Goal: Task Accomplishment & Management: Manage account settings

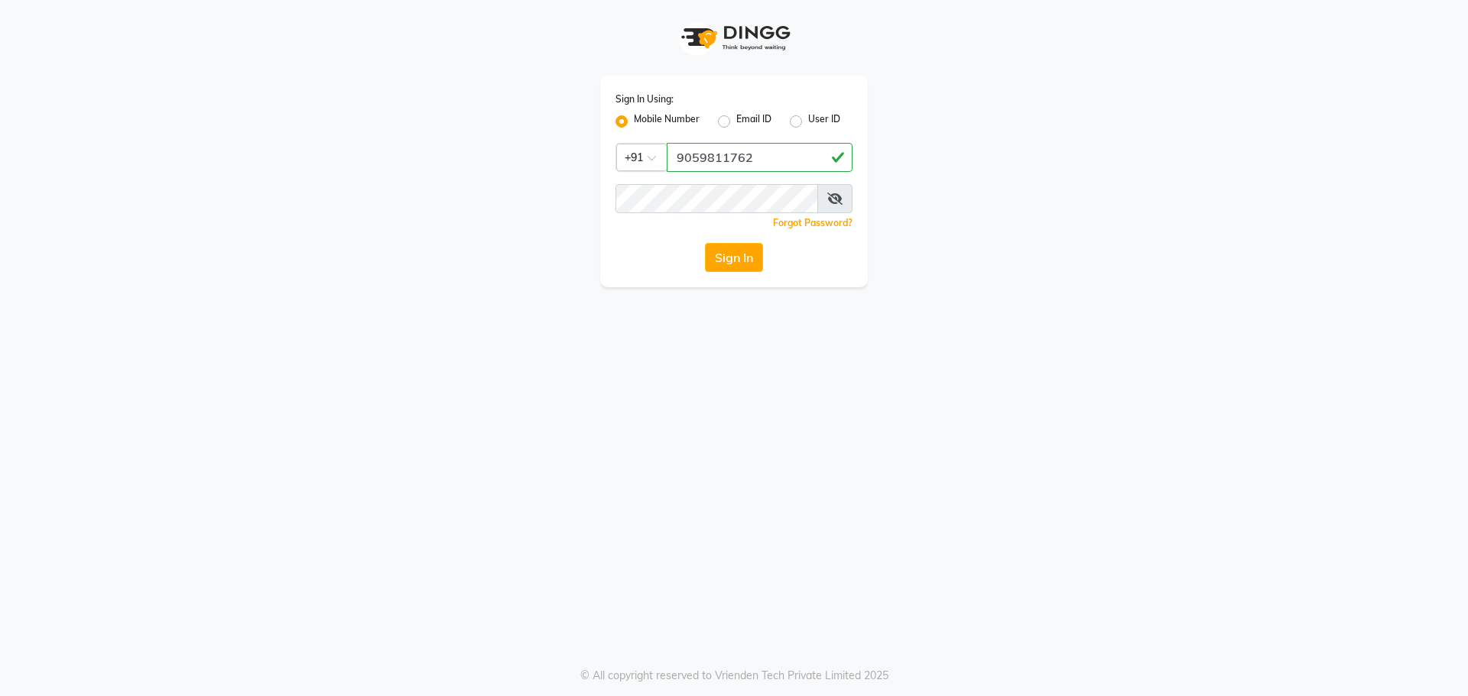
click at [797, 160] on input "9059811762" at bounding box center [760, 157] width 186 height 29
drag, startPoint x: 797, startPoint y: 160, endPoint x: 734, endPoint y: 165, distance: 62.9
click at [734, 165] on input "9059811762" at bounding box center [760, 157] width 186 height 29
type input "9059811762"
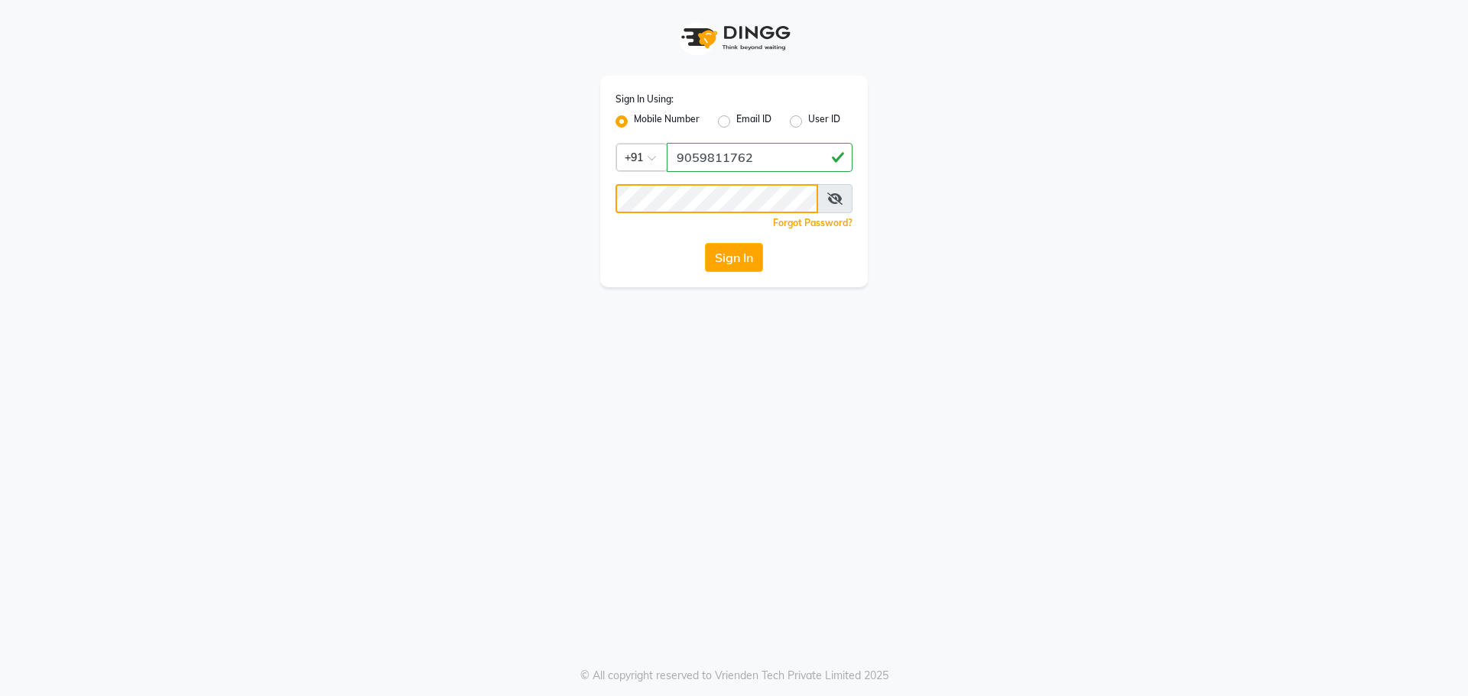
click at [705, 243] on button "Sign In" at bounding box center [734, 257] width 58 height 29
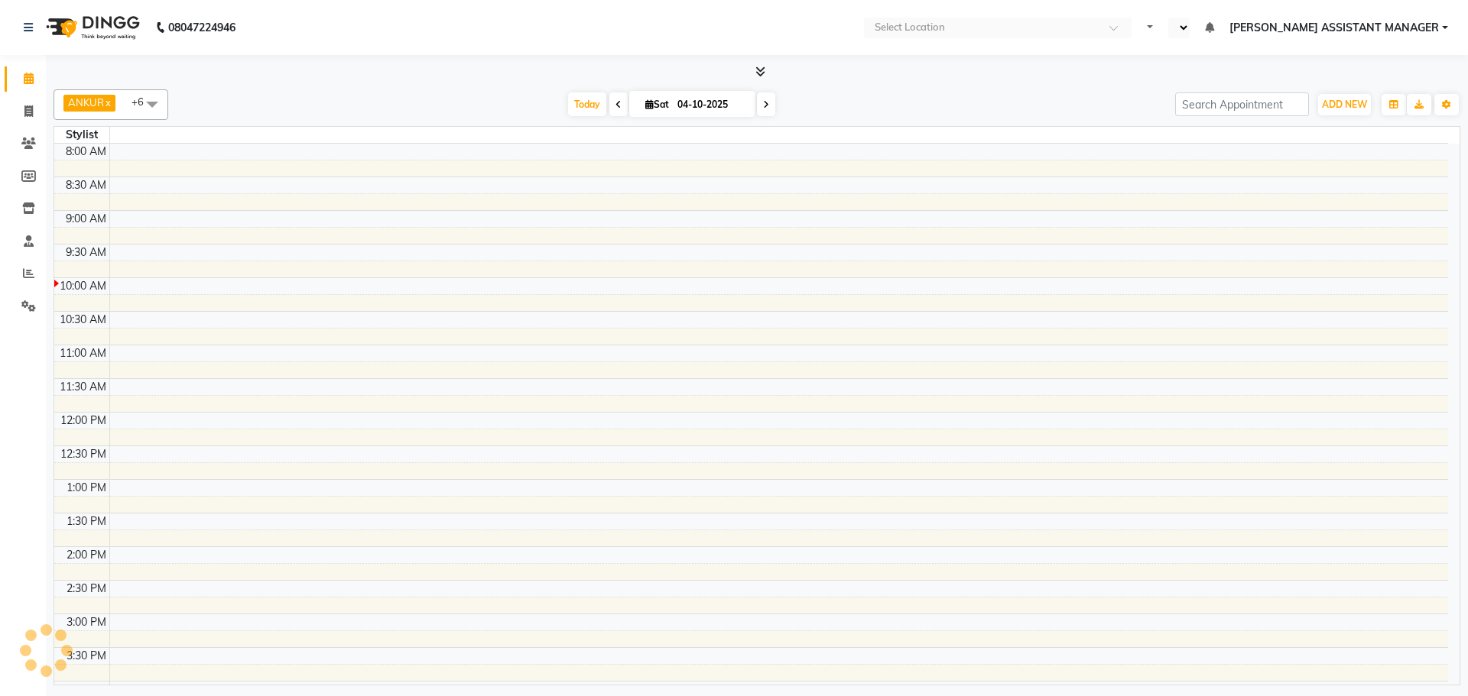
select select "en"
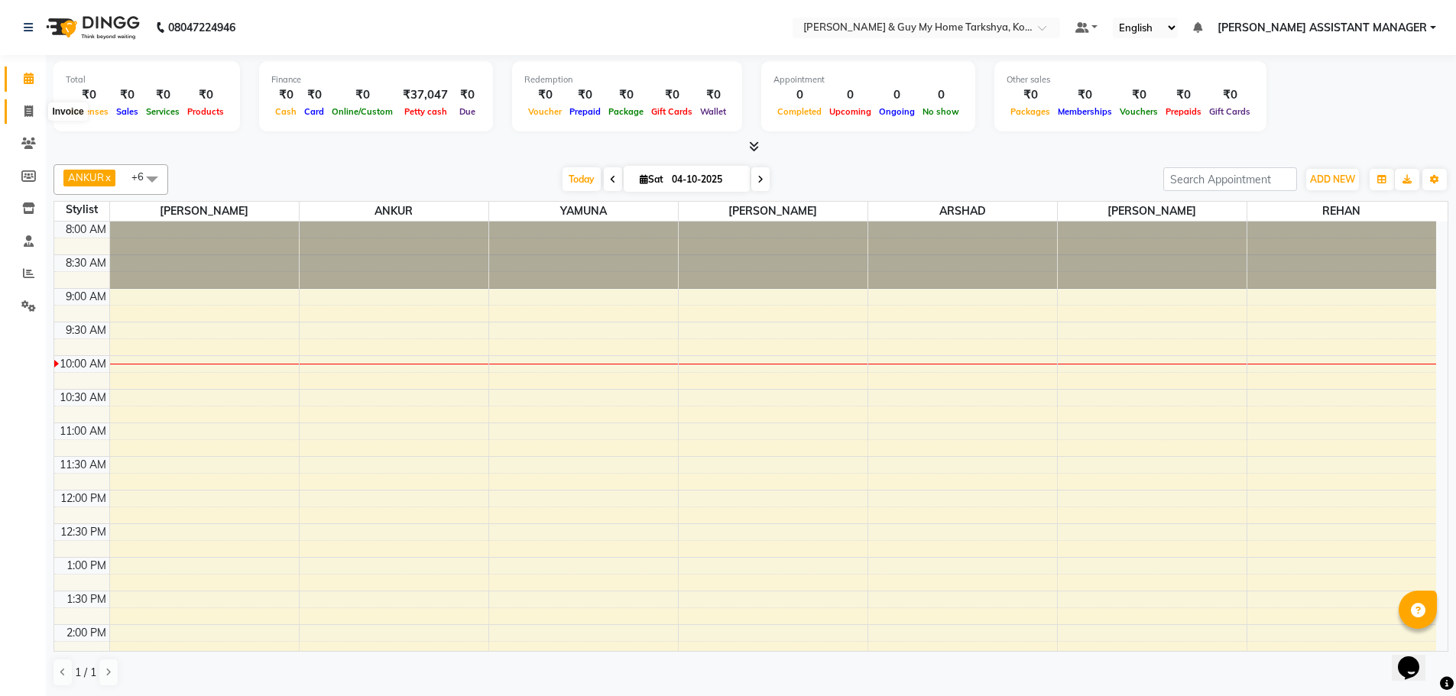
click at [31, 109] on icon at bounding box center [28, 111] width 8 height 11
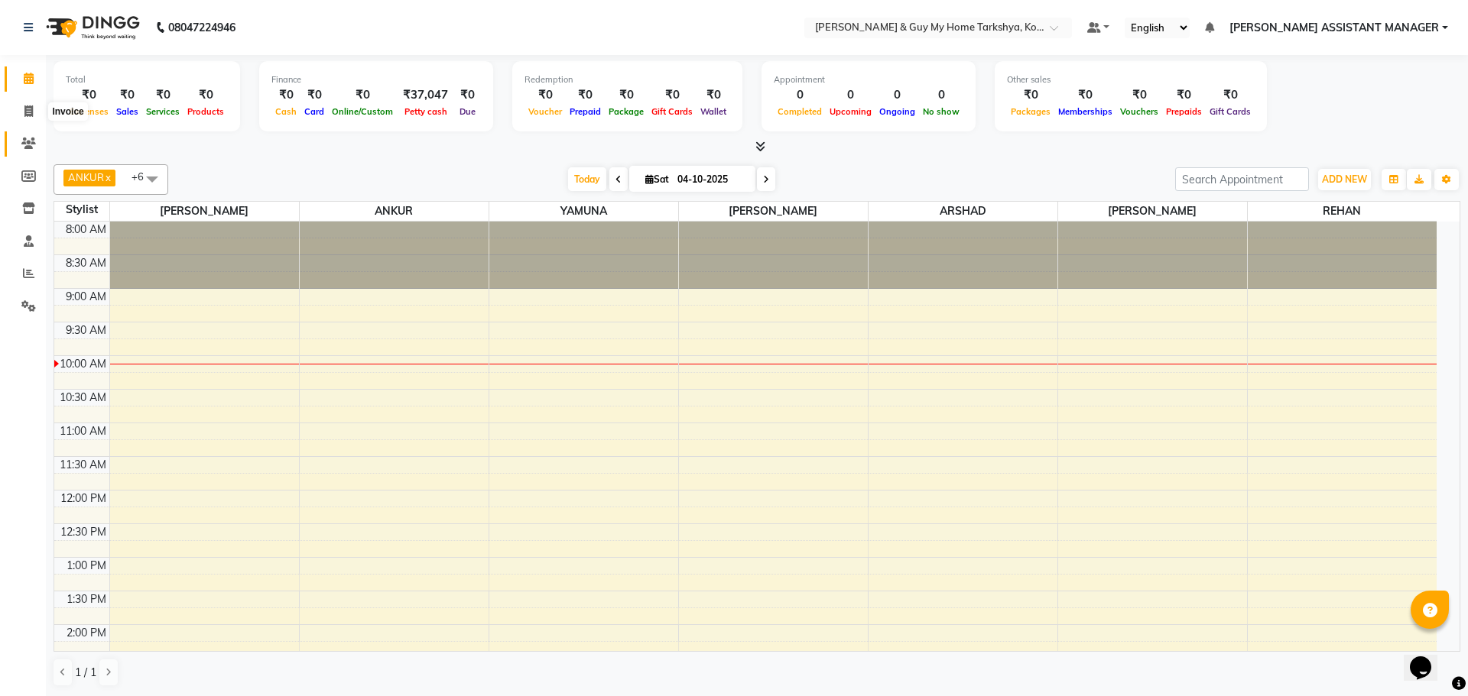
select select "service"
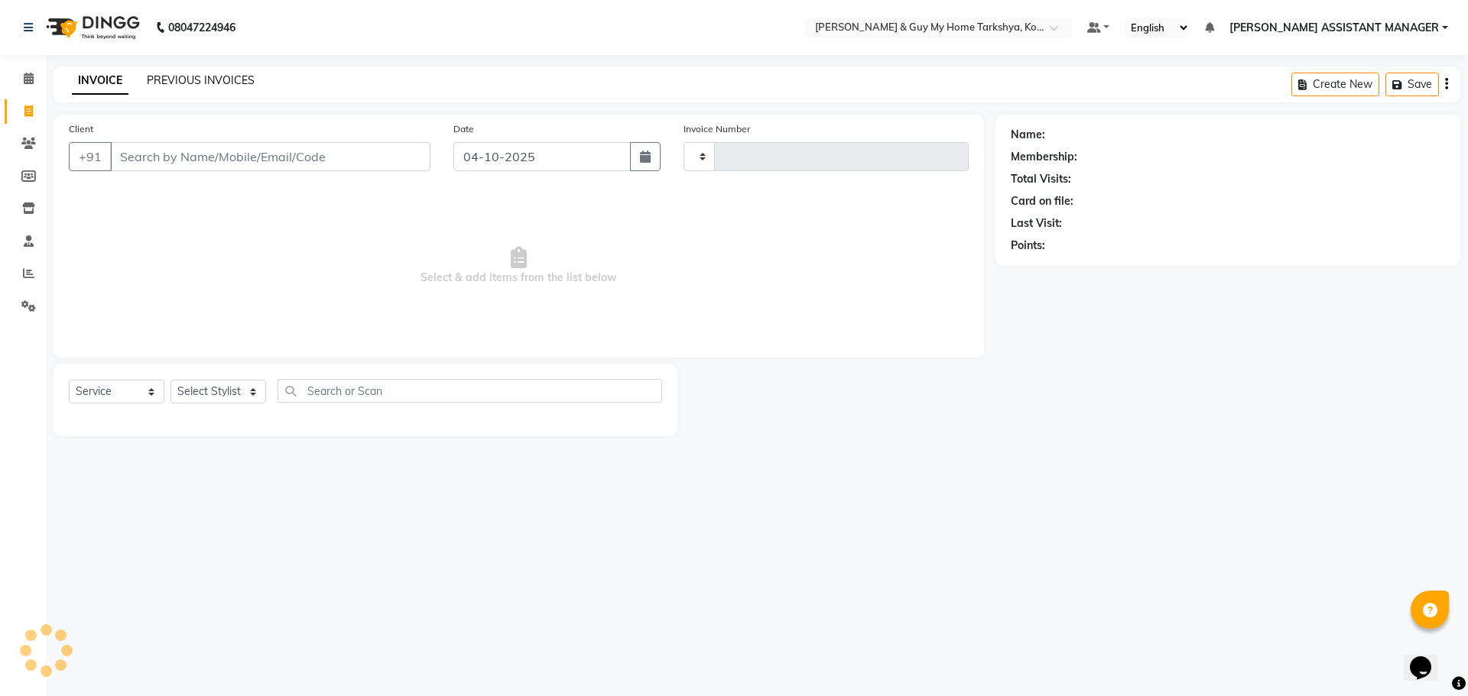
click at [174, 74] on link "PREVIOUS INVOICES" at bounding box center [201, 80] width 108 height 14
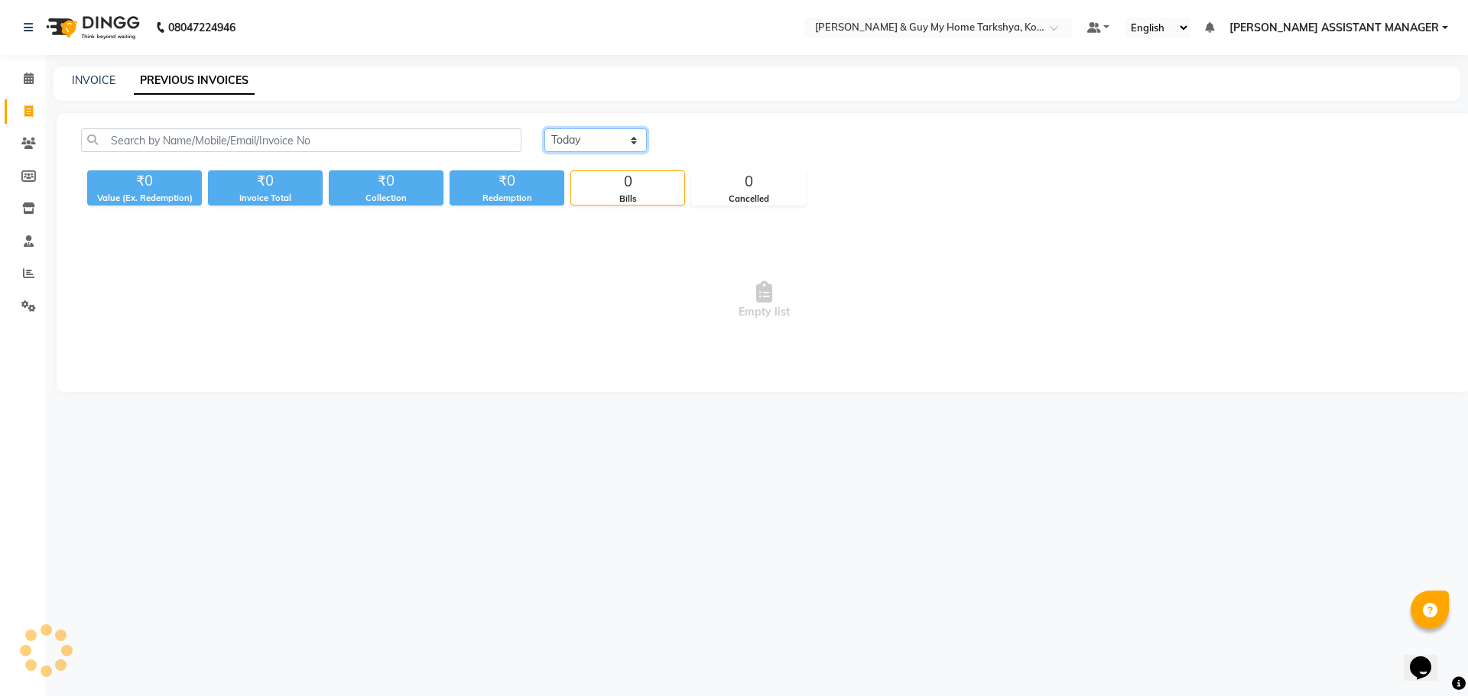
drag, startPoint x: 625, startPoint y: 135, endPoint x: 618, endPoint y: 151, distance: 17.8
click at [625, 135] on select "Today Yesterday Custom Range" at bounding box center [595, 140] width 102 height 24
select select "yesterday"
click at [544, 128] on select "Today Yesterday Custom Range" at bounding box center [595, 140] width 102 height 24
drag, startPoint x: 1206, startPoint y: 551, endPoint x: 0, endPoint y: 16, distance: 1319.1
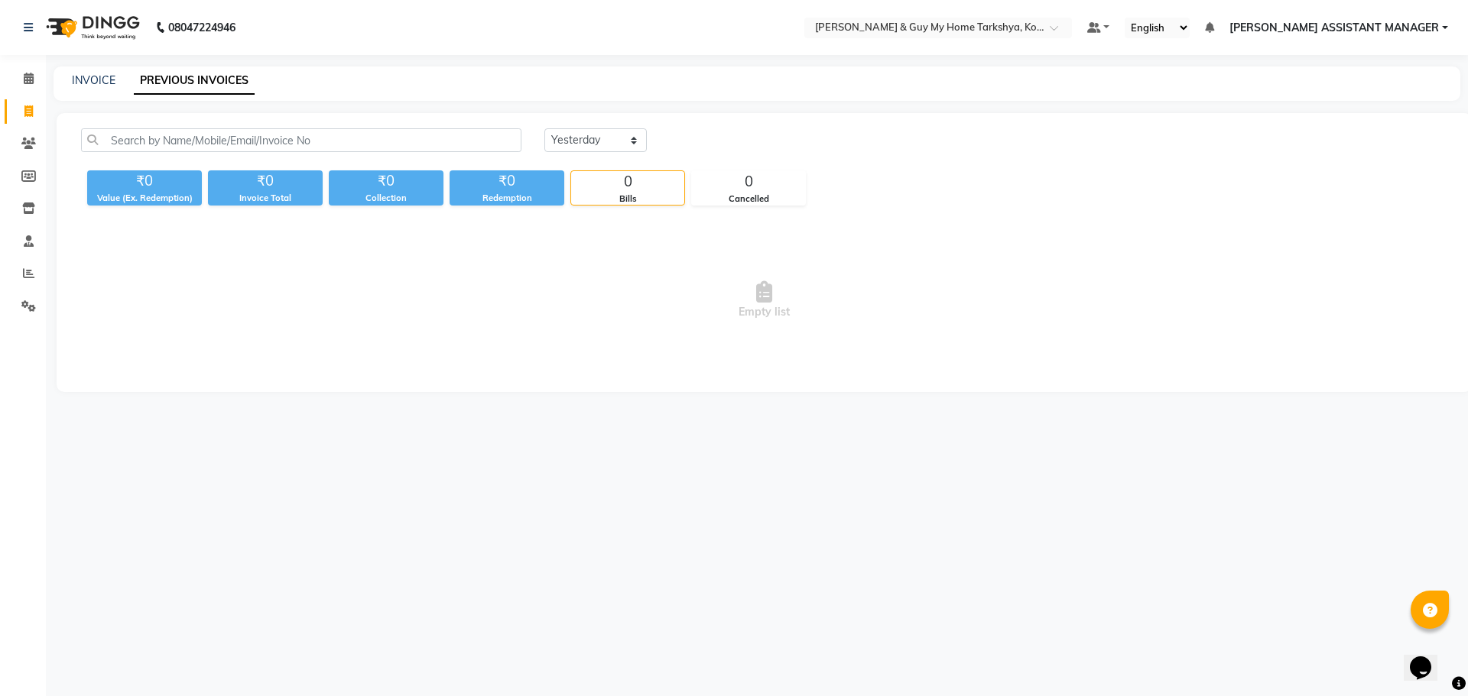
click at [0, 16] on div "08047224946 Select Location × Toni & Guy My Home Tarkshya, Kokapet Default Pane…" at bounding box center [734, 348] width 1468 height 696
click at [730, 487] on div "08047224946 Select Location × Toni & Guy My Home Tarkshya, Kokapet Default Pane…" at bounding box center [734, 348] width 1468 height 696
click at [1079, 541] on div "08047224946 Select Location × Toni & Guy My Home Tarkshya, Kokapet Default Pane…" at bounding box center [734, 348] width 1468 height 696
click at [106, 79] on link "INVOICE" at bounding box center [94, 80] width 44 height 14
select select "service"
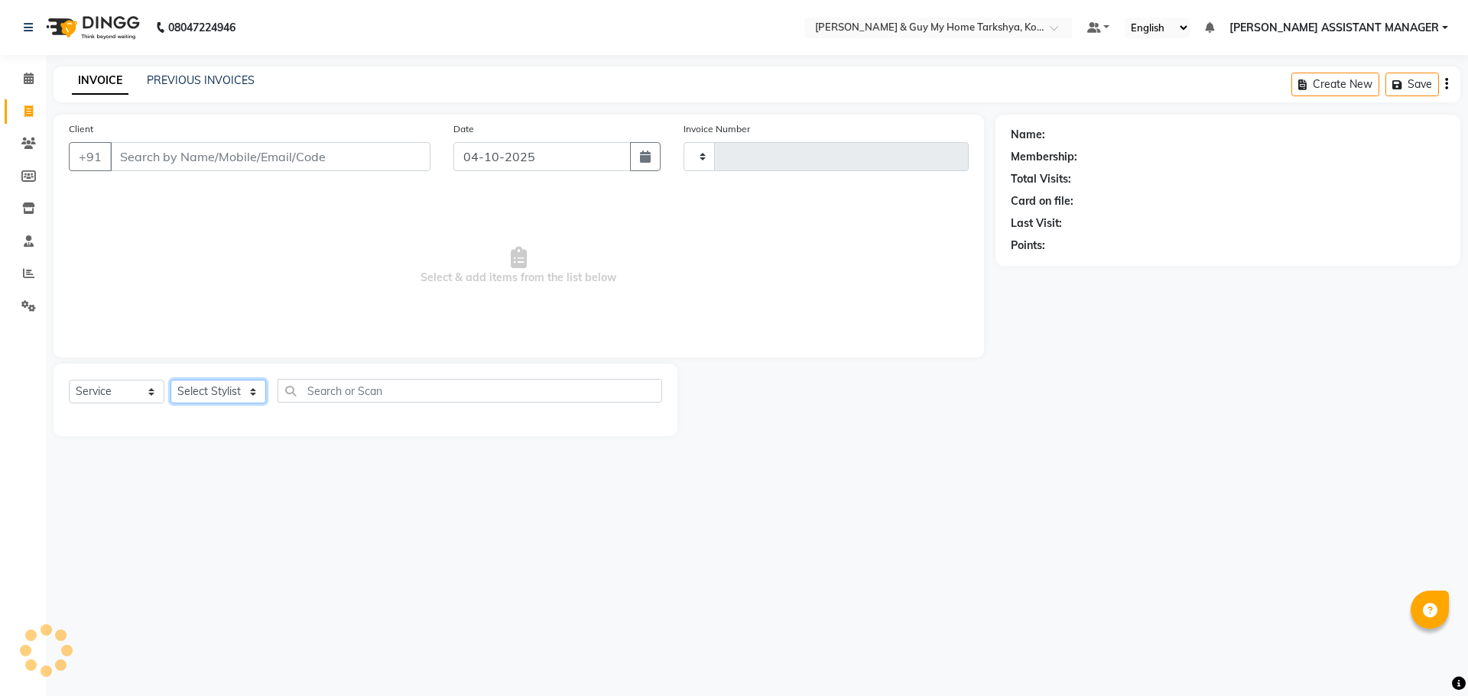
click at [228, 391] on select "Select Stylist" at bounding box center [218, 392] width 96 height 24
click at [920, 536] on div "08047224946 Select Location × Toni & Guy My Home Tarkshya, Kokapet Default Pane…" at bounding box center [734, 348] width 1468 height 696
click at [232, 388] on select "Select Stylist" at bounding box center [218, 392] width 96 height 24
click at [232, 390] on select "Select Stylist" at bounding box center [218, 392] width 96 height 24
click at [233, 390] on select "Select Stylist" at bounding box center [218, 392] width 96 height 24
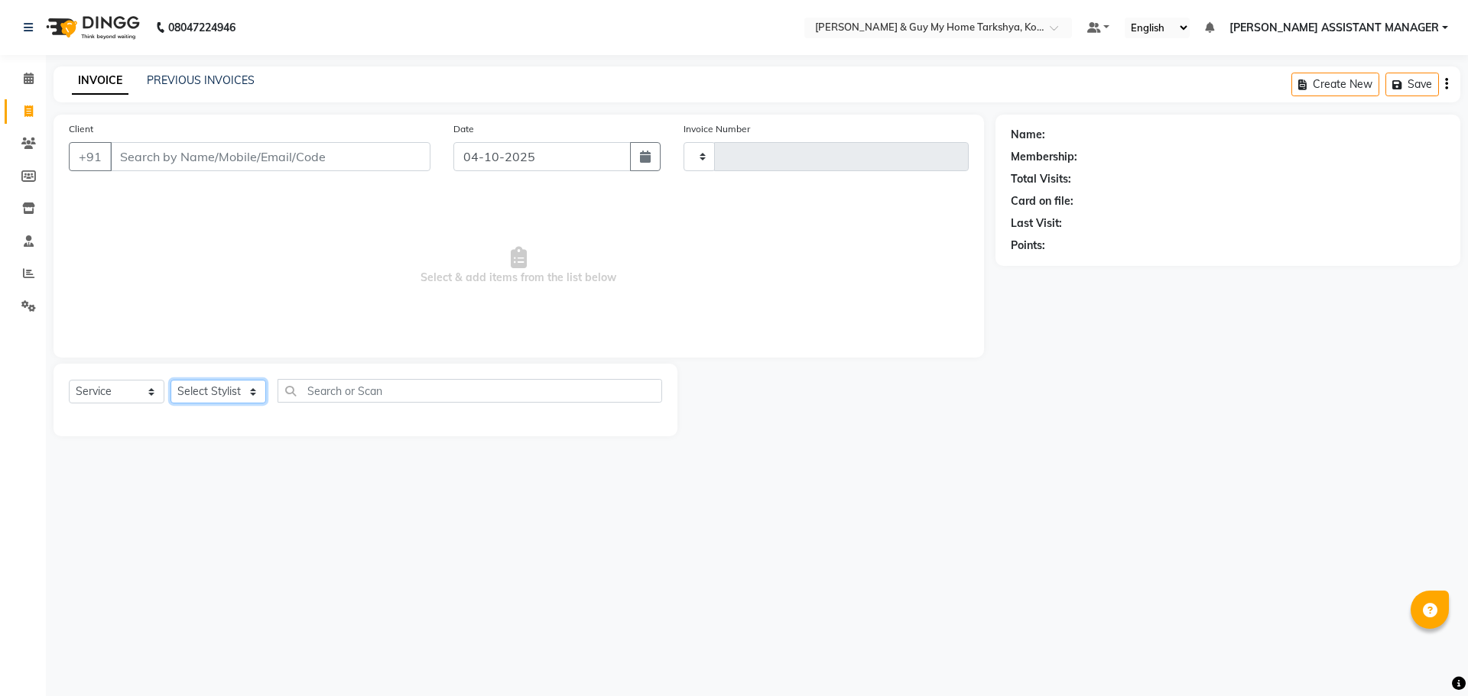
click at [235, 391] on select "Select Stylist" at bounding box center [218, 392] width 96 height 24
click at [256, 388] on select "Select Stylist" at bounding box center [218, 392] width 96 height 24
click at [235, 395] on select "Select Stylist" at bounding box center [218, 392] width 96 height 24
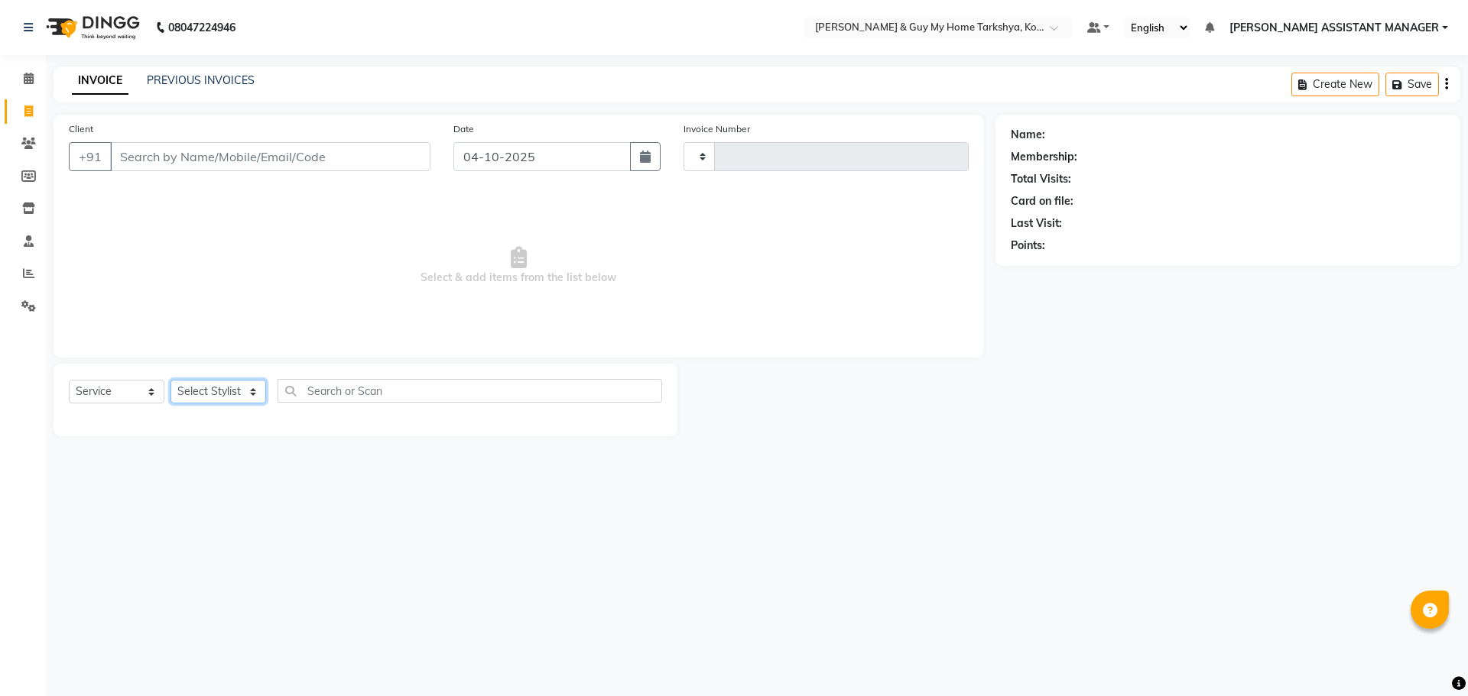
click at [235, 395] on select "Select Stylist" at bounding box center [218, 392] width 96 height 24
drag, startPoint x: 155, startPoint y: 392, endPoint x: 144, endPoint y: 384, distance: 13.6
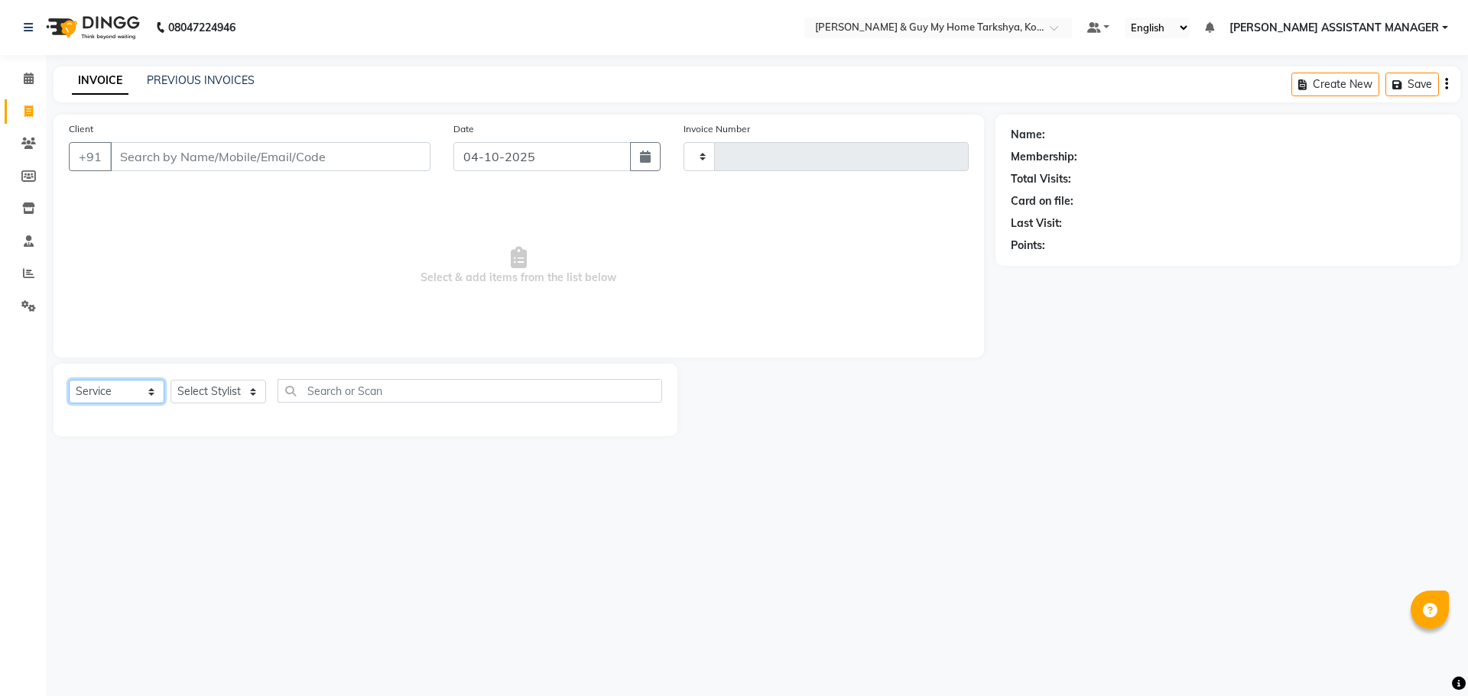
click at [150, 394] on select "Select Service Product Membership Package Voucher Prepaid Gift Card" at bounding box center [117, 392] width 96 height 24
click at [69, 380] on select "Select Service Product Membership Package Voucher Prepaid Gift Card" at bounding box center [117, 392] width 96 height 24
click at [415, 394] on input "text" at bounding box center [470, 391] width 385 height 24
click at [244, 390] on select "Select Stylist" at bounding box center [218, 392] width 96 height 24
click at [233, 394] on select "Select Stylist" at bounding box center [218, 392] width 96 height 24
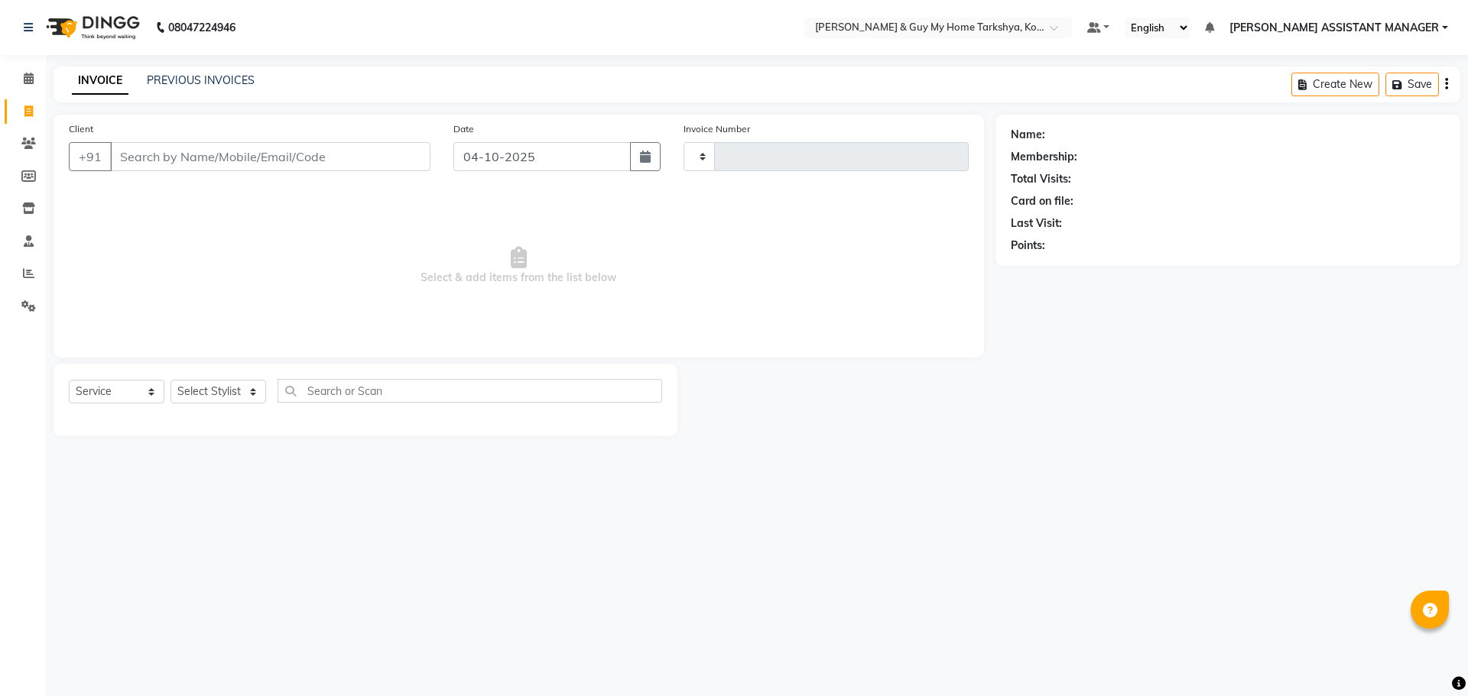
click at [941, 551] on div "08047224946 Select Location × Toni & Guy My Home Tarkshya, Kokapet Default Pane…" at bounding box center [734, 348] width 1468 height 696
drag, startPoint x: 979, startPoint y: 581, endPoint x: 965, endPoint y: 590, distance: 17.2
click at [976, 592] on div "08047224946 Select Location × Toni & Guy My Home Tarkshya, Kokapet Default Pane…" at bounding box center [734, 348] width 1468 height 696
click at [235, 391] on select "Select Stylist" at bounding box center [218, 392] width 96 height 24
click at [170, 380] on select "Select Stylist" at bounding box center [218, 392] width 96 height 24
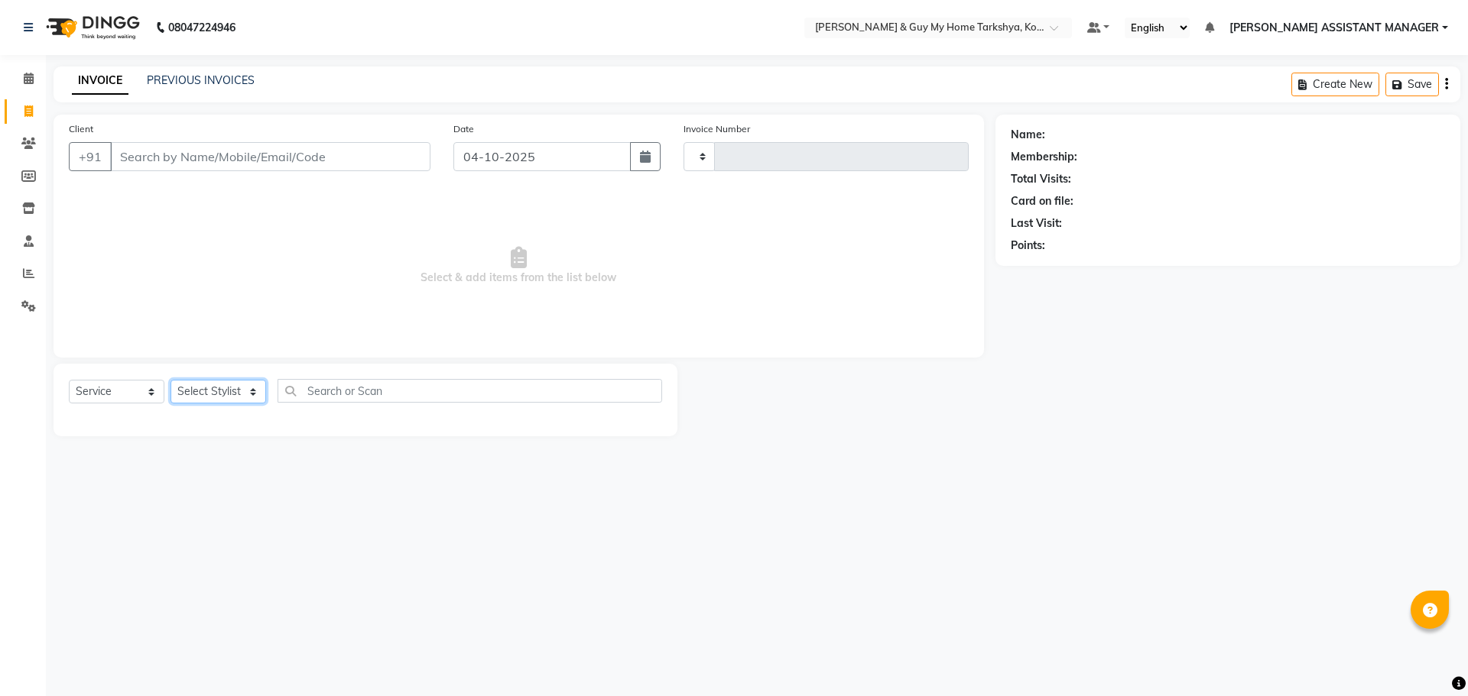
click at [257, 397] on select "Select Stylist" at bounding box center [218, 392] width 96 height 24
click at [247, 394] on select "Select Stylist" at bounding box center [218, 392] width 96 height 24
click at [28, 112] on icon at bounding box center [28, 111] width 8 height 11
select select "service"
click at [245, 385] on select "Select Stylist" at bounding box center [218, 392] width 96 height 24
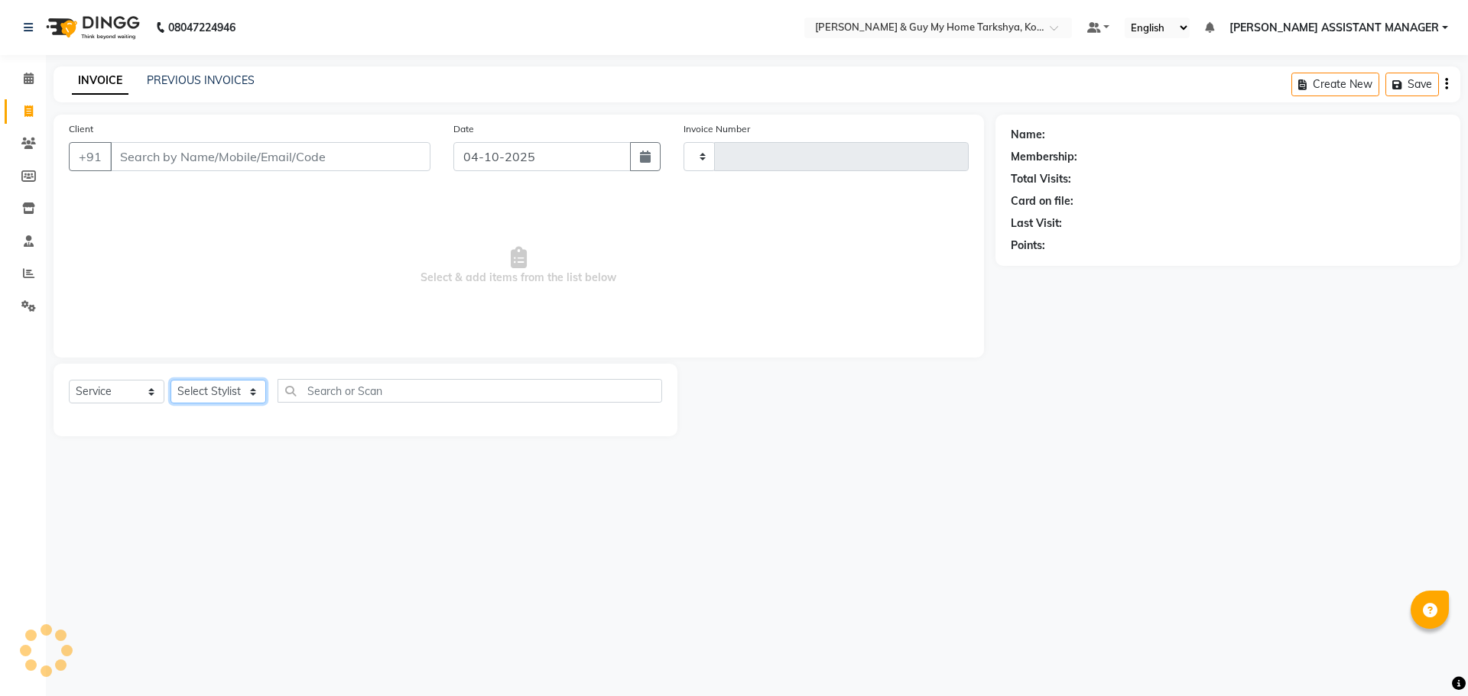
click at [250, 391] on select "Select Stylist" at bounding box center [218, 392] width 96 height 24
click at [250, 390] on select "Select Stylist" at bounding box center [218, 392] width 96 height 24
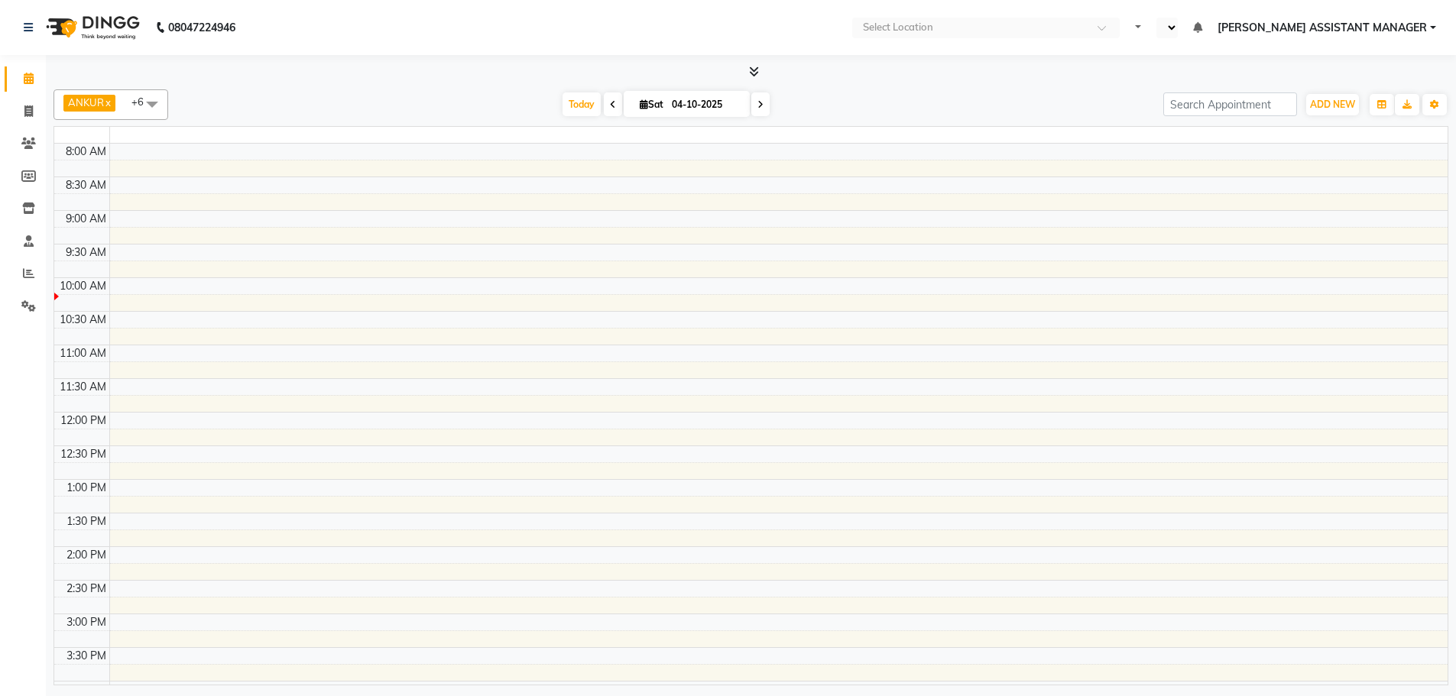
select select "en"
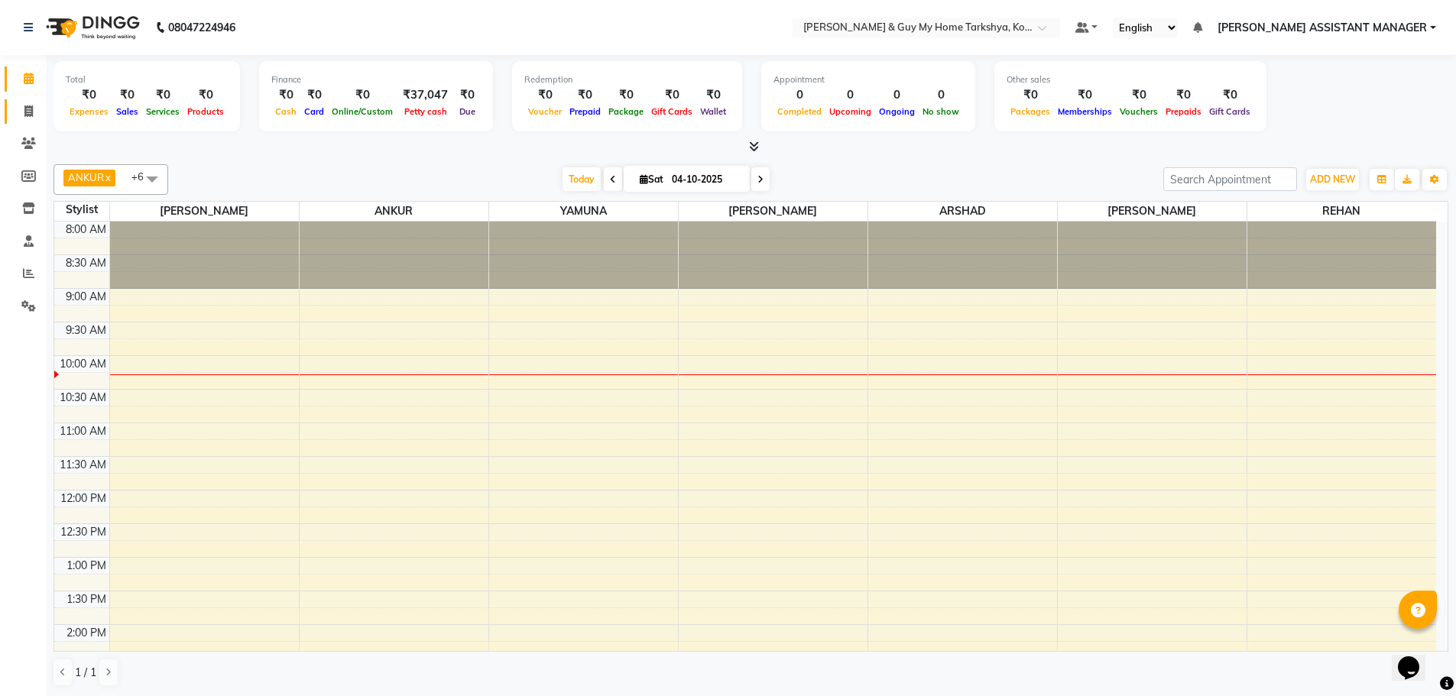
click at [16, 103] on span at bounding box center [28, 112] width 27 height 18
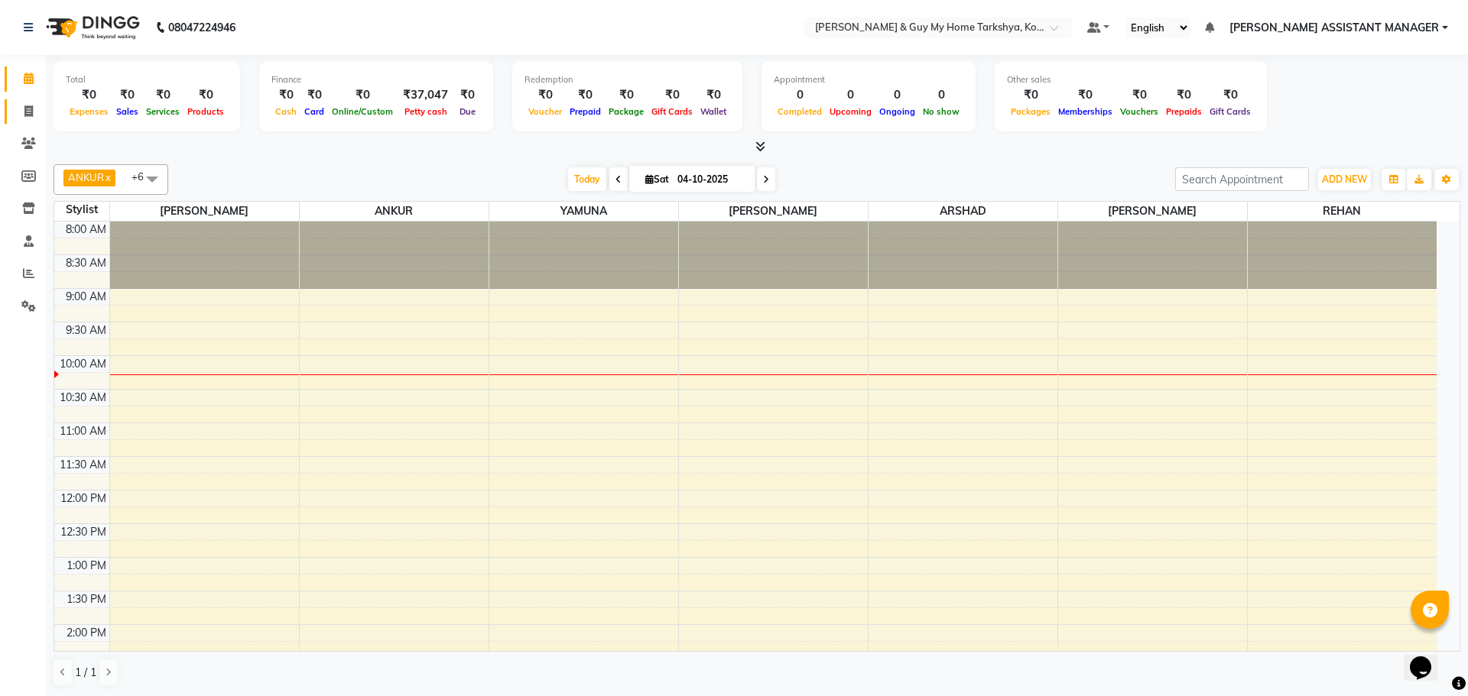
select select "service"
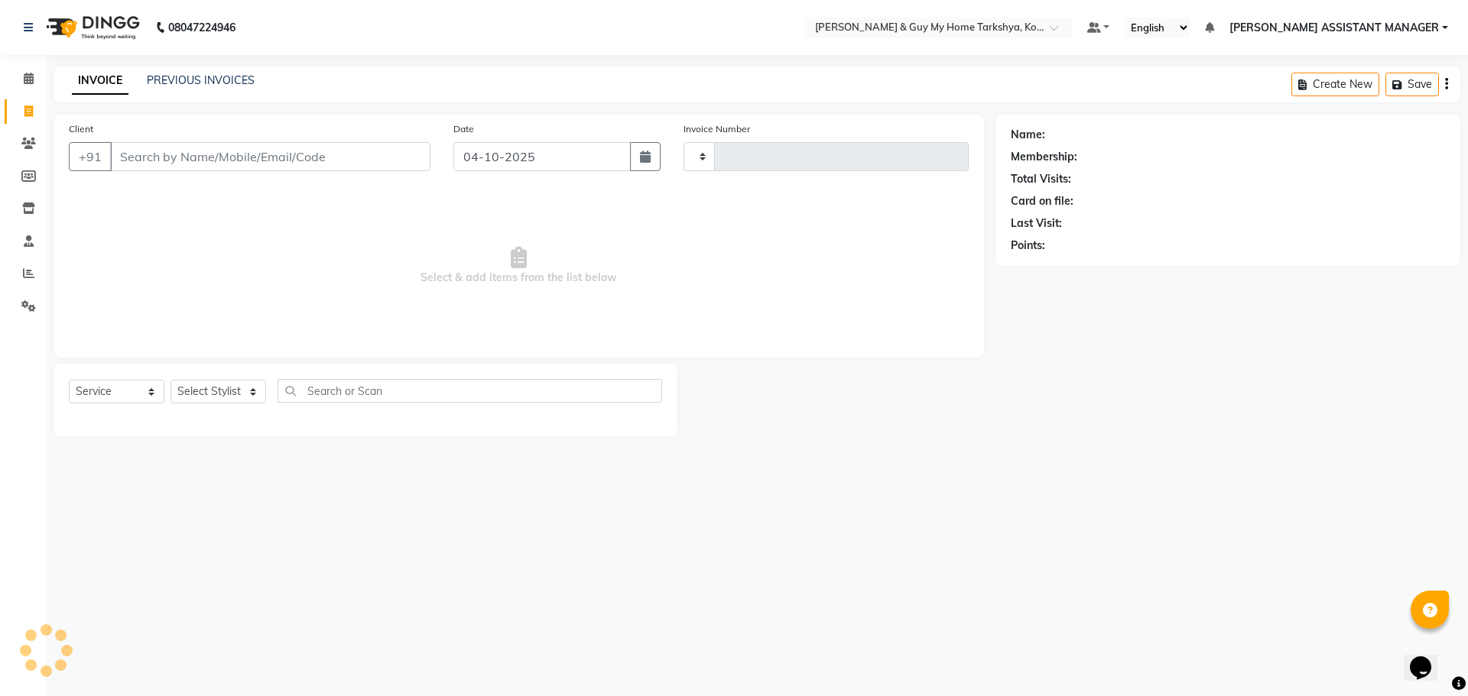
type input "2889"
select select "7902"
click at [892, 535] on div "08047224946 Select Location × Toni & Guy My Home Tarkshya, Kokapet Default Pane…" at bounding box center [734, 348] width 1468 height 696
click at [959, 565] on div "08047224946 Select Location × Toni & Guy My Home Tarkshya, Kokapet Default Pane…" at bounding box center [734, 348] width 1468 height 696
click at [312, 166] on input "Client" at bounding box center [270, 156] width 320 height 29
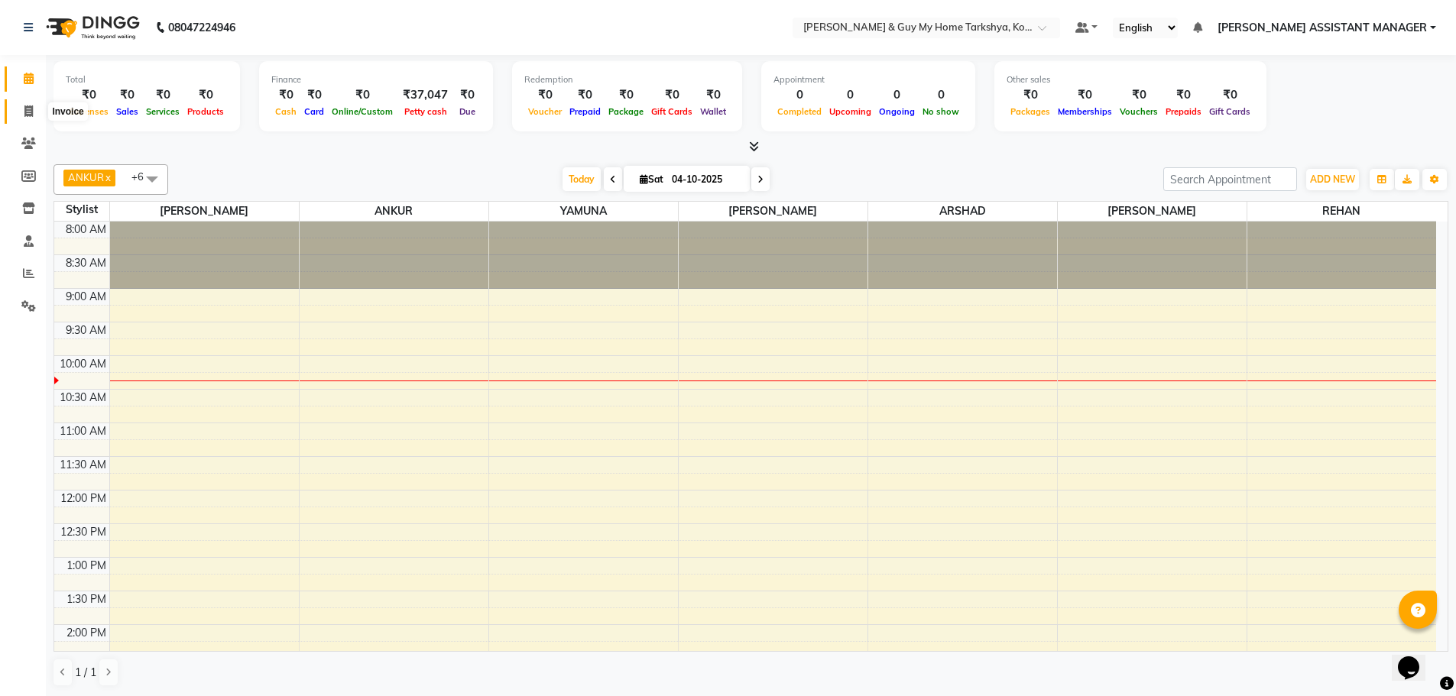
click at [21, 112] on span at bounding box center [28, 112] width 27 height 18
select select "service"
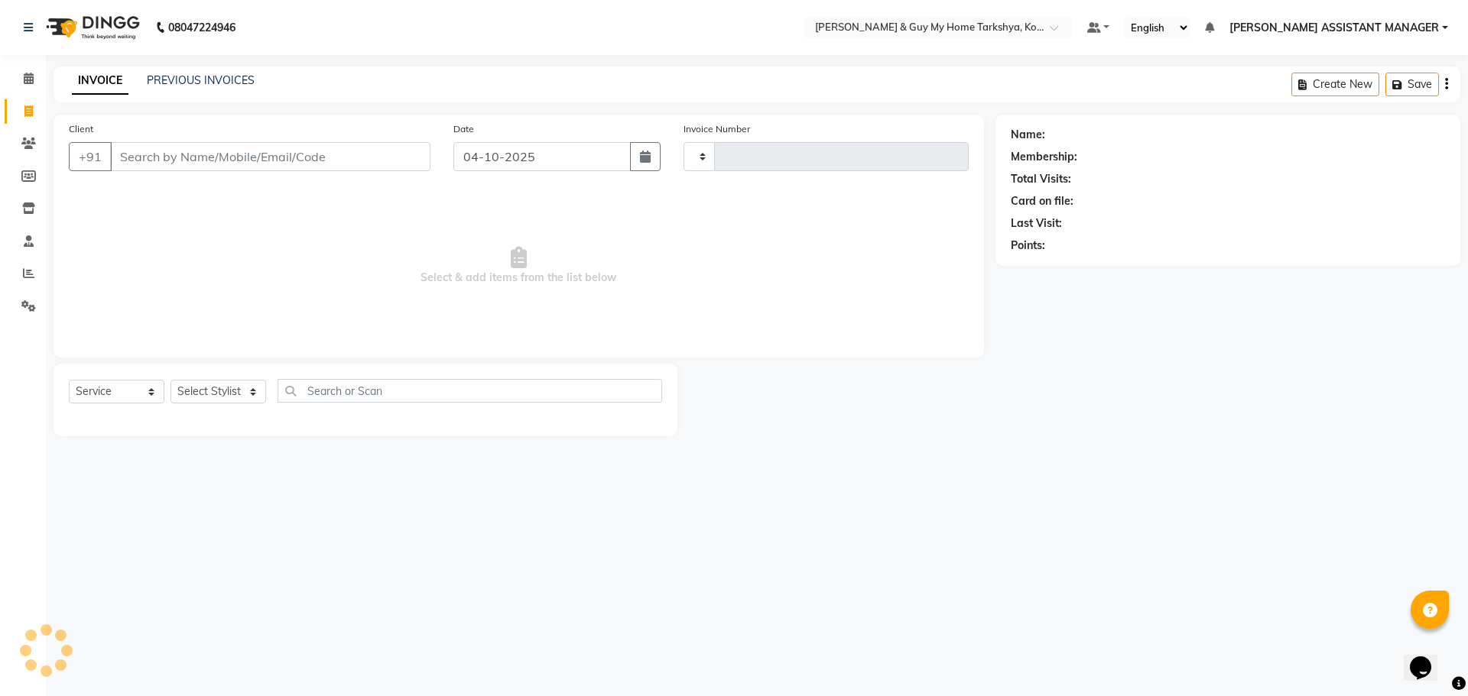
type input "2889"
select select "7902"
click at [266, 401] on select "Select Stylist ANKUR ANSHU ARCHANA ARSHAD ELVINA GANESH GLORY IRFAN JIYA KRISHN…" at bounding box center [237, 392] width 135 height 24
click at [413, 304] on span "Select & add items from the list below" at bounding box center [519, 266] width 900 height 153
click at [184, 383] on select "Select Stylist ANKUR ANSHU ARCHANA ARSHAD ELVINA GANESH GLORY IRFAN JIYA KRISHN…" at bounding box center [237, 392] width 135 height 24
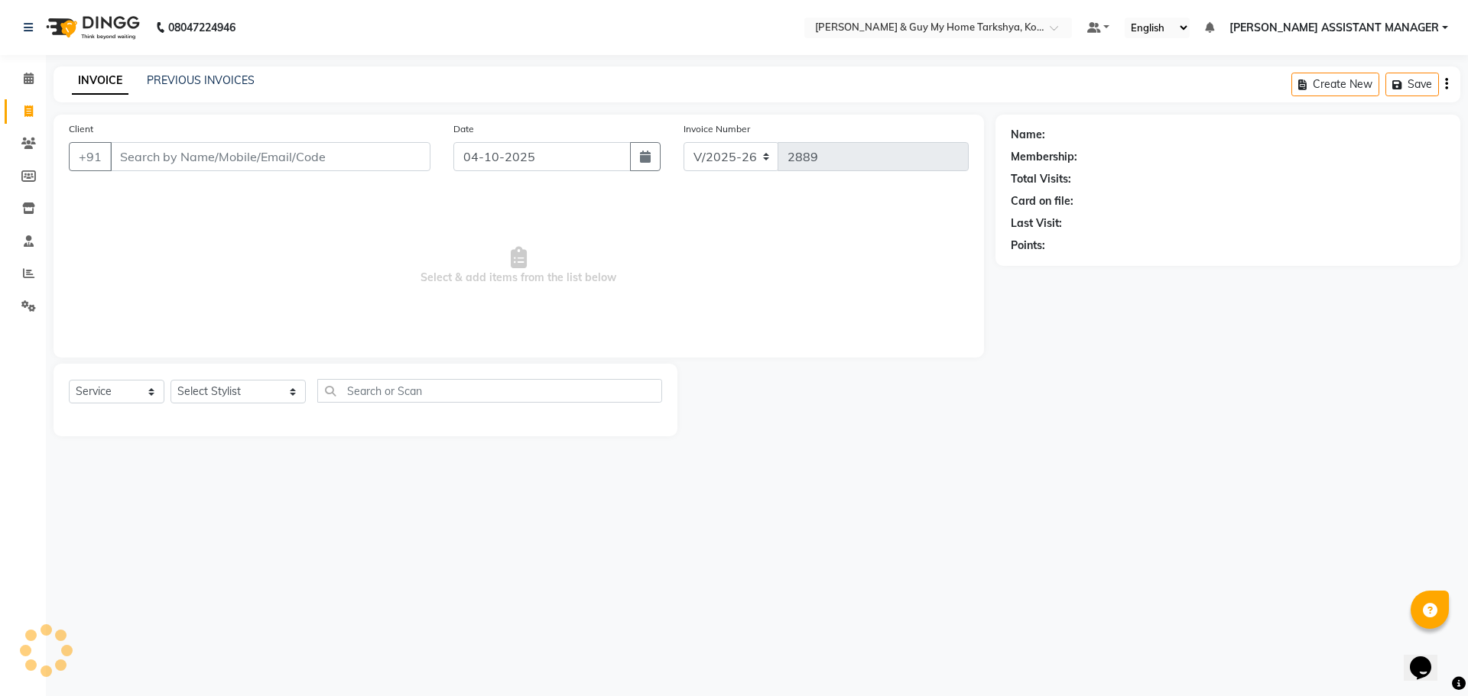
click at [267, 459] on div "08047224946 Select Location × Toni & Guy My Home Tarkshya, Kokapet Default Pane…" at bounding box center [734, 348] width 1468 height 696
click at [248, 154] on input "Client" at bounding box center [270, 156] width 320 height 29
type input "9"
click at [232, 147] on input "Client" at bounding box center [270, 156] width 320 height 29
drag, startPoint x: 888, startPoint y: 409, endPoint x: 941, endPoint y: 445, distance: 63.8
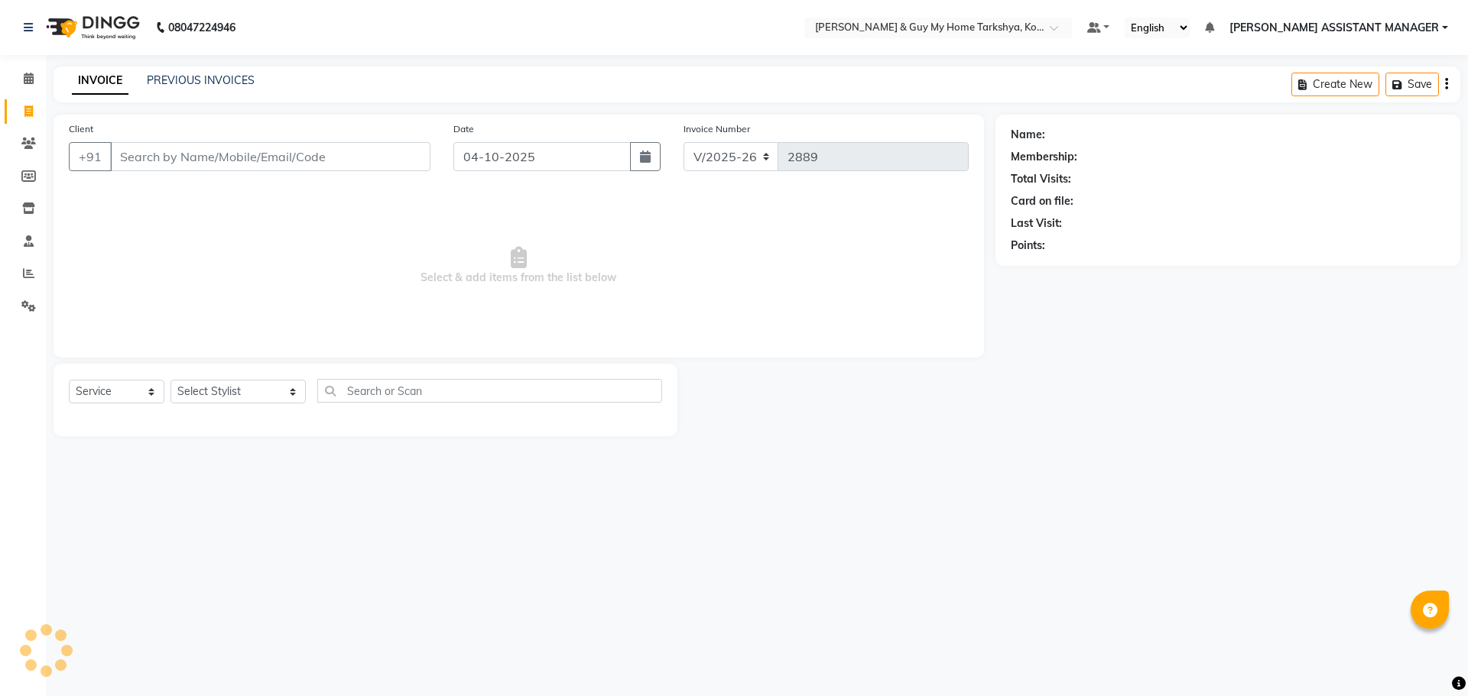
click at [888, 409] on div at bounding box center [836, 400] width 318 height 73
click at [1092, 554] on div "08047224946 Select Location × Toni & Guy My Home Tarkshya, Kokapet Default Pane…" at bounding box center [734, 348] width 1468 height 696
click at [887, 480] on div "08047224946 Select Location × Toni & Guy My Home Tarkshya, Kokapet Default Pane…" at bounding box center [734, 348] width 1468 height 696
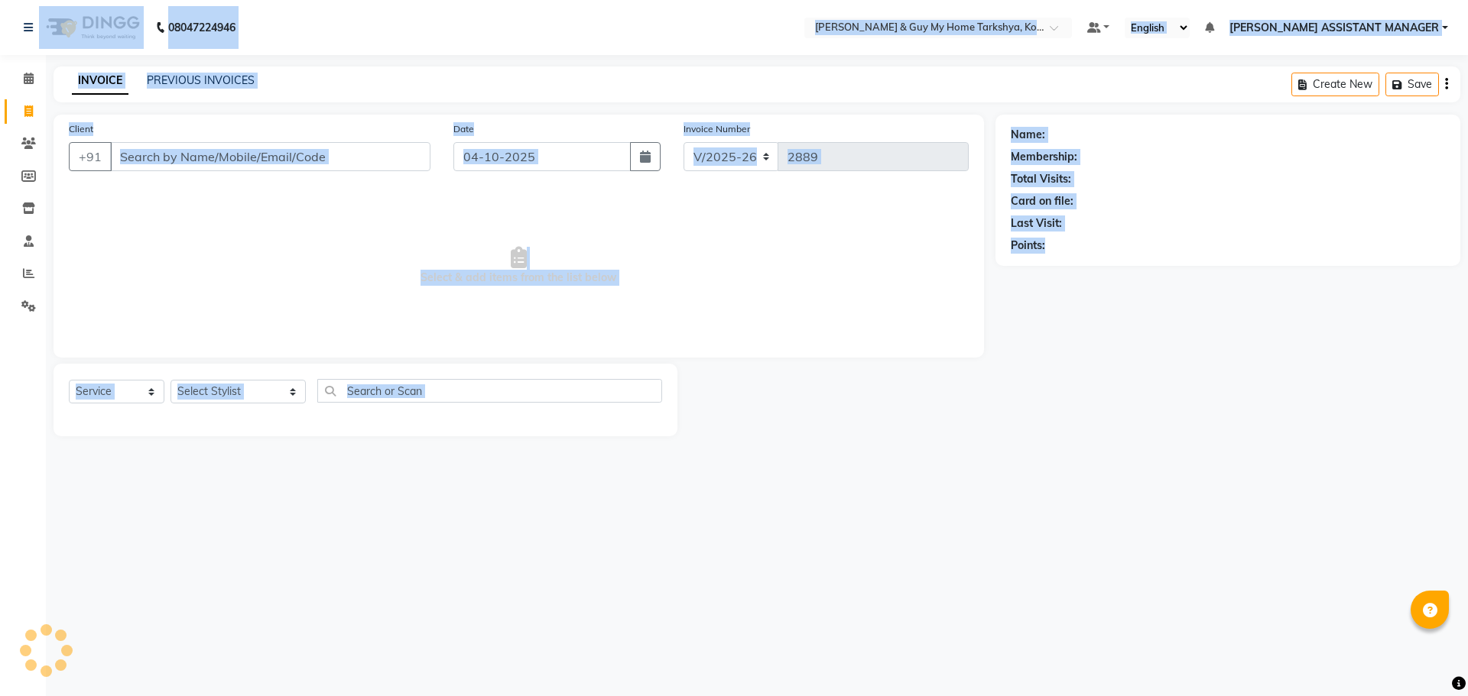
drag, startPoint x: 1278, startPoint y: 609, endPoint x: 0, endPoint y: -23, distance: 1425.4
click at [0, 0] on html "08047224946 Select Location × Toni & Guy My Home Tarkshya, Kokapet Default Pane…" at bounding box center [734, 348] width 1468 height 696
click at [901, 469] on div "08047224946 Select Location × Toni & Guy My Home Tarkshya, Kokapet Default Pane…" at bounding box center [734, 348] width 1468 height 696
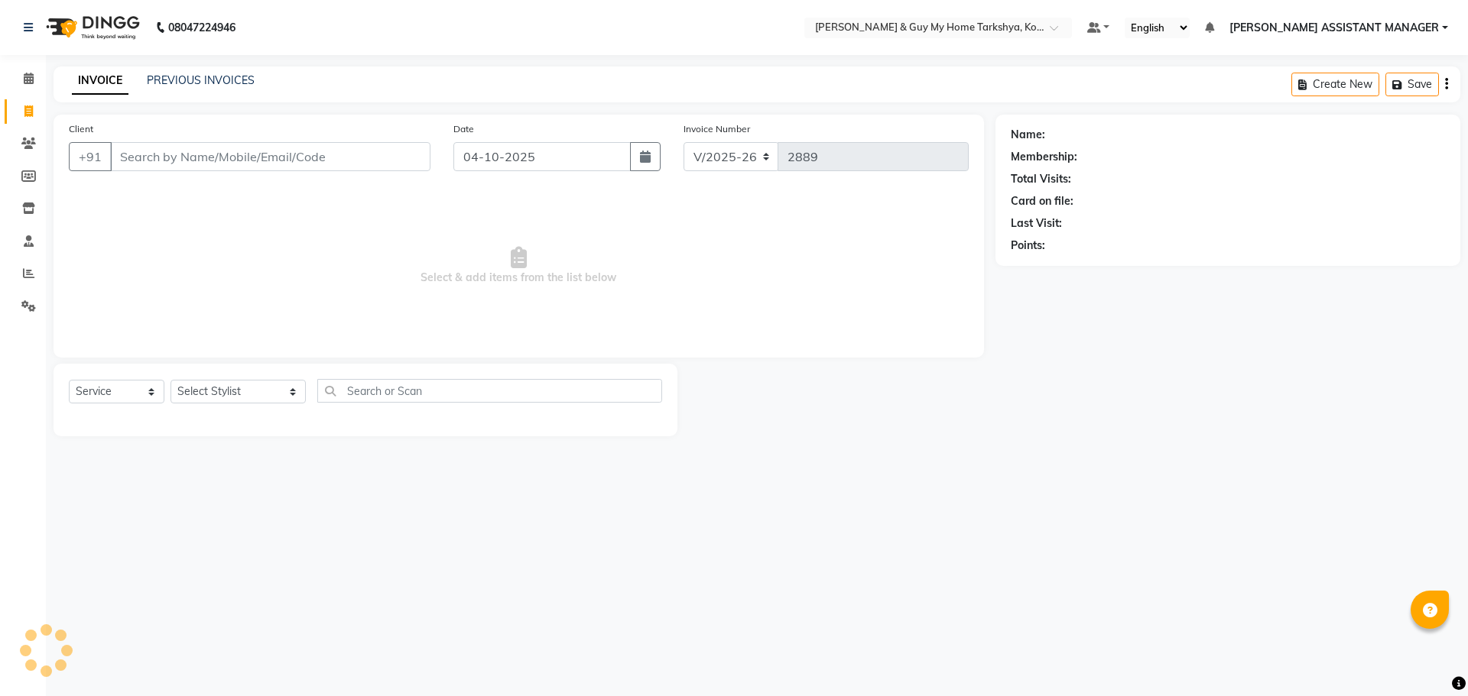
click at [170, 171] on div "Client +91" at bounding box center [249, 152] width 385 height 63
click at [190, 157] on input "Client" at bounding box center [270, 156] width 320 height 29
click at [335, 140] on div "Client +91" at bounding box center [249, 152] width 385 height 63
click at [342, 152] on input "Client" at bounding box center [270, 156] width 320 height 29
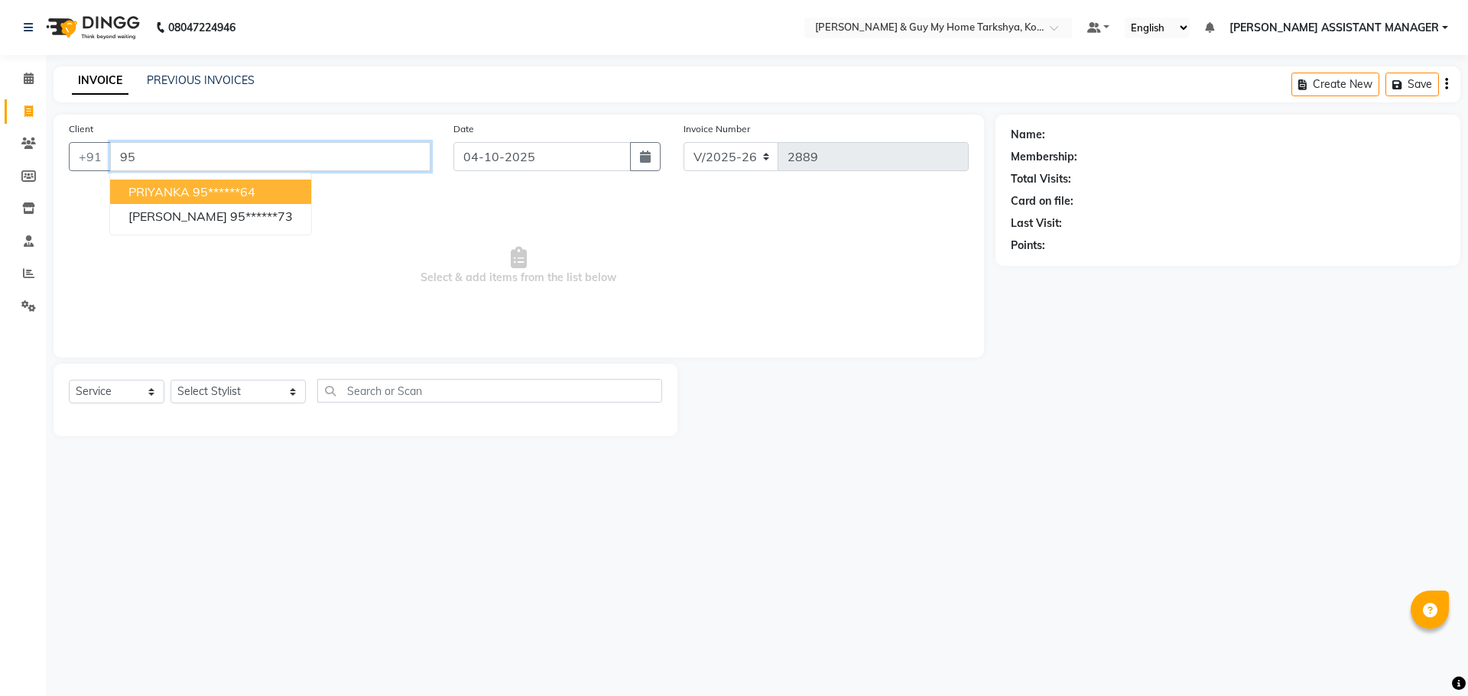
type input "9"
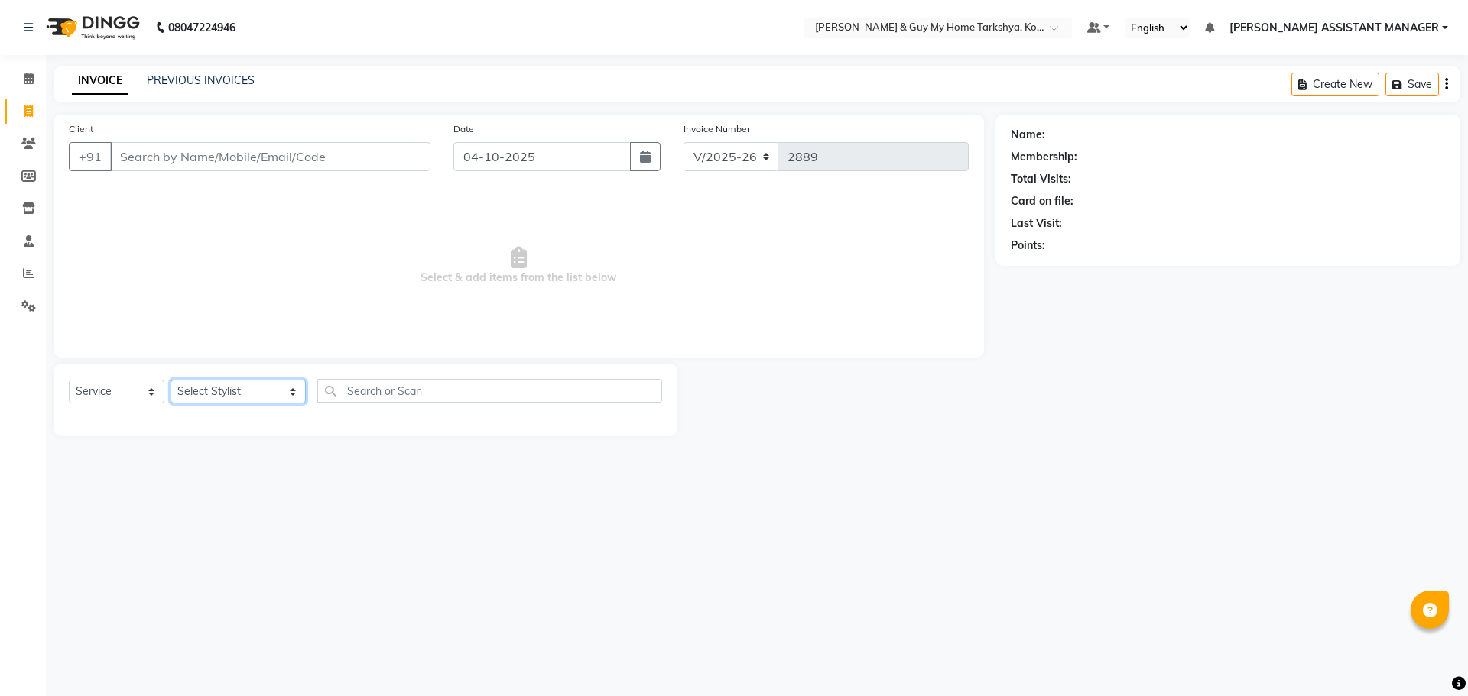
click at [245, 401] on select "Select Stylist [PERSON_NAME] [PERSON_NAME] [PERSON_NAME] GLORY [PERSON_NAME] JI…" at bounding box center [237, 392] width 135 height 24
select select "71413"
click at [170, 380] on select "Select Stylist [PERSON_NAME] [PERSON_NAME] [PERSON_NAME] GLORY [PERSON_NAME] JI…" at bounding box center [237, 392] width 135 height 24
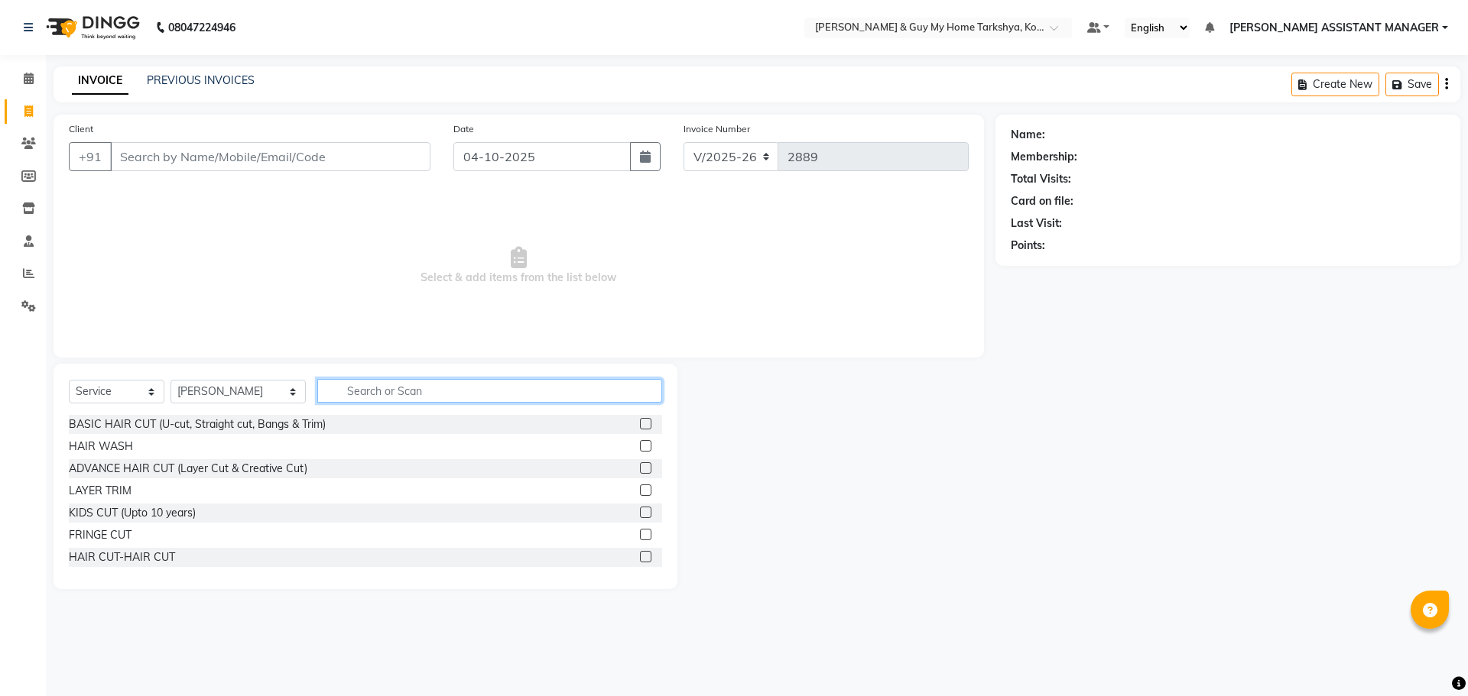
click at [373, 391] on input "text" at bounding box center [490, 391] width 346 height 24
click at [148, 556] on div "HAIR CUT-HAIR CUT" at bounding box center [122, 558] width 106 height 16
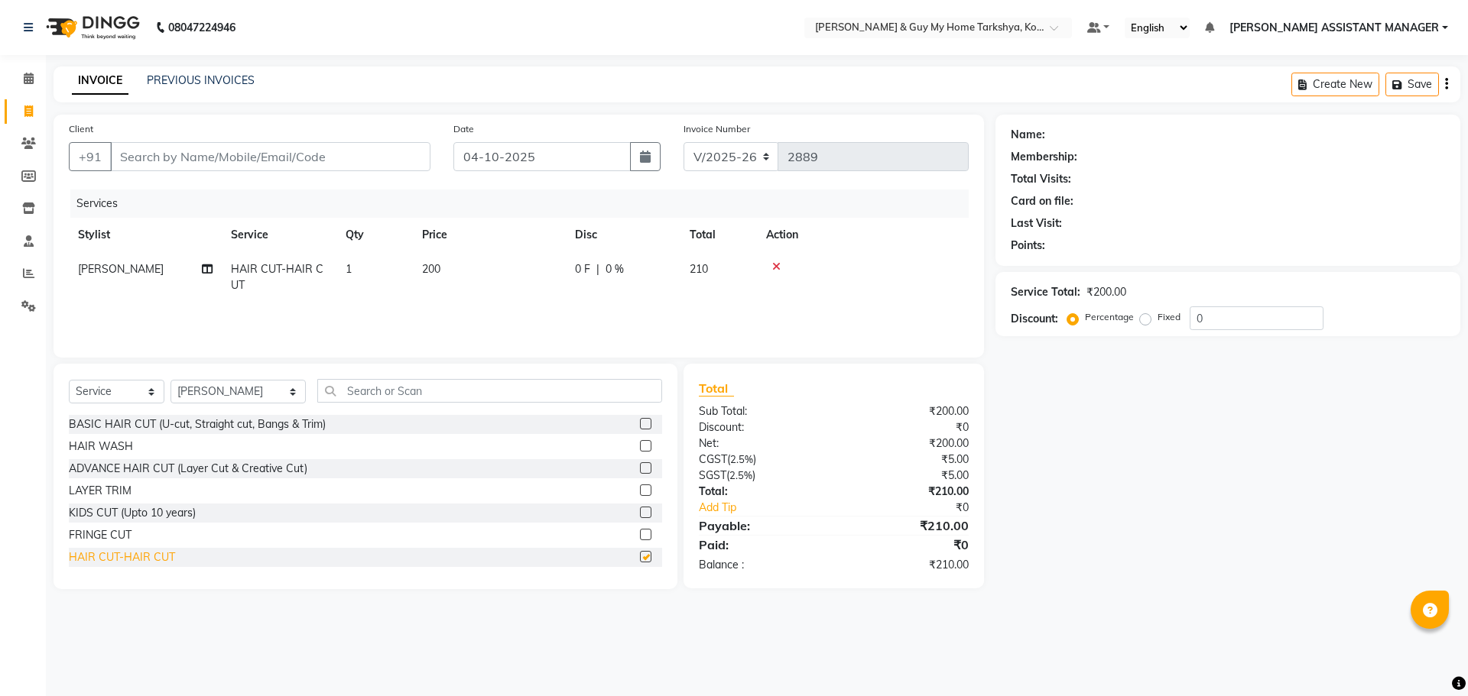
checkbox input "false"
click at [281, 166] on input "Client" at bounding box center [270, 156] width 320 height 29
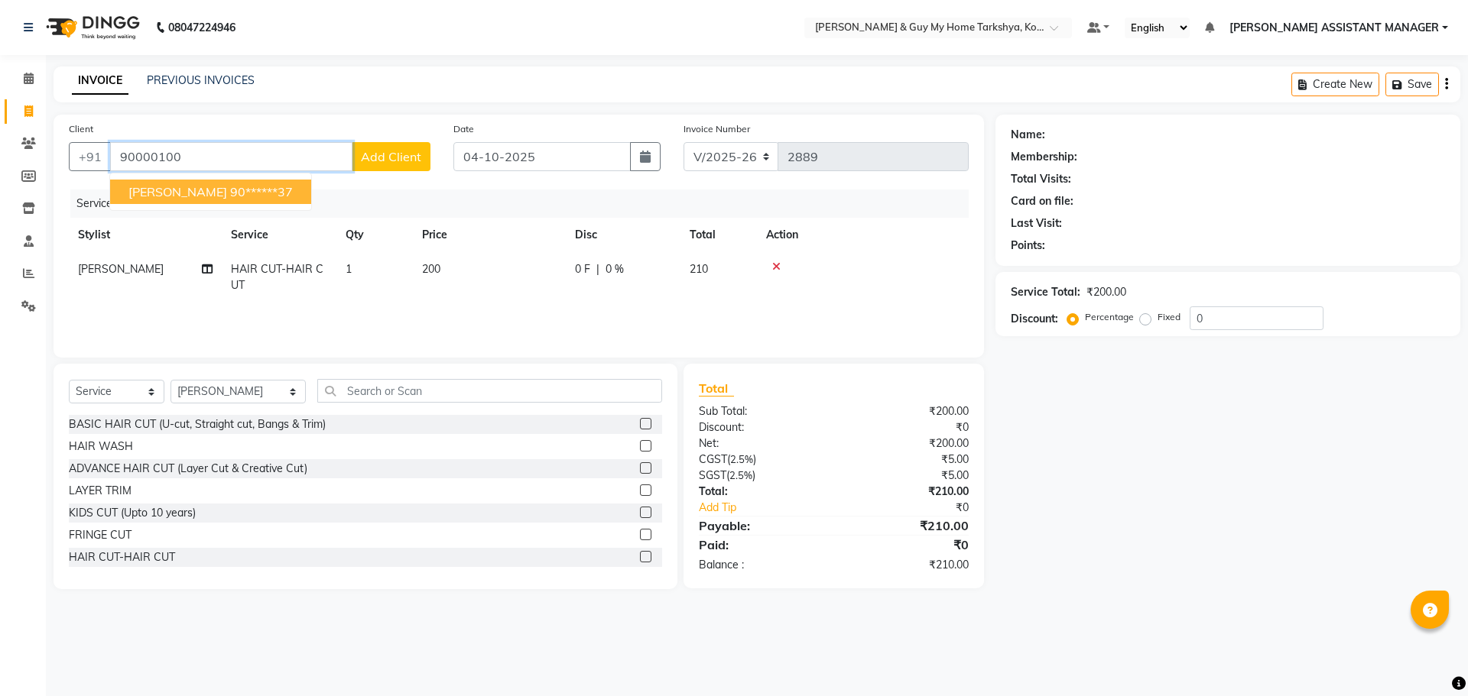
click at [163, 192] on span "SREEJITH" at bounding box center [177, 191] width 99 height 15
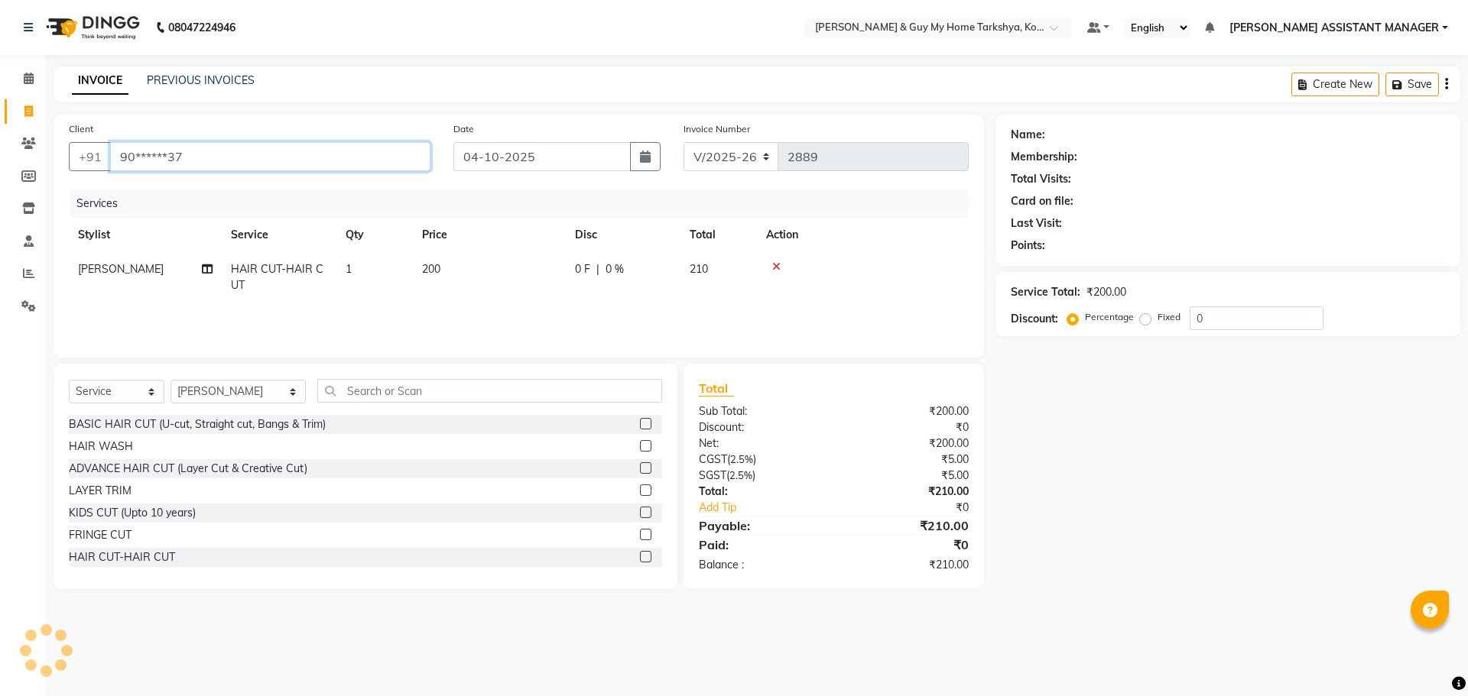
type input "90******37"
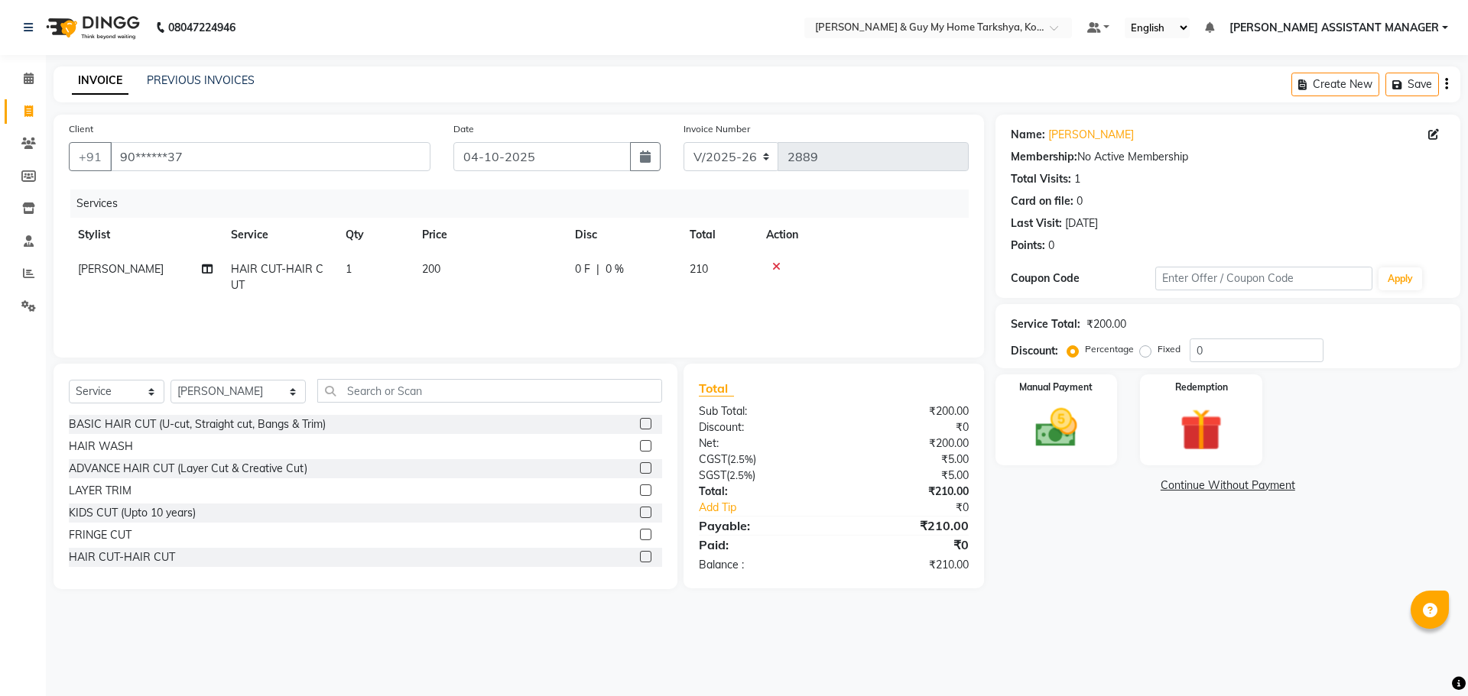
click at [124, 265] on td "[PERSON_NAME]" at bounding box center [145, 277] width 153 height 50
select select "71413"
click at [174, 277] on select "ANKUR ANSHU ARCHANA ARSHAD ELVINA GANESH GLORY IRFAN JIYA KRISHNA MARIYA MOUNIK…" at bounding box center [145, 273] width 135 height 24
select select "71411"
click at [493, 643] on div "08047224946 Select Location × Toni & Guy My Home Tarkshya, Kokapet Default Pane…" at bounding box center [734, 348] width 1468 height 696
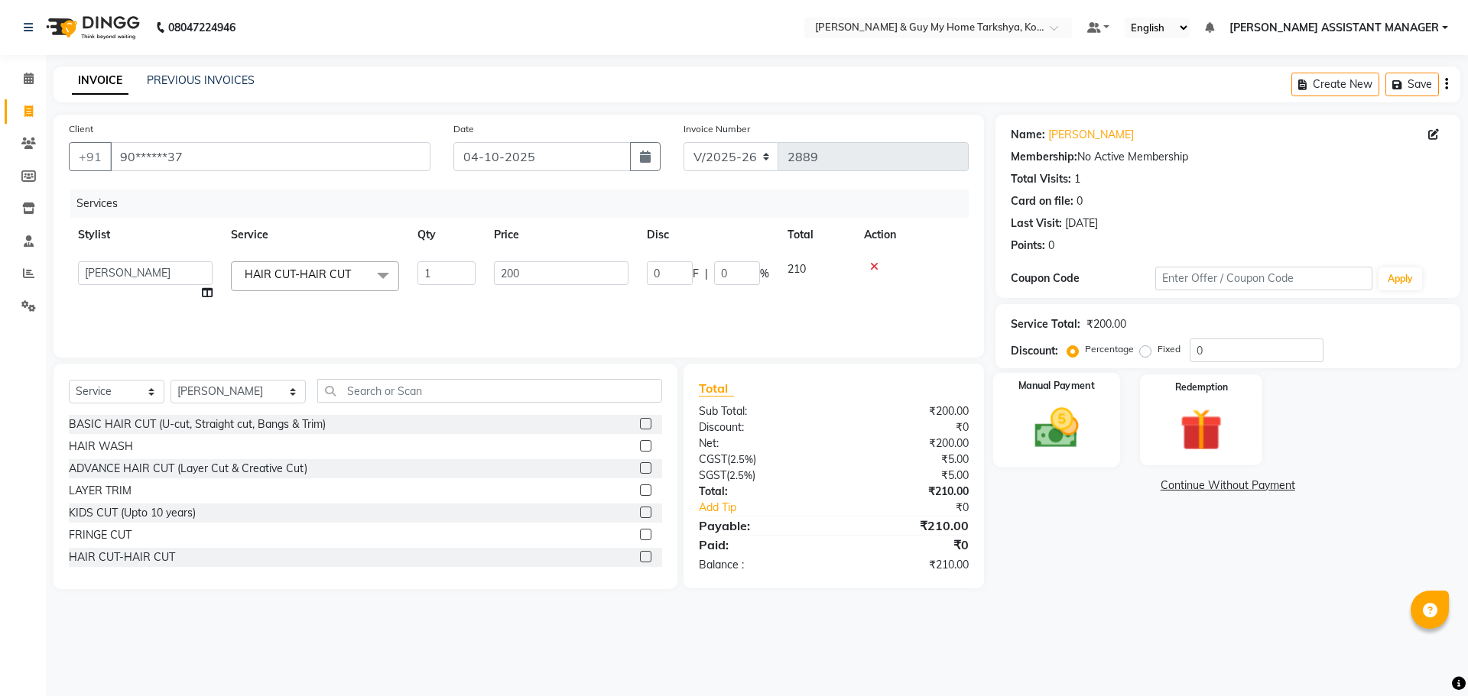
click at [1043, 441] on img at bounding box center [1056, 428] width 71 height 50
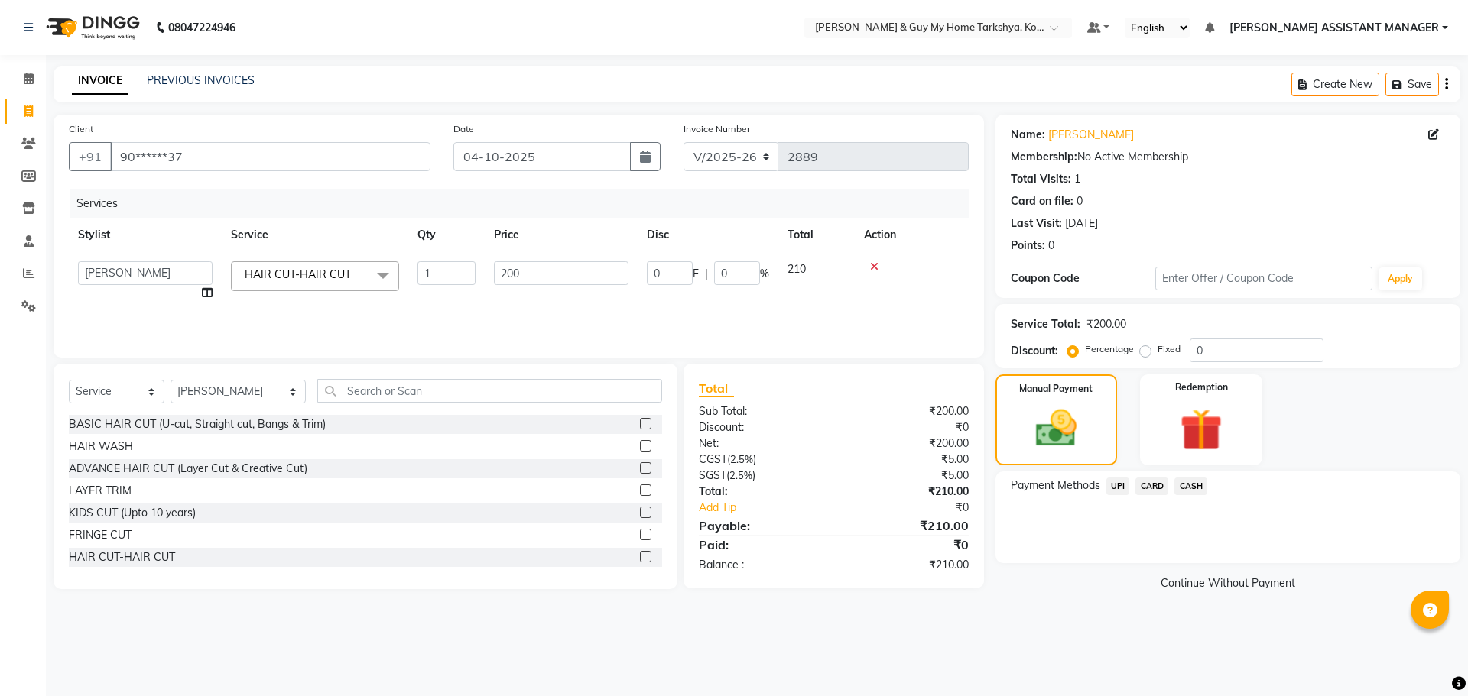
click at [1112, 480] on span "UPI" at bounding box center [1118, 487] width 24 height 18
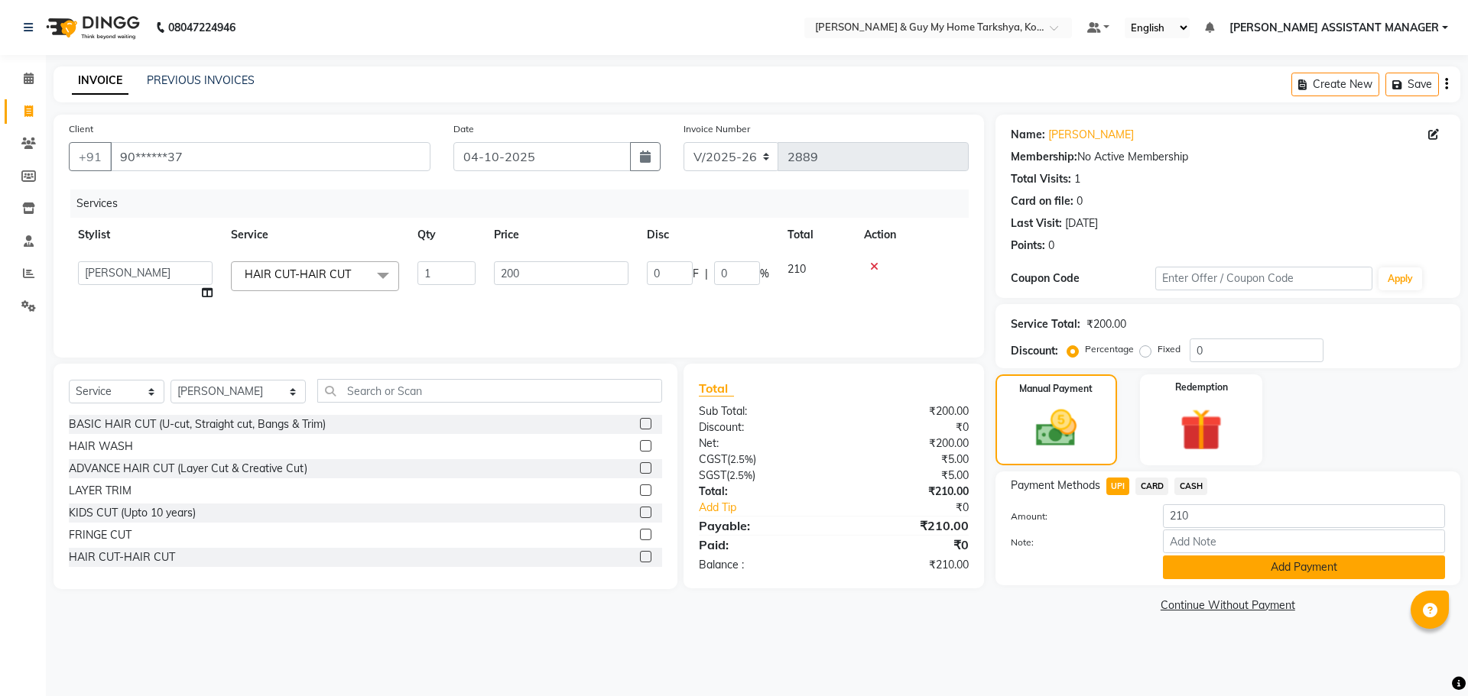
click at [1216, 570] on button "Add Payment" at bounding box center [1304, 568] width 282 height 24
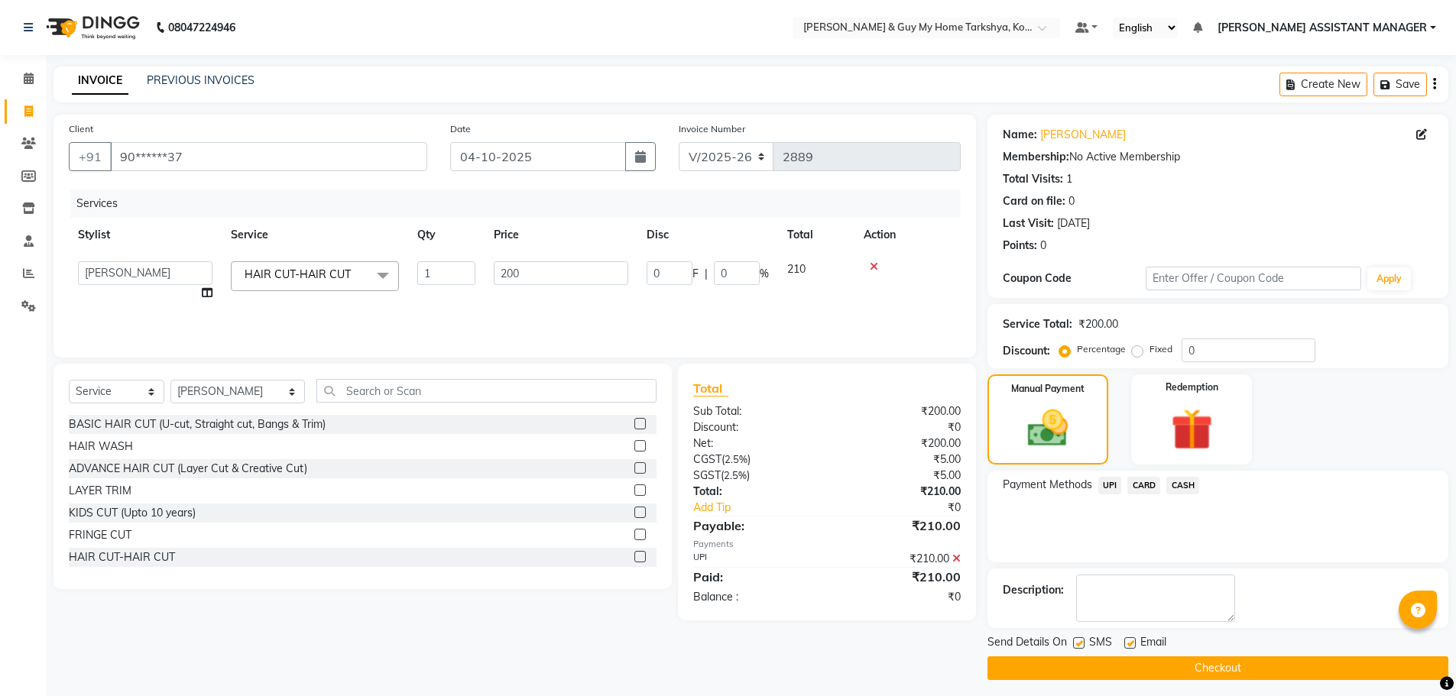
click at [1222, 667] on button "Checkout" at bounding box center [1218, 669] width 461 height 24
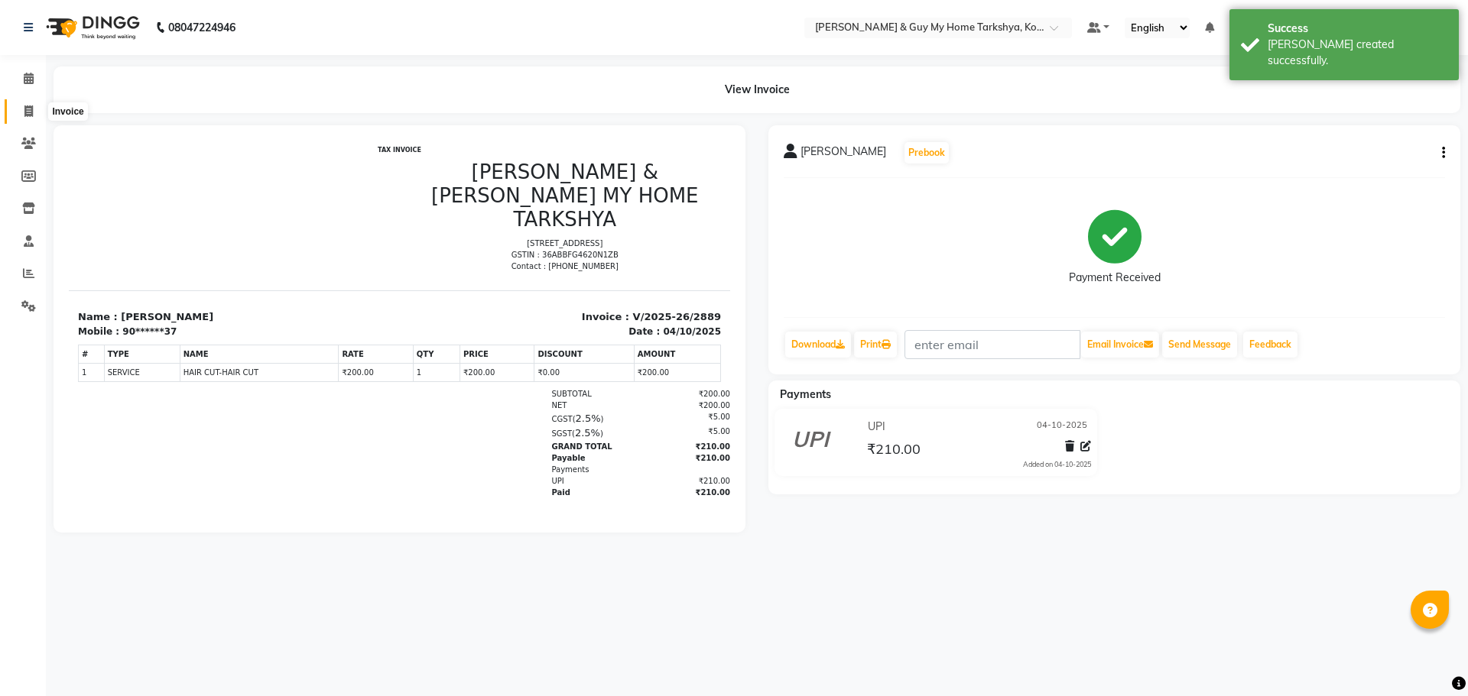
click at [18, 113] on span at bounding box center [28, 112] width 27 height 18
select select "service"
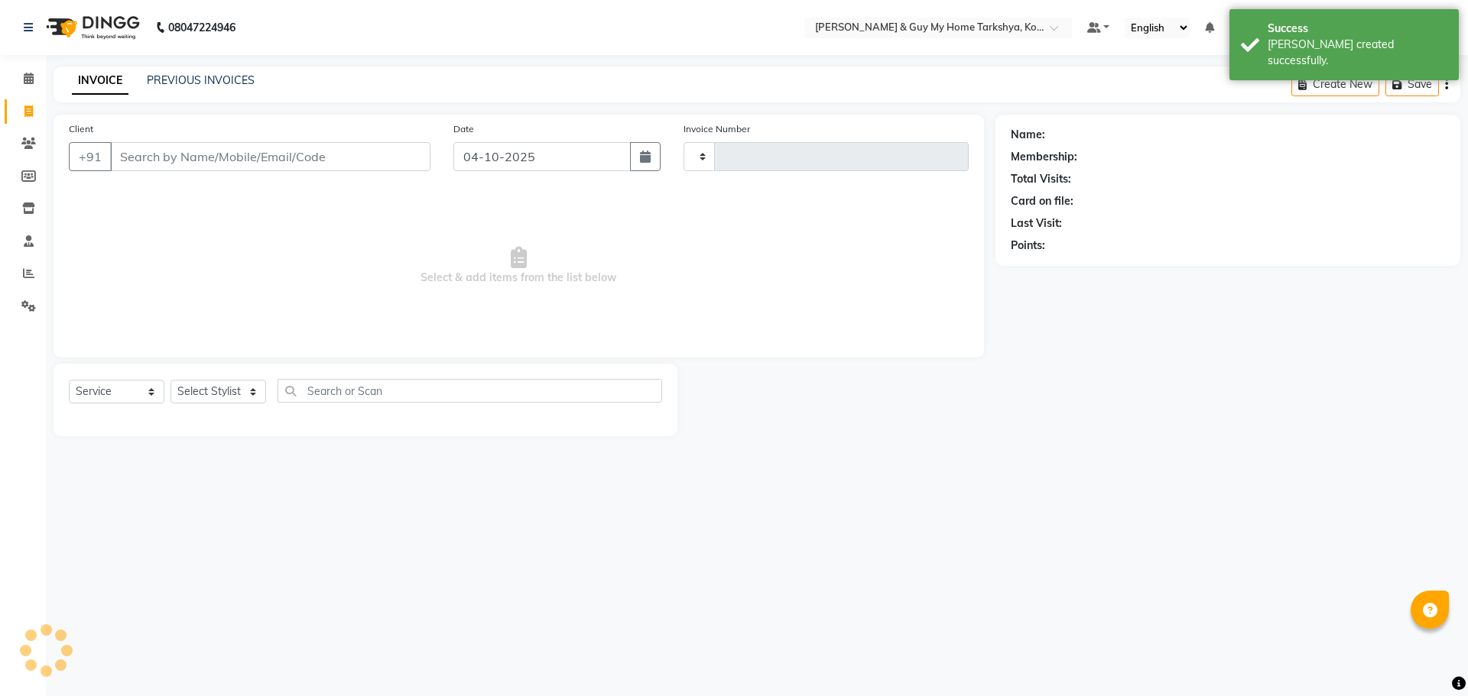
type input "2890"
select select "7902"
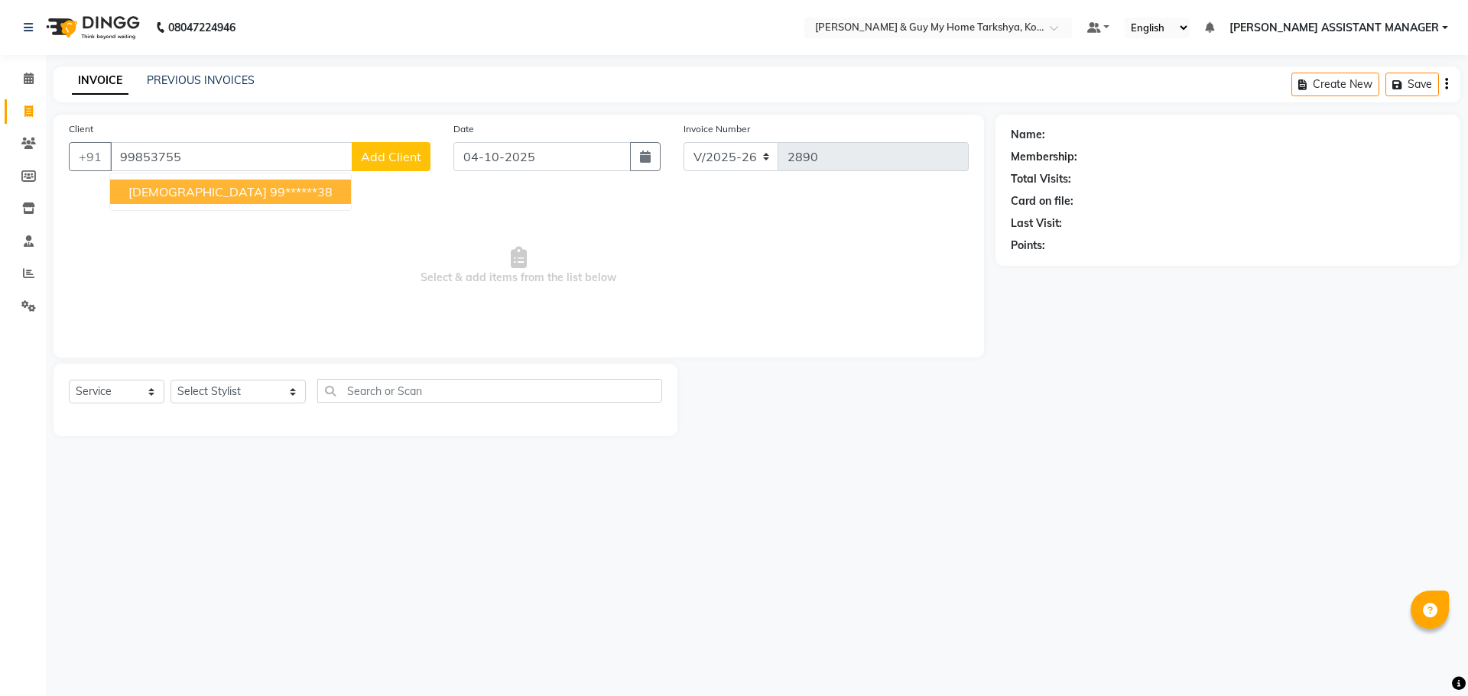
click at [218, 180] on button "CHAITANYA 99******38" at bounding box center [230, 192] width 241 height 24
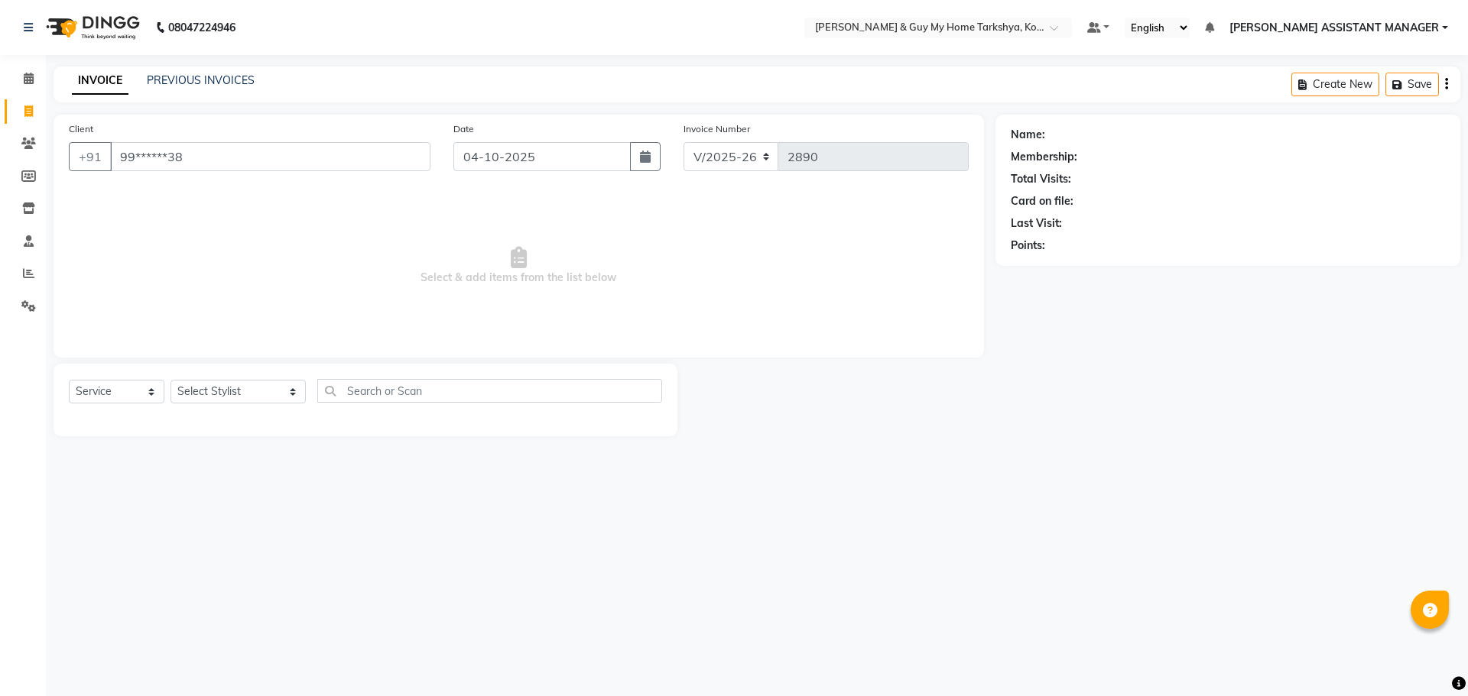
type input "99******38"
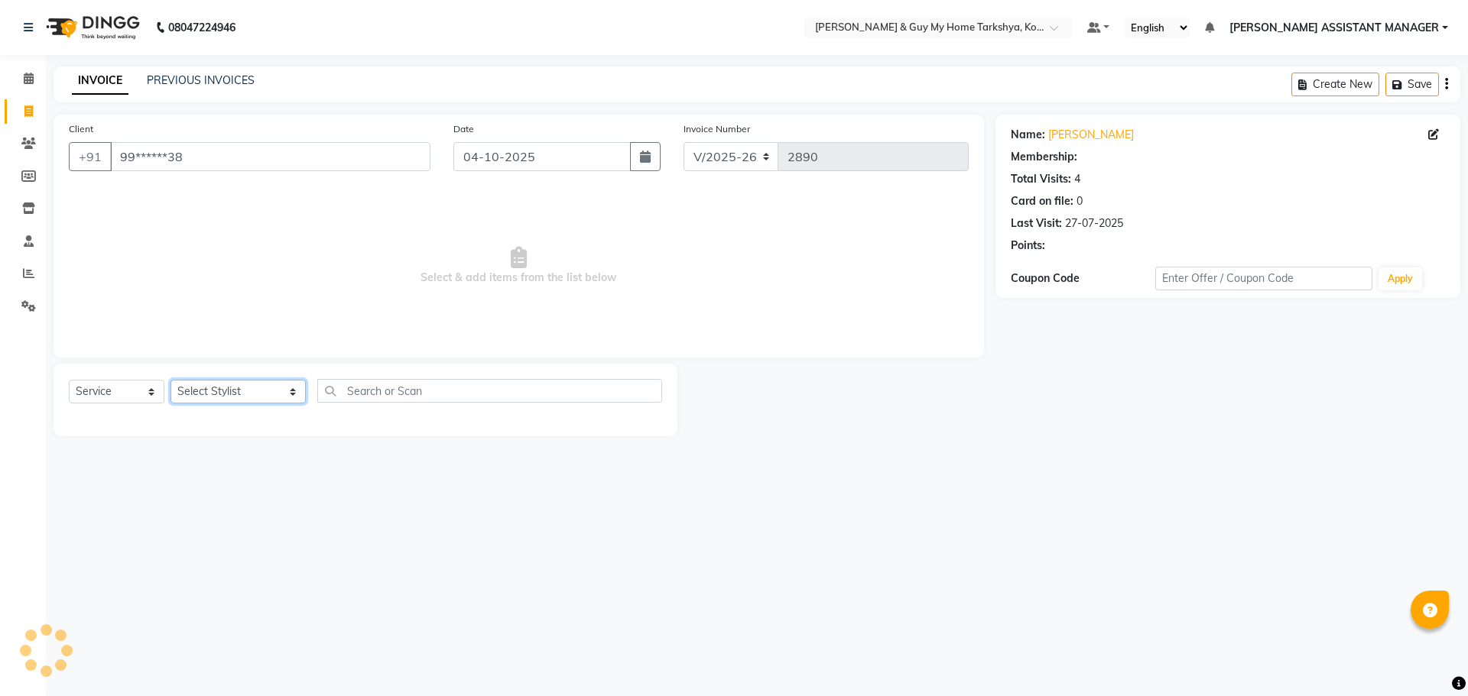
drag, startPoint x: 245, startPoint y: 391, endPoint x: 255, endPoint y: 383, distance: 12.4
click at [246, 391] on select "Select Stylist [PERSON_NAME] [PERSON_NAME] [PERSON_NAME] GLORY [PERSON_NAME] JI…" at bounding box center [237, 392] width 135 height 24
select select "71412"
click at [170, 380] on select "Select Stylist [PERSON_NAME] [PERSON_NAME] [PERSON_NAME] GLORY [PERSON_NAME] JI…" at bounding box center [237, 392] width 135 height 24
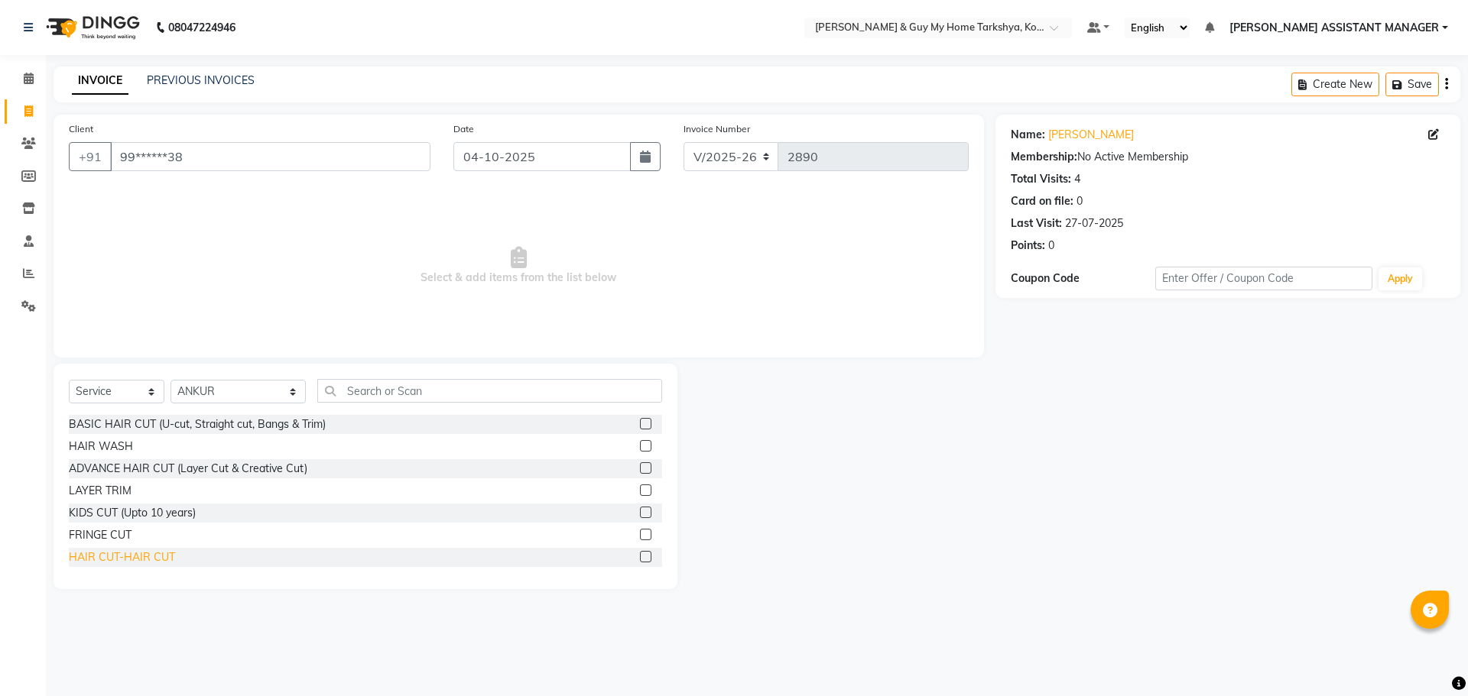
click at [148, 552] on div "HAIR CUT-HAIR CUT" at bounding box center [122, 558] width 106 height 16
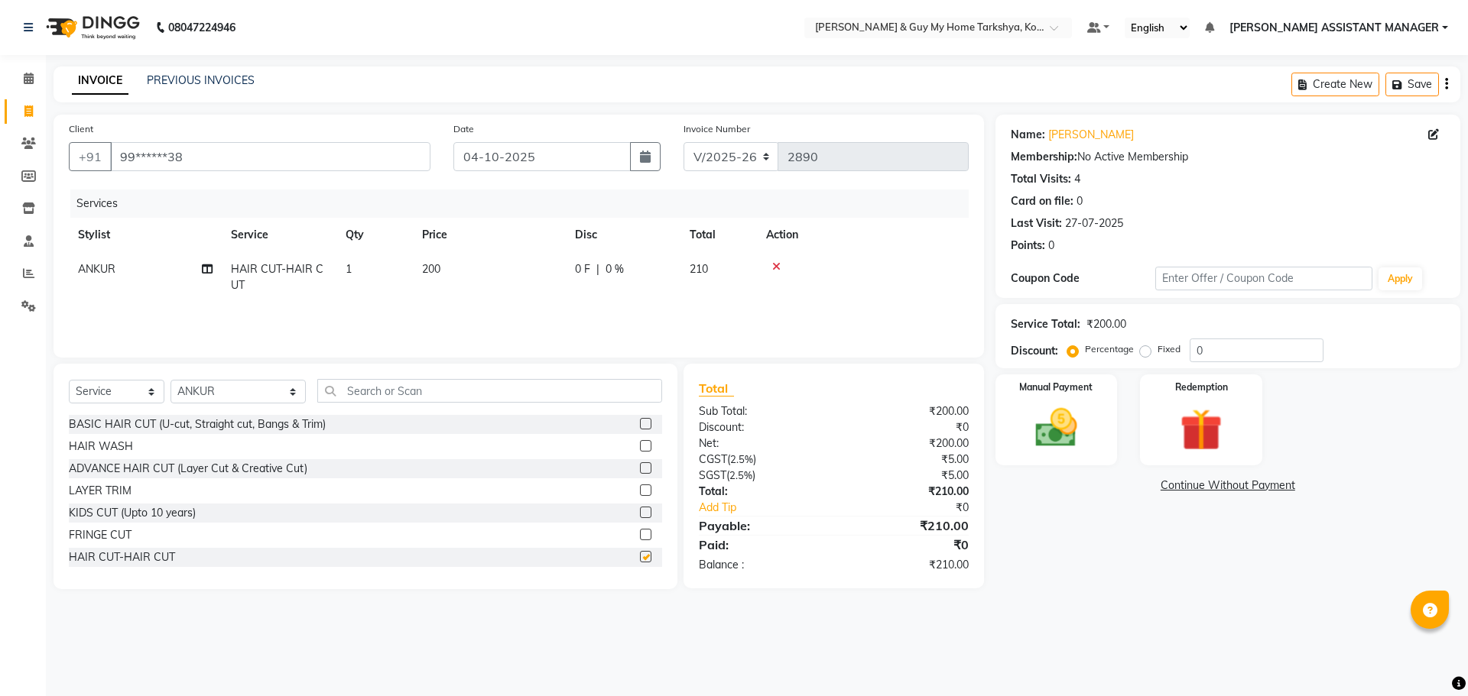
checkbox input "false"
click at [1057, 398] on div "Manual Payment" at bounding box center [1055, 420] width 127 height 94
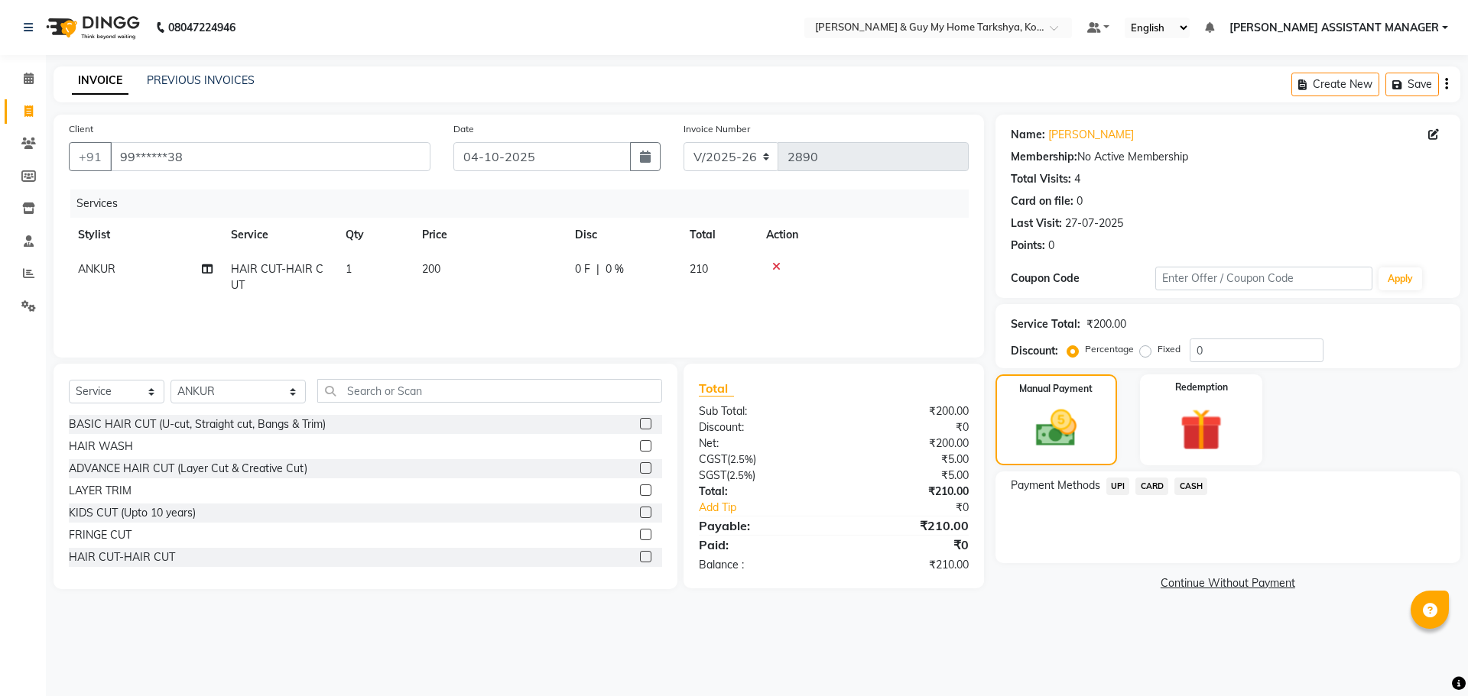
click at [1111, 479] on span "UPI" at bounding box center [1118, 487] width 24 height 18
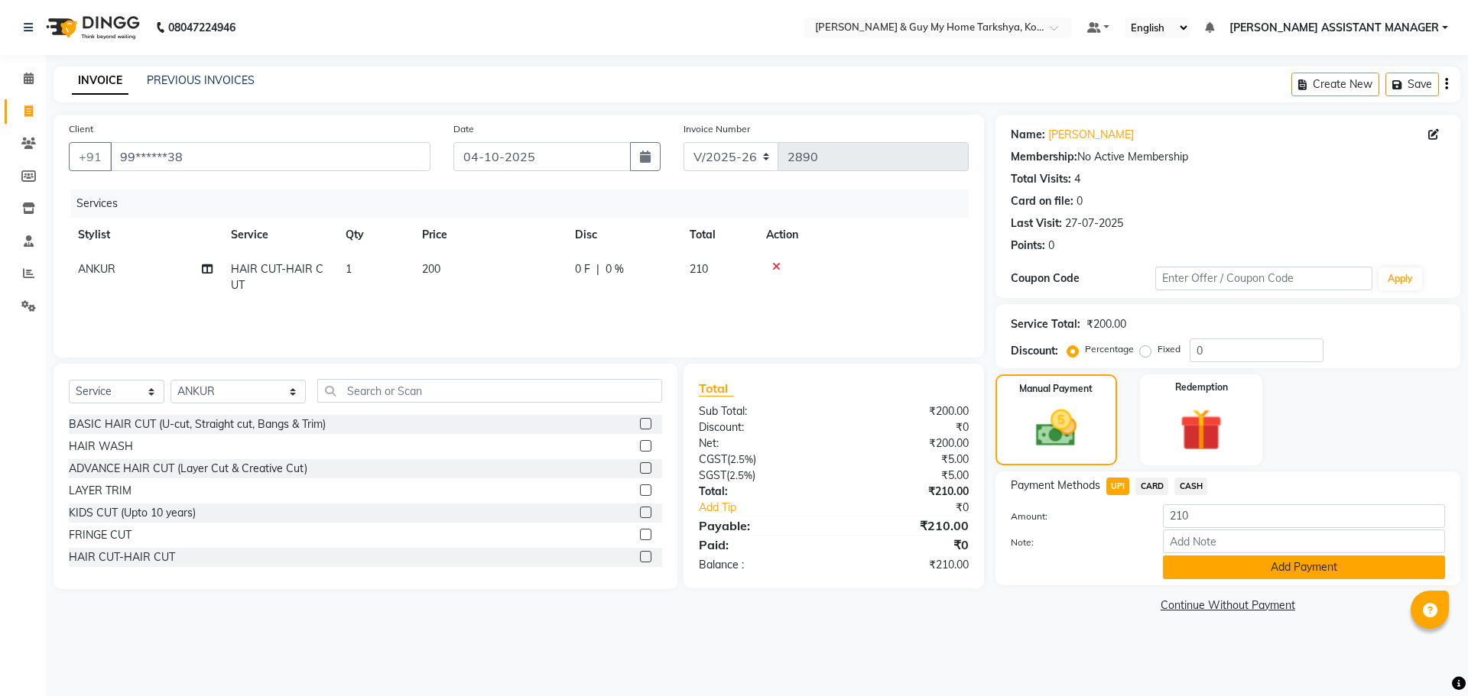
click at [1191, 573] on button "Add Payment" at bounding box center [1304, 568] width 282 height 24
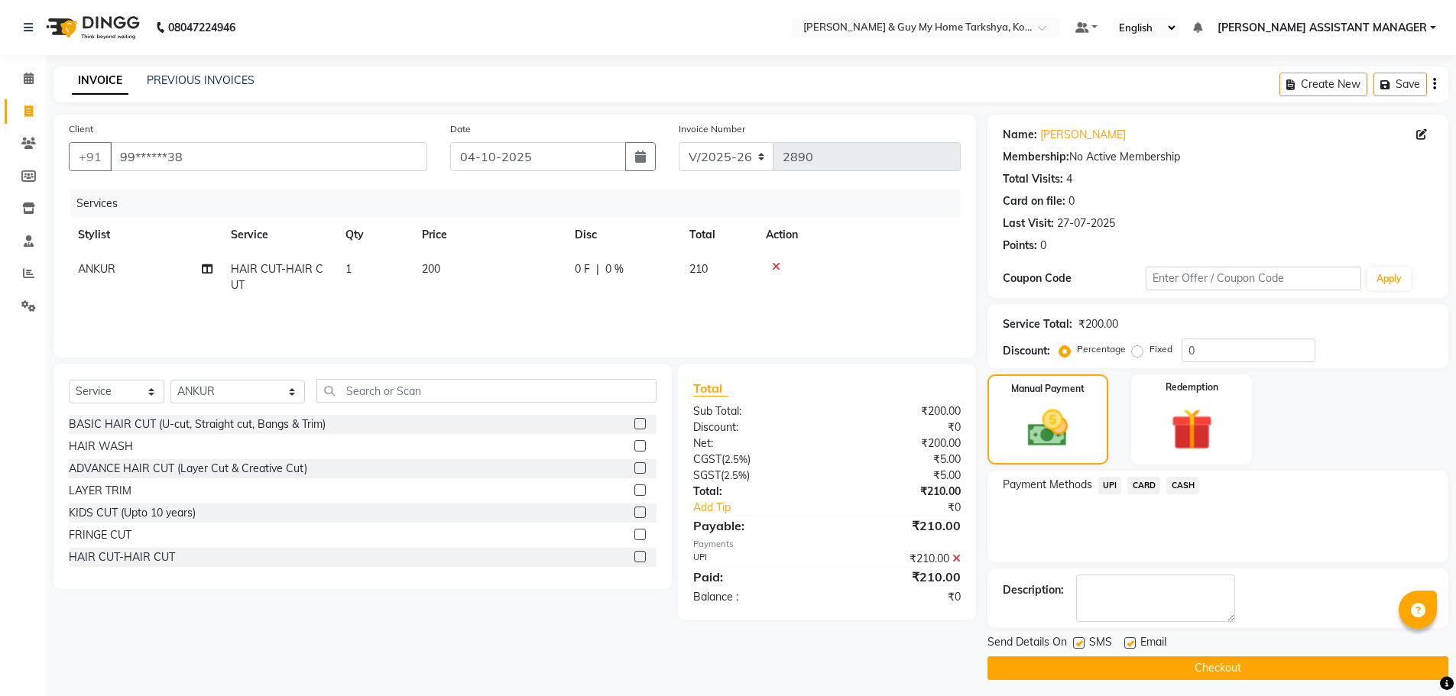
drag, startPoint x: 1161, startPoint y: 672, endPoint x: 1242, endPoint y: 656, distance: 82.6
click at [1161, 672] on button "Checkout" at bounding box center [1218, 669] width 461 height 24
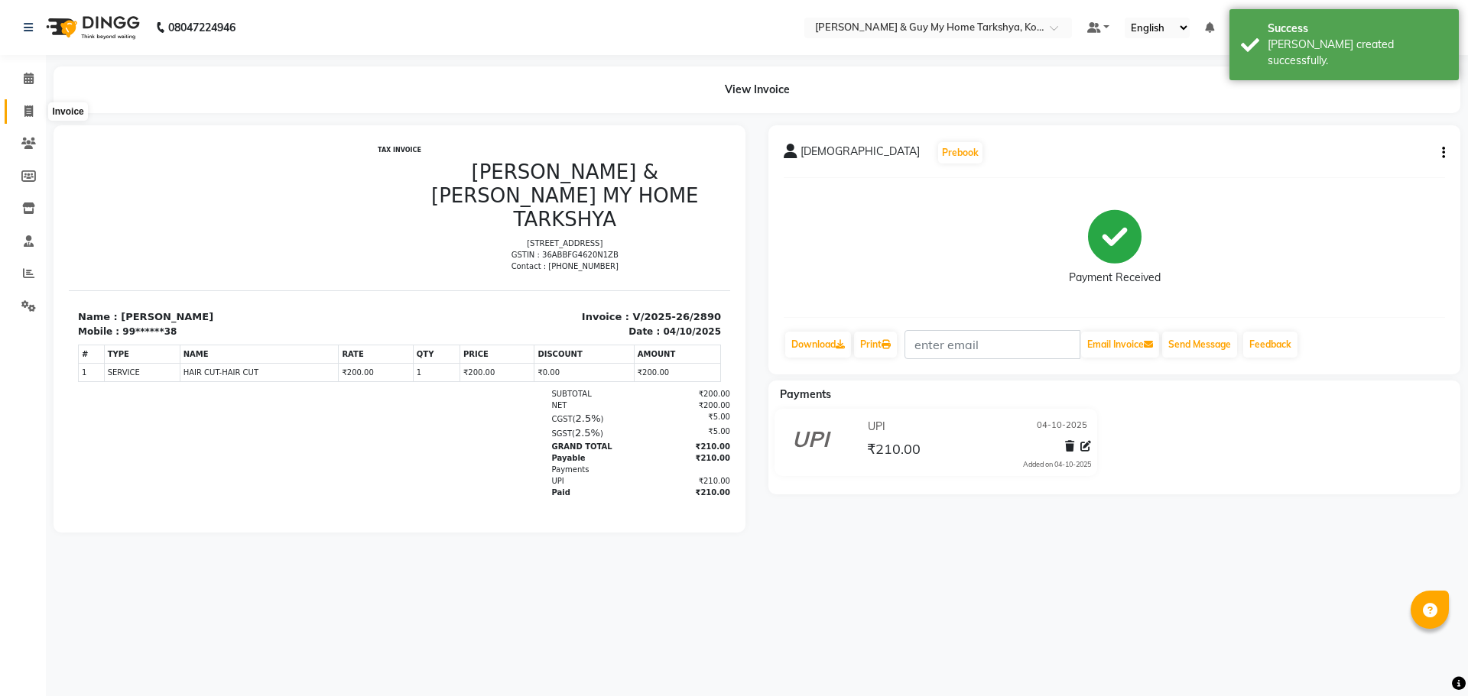
click at [37, 117] on span at bounding box center [28, 112] width 27 height 18
select select "service"
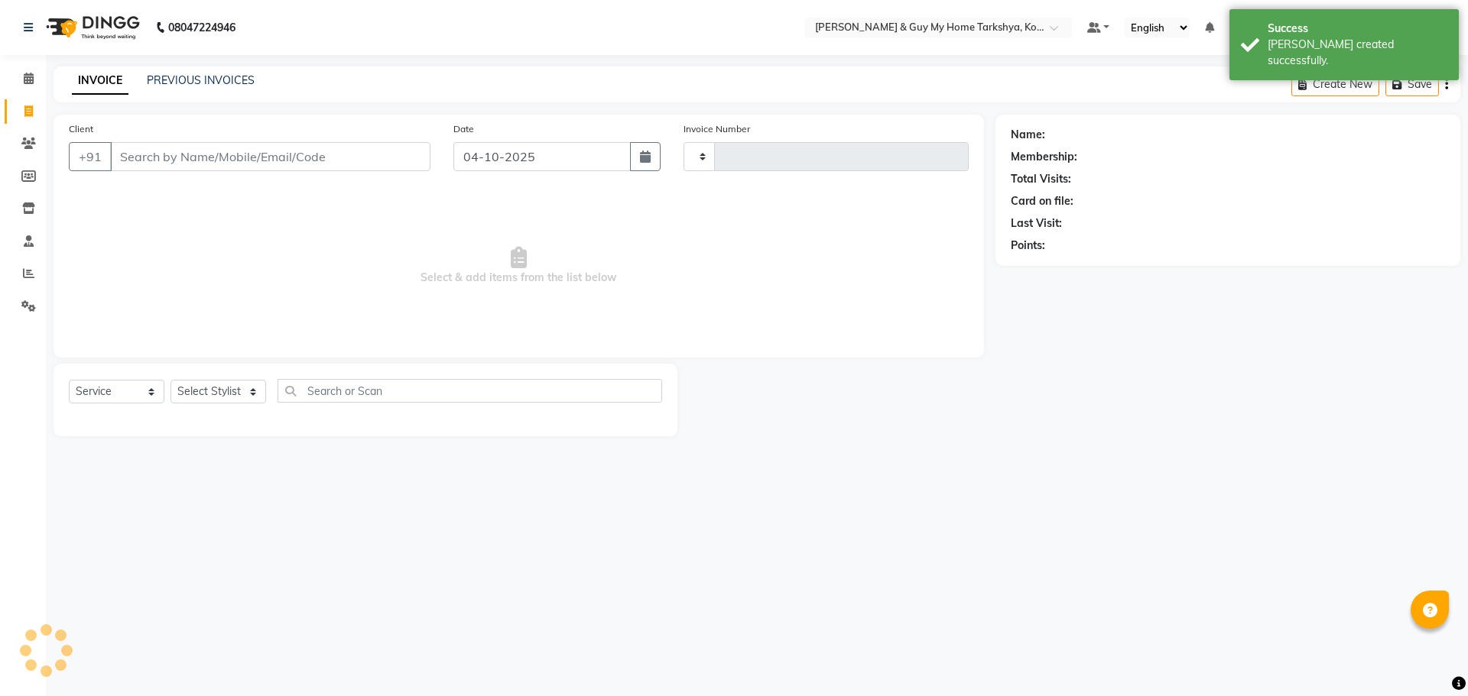
type input "2891"
select select "7902"
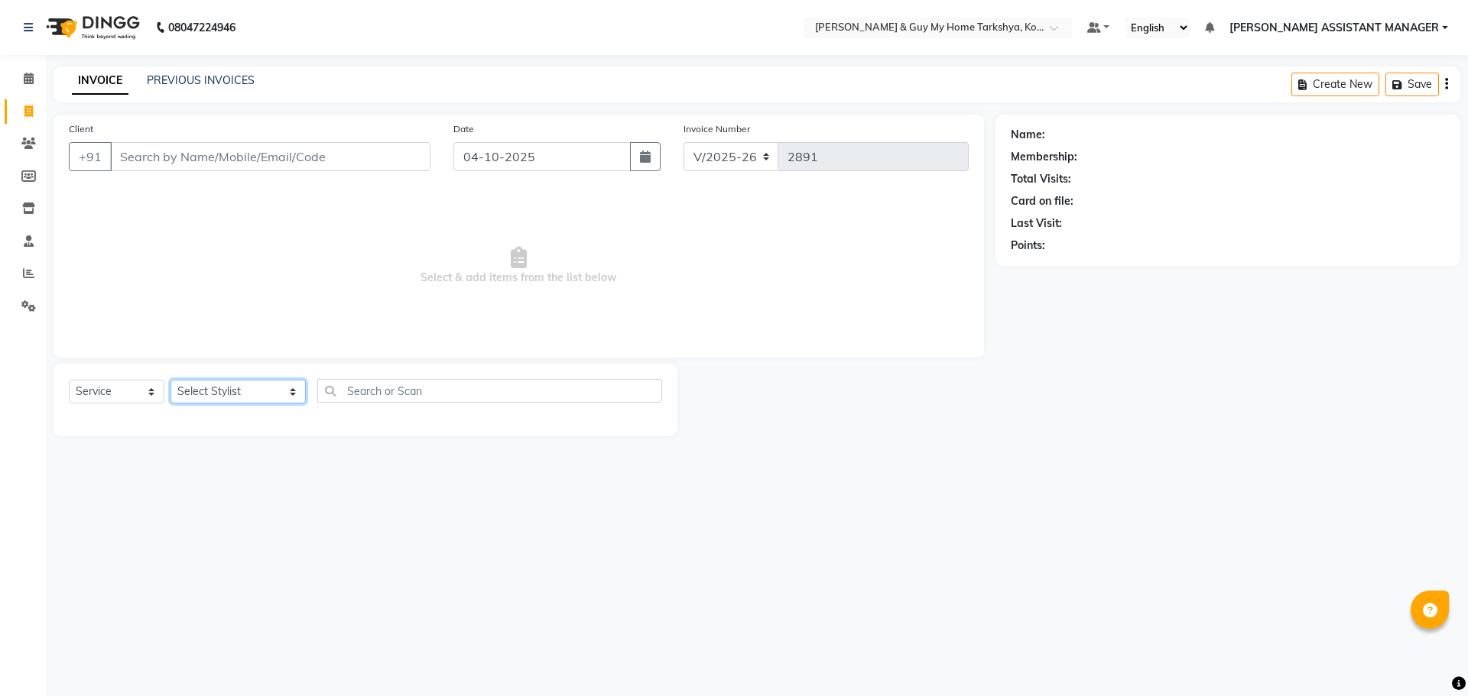
click at [185, 391] on select "Select Stylist [PERSON_NAME] [PERSON_NAME] [PERSON_NAME] GLORY [PERSON_NAME] JI…" at bounding box center [237, 392] width 135 height 24
click at [170, 380] on select "Select Stylist [PERSON_NAME] [PERSON_NAME] [PERSON_NAME] GLORY [PERSON_NAME] JI…" at bounding box center [237, 392] width 135 height 24
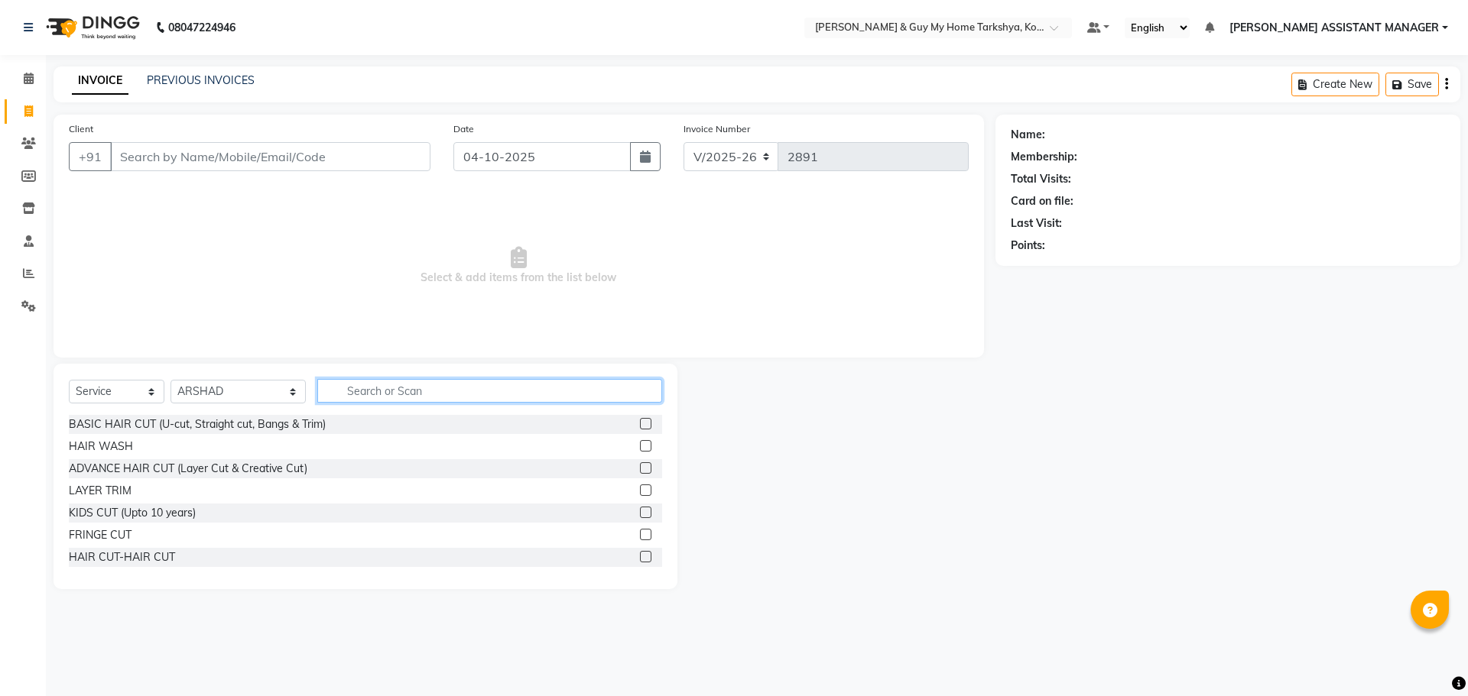
click at [378, 395] on input "text" at bounding box center [490, 391] width 346 height 24
click at [230, 387] on select "Select Stylist [PERSON_NAME] [PERSON_NAME] [PERSON_NAME] GLORY [PERSON_NAME] JI…" at bounding box center [237, 392] width 135 height 24
select select "90423"
click at [170, 380] on select "Select Stylist [PERSON_NAME] [PERSON_NAME] [PERSON_NAME] GLORY [PERSON_NAME] JI…" at bounding box center [237, 392] width 135 height 24
click at [384, 395] on input "text" at bounding box center [490, 391] width 346 height 24
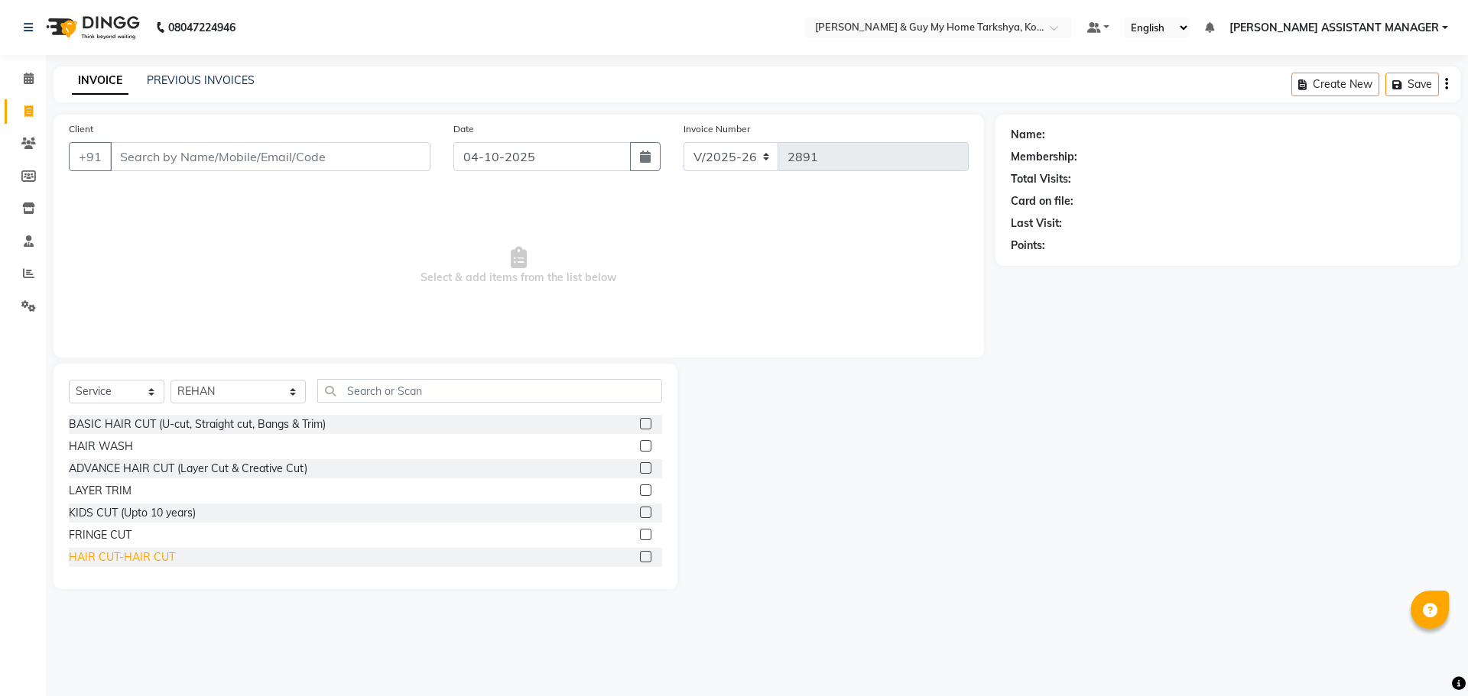
click at [164, 555] on div "HAIR CUT-HAIR CUT" at bounding box center [122, 558] width 106 height 16
checkbox input "false"
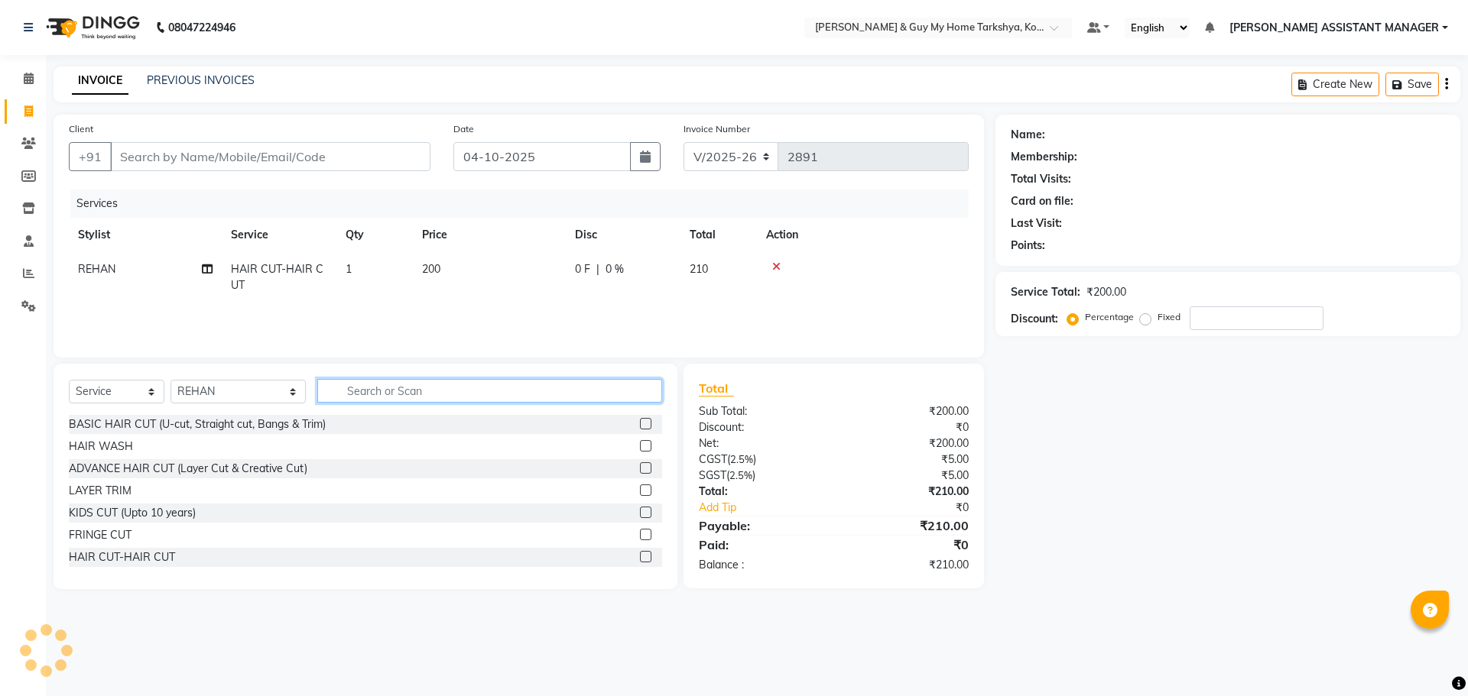
click at [469, 388] on input "text" at bounding box center [490, 391] width 346 height 24
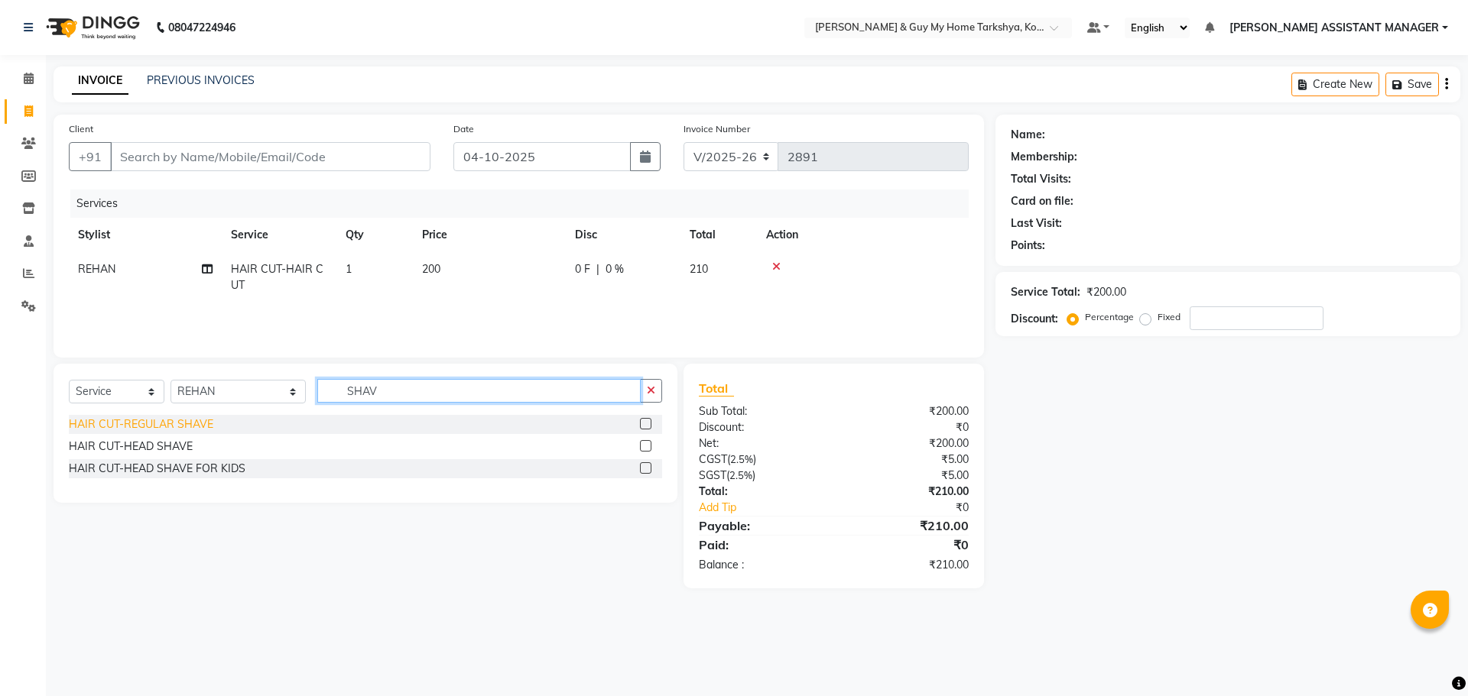
type input "SHAV"
click at [195, 429] on div "HAIR CUT-REGULAR SHAVE" at bounding box center [141, 425] width 144 height 16
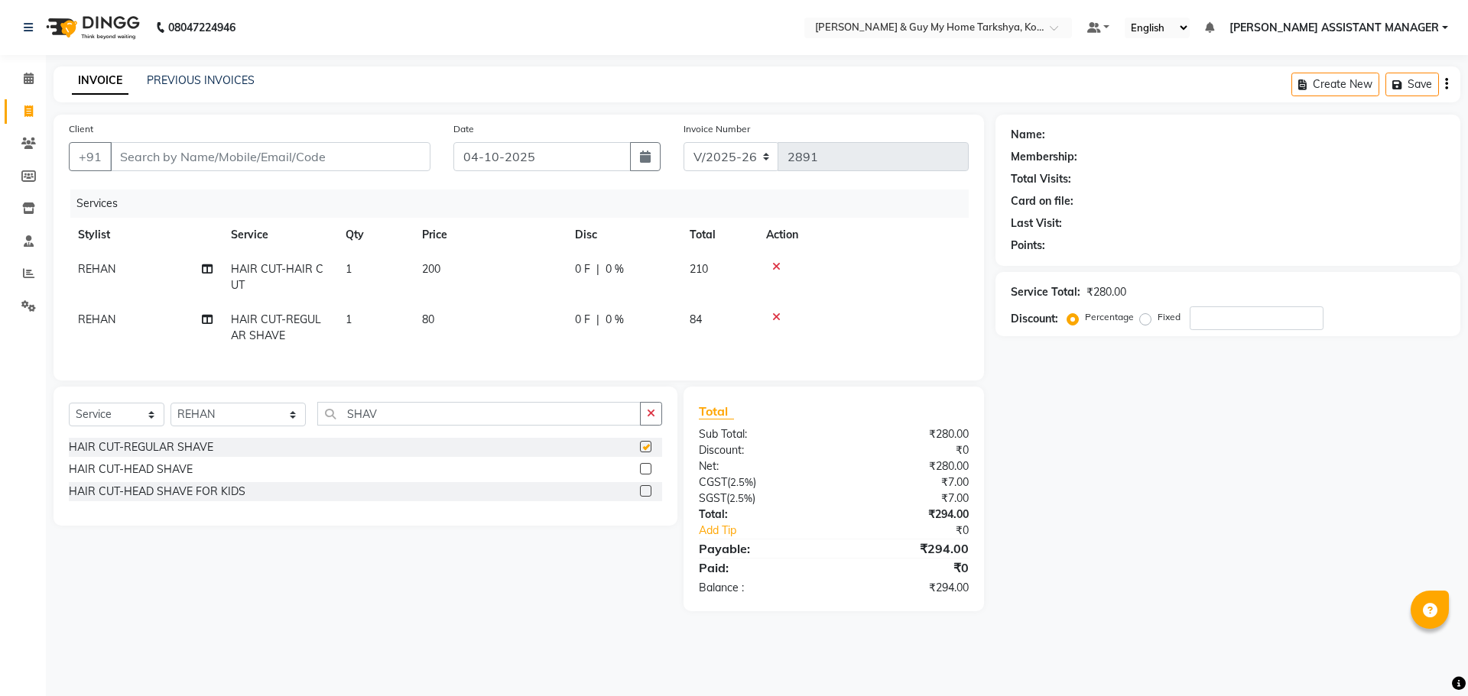
checkbox input "false"
drag, startPoint x: 402, startPoint y: 428, endPoint x: 297, endPoint y: 443, distance: 106.6
click at [297, 438] on div "Select Service Product Membership Package Voucher Prepaid Gift Card Select Styl…" at bounding box center [365, 420] width 593 height 36
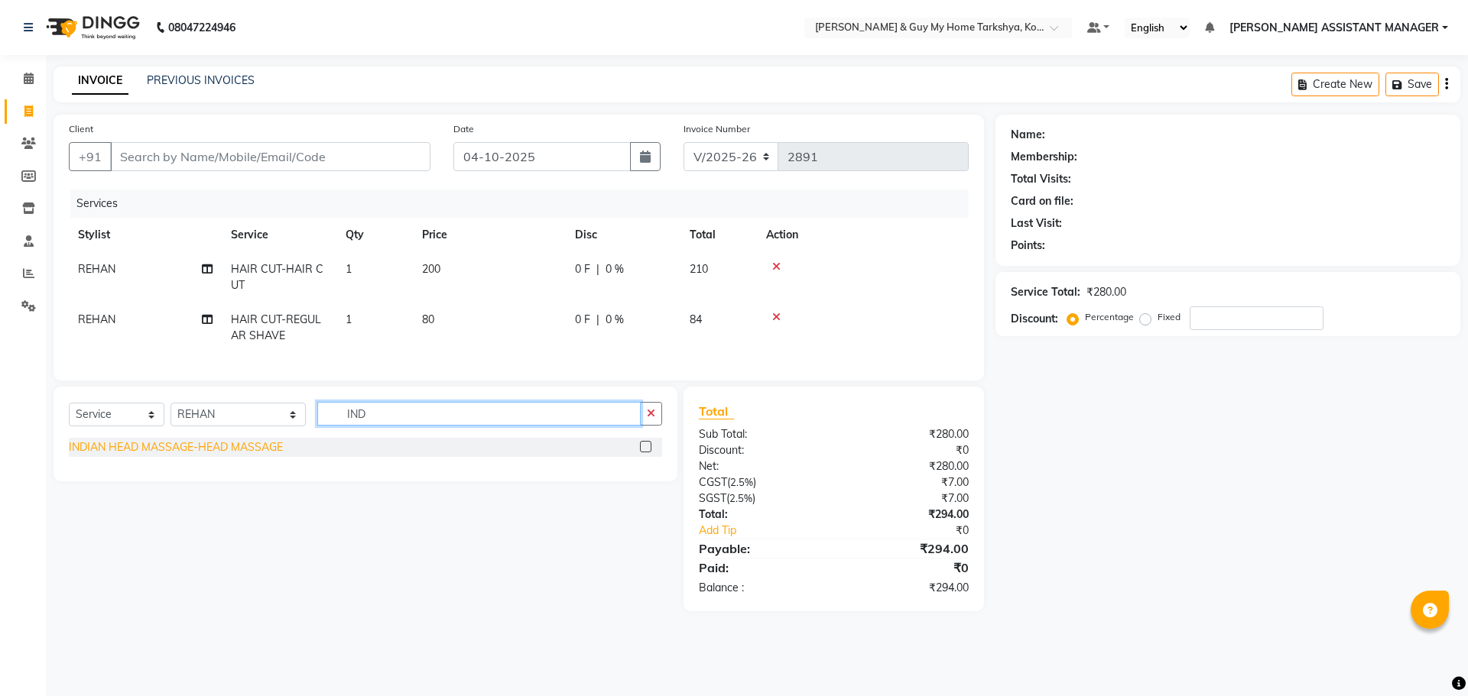
type input "IND"
click at [265, 456] on div "INDIAN HEAD MASSAGE-HEAD MASSAGE" at bounding box center [176, 448] width 214 height 16
checkbox input "false"
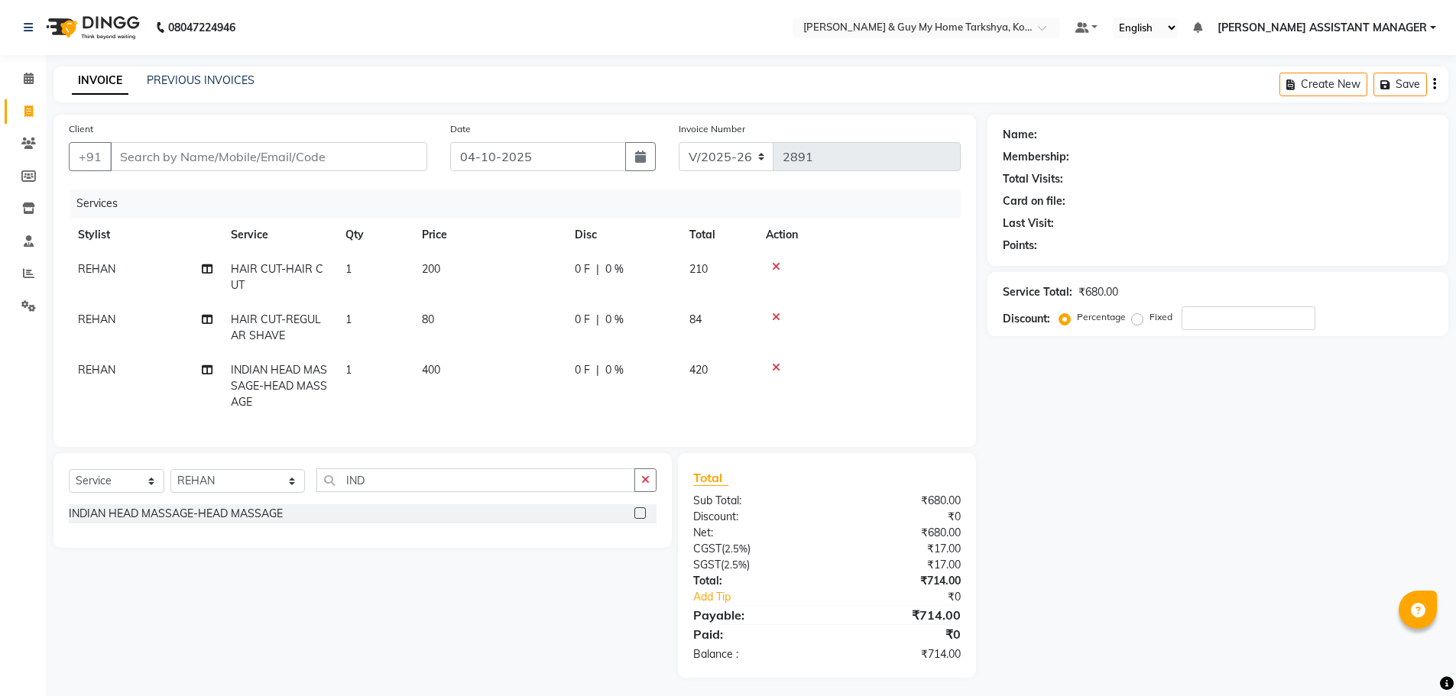
click at [488, 411] on td "400" at bounding box center [489, 386] width 153 height 67
select select "90423"
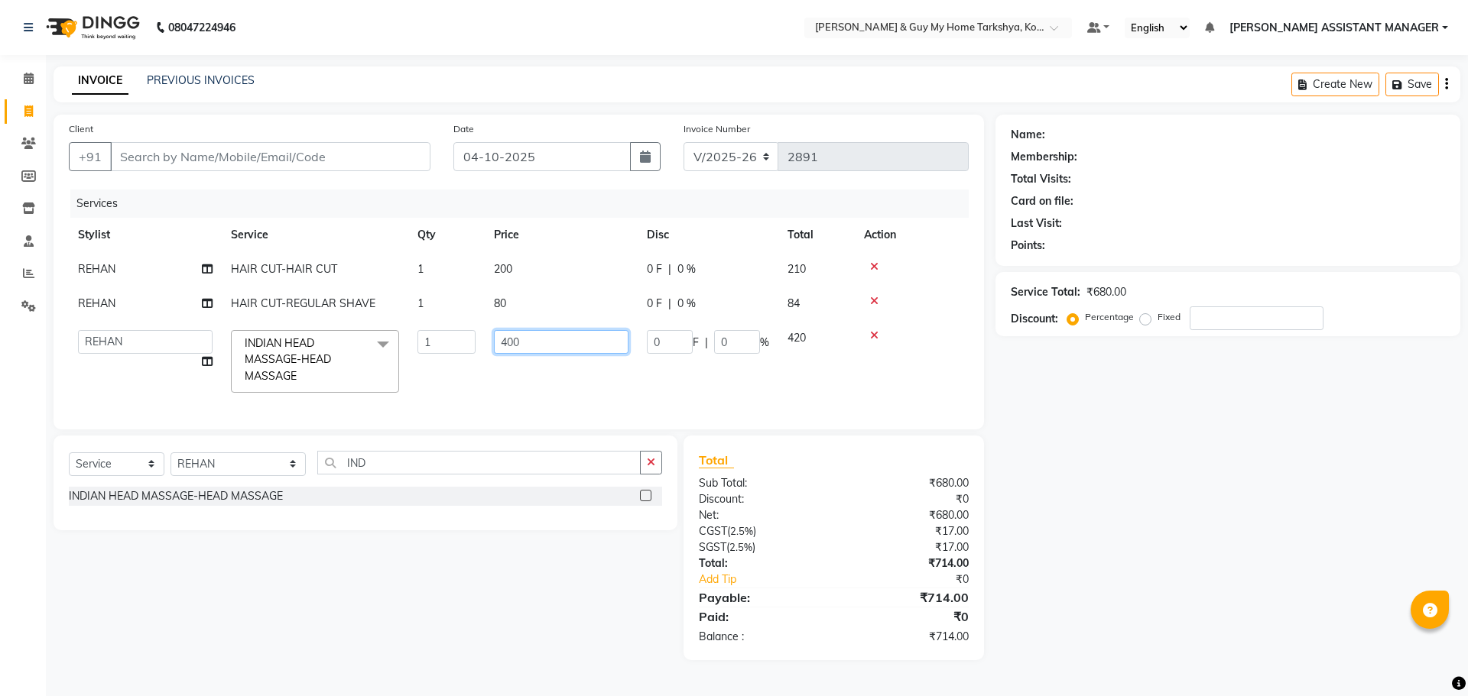
drag, startPoint x: 573, startPoint y: 339, endPoint x: 459, endPoint y: 364, distance: 117.3
click at [459, 364] on tr "ANKUR ANSHU ARCHANA ARSHAD ELVINA GANESH GLORY IRFAN JIYA KRISHNA MARIYA MOUNIK…" at bounding box center [519, 361] width 900 height 81
type input "350"
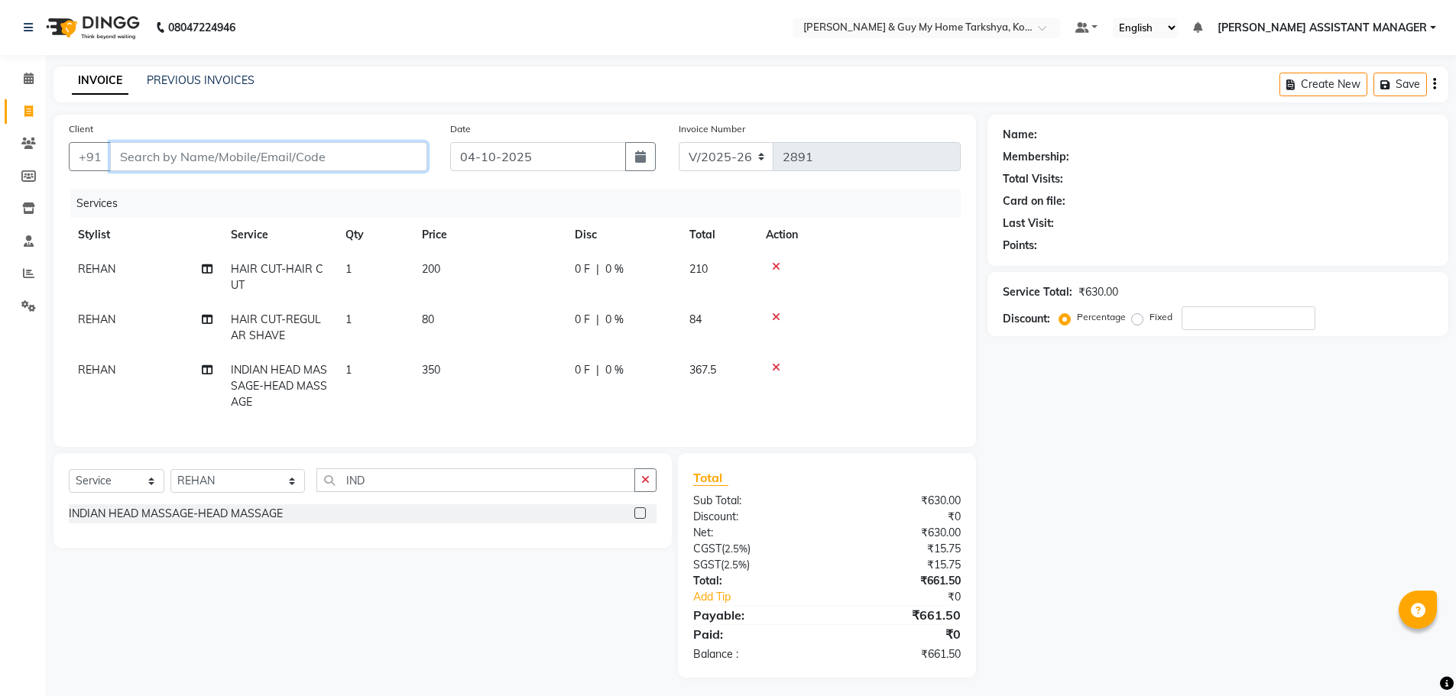
click at [348, 144] on input "Client" at bounding box center [268, 156] width 317 height 29
type input "9"
type input "0"
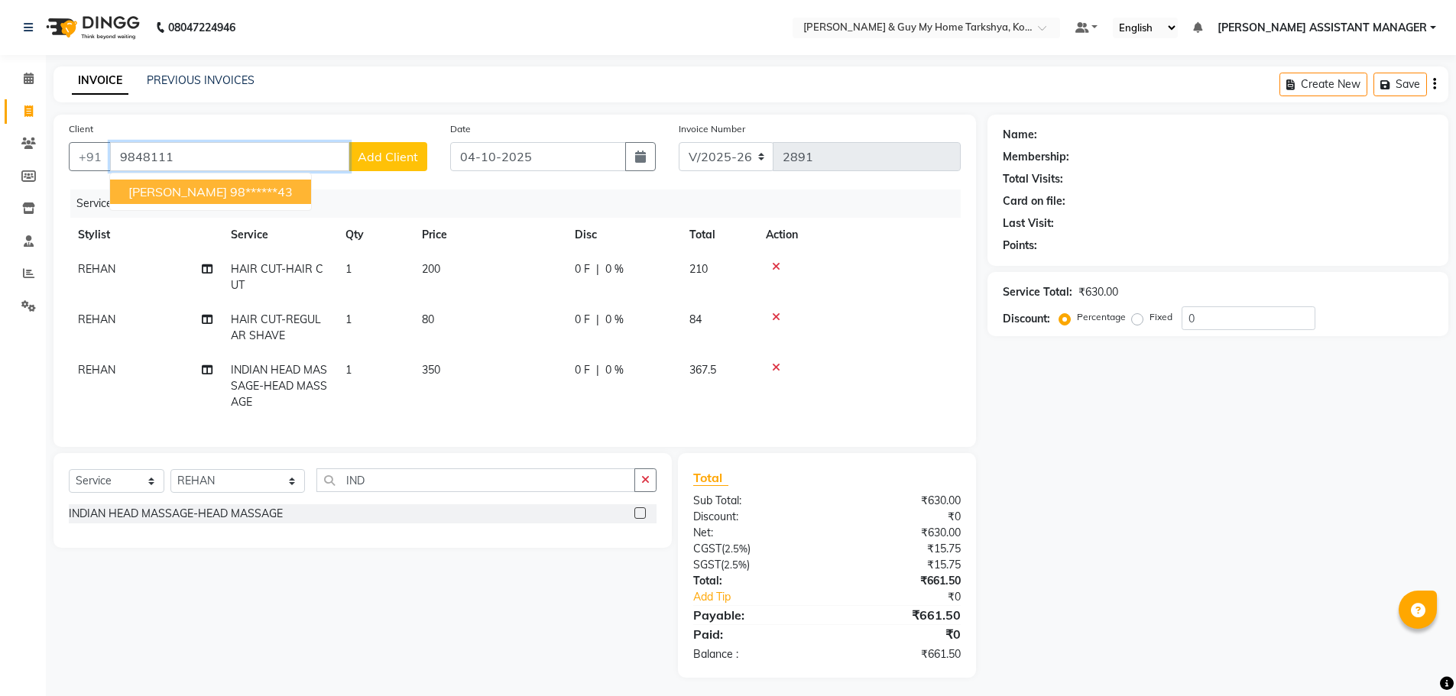
click at [232, 198] on ngb-highlight "98******43" at bounding box center [261, 191] width 63 height 15
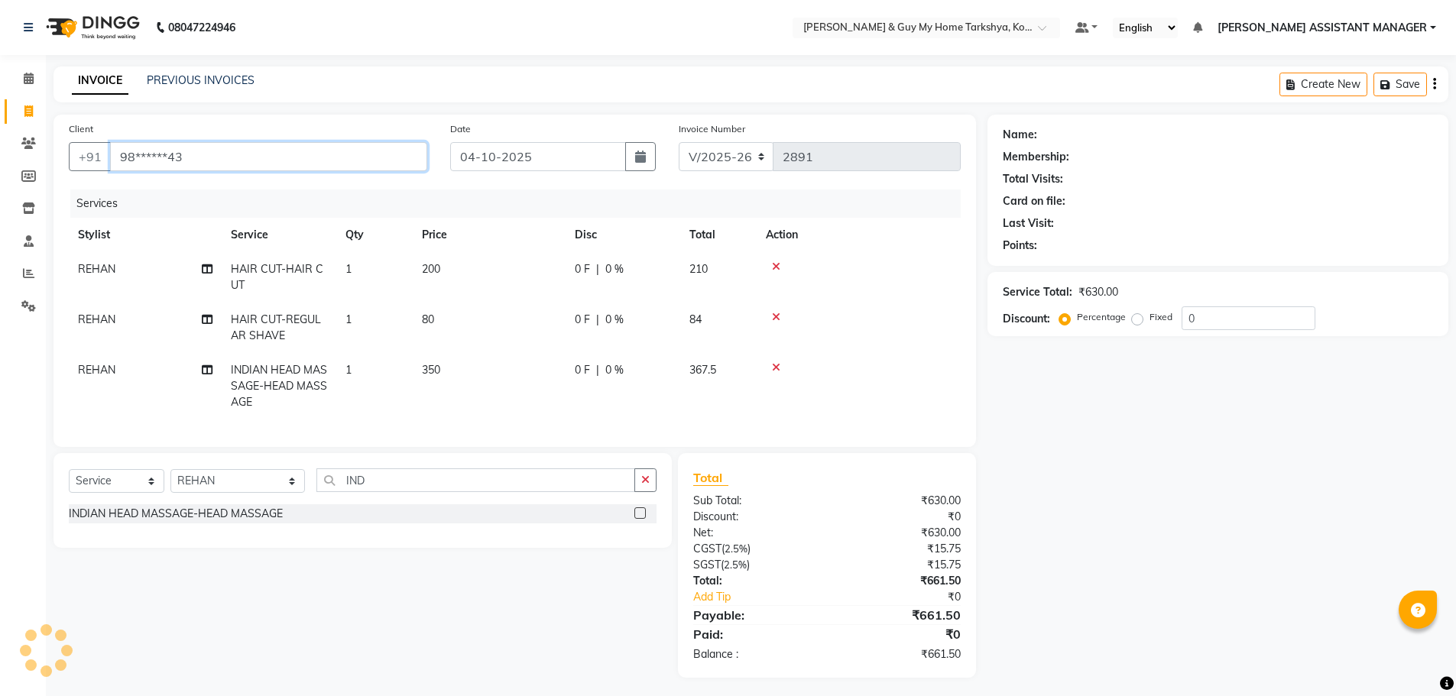
type input "98******43"
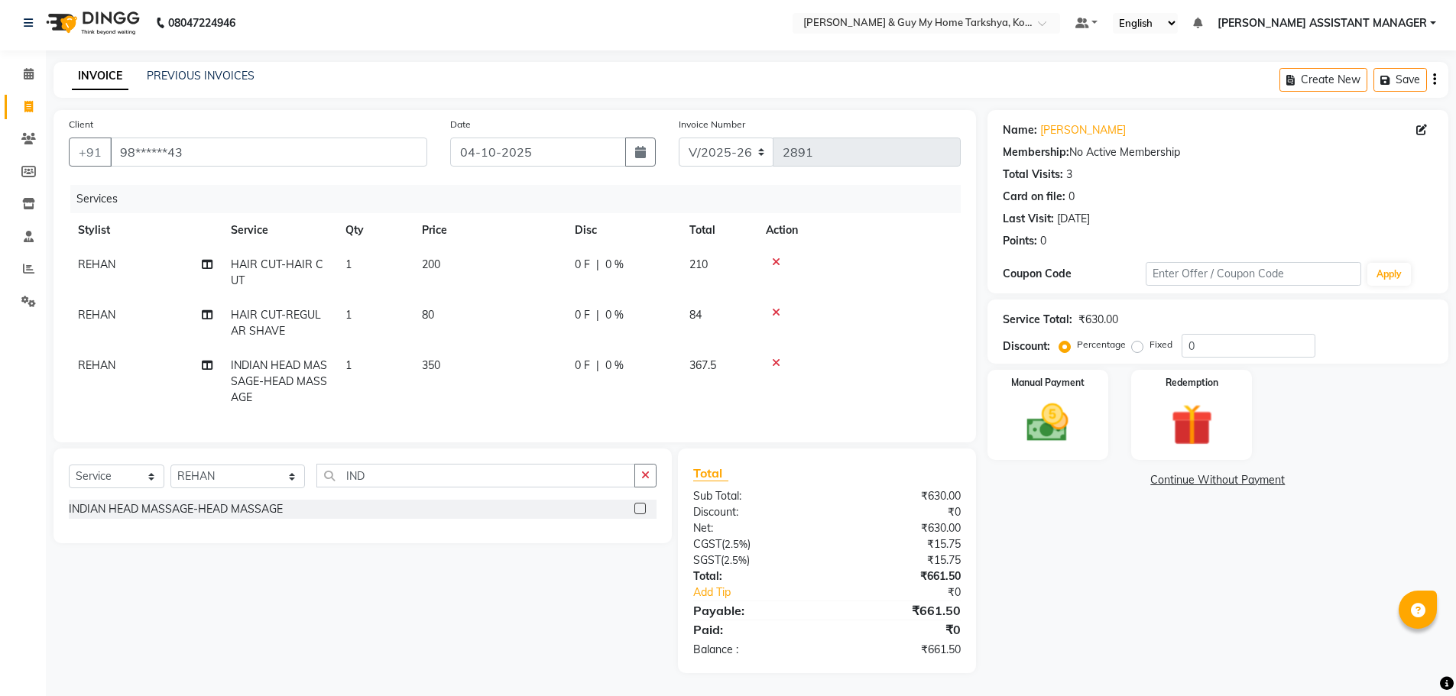
scroll to position [16, 0]
click at [1060, 419] on img at bounding box center [1048, 423] width 70 height 50
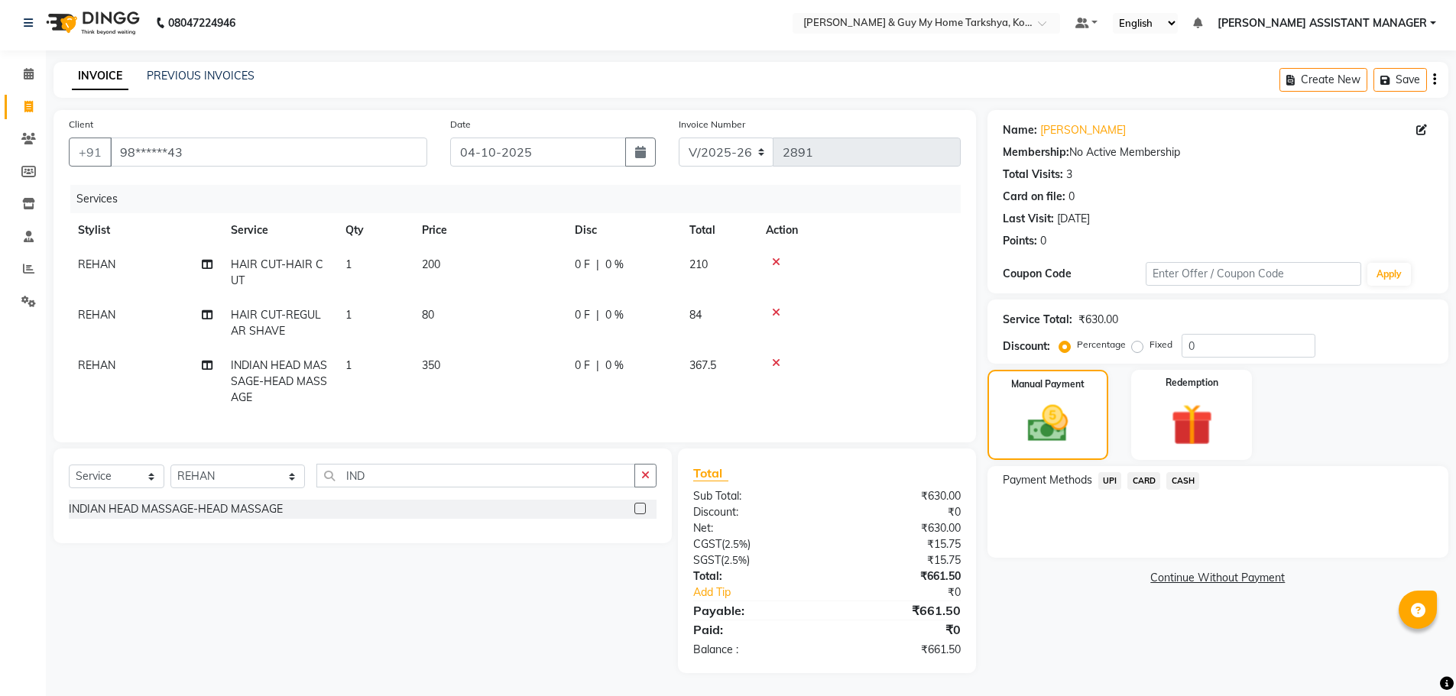
click at [1109, 472] on span "UPI" at bounding box center [1111, 481] width 24 height 18
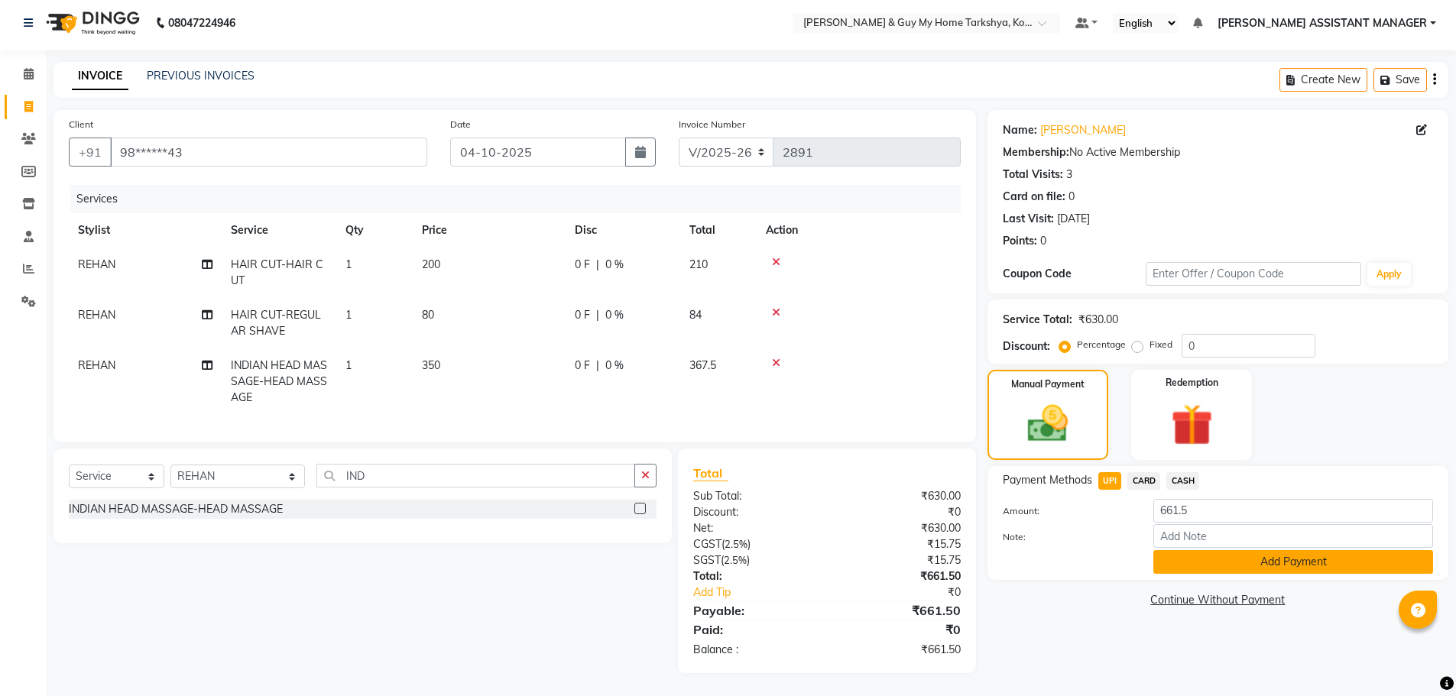
click at [1223, 560] on button "Add Payment" at bounding box center [1294, 562] width 280 height 24
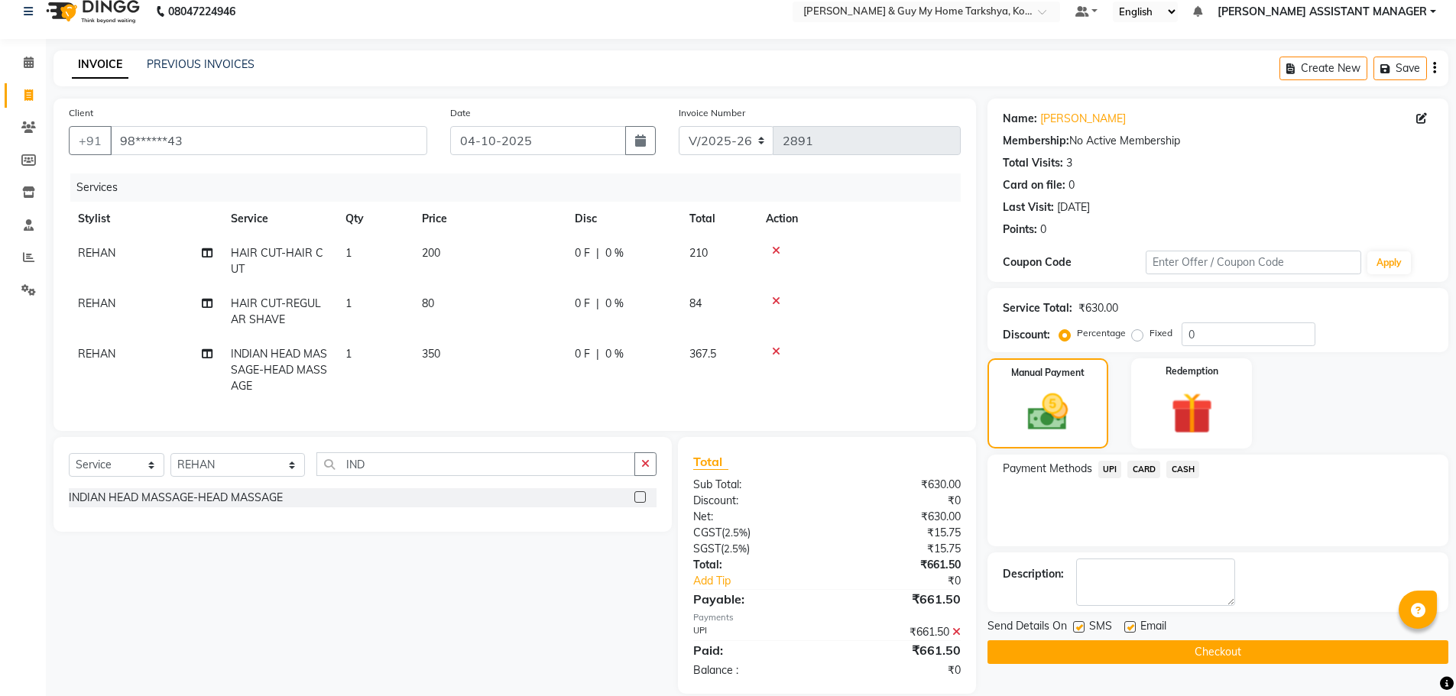
click at [1209, 654] on button "Checkout" at bounding box center [1218, 653] width 461 height 24
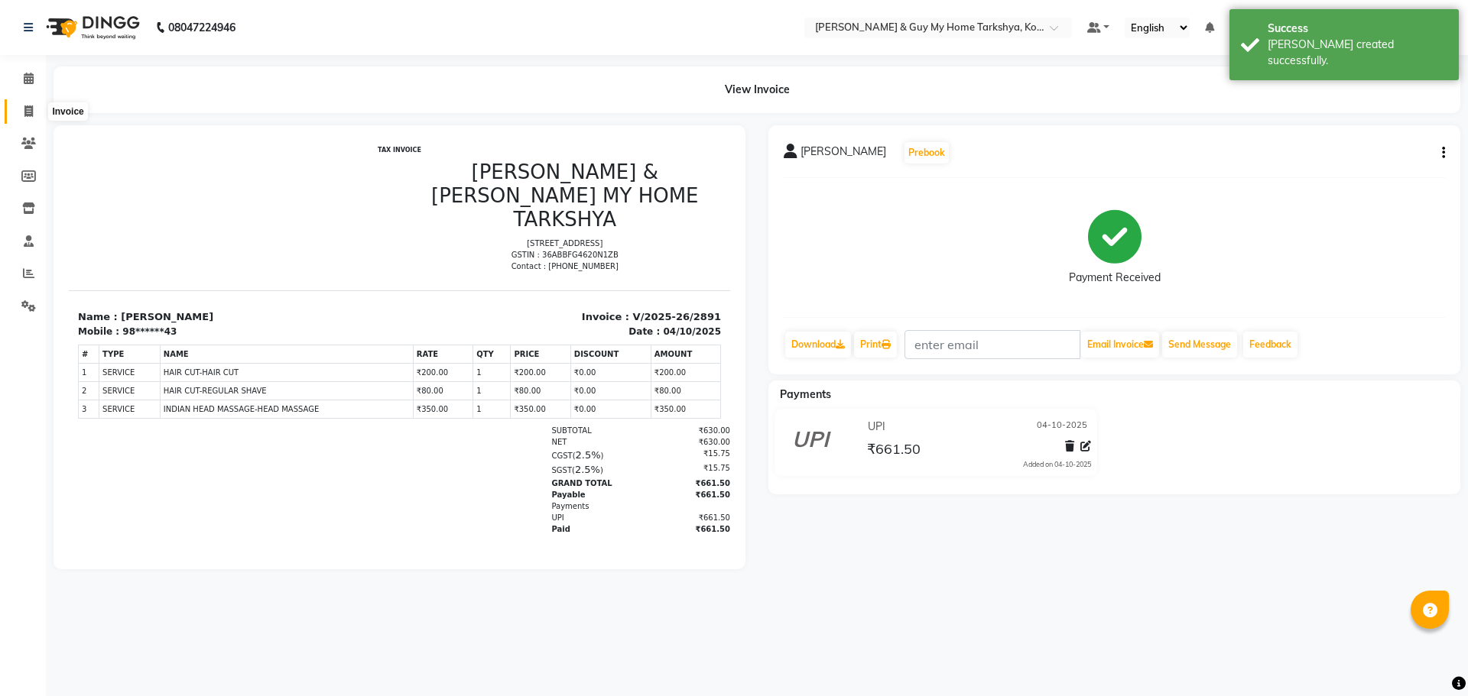
click at [20, 112] on span at bounding box center [28, 112] width 27 height 18
select select "7902"
select select "service"
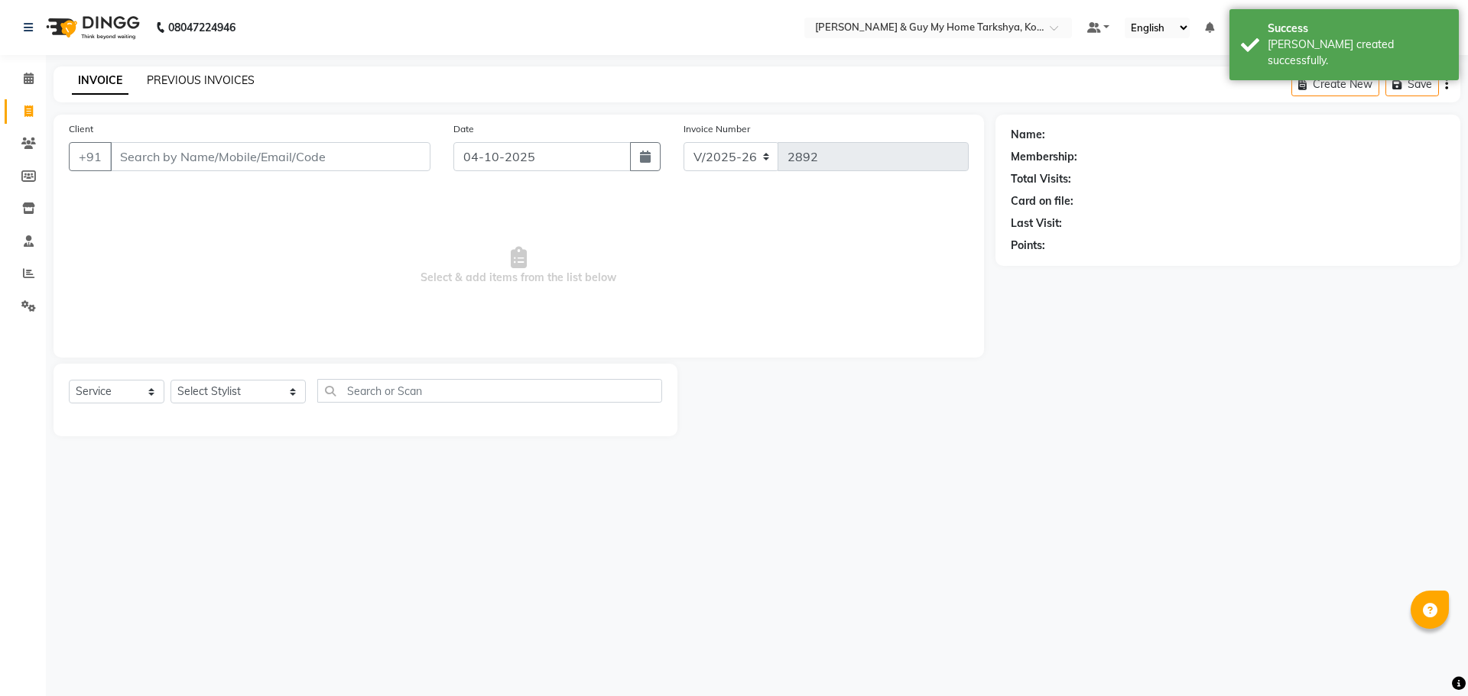
click at [165, 75] on link "PREVIOUS INVOICES" at bounding box center [201, 80] width 108 height 14
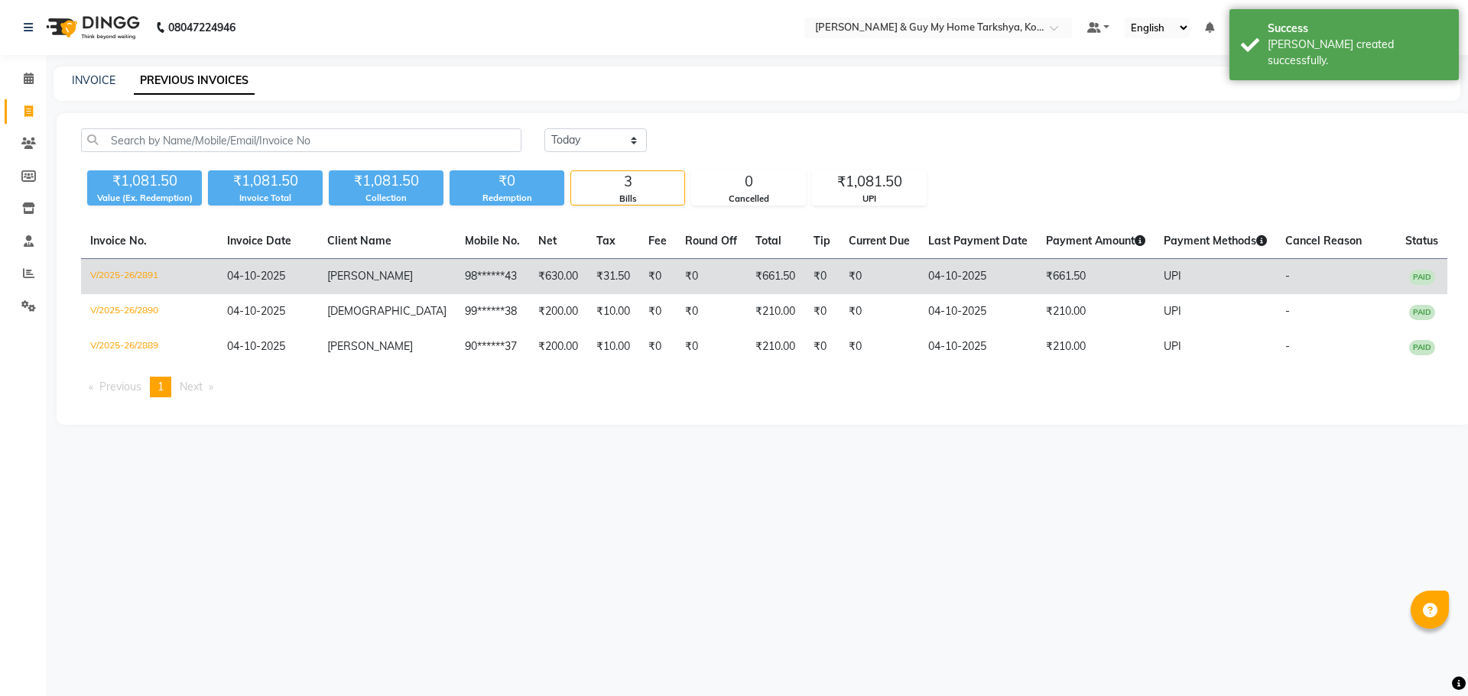
click at [456, 282] on td "98******43" at bounding box center [492, 277] width 73 height 36
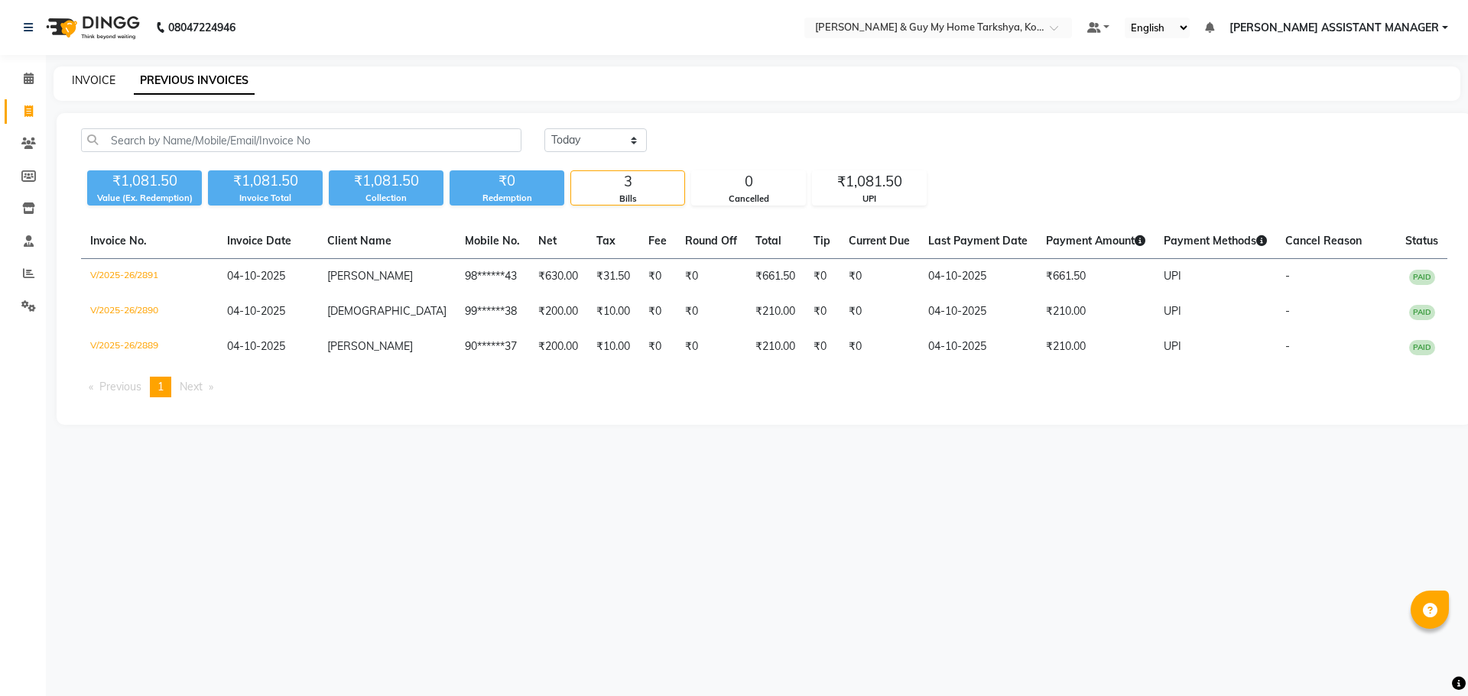
click at [96, 80] on link "INVOICE" at bounding box center [94, 80] width 44 height 14
select select "service"
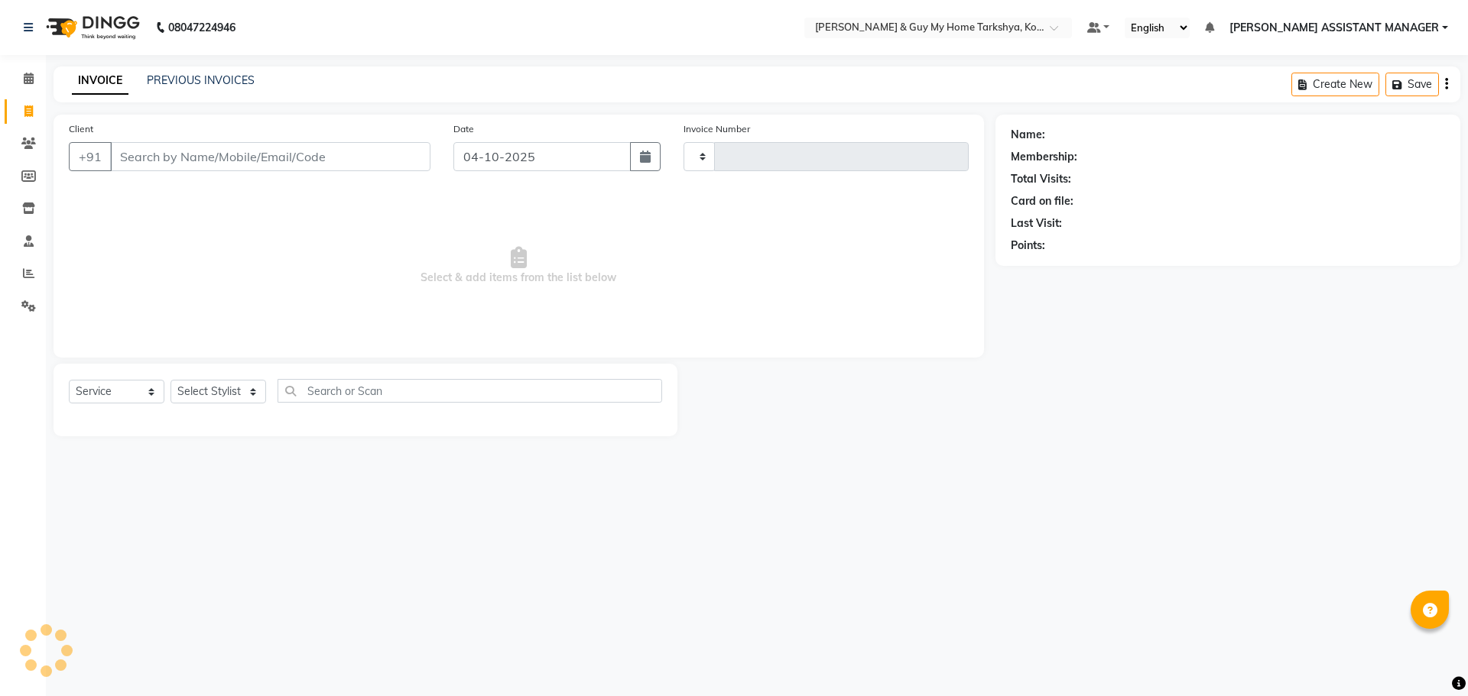
type input "2892"
select select "7902"
click at [200, 167] on input "Client" at bounding box center [270, 156] width 320 height 29
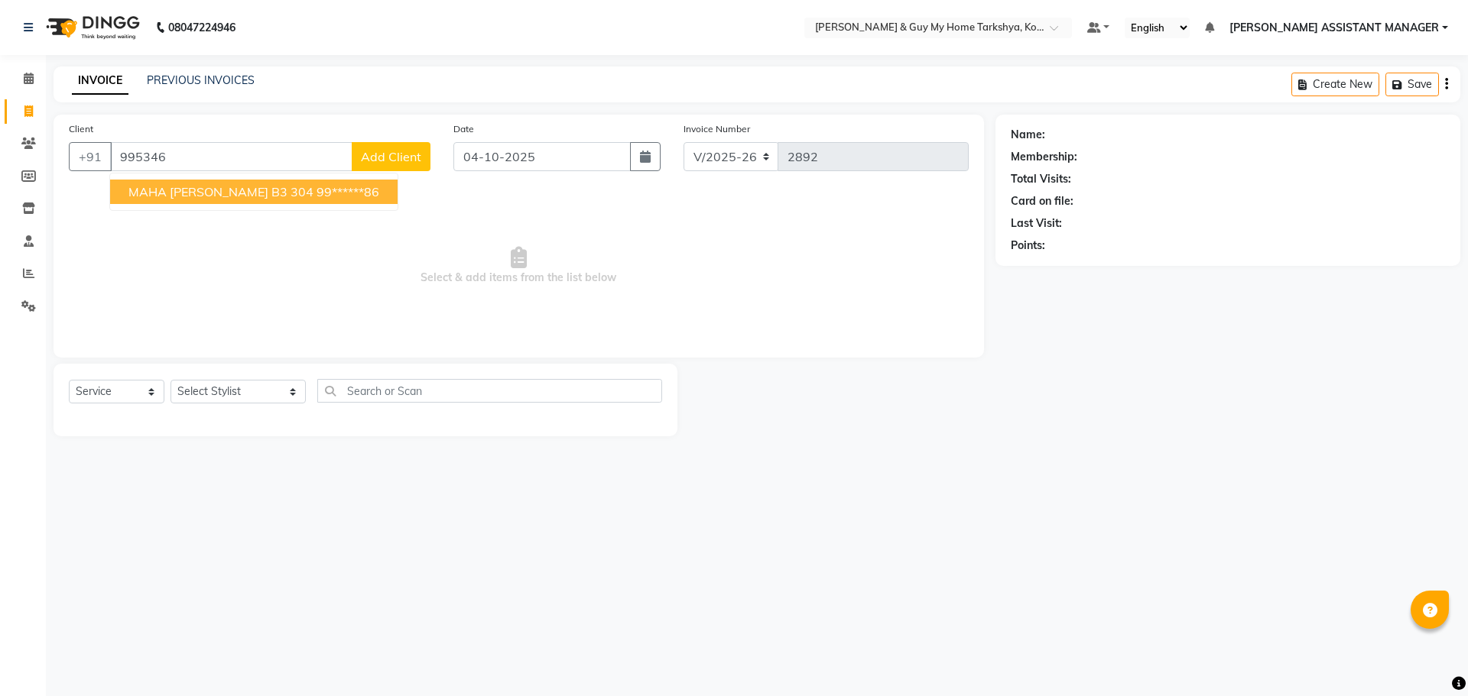
click at [201, 184] on span "MAHA SWETHA B3 304" at bounding box center [220, 191] width 185 height 15
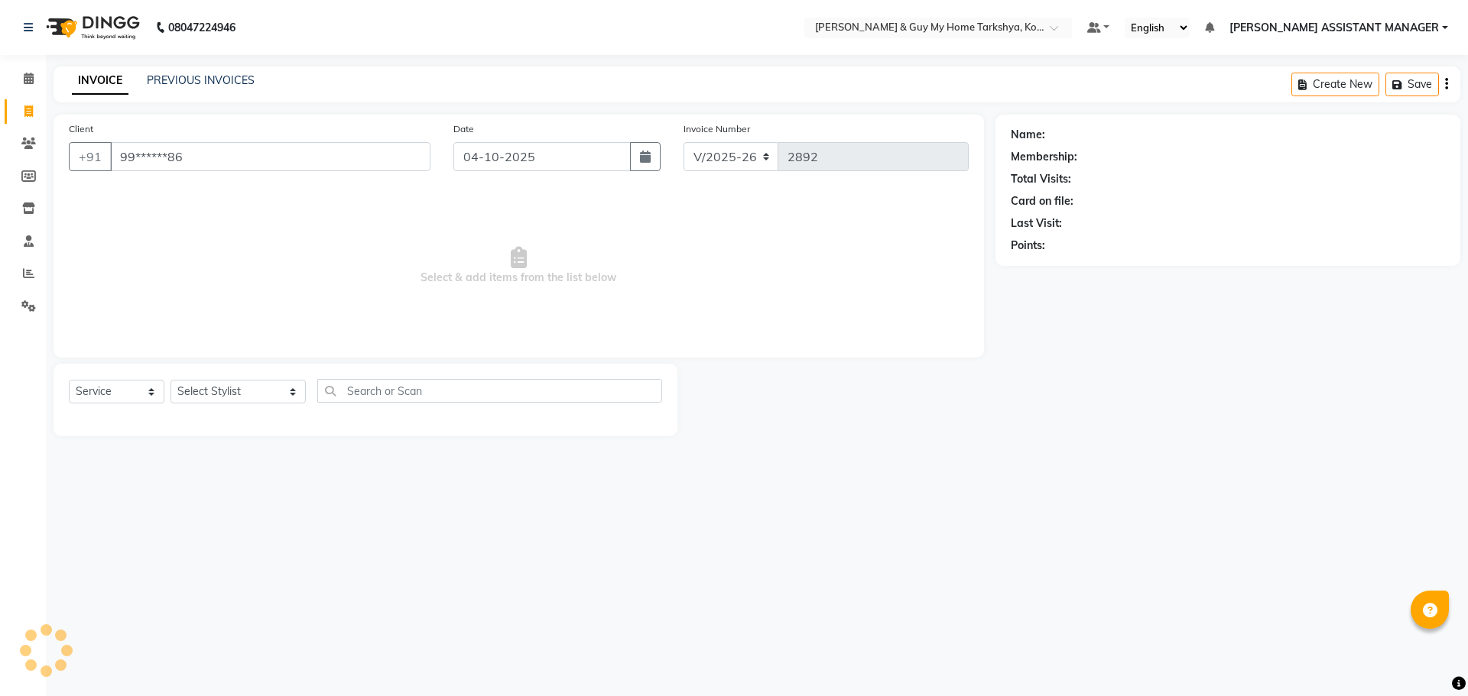
type input "99******86"
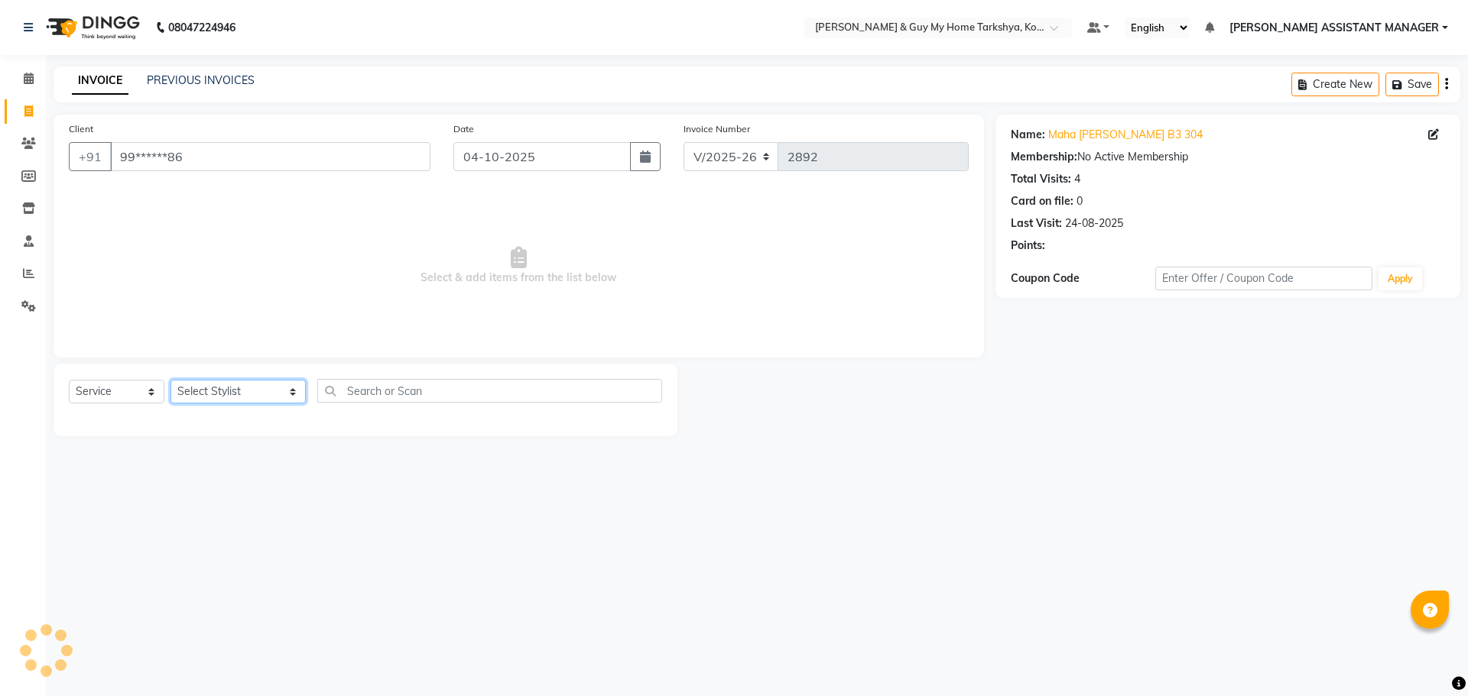
click at [250, 387] on select "Select Stylist [PERSON_NAME] [PERSON_NAME] [PERSON_NAME] GLORY [PERSON_NAME] JI…" at bounding box center [237, 392] width 135 height 24
select select "71872"
click at [170, 380] on select "Select Stylist [PERSON_NAME] [PERSON_NAME] [PERSON_NAME] GLORY [PERSON_NAME] JI…" at bounding box center [237, 392] width 135 height 24
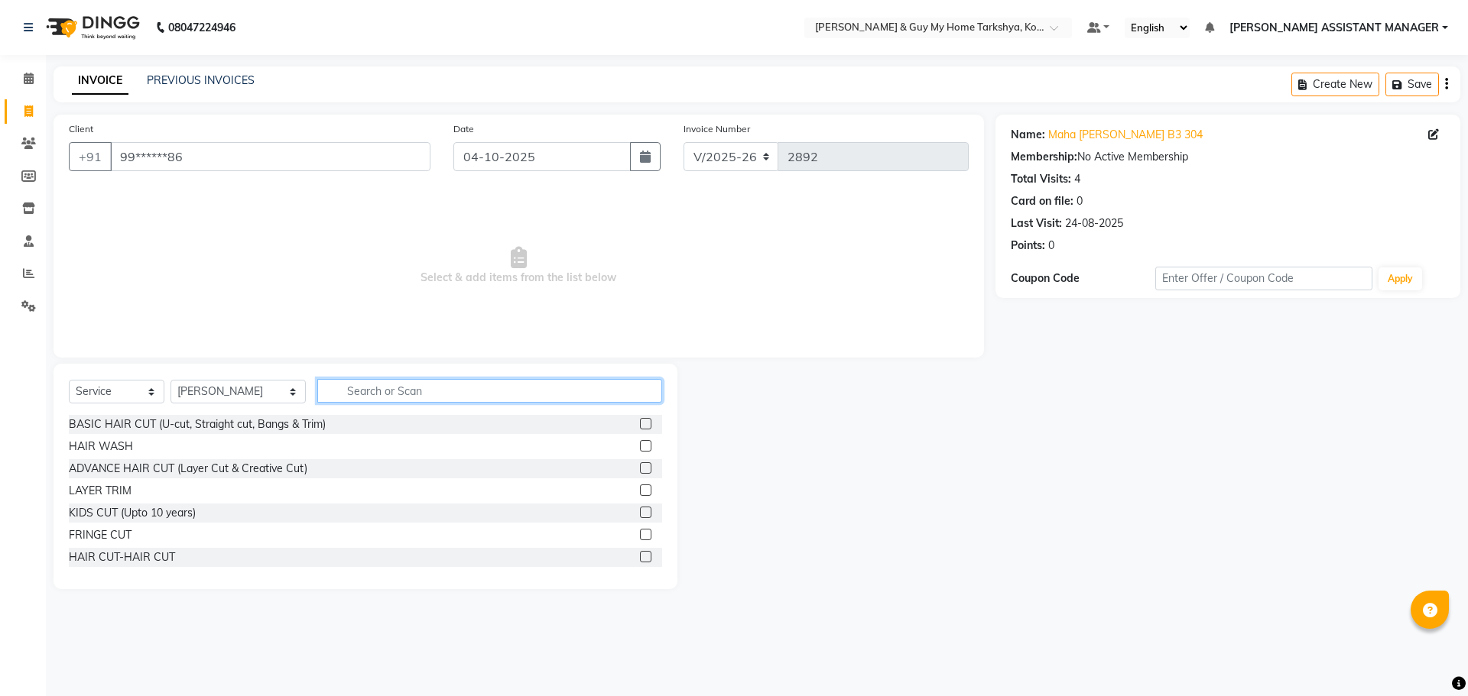
click at [370, 391] on input "text" at bounding box center [490, 391] width 346 height 24
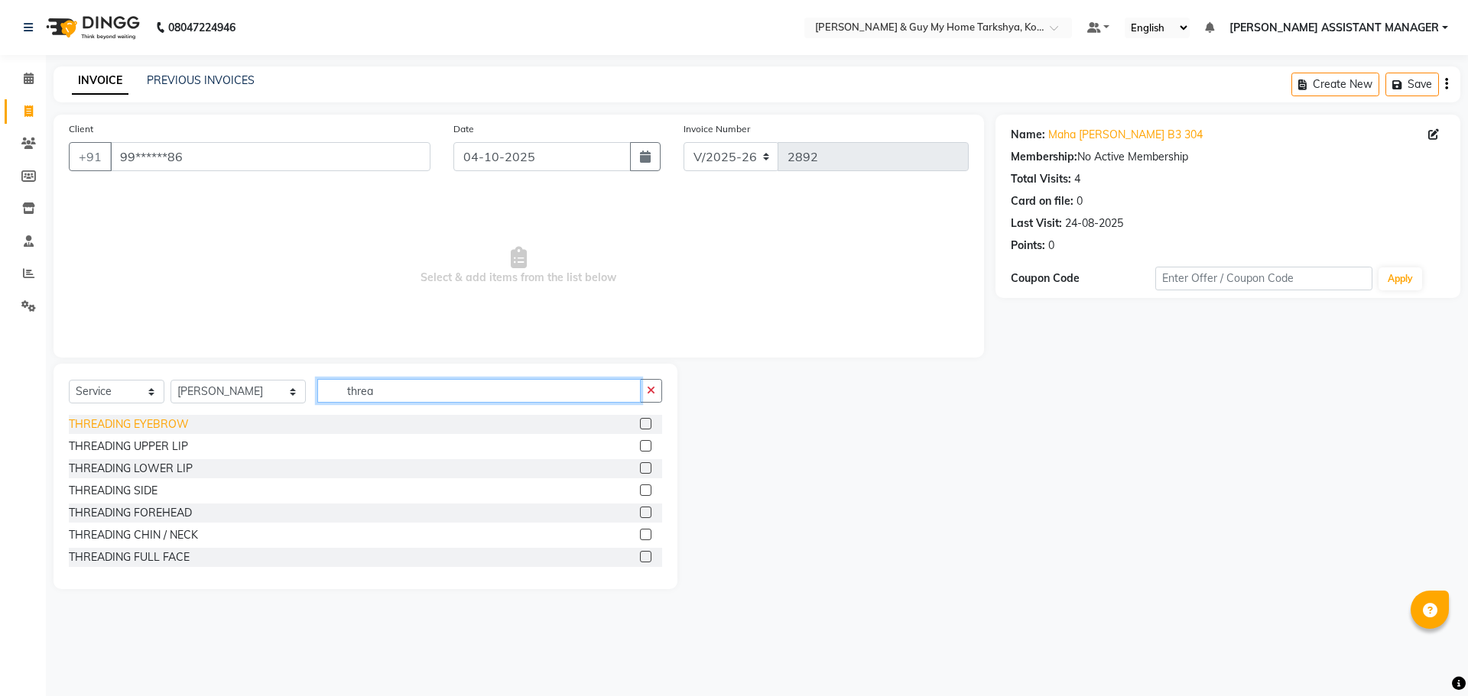
type input "threa"
click at [143, 426] on div "THREADING EYEBROW" at bounding box center [129, 425] width 120 height 16
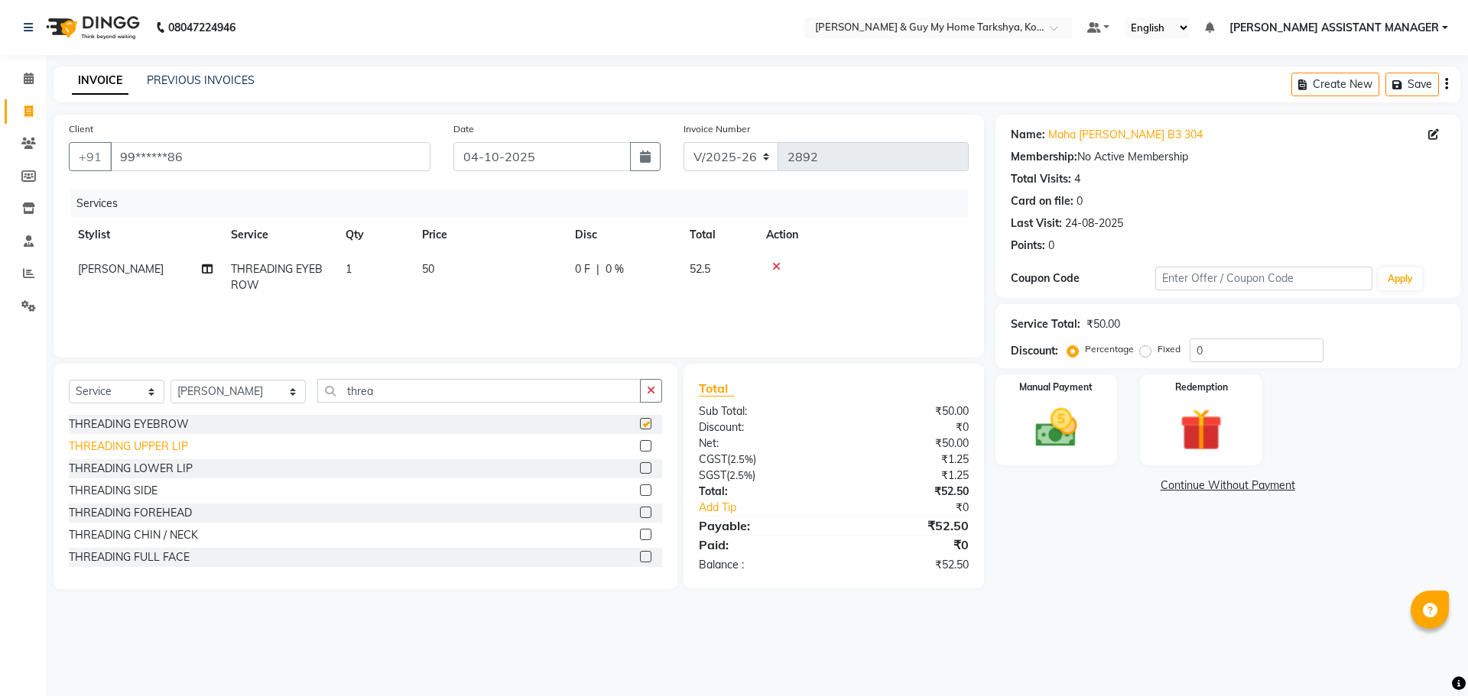
checkbox input "false"
click at [152, 440] on div "THREADING UPPER LIP" at bounding box center [128, 447] width 119 height 16
checkbox input "false"
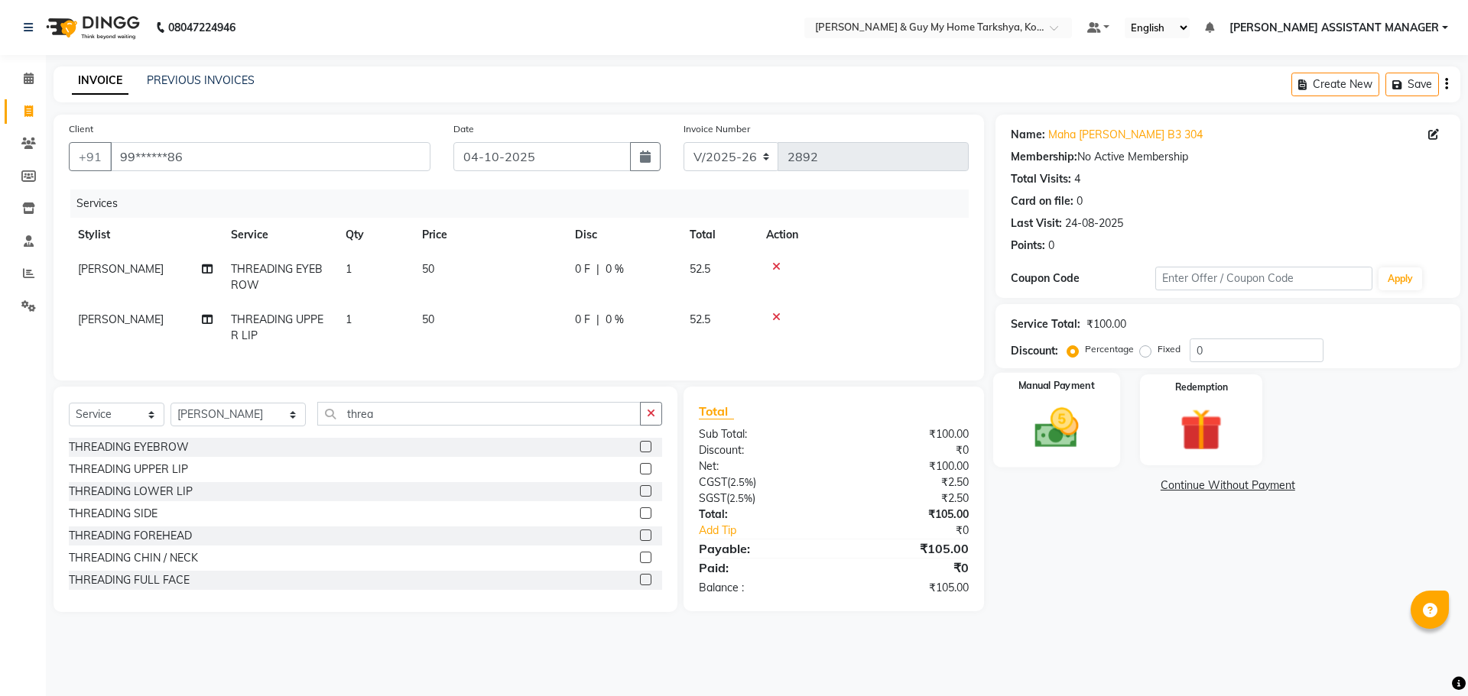
click at [1047, 444] on img at bounding box center [1056, 428] width 71 height 50
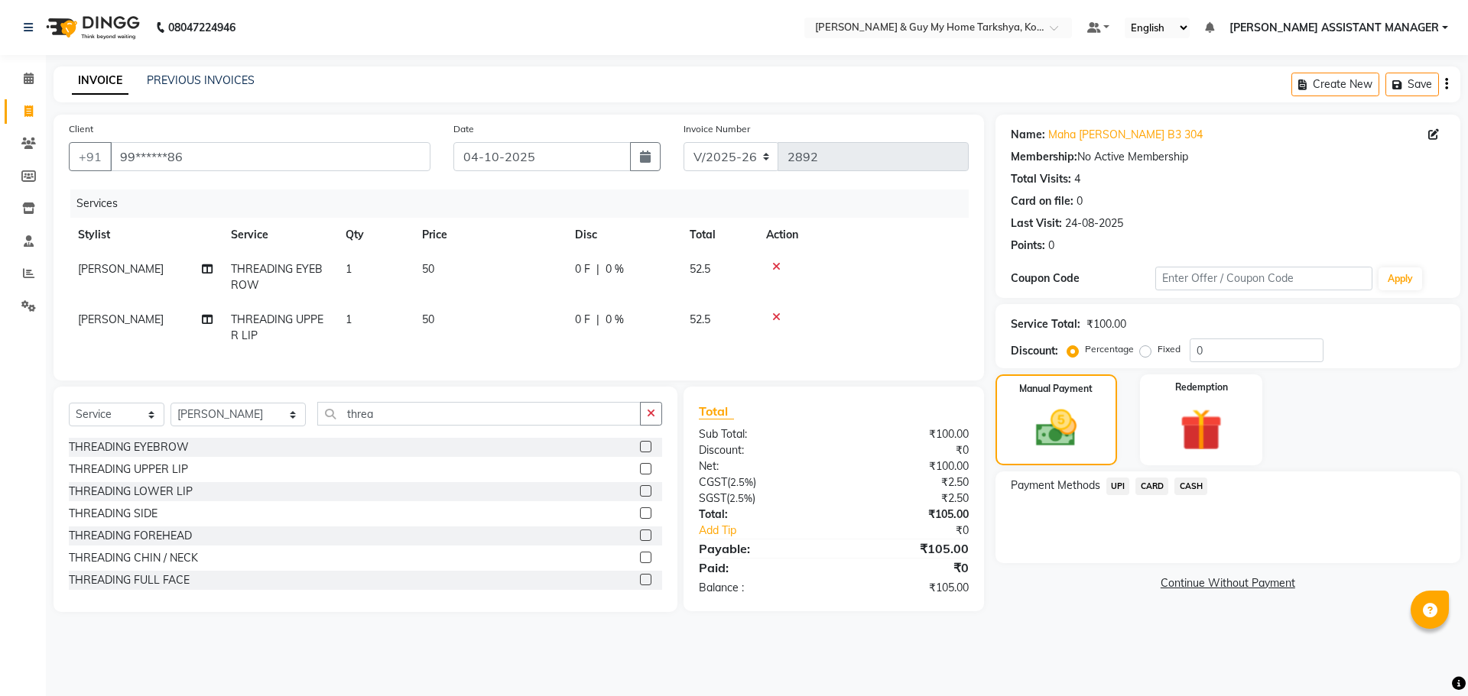
click at [1125, 485] on span "UPI" at bounding box center [1118, 487] width 24 height 18
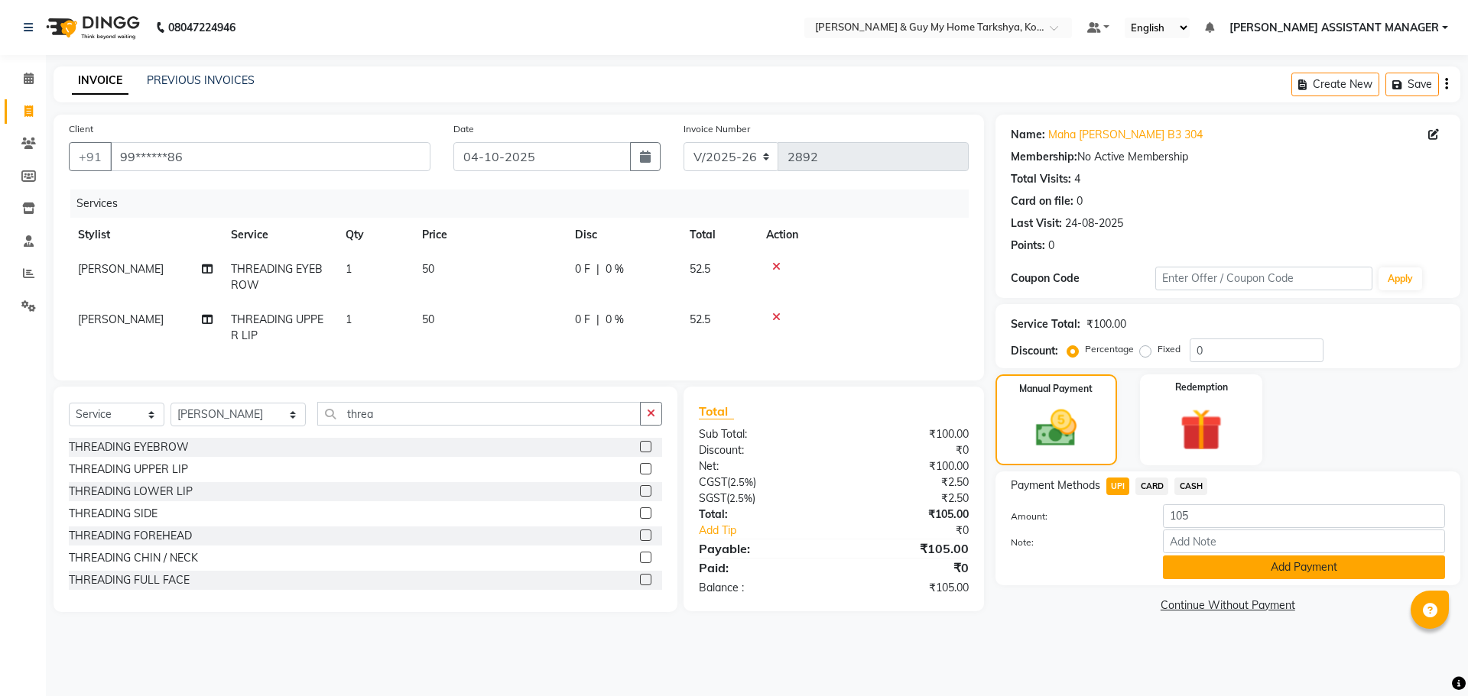
click at [1204, 567] on button "Add Payment" at bounding box center [1304, 568] width 282 height 24
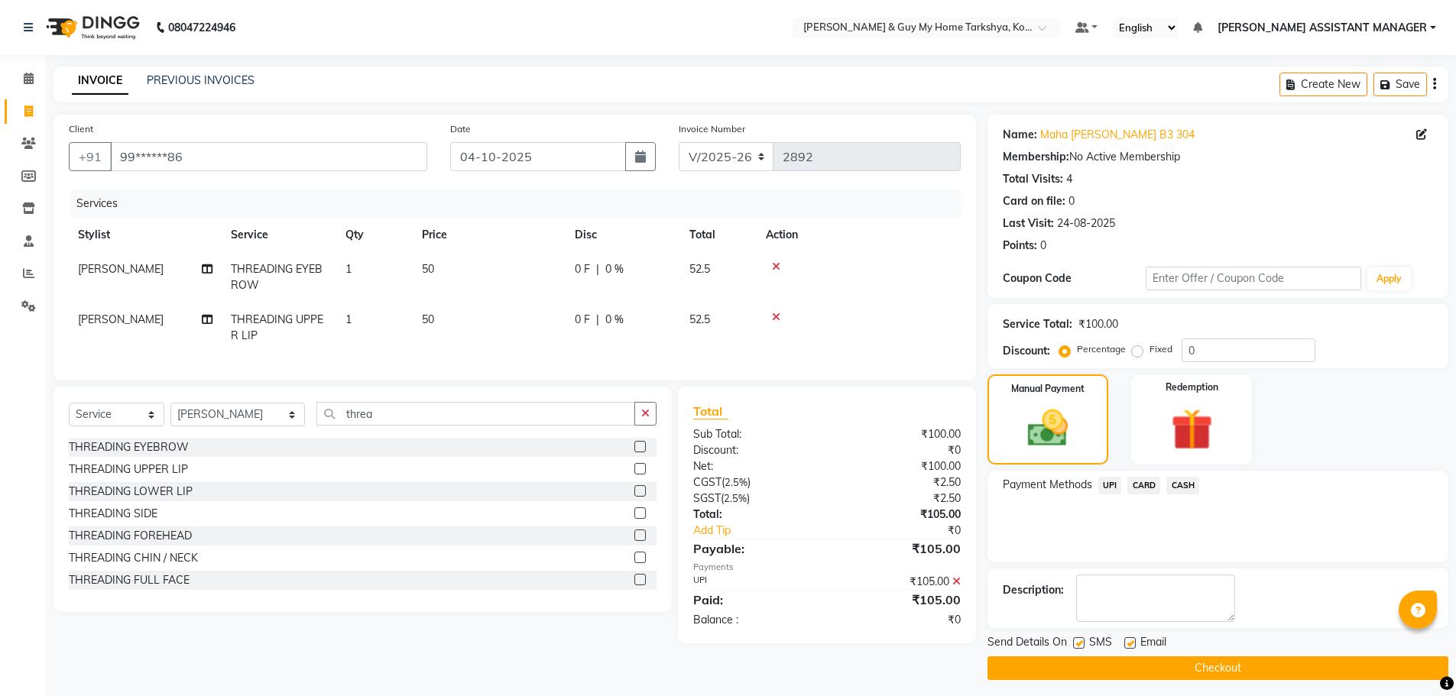
click at [1241, 654] on div "Send Details On SMS Email Checkout" at bounding box center [1218, 658] width 461 height 46
click at [1235, 667] on button "Checkout" at bounding box center [1218, 669] width 461 height 24
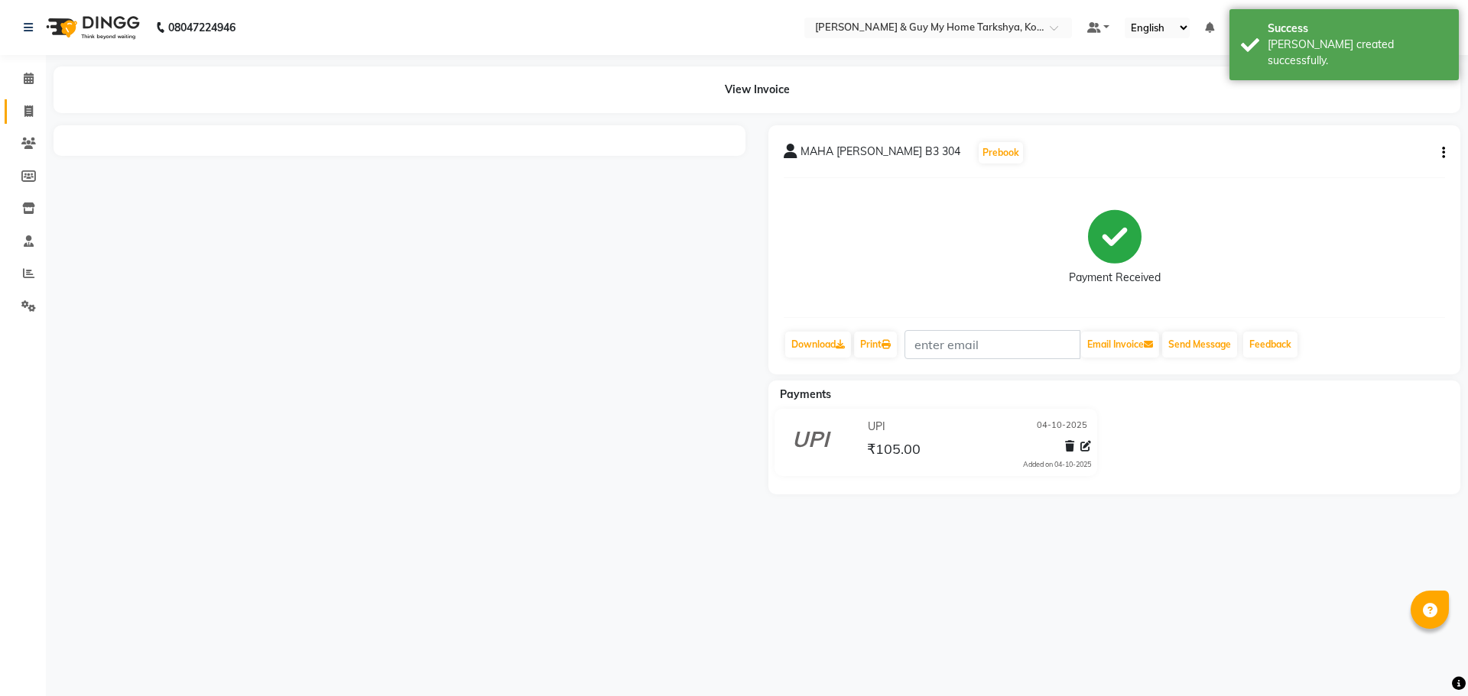
click at [24, 117] on span at bounding box center [28, 112] width 27 height 18
select select "7902"
select select "service"
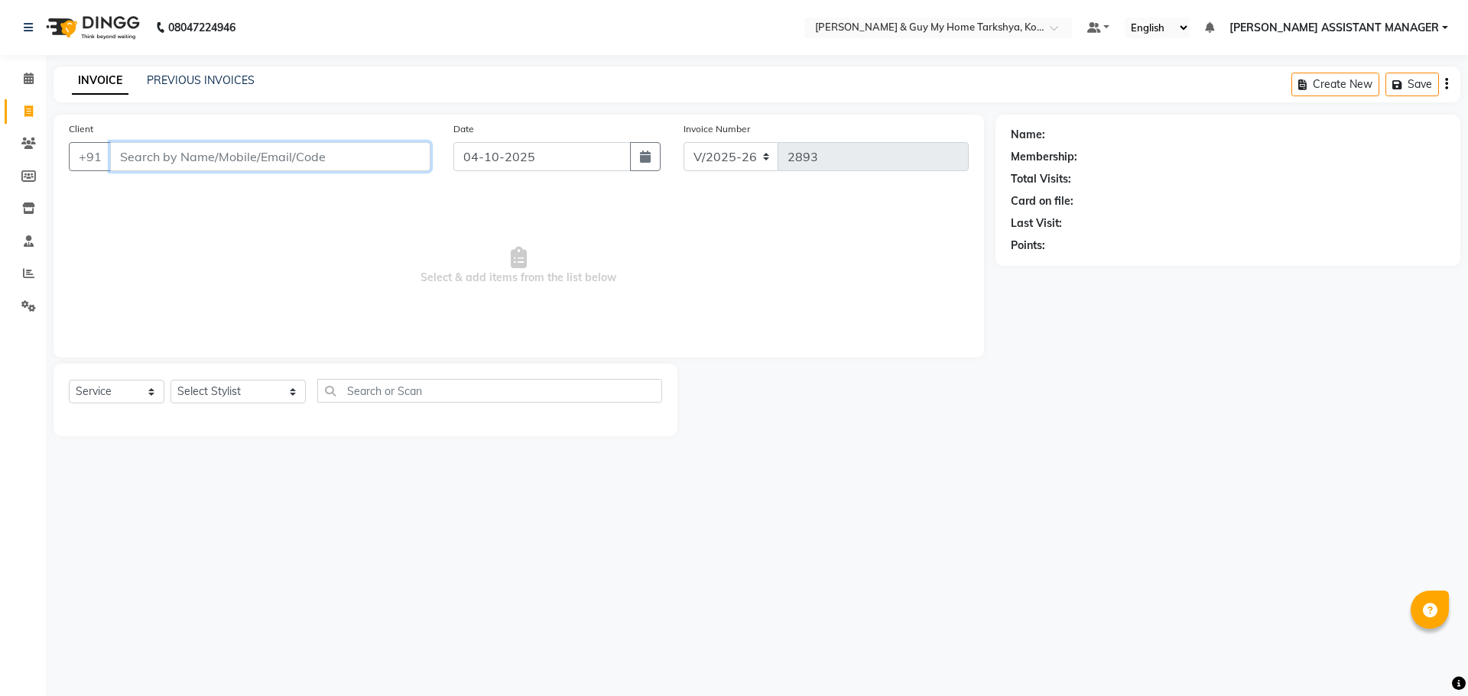
click at [258, 158] on input "Client" at bounding box center [270, 156] width 320 height 29
click at [282, 394] on select "Select Stylist [PERSON_NAME] [PERSON_NAME] [PERSON_NAME] GLORY [PERSON_NAME] JI…" at bounding box center [237, 392] width 135 height 24
click at [170, 380] on select "Select Stylist [PERSON_NAME] [PERSON_NAME] [PERSON_NAME] GLORY [PERSON_NAME] JI…" at bounding box center [237, 392] width 135 height 24
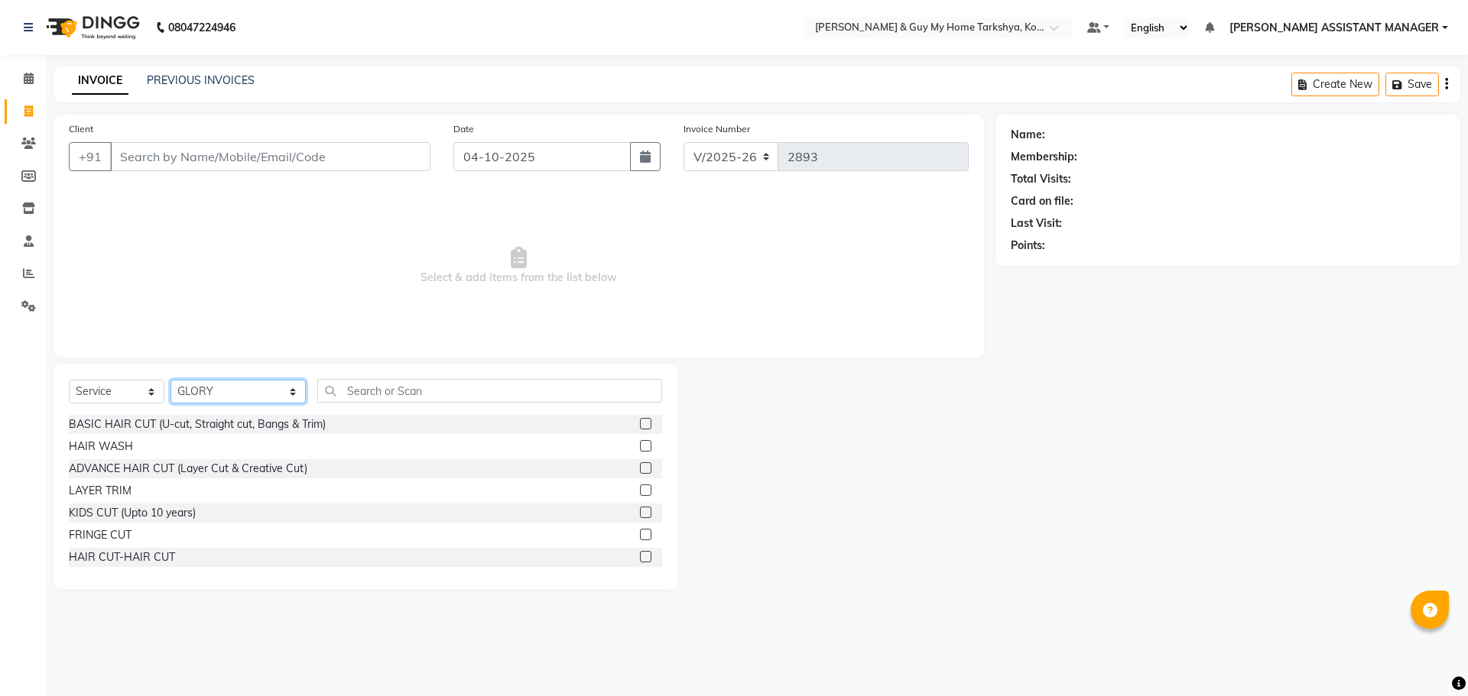
click at [287, 403] on select "Select Stylist [PERSON_NAME] [PERSON_NAME] [PERSON_NAME] GLORY [PERSON_NAME] JI…" at bounding box center [237, 392] width 135 height 24
select select "71411"
click at [170, 380] on select "Select Stylist [PERSON_NAME] [PERSON_NAME] [PERSON_NAME] GLORY [PERSON_NAME] JI…" at bounding box center [237, 392] width 135 height 24
click at [406, 391] on input "text" at bounding box center [490, 391] width 346 height 24
click at [281, 158] on input "Client" at bounding box center [270, 156] width 320 height 29
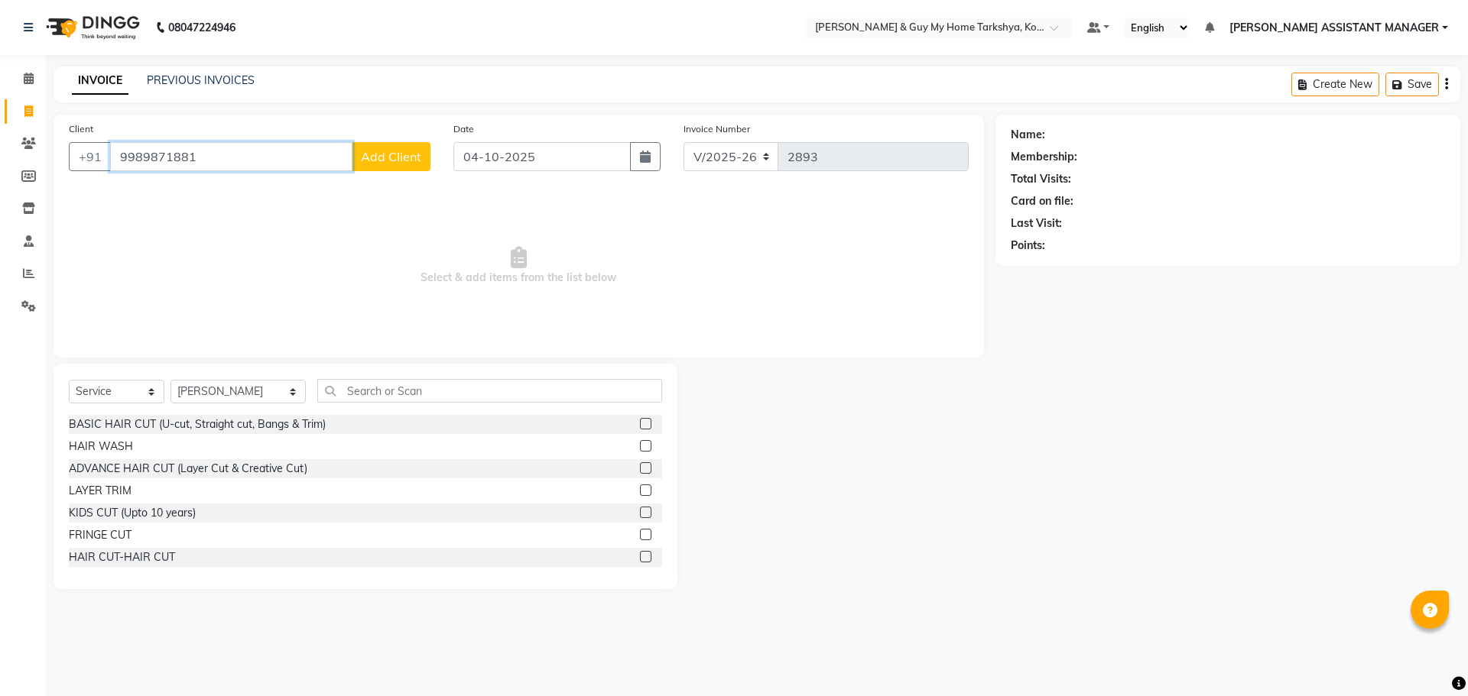
type input "9989871881"
click at [383, 157] on span "Add Client" at bounding box center [391, 156] width 60 height 15
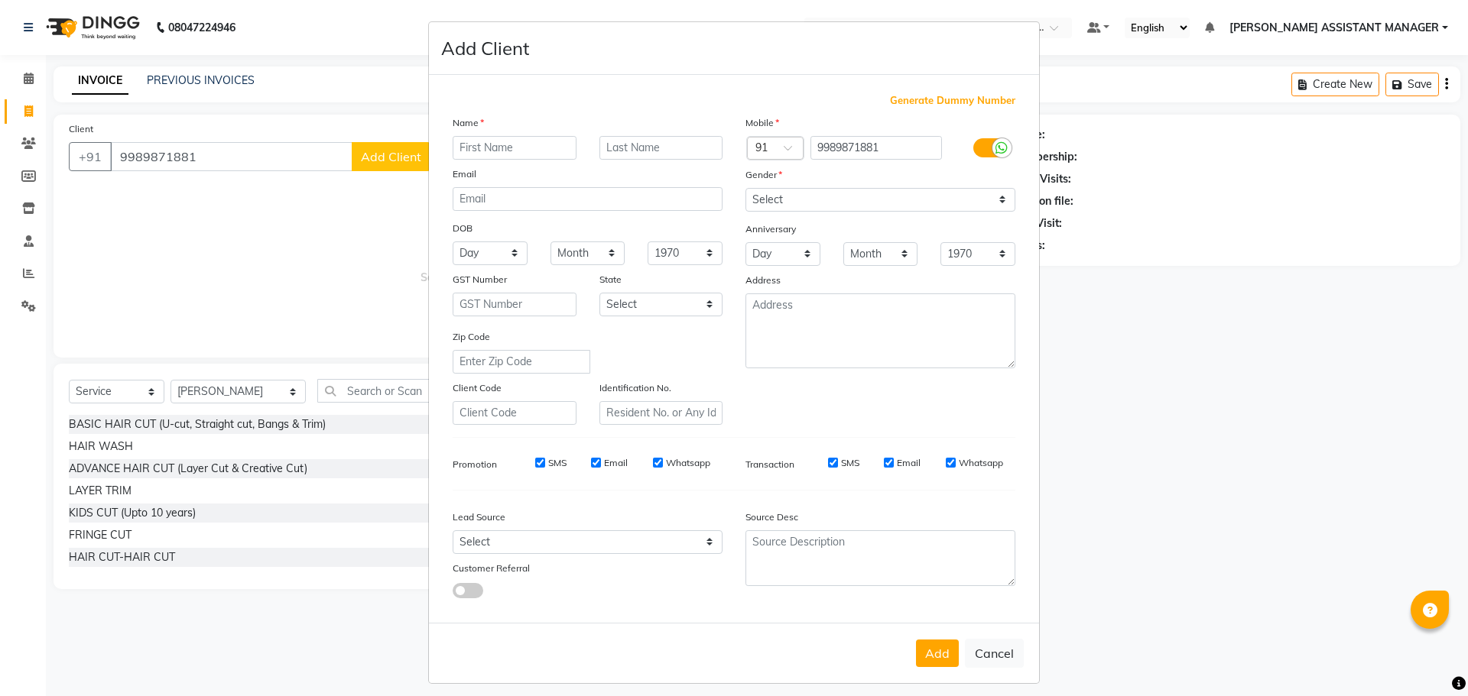
click at [509, 151] on input "text" at bounding box center [515, 148] width 124 height 24
type input "p"
type input "B prabhu"
click at [845, 205] on select "Select Male Female Other Prefer Not To Say" at bounding box center [880, 200] width 270 height 24
select select "male"
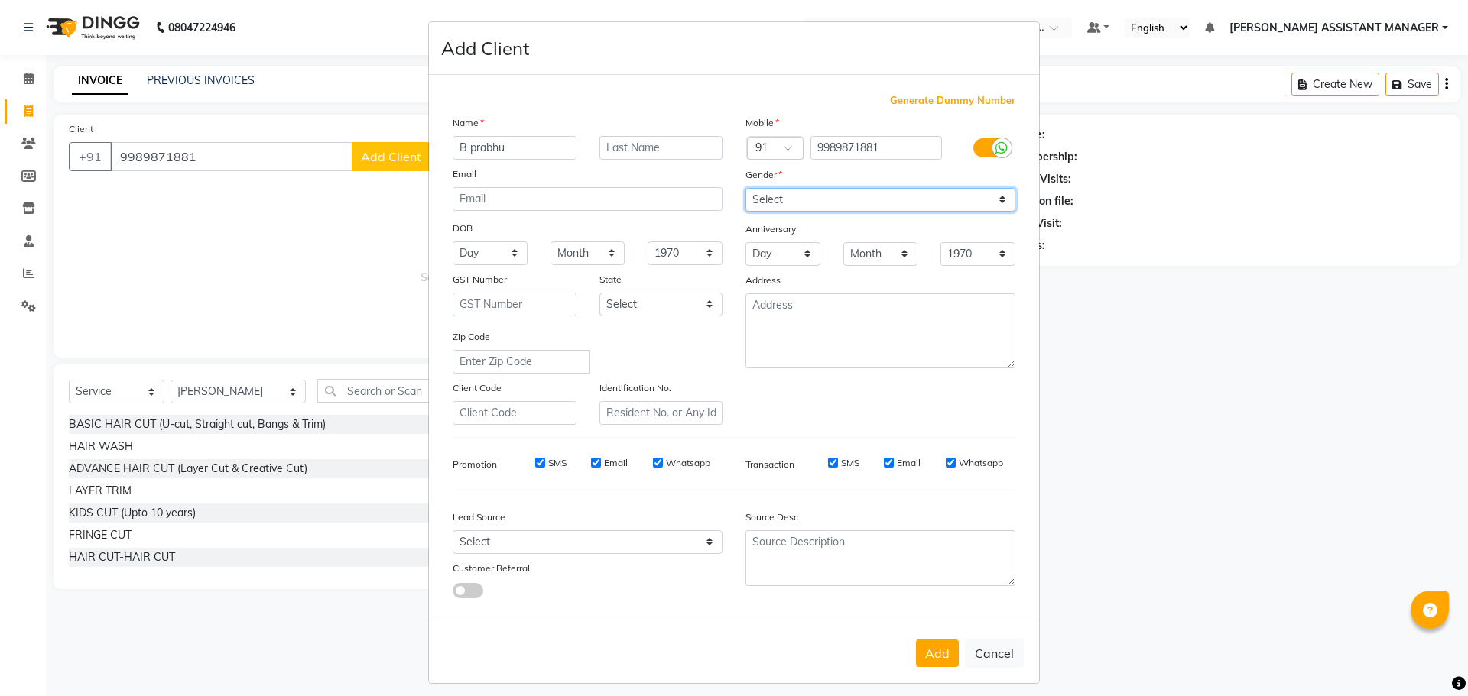
click at [745, 188] on select "Select Male Female Other Prefer Not To Say" at bounding box center [880, 200] width 270 height 24
click at [940, 654] on button "Add" at bounding box center [937, 654] width 43 height 28
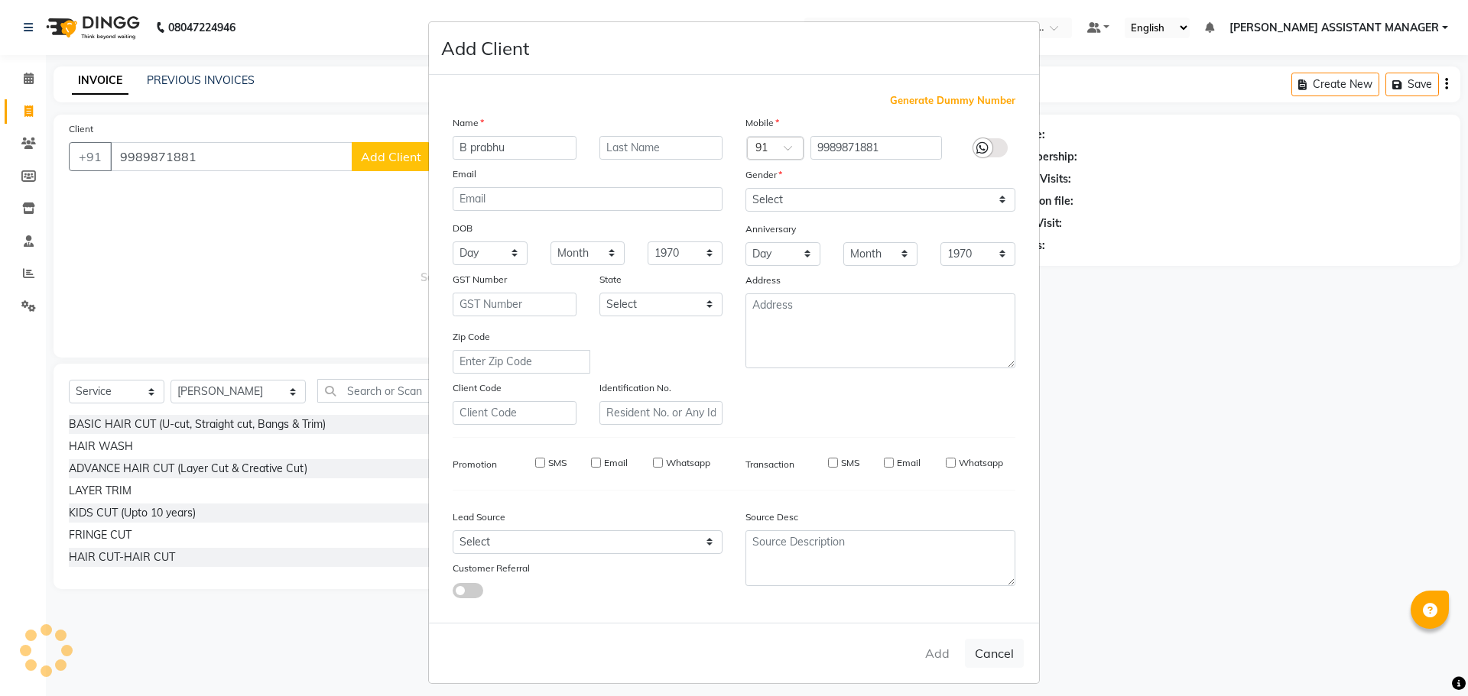
type input "99******81"
select select
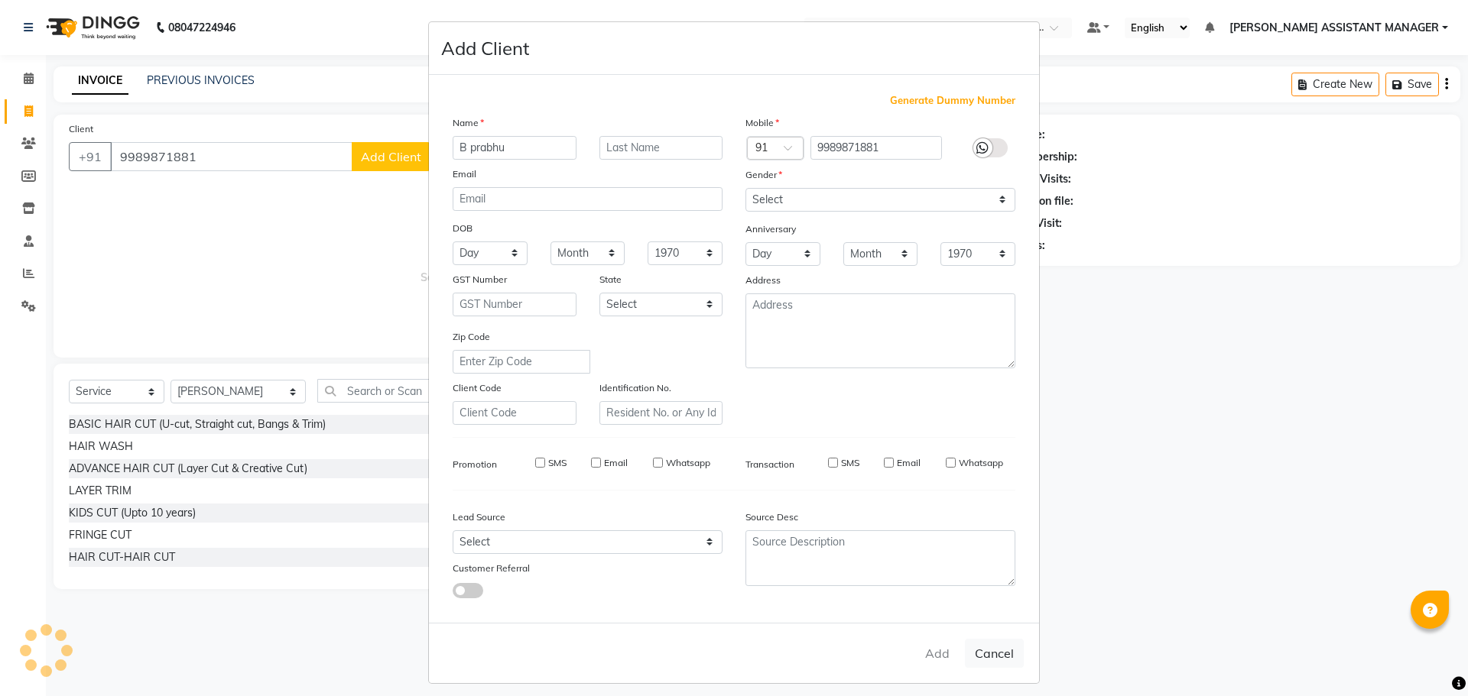
select select
checkbox input "false"
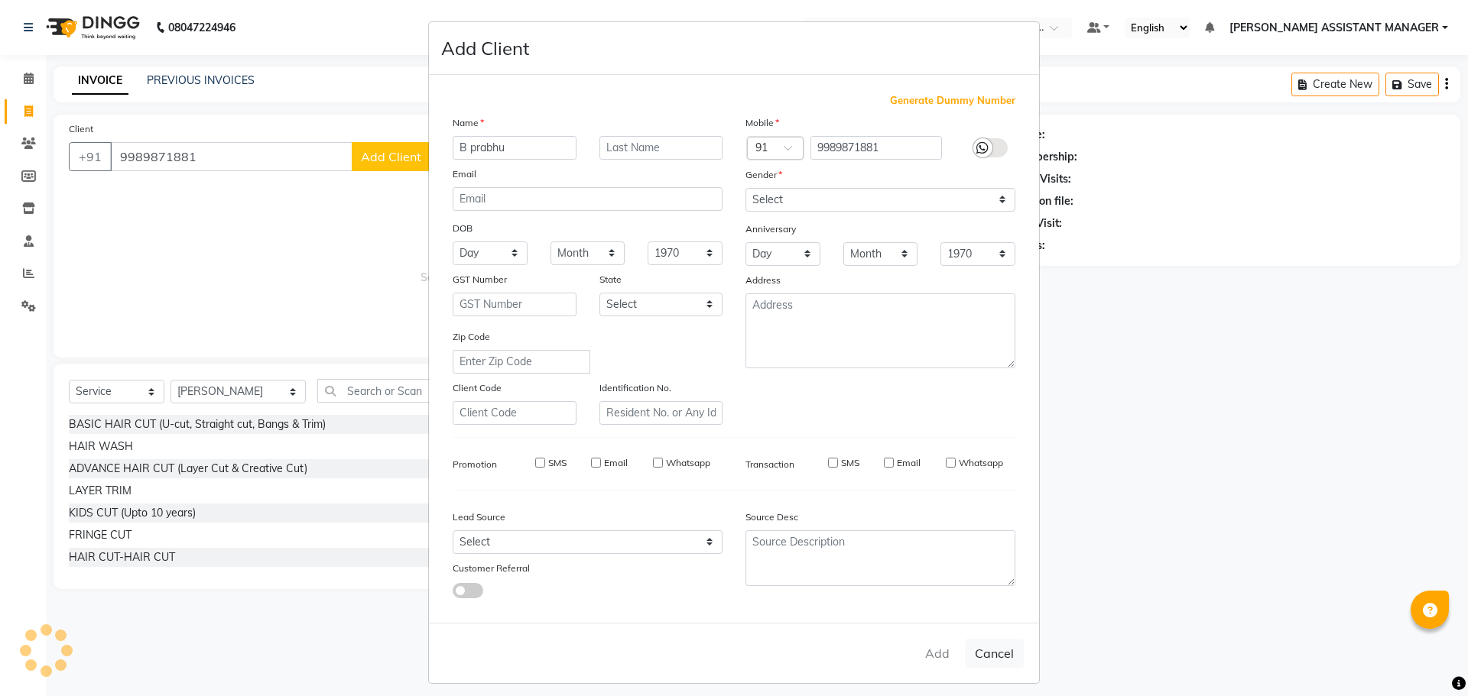
checkbox input "false"
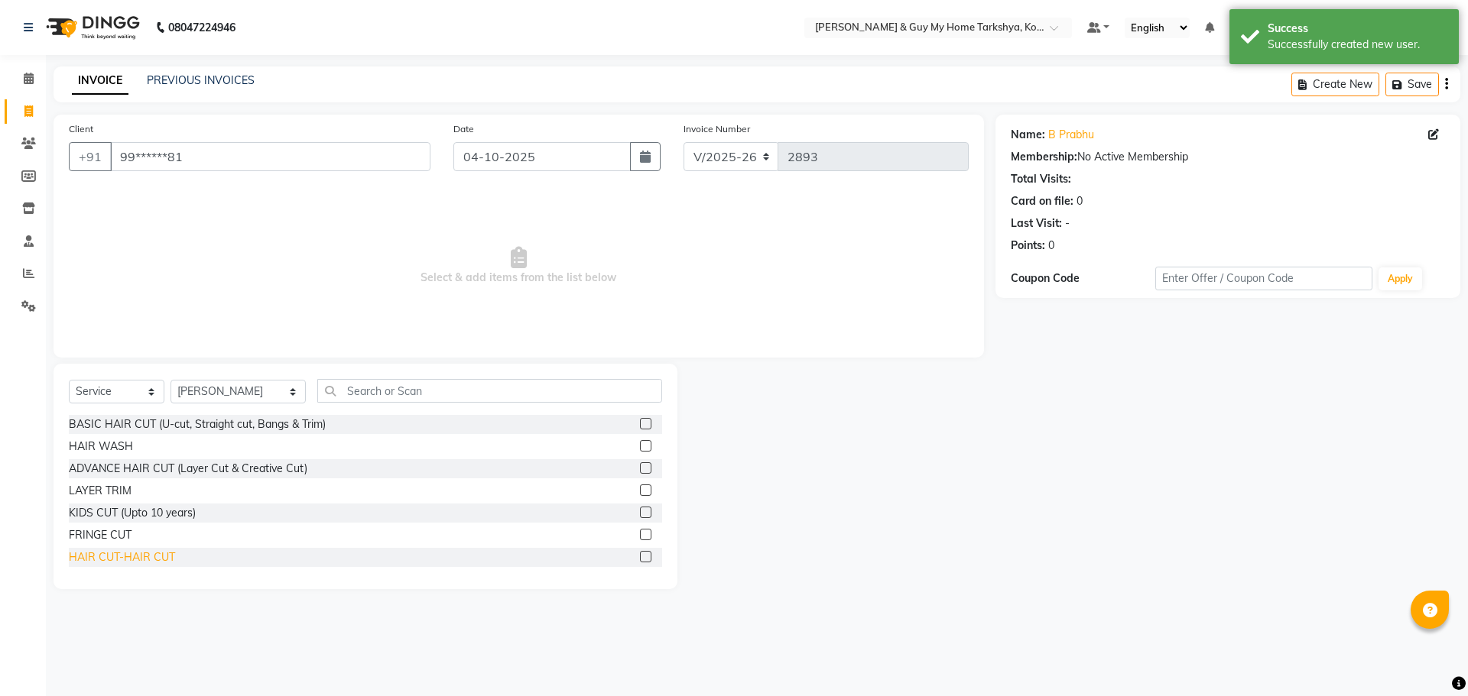
click at [139, 554] on div "HAIR CUT-HAIR CUT" at bounding box center [122, 558] width 106 height 16
checkbox input "false"
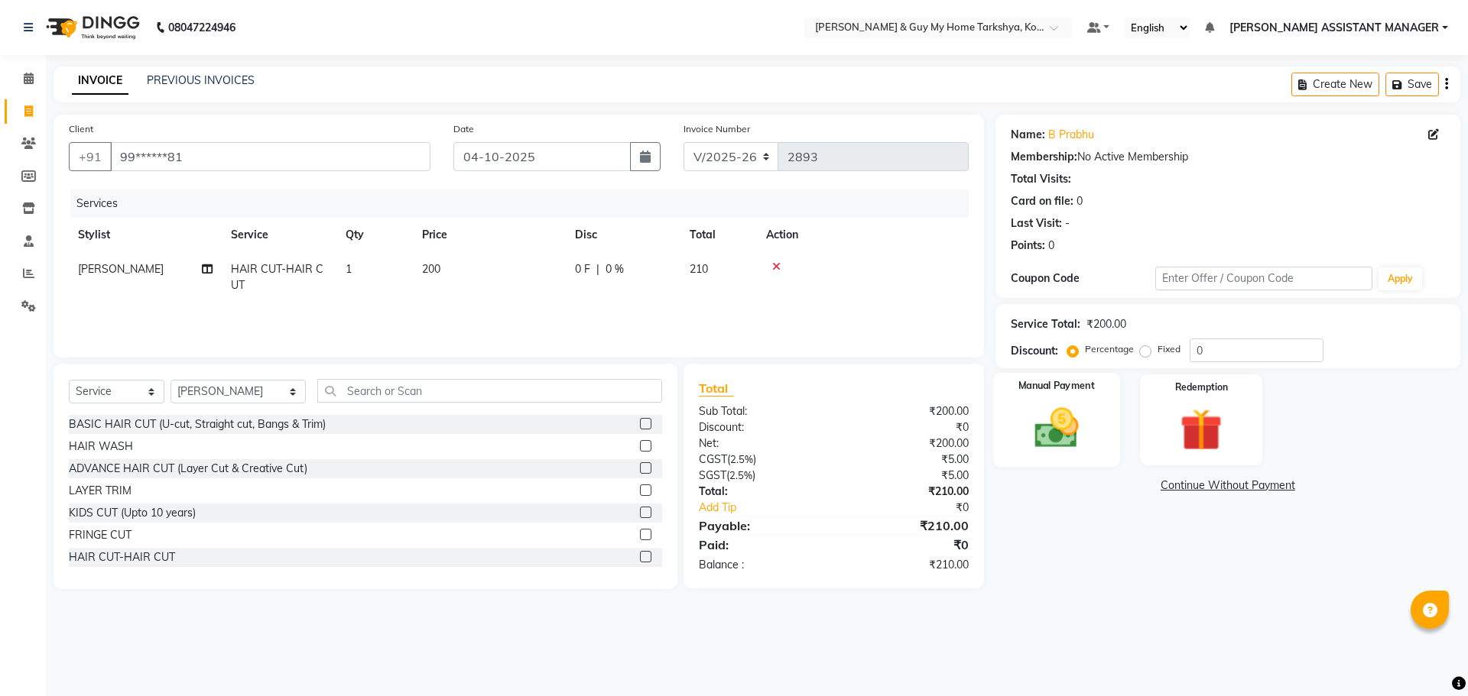
click at [1033, 438] on img at bounding box center [1056, 428] width 71 height 50
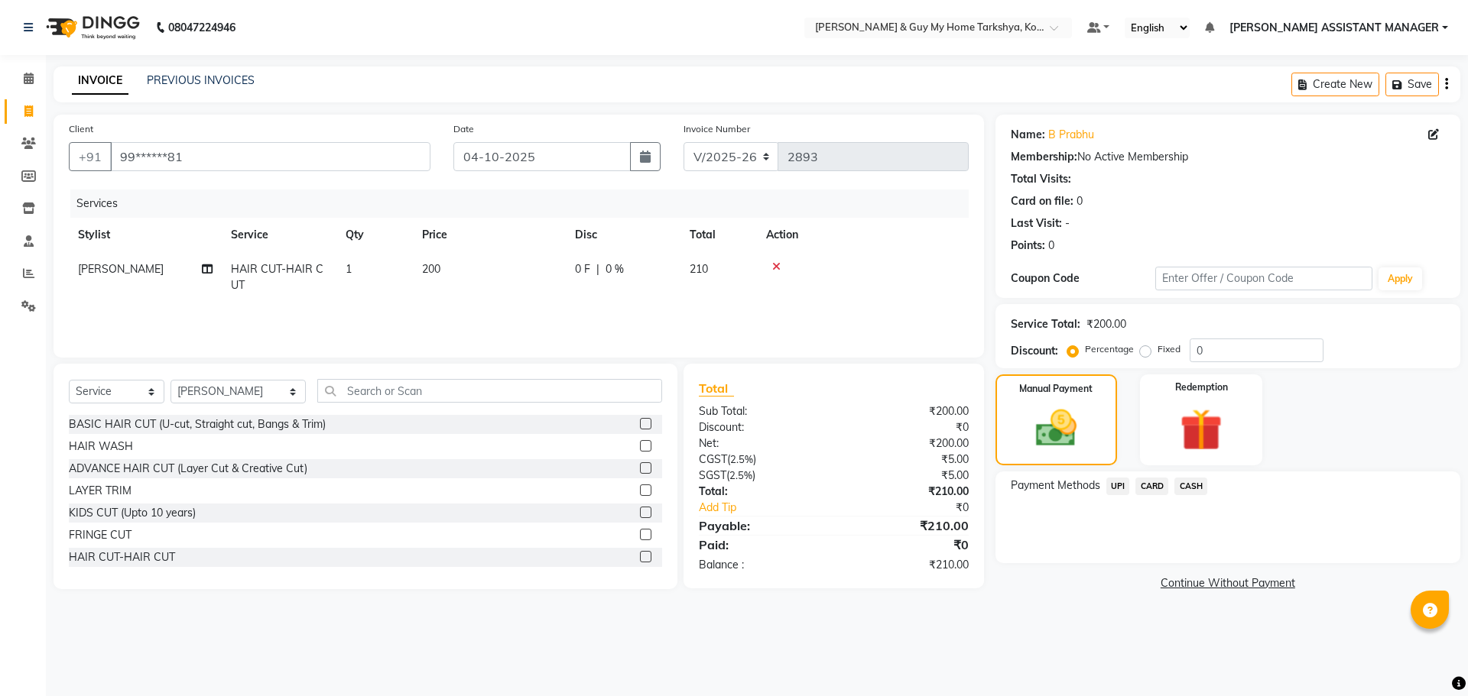
click at [1118, 482] on span "UPI" at bounding box center [1118, 487] width 24 height 18
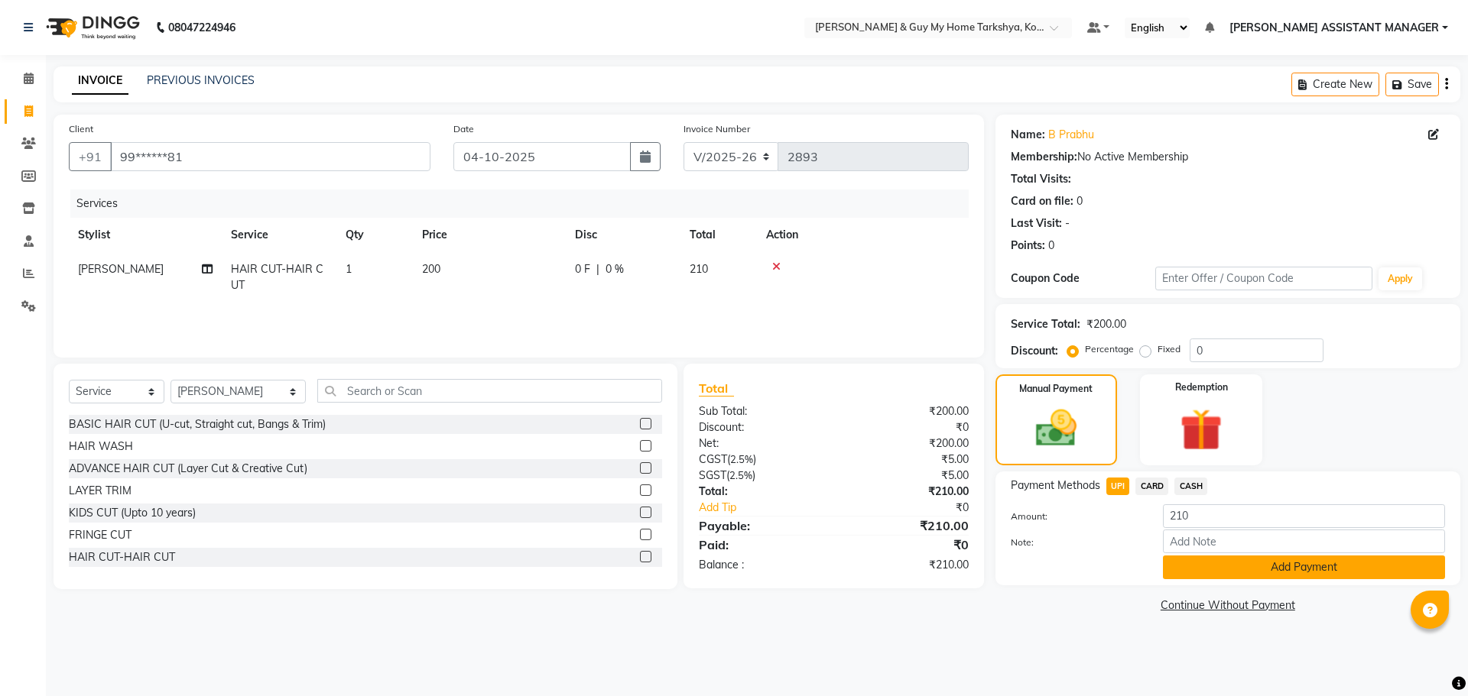
click at [1190, 572] on button "Add Payment" at bounding box center [1304, 568] width 282 height 24
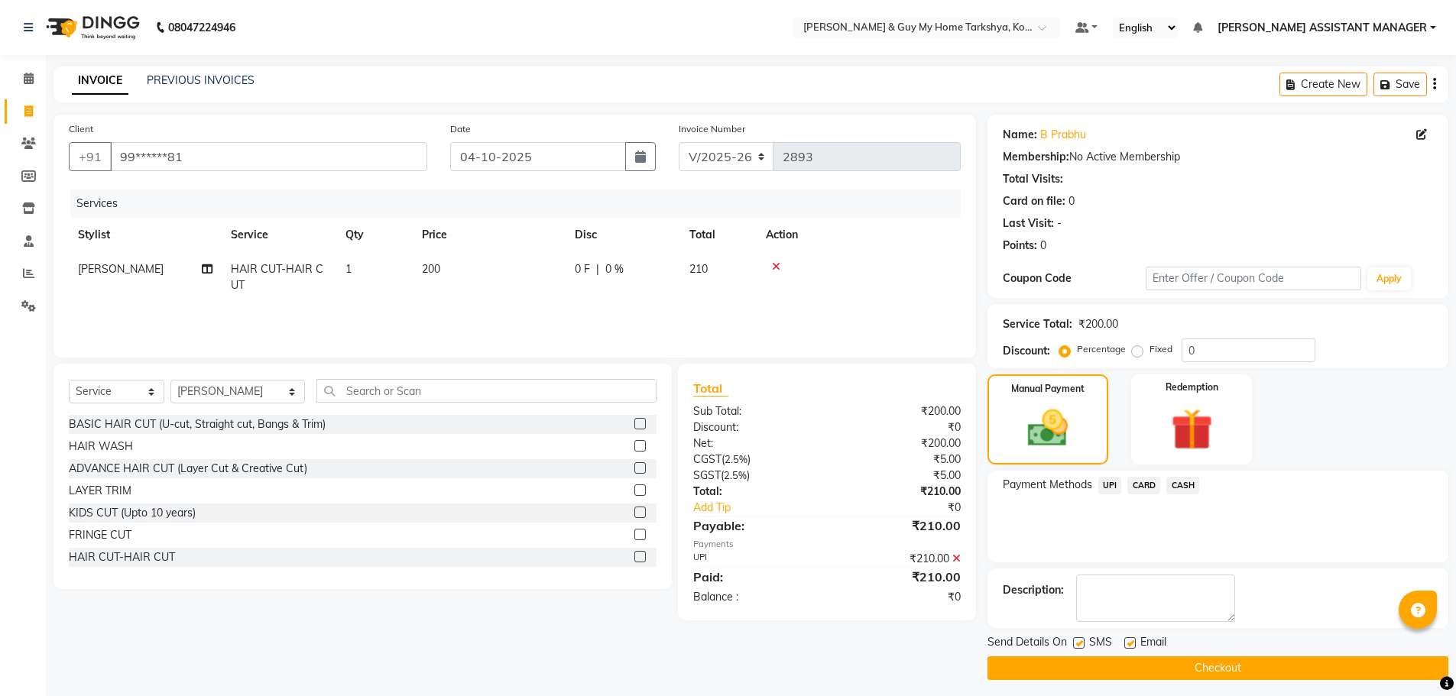
click at [1199, 668] on button "Checkout" at bounding box center [1218, 669] width 461 height 24
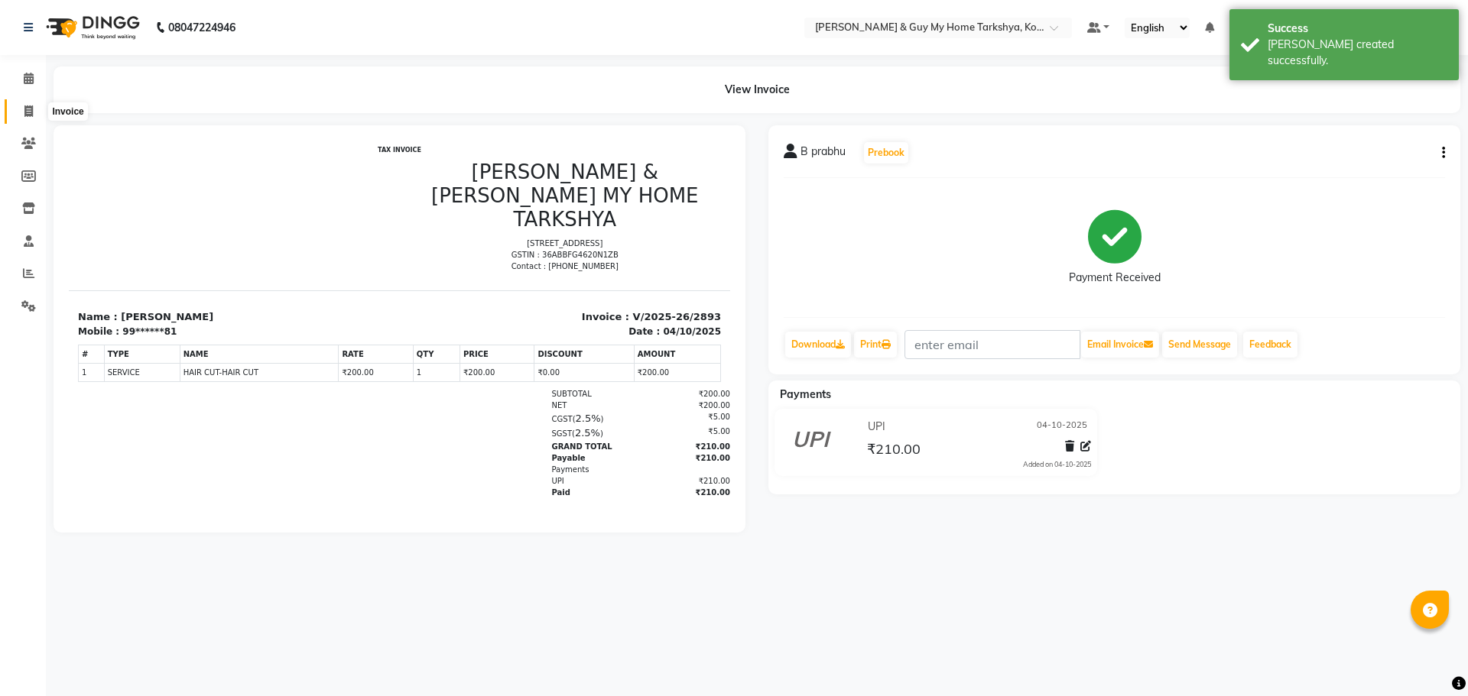
click at [18, 119] on span at bounding box center [28, 112] width 27 height 18
select select "service"
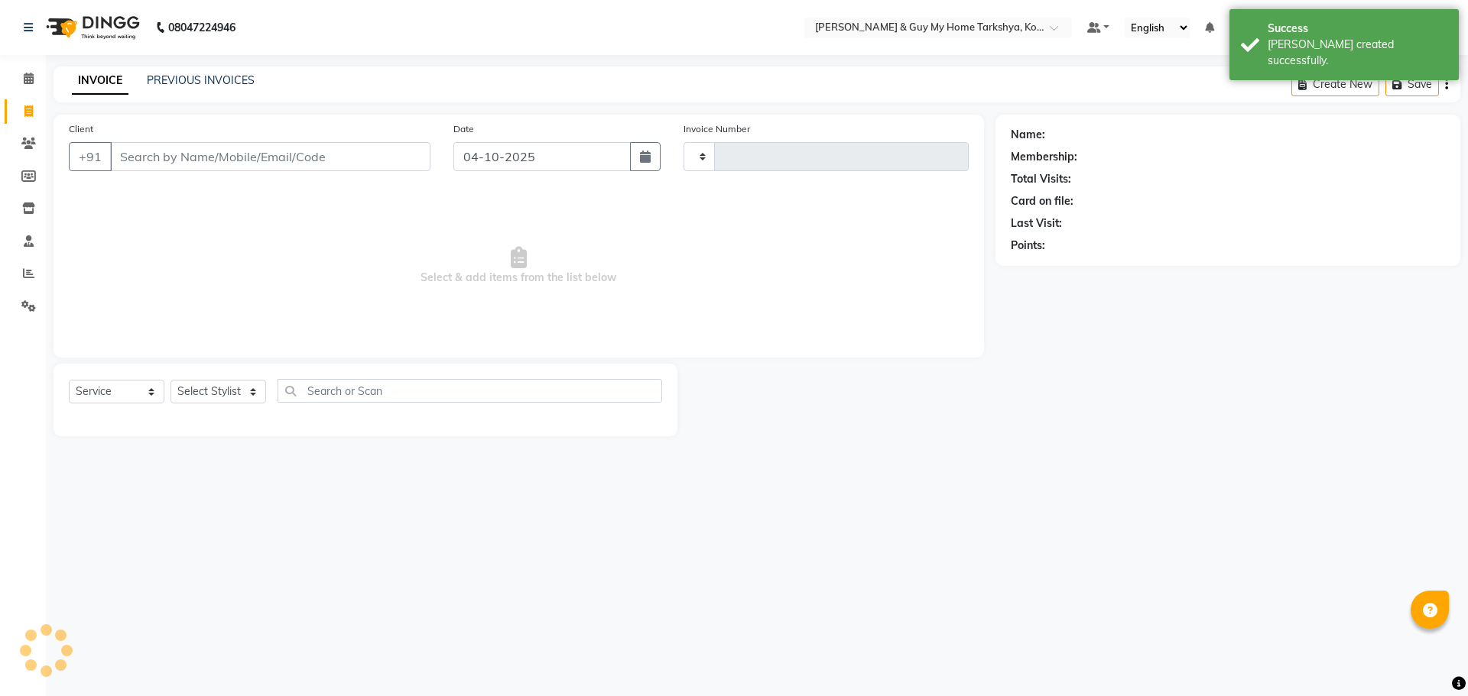
type input "2894"
select select "7902"
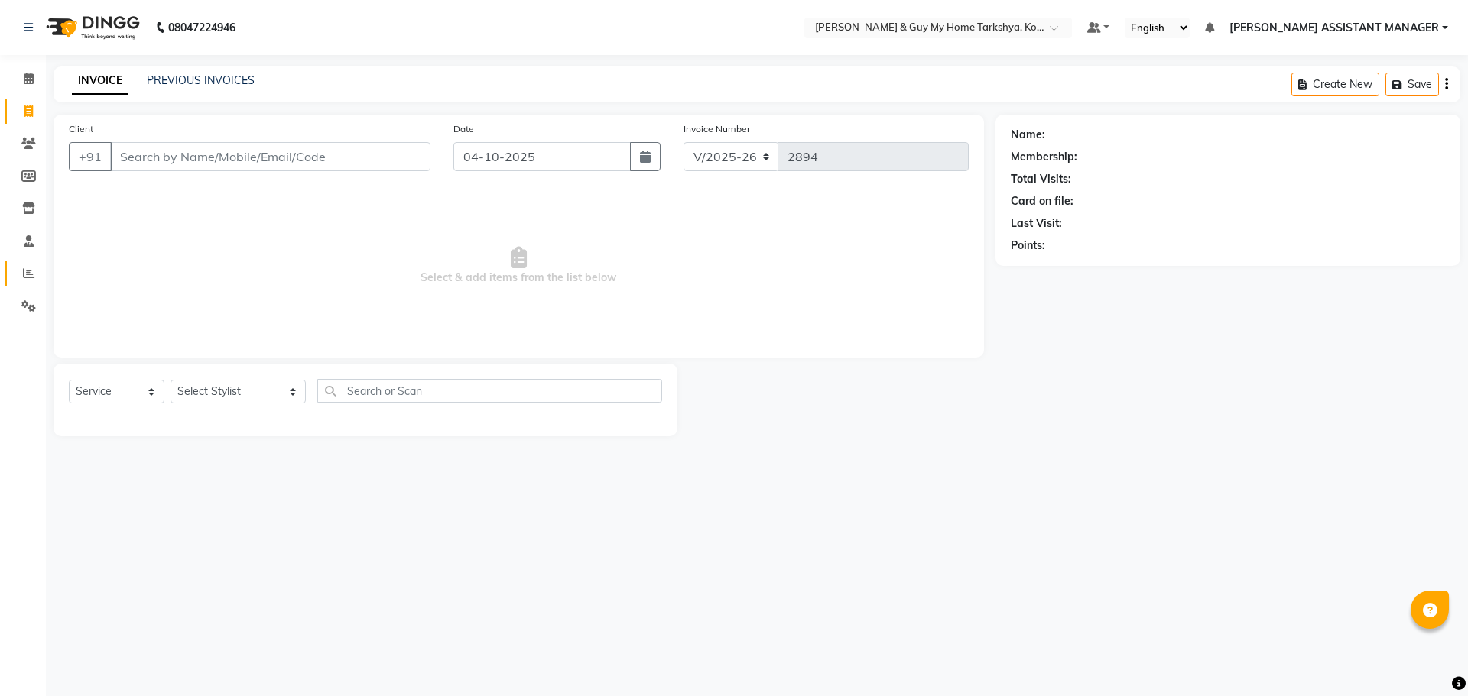
click at [23, 264] on link "Reports" at bounding box center [23, 273] width 37 height 25
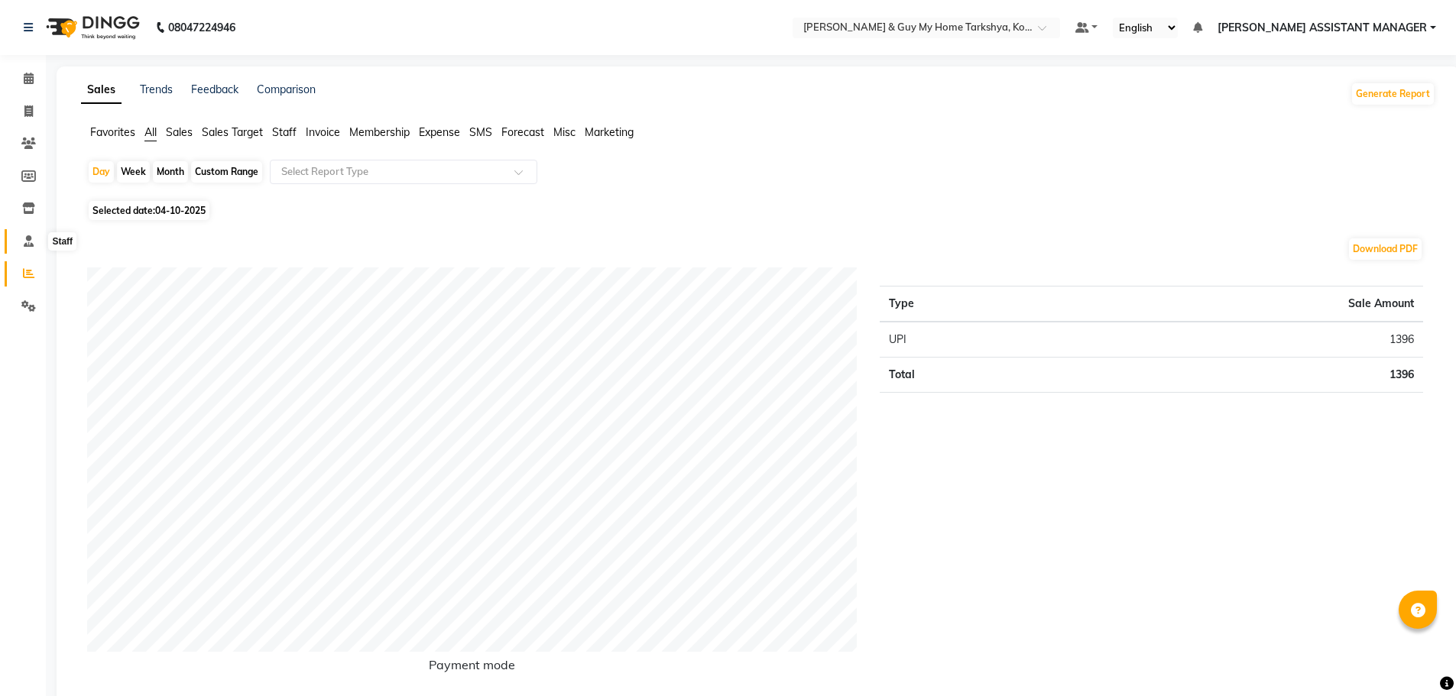
click at [29, 239] on icon at bounding box center [29, 240] width 10 height 11
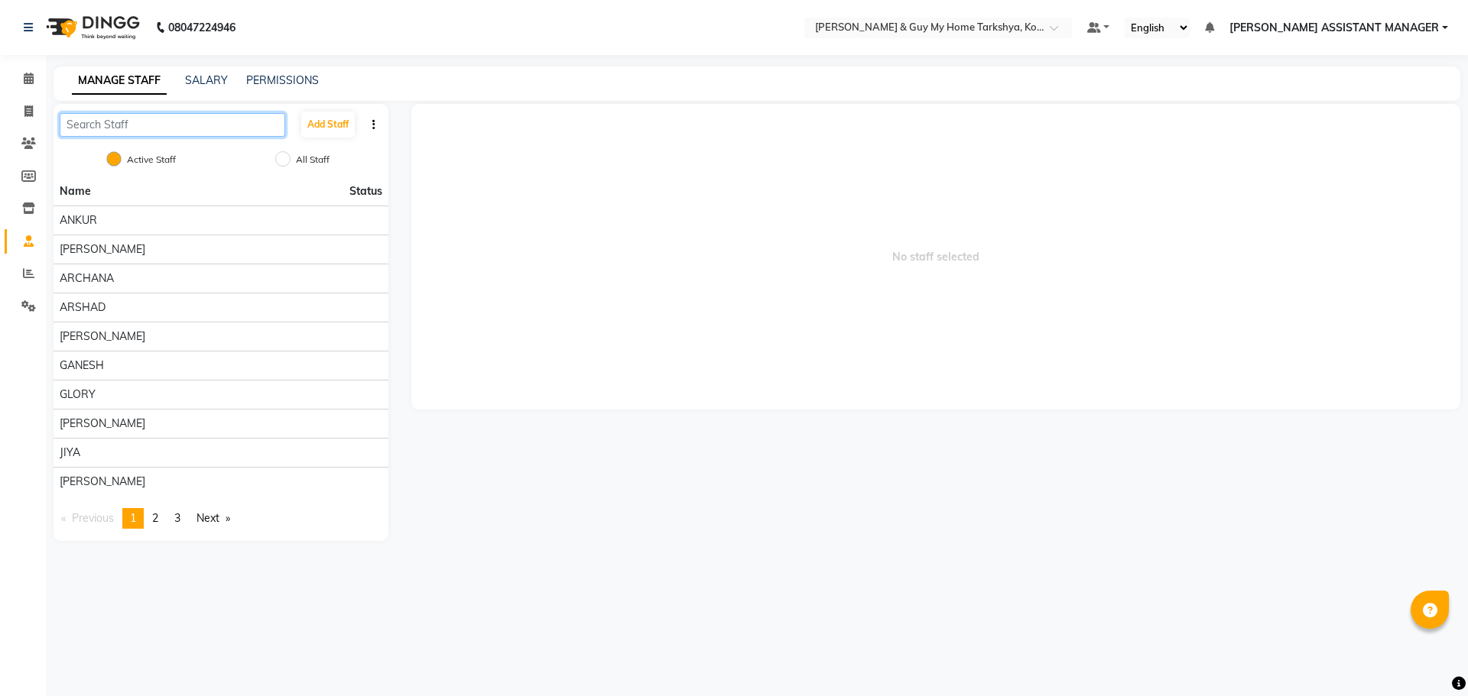
click at [170, 118] on input "text" at bounding box center [173, 125] width 226 height 24
click at [336, 122] on button "Add Staff" at bounding box center [328, 125] width 54 height 26
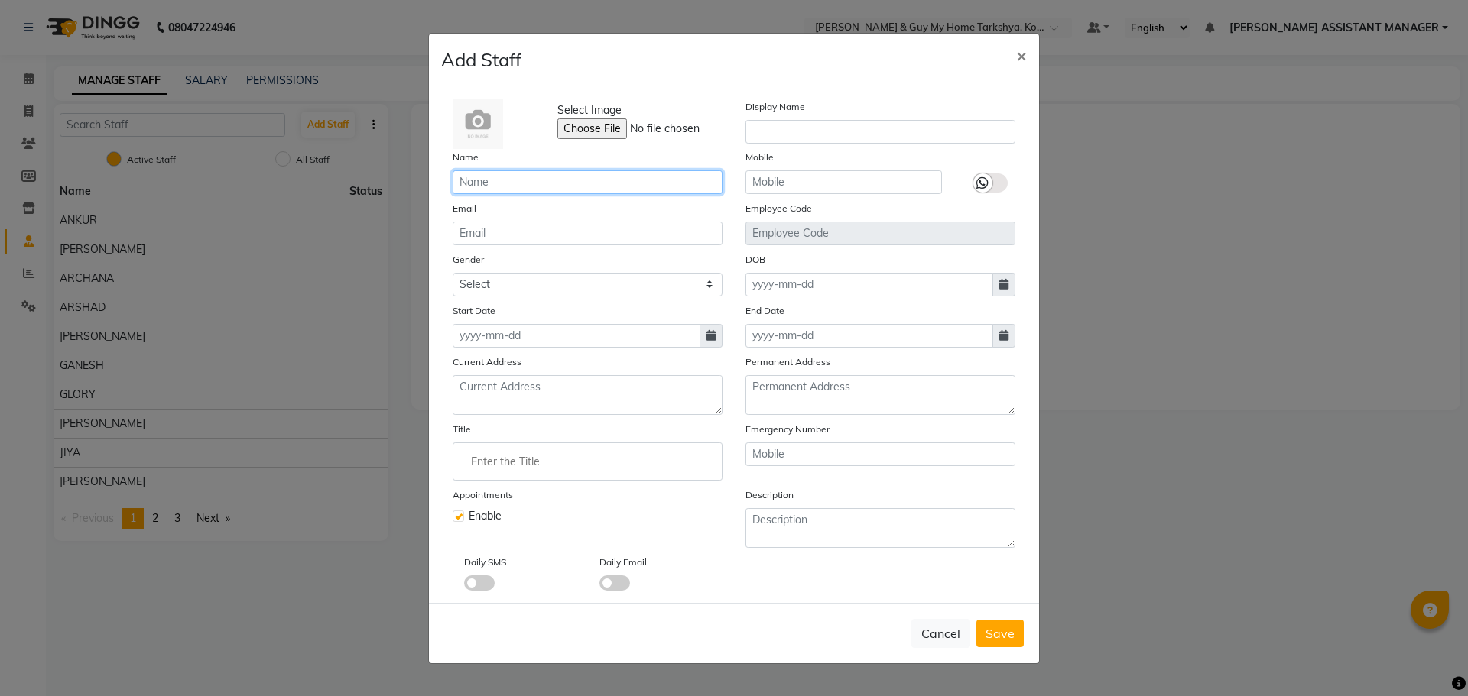
click at [598, 183] on input "text" at bounding box center [588, 182] width 270 height 24
type input "swathi"
click at [515, 275] on select "Select Male Female Other Prefer Not To Say" at bounding box center [588, 285] width 270 height 24
select select "female"
click at [453, 273] on select "Select Male Female Other Prefer Not To Say" at bounding box center [588, 285] width 270 height 24
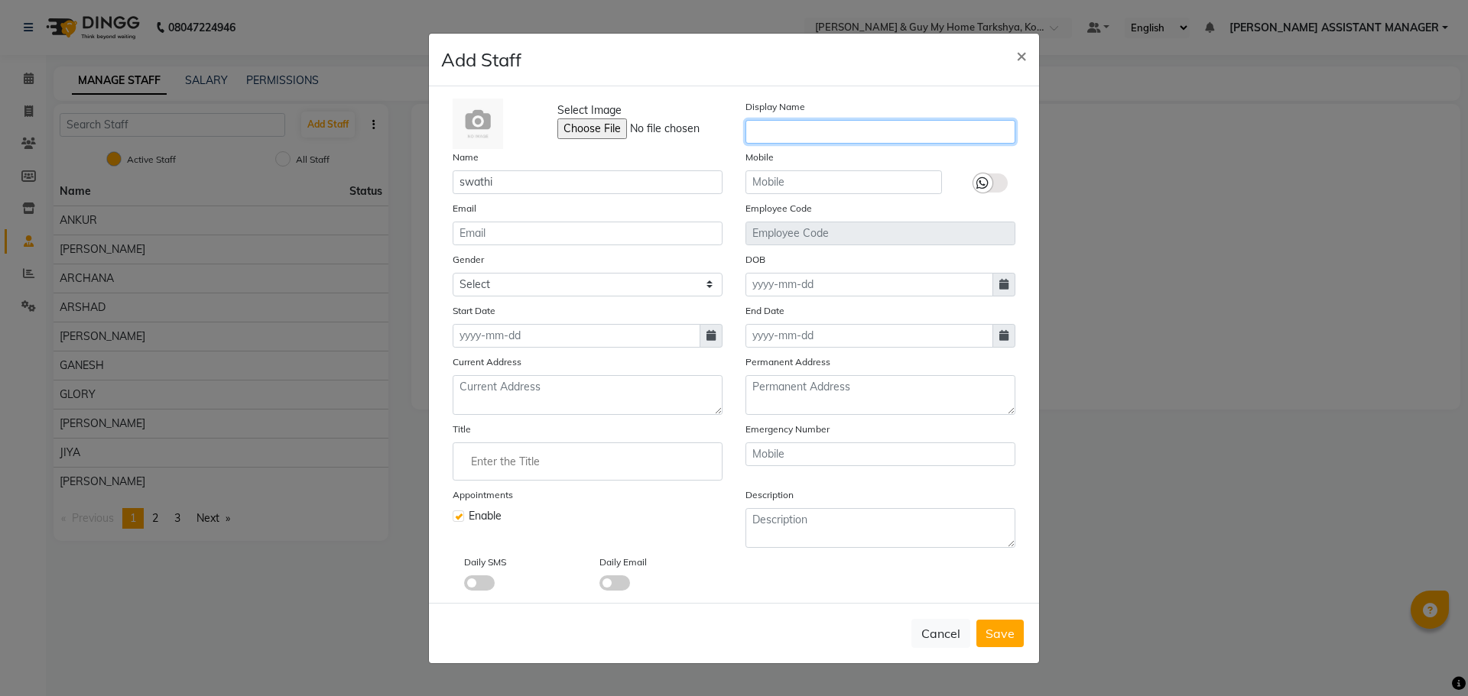
click at [798, 131] on input "text" at bounding box center [880, 132] width 270 height 24
type input "swathi beauty"
click at [1004, 633] on span "Save" at bounding box center [999, 633] width 29 height 15
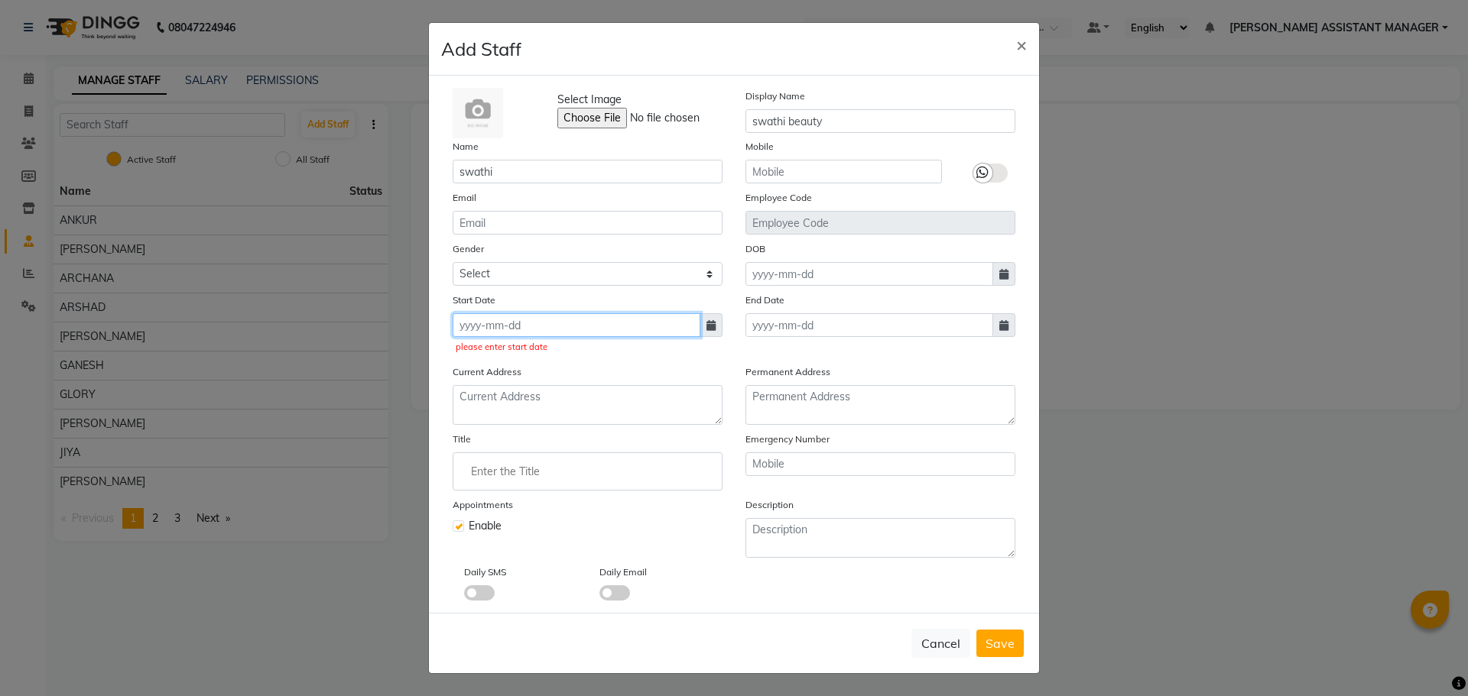
drag, startPoint x: 584, startPoint y: 330, endPoint x: 599, endPoint y: 333, distance: 15.5
click at [585, 330] on input at bounding box center [577, 325] width 248 height 24
select select "10"
select select "2025"
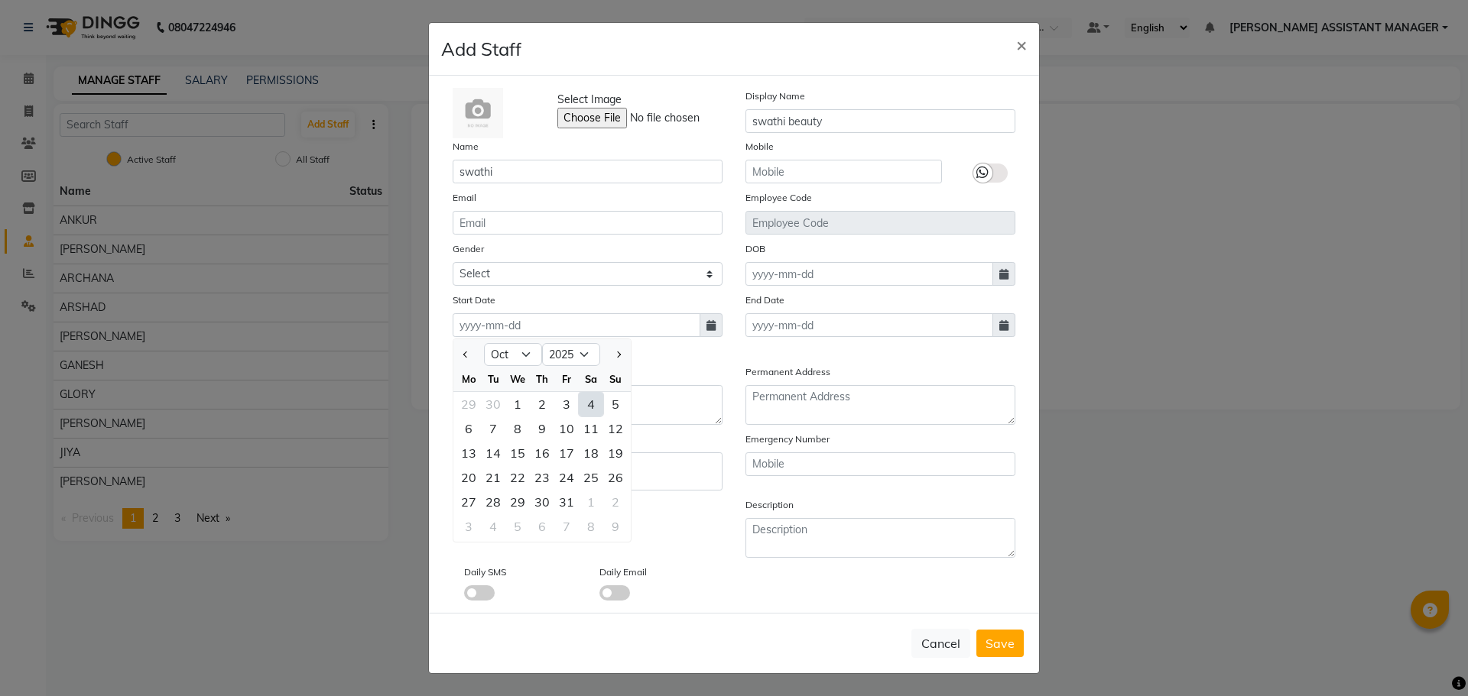
click at [589, 396] on div "4" at bounding box center [591, 404] width 24 height 24
type input "04-10-2025"
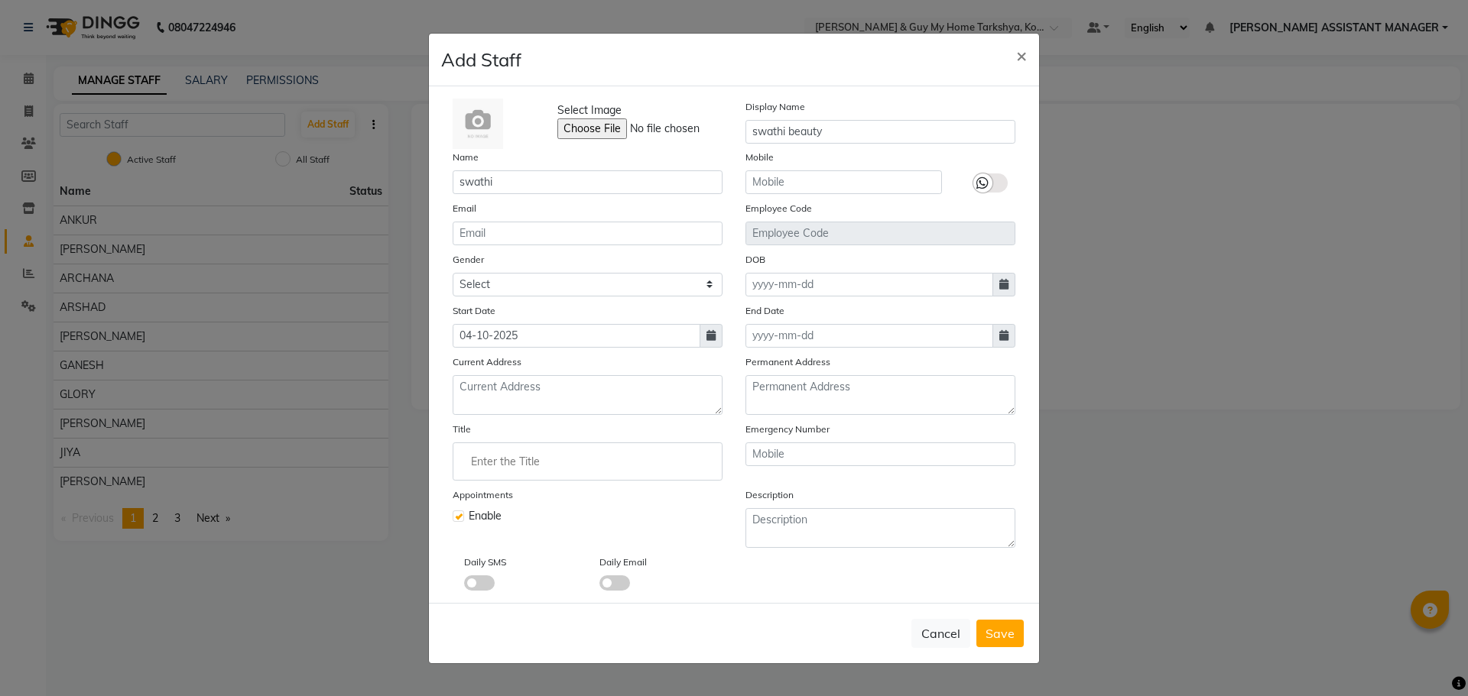
click at [1021, 639] on button "Save" at bounding box center [999, 634] width 47 height 28
select select
checkbox input "false"
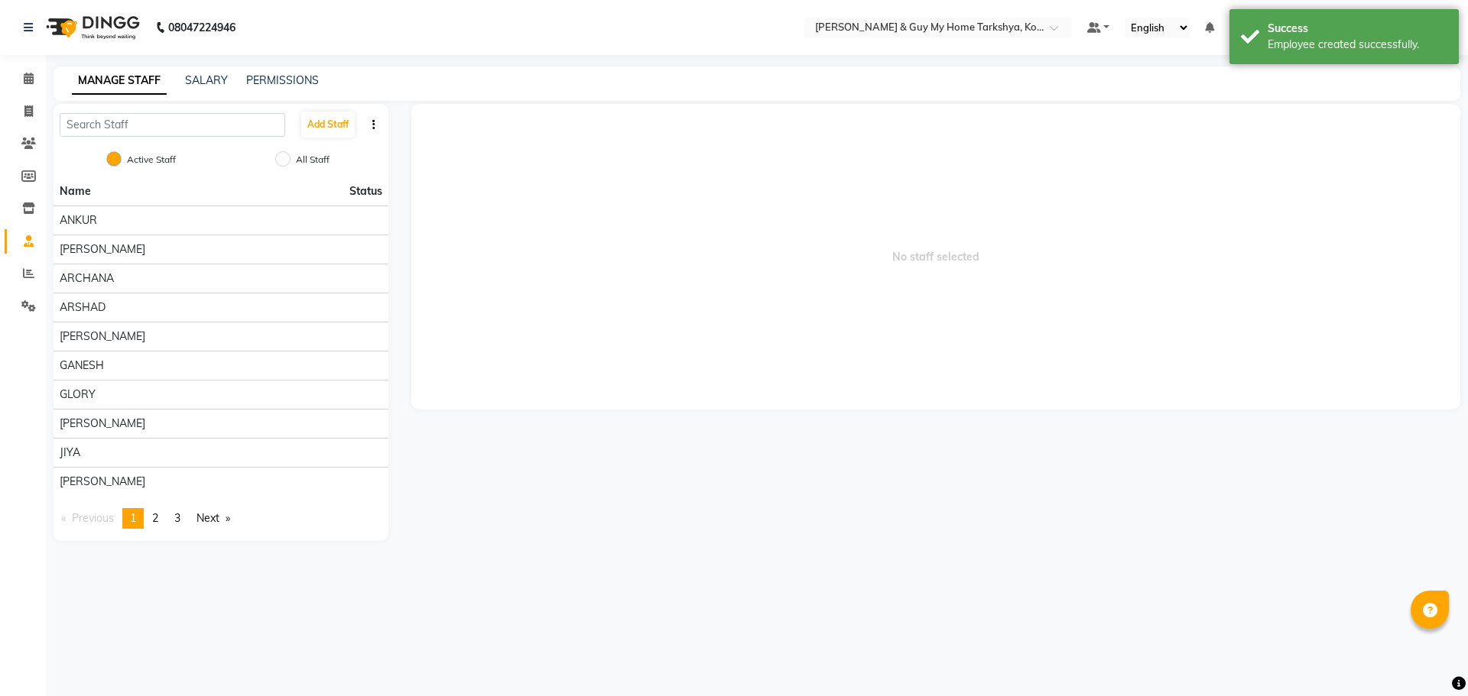
click at [544, 548] on main "MANAGE STAFF SALARY PERMISSIONS Add Staff Active Staff All Staff Name Status AN…" at bounding box center [757, 316] width 1422 height 498
drag, startPoint x: 34, startPoint y: 118, endPoint x: 81, endPoint y: 123, distance: 47.7
click at [34, 117] on span at bounding box center [28, 112] width 27 height 18
select select "service"
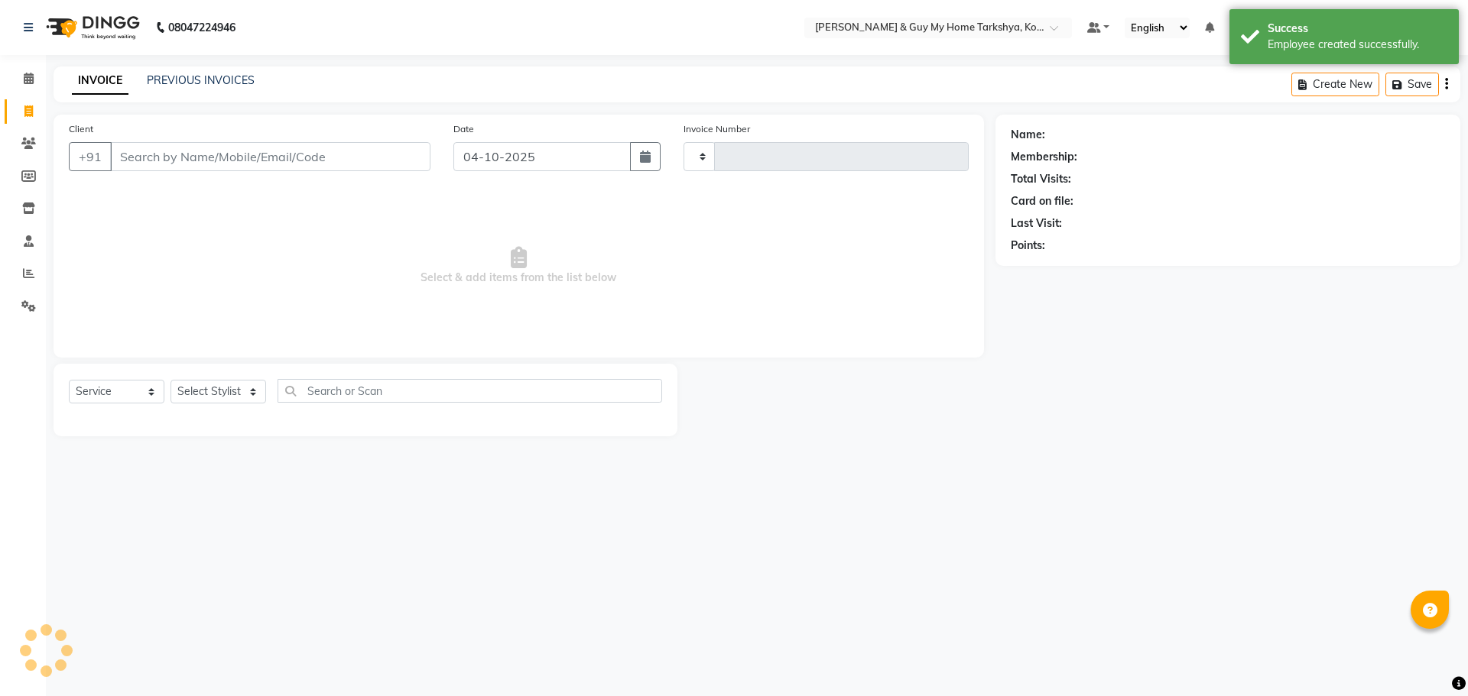
type input "2894"
select select "7902"
click at [220, 381] on select "Select Stylist" at bounding box center [218, 392] width 96 height 24
click at [245, 380] on select "Select Stylist" at bounding box center [218, 392] width 96 height 24
click at [241, 383] on select "Select Stylist" at bounding box center [218, 392] width 96 height 24
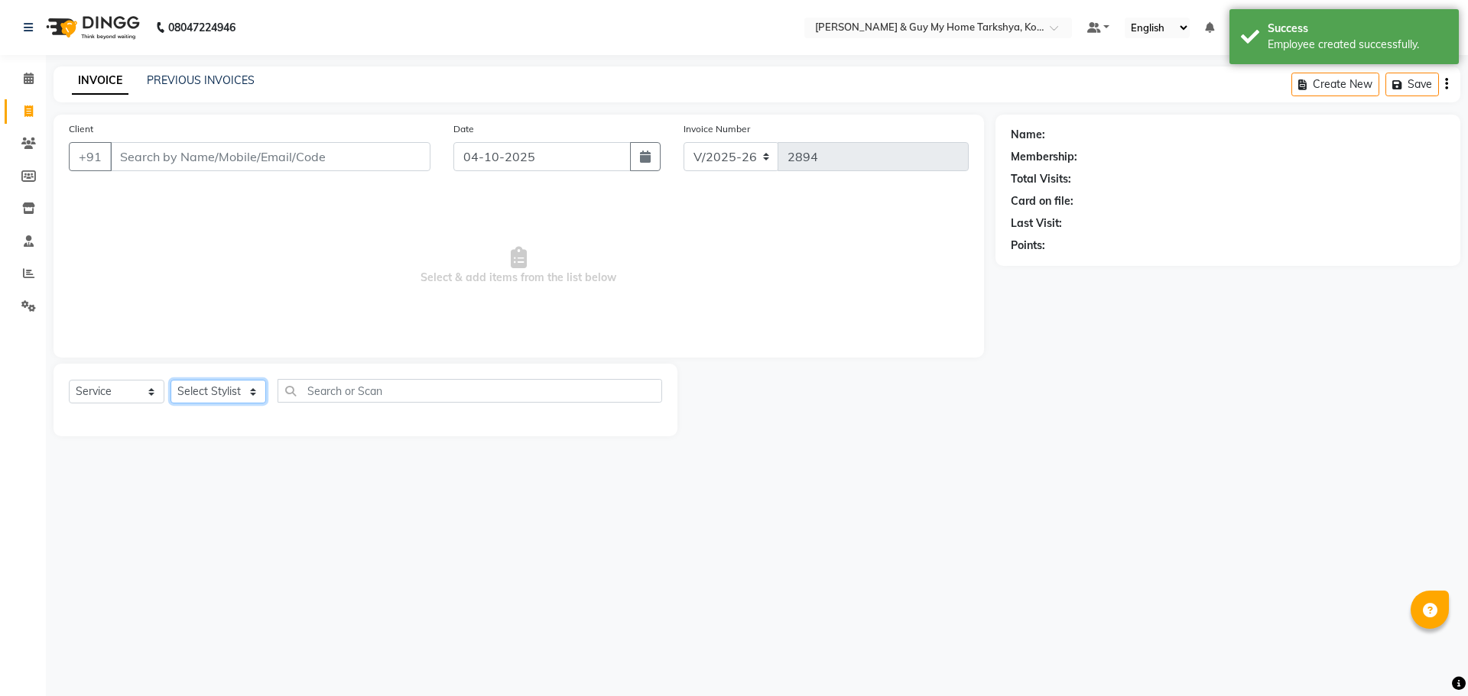
click at [252, 393] on select "Select Stylist" at bounding box center [218, 392] width 96 height 24
click at [252, 391] on select "Select Stylist" at bounding box center [218, 392] width 96 height 24
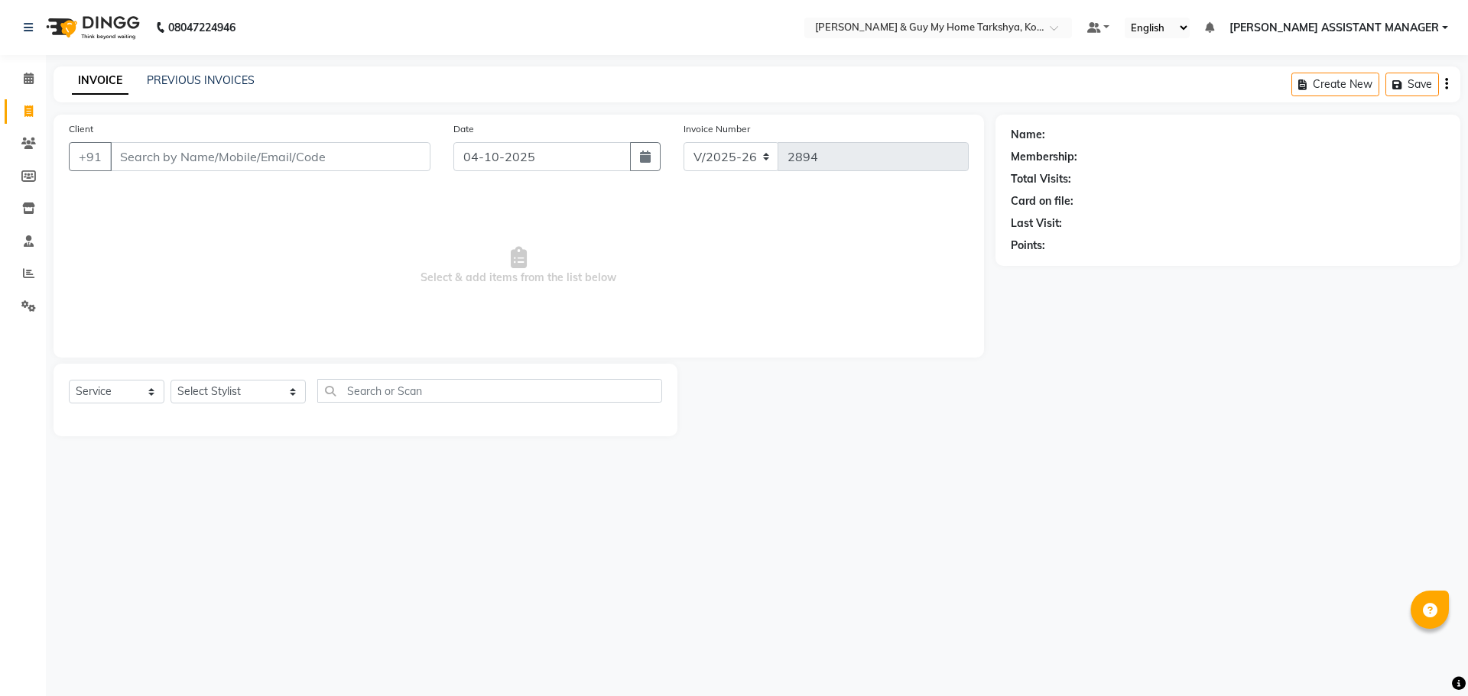
drag, startPoint x: 404, startPoint y: 243, endPoint x: 400, endPoint y: 216, distance: 27.9
click at [405, 243] on span "Select & add items from the list below" at bounding box center [519, 266] width 900 height 153
click at [268, 384] on select "Select Stylist ANKUR ANSHU ARCHANA ARSHAD ELVINA GANESH GLORY IRFAN JIYA KRISHN…" at bounding box center [237, 392] width 135 height 24
select select "71872"
click at [170, 380] on select "Select Stylist ANKUR ANSHU ARCHANA ARSHAD ELVINA GANESH GLORY IRFAN JIYA KRISHN…" at bounding box center [237, 392] width 135 height 24
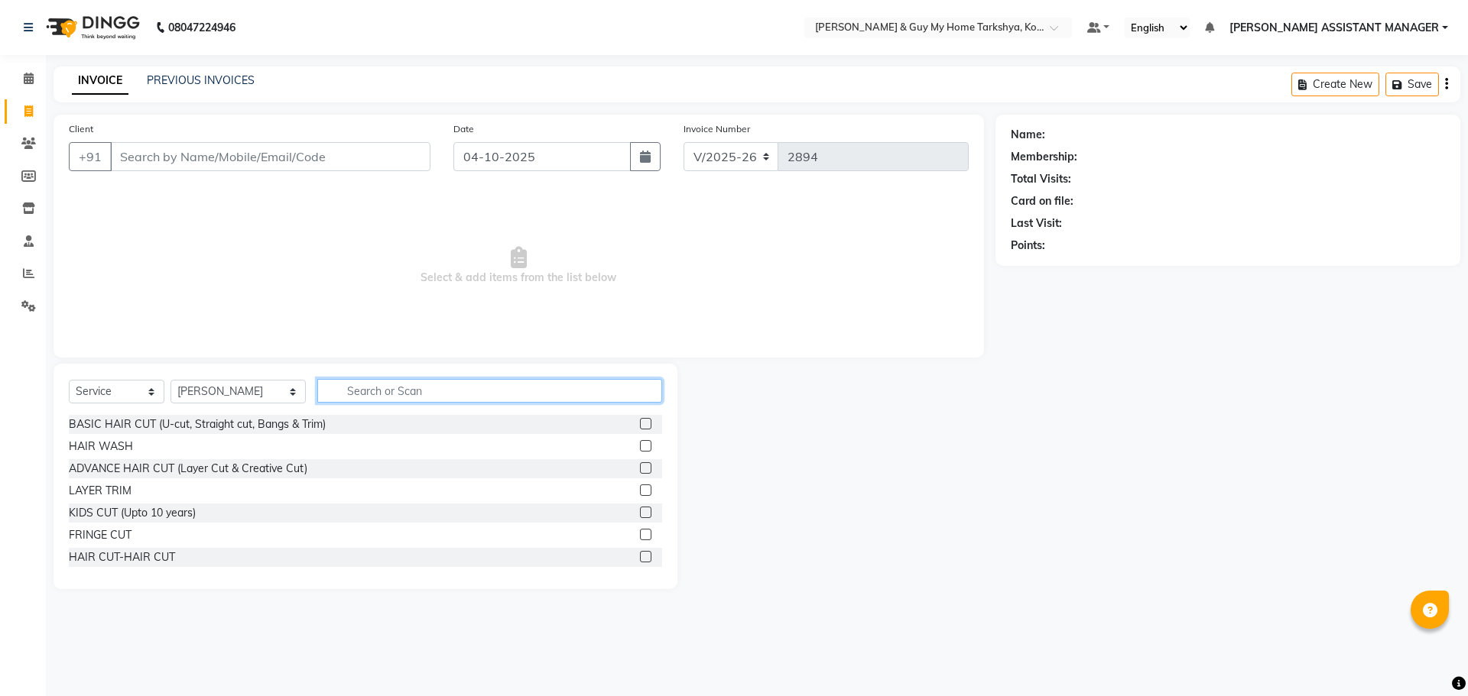
click at [407, 393] on input "text" at bounding box center [490, 391] width 346 height 24
type input "thre"
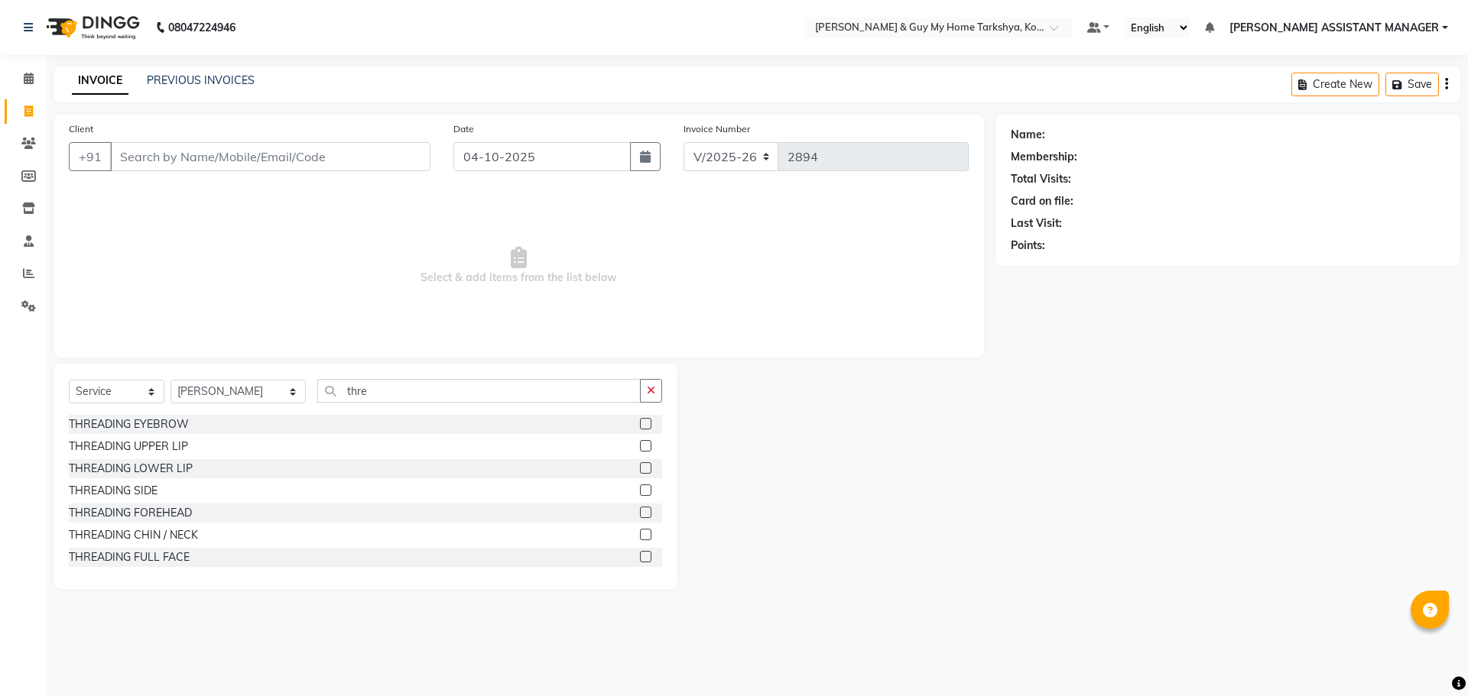
click at [151, 414] on div "Select Service Product Membership Package Voucher Prepaid Gift Card Select Styl…" at bounding box center [365, 397] width 593 height 36
click at [170, 430] on div "THREADING EYEBROW" at bounding box center [129, 425] width 120 height 16
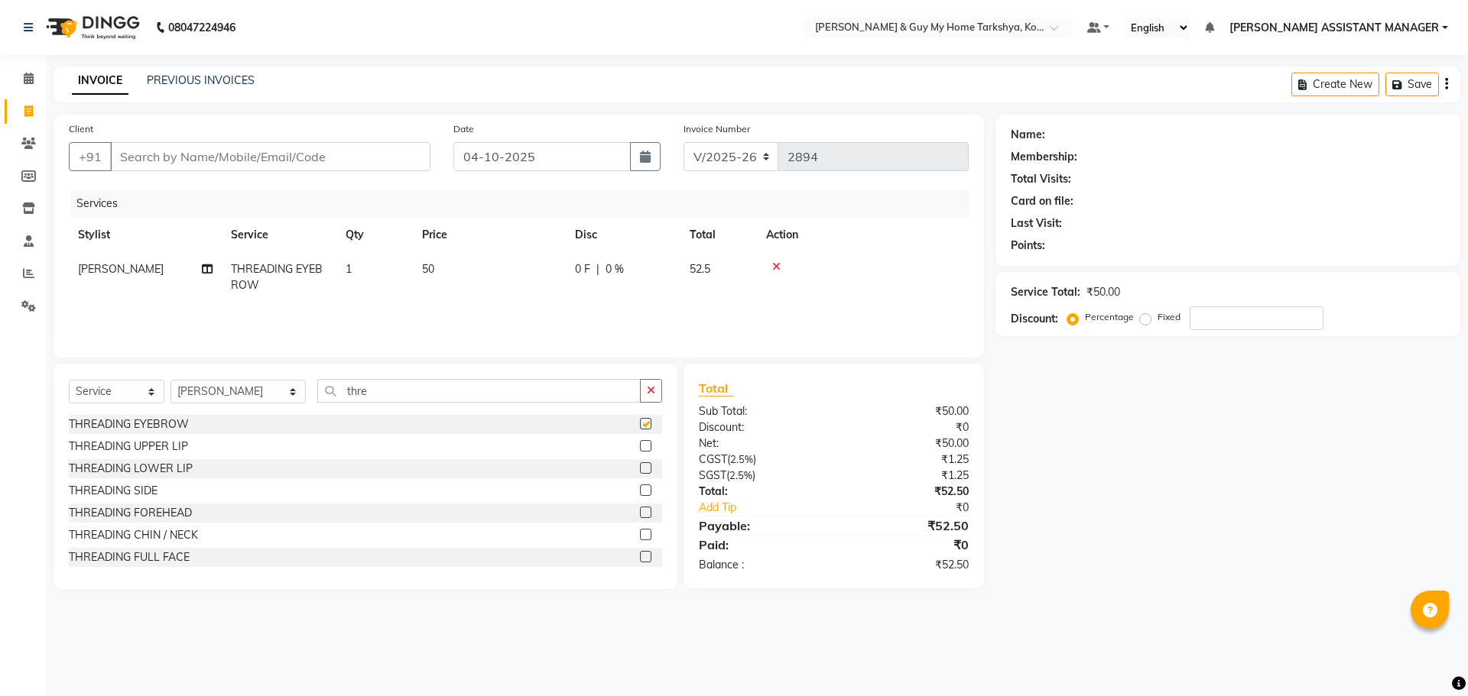
checkbox input "false"
drag, startPoint x: 278, startPoint y: 389, endPoint x: 243, endPoint y: 394, distance: 34.7
click at [243, 393] on div "Select Service Product Membership Package Voucher Prepaid Gift Card Select Styl…" at bounding box center [365, 397] width 593 height 36
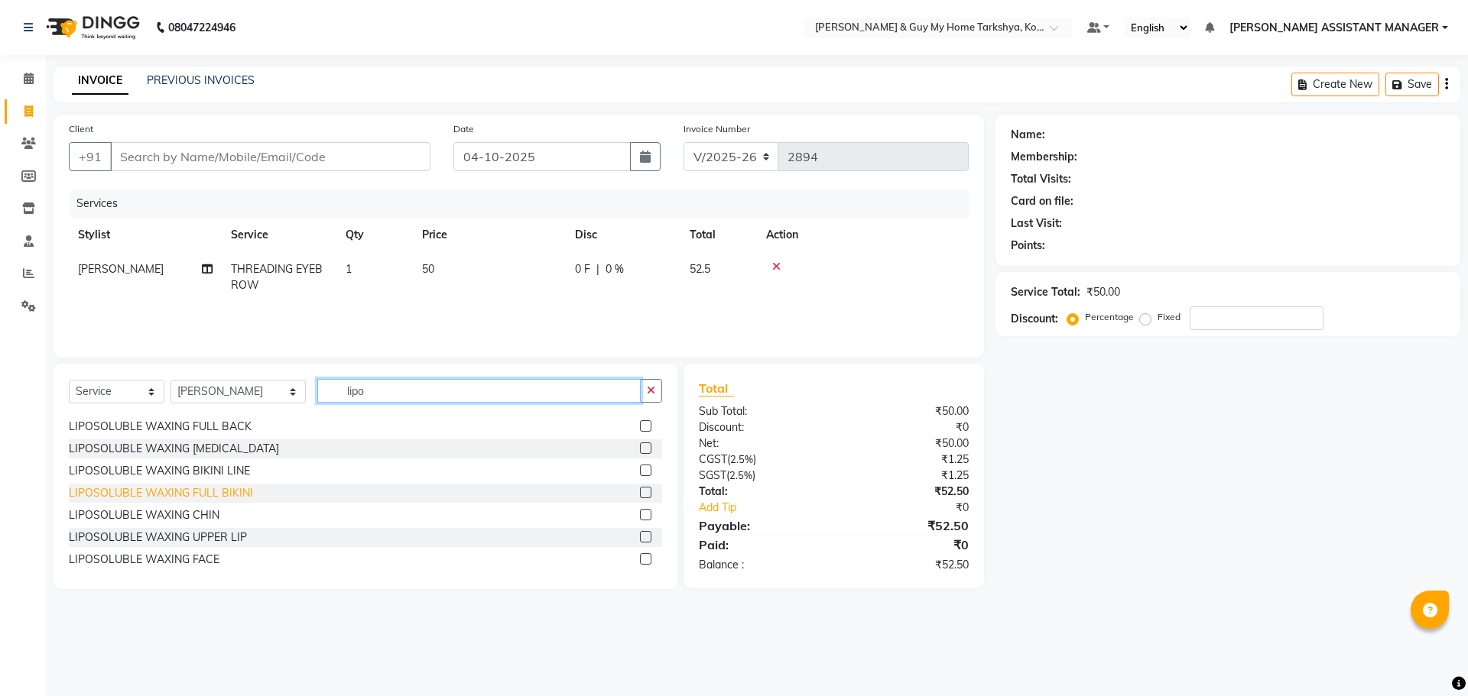
scroll to position [180, 0]
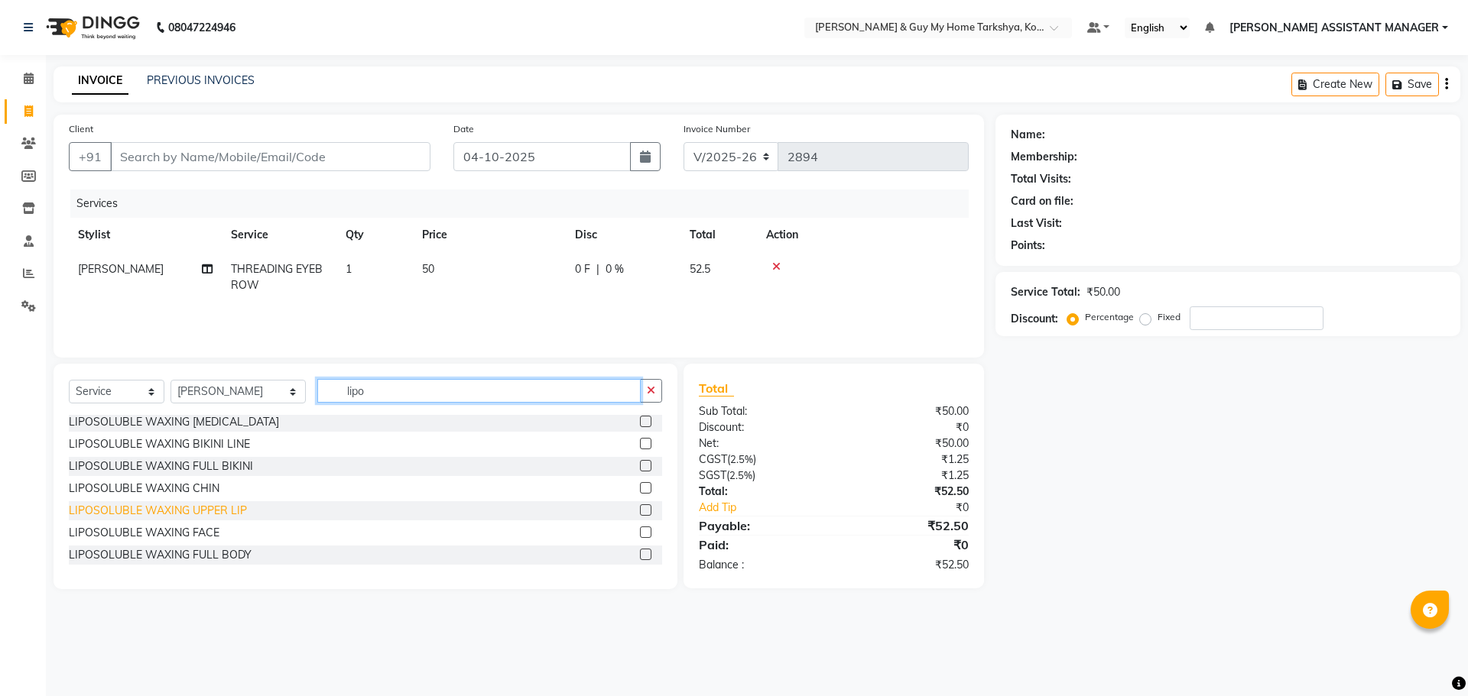
type input "lipo"
click at [229, 510] on div "LIPOSOLUBLE WAXING UPPER LIP" at bounding box center [158, 511] width 178 height 16
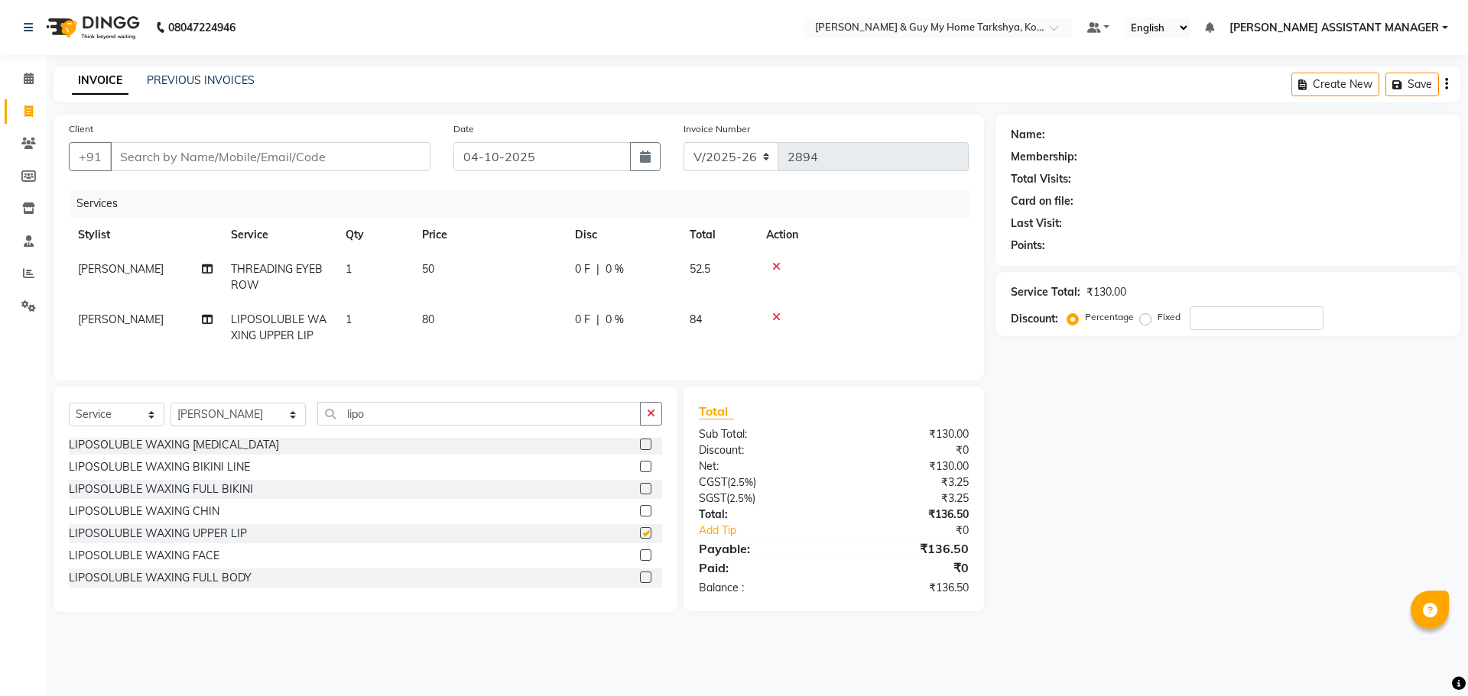
checkbox input "false"
drag, startPoint x: 484, startPoint y: 430, endPoint x: 200, endPoint y: 466, distance: 286.6
click at [199, 466] on div "Select Service Product Membership Package Voucher Prepaid Gift Card Select Styl…" at bounding box center [366, 500] width 624 height 226
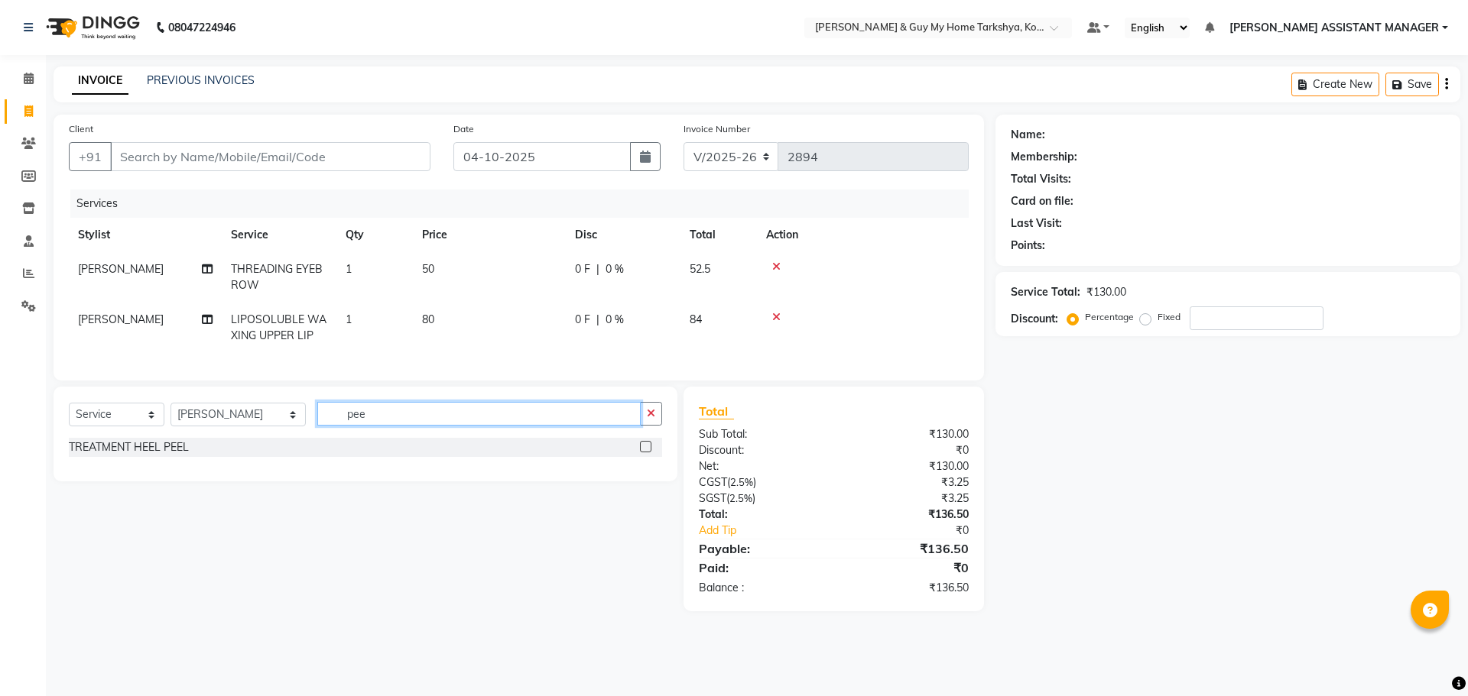
scroll to position [0, 0]
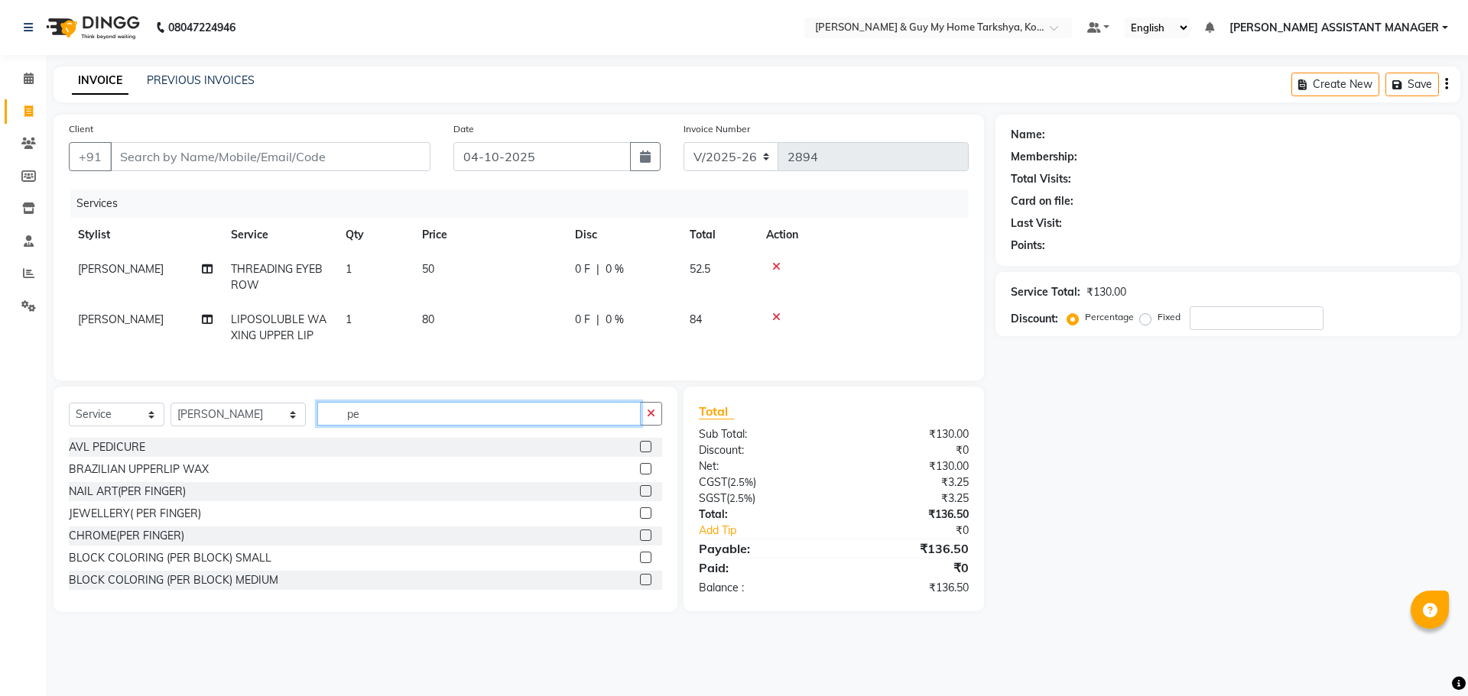
type input "p"
drag, startPoint x: 324, startPoint y: 433, endPoint x: 276, endPoint y: 455, distance: 53.0
click at [275, 466] on div "Select Service Product Membership Package Voucher Prepaid Gift Card Select Styl…" at bounding box center [366, 500] width 624 height 226
type input "braz"
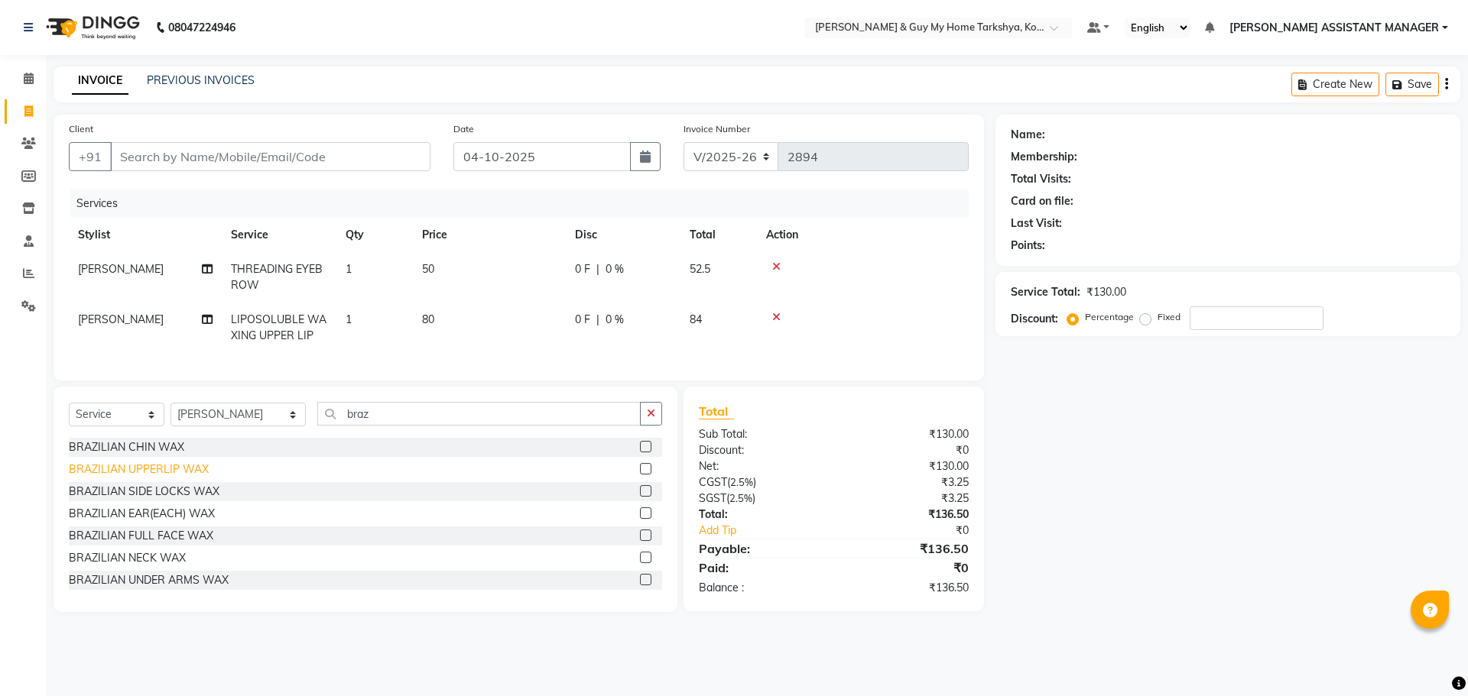
click at [179, 478] on div "BRAZILIAN UPPERLIP WAX" at bounding box center [139, 470] width 140 height 16
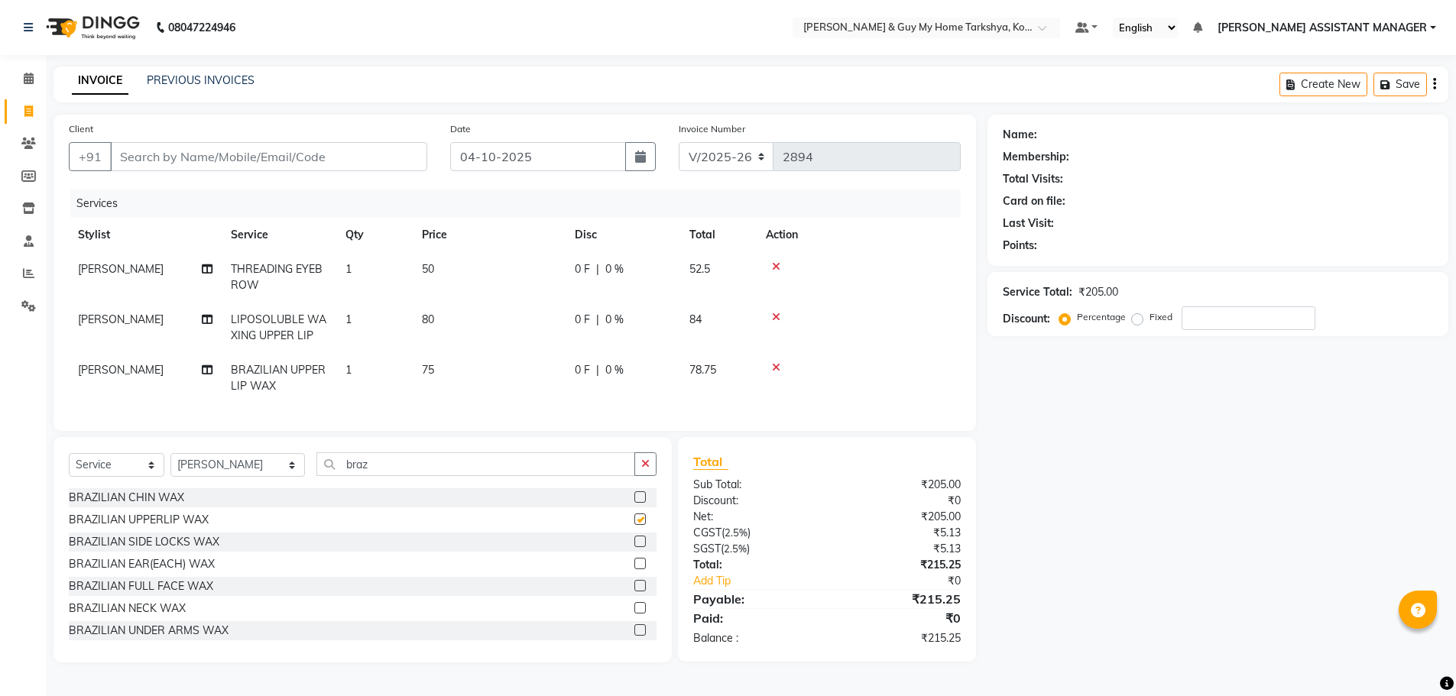
checkbox input "false"
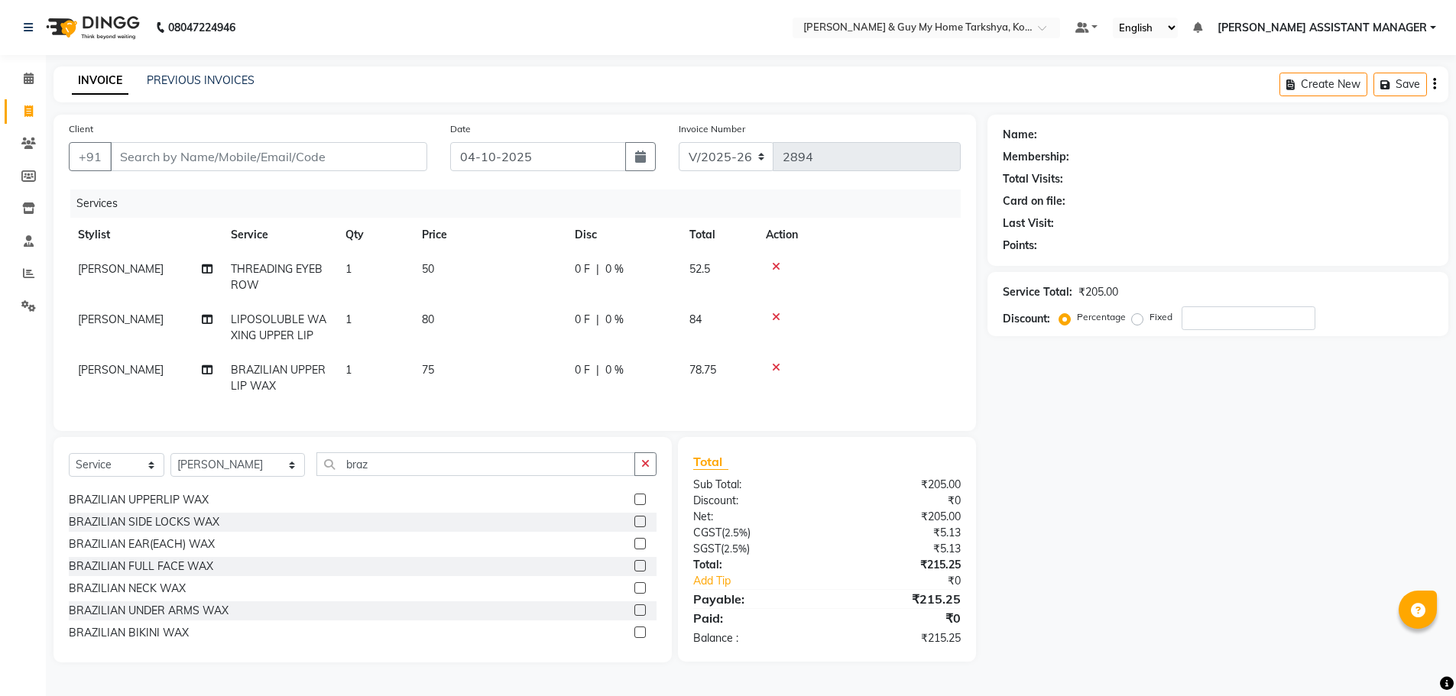
scroll to position [24, 0]
drag, startPoint x: 395, startPoint y: 473, endPoint x: 297, endPoint y: 501, distance: 102.4
click at [297, 500] on div "Select Service Product Membership Package Voucher Prepaid Gift Card Select Styl…" at bounding box center [363, 550] width 618 height 226
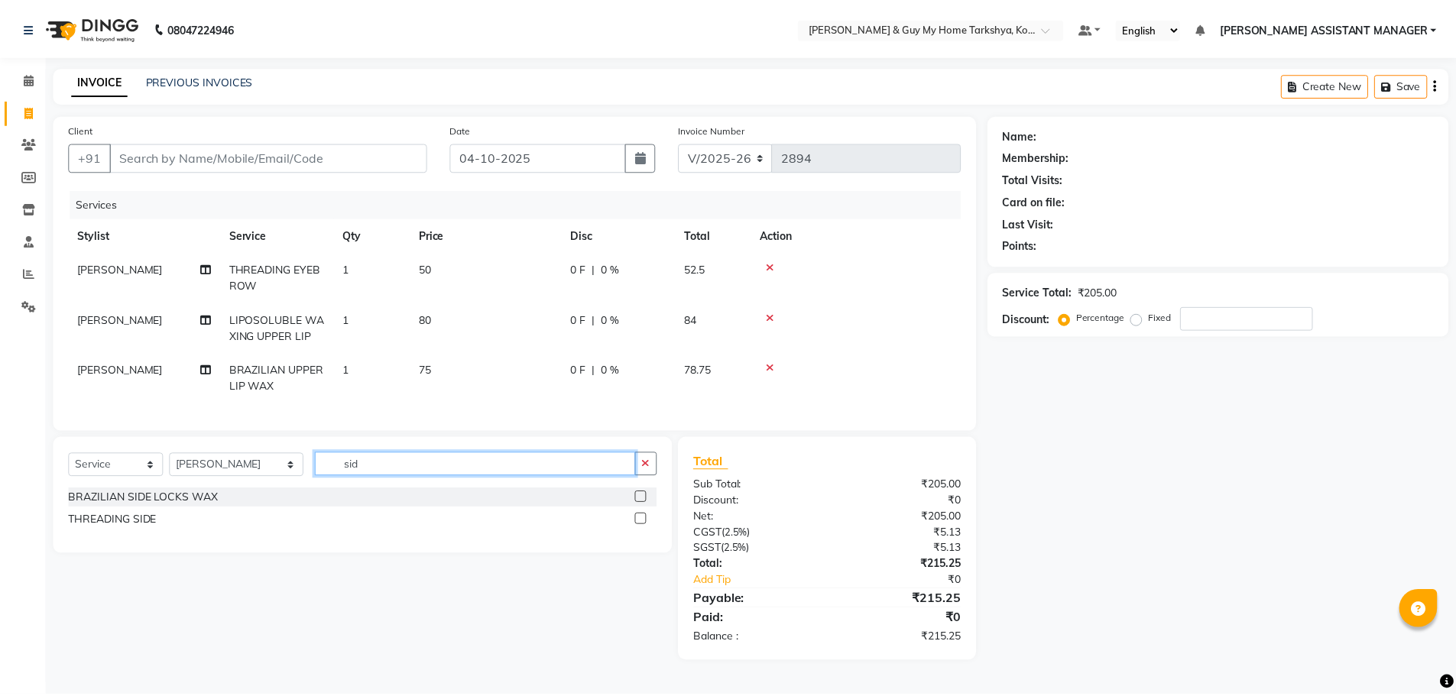
scroll to position [0, 0]
type input "side"
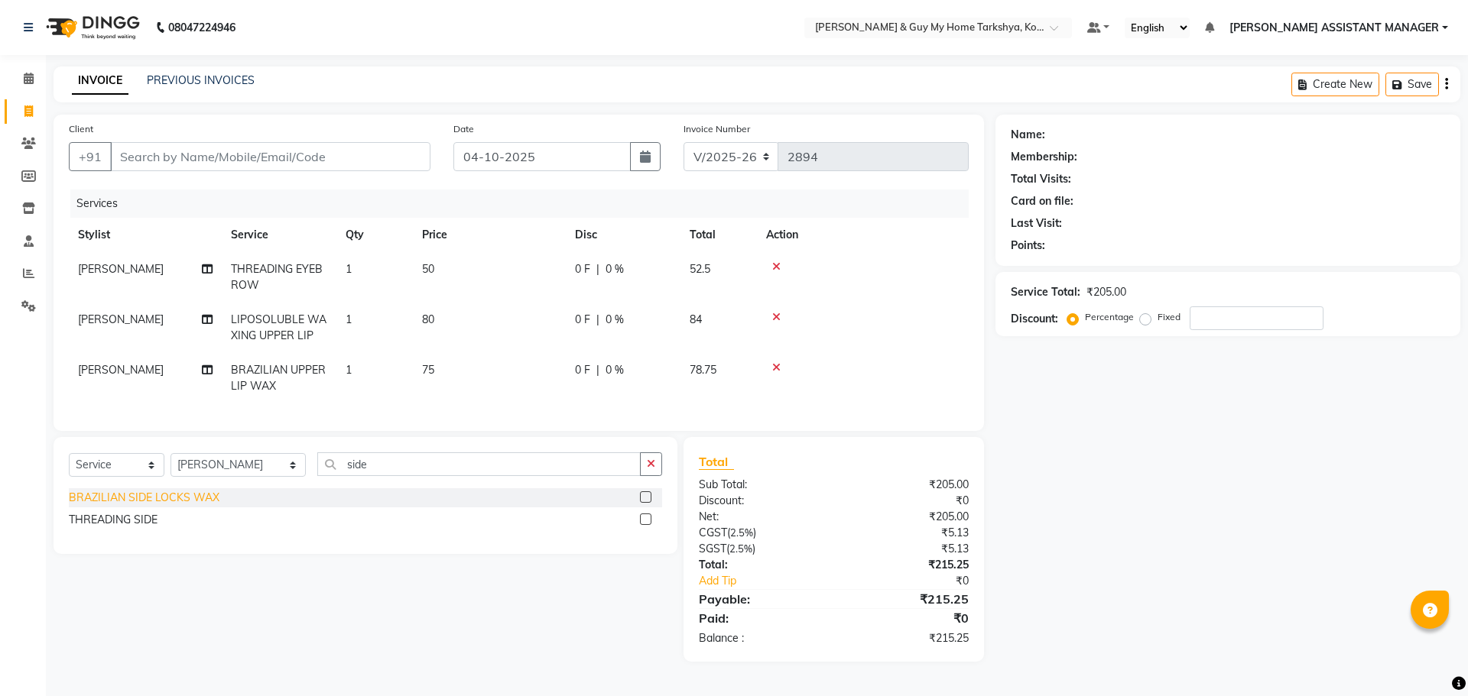
click at [181, 506] on div "BRAZILIAN SIDE LOCKS WAX" at bounding box center [144, 498] width 151 height 16
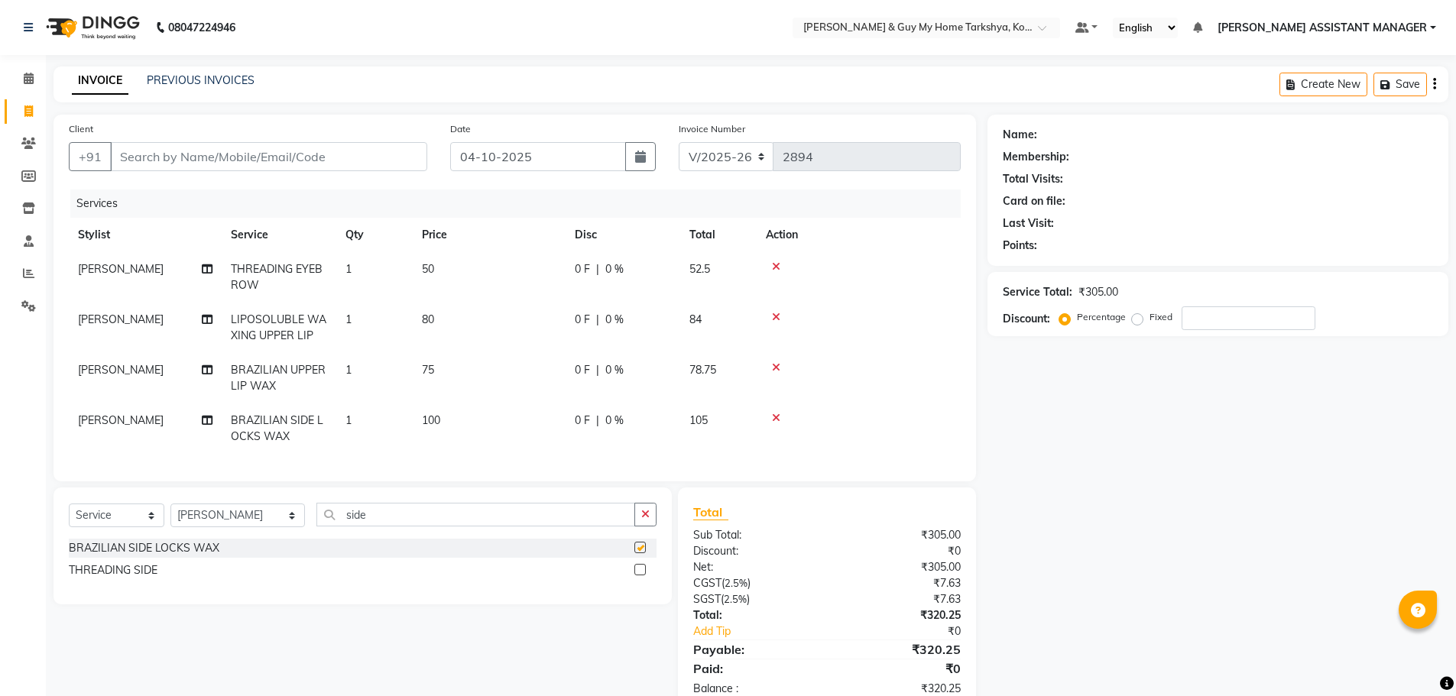
checkbox input "false"
drag, startPoint x: 404, startPoint y: 526, endPoint x: 269, endPoint y: 537, distance: 135.8
click at [269, 537] on div "Select Service Product Membership Package Voucher Prepaid Gift Card Select Styl…" at bounding box center [363, 521] width 588 height 36
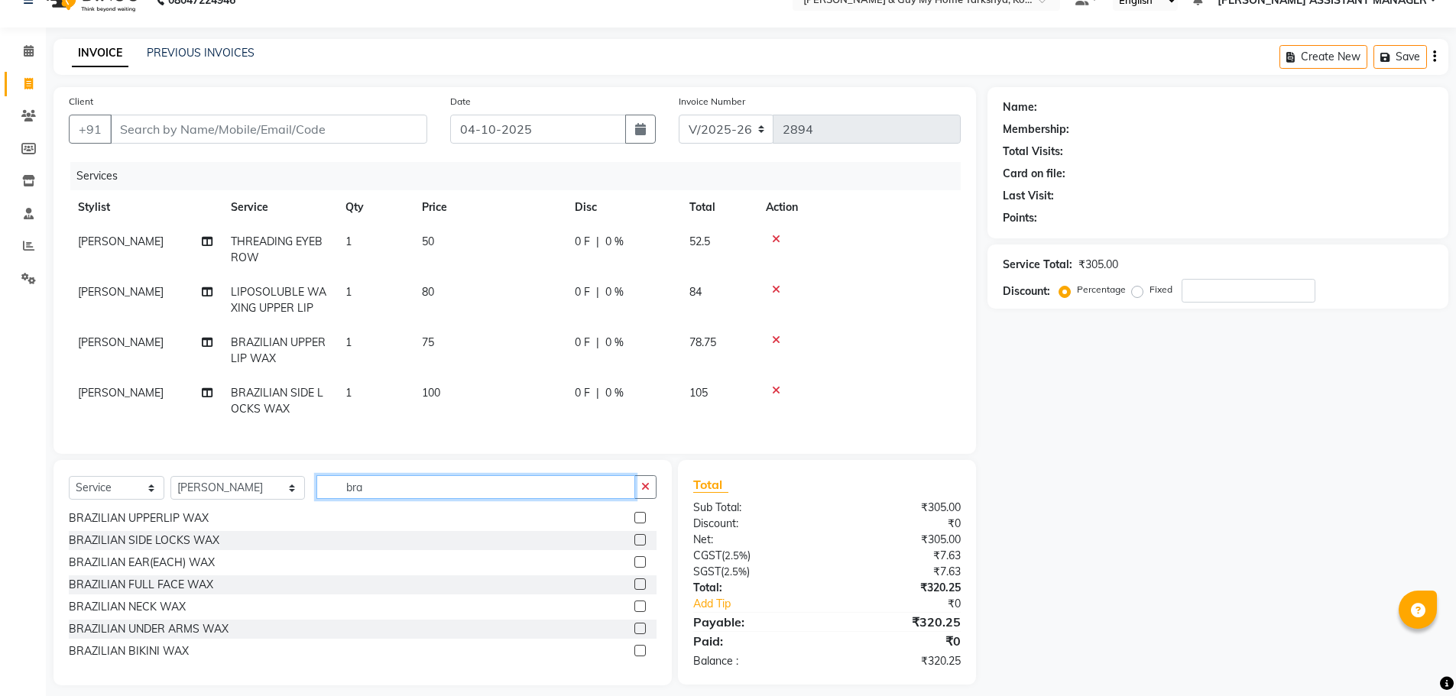
scroll to position [51, 0]
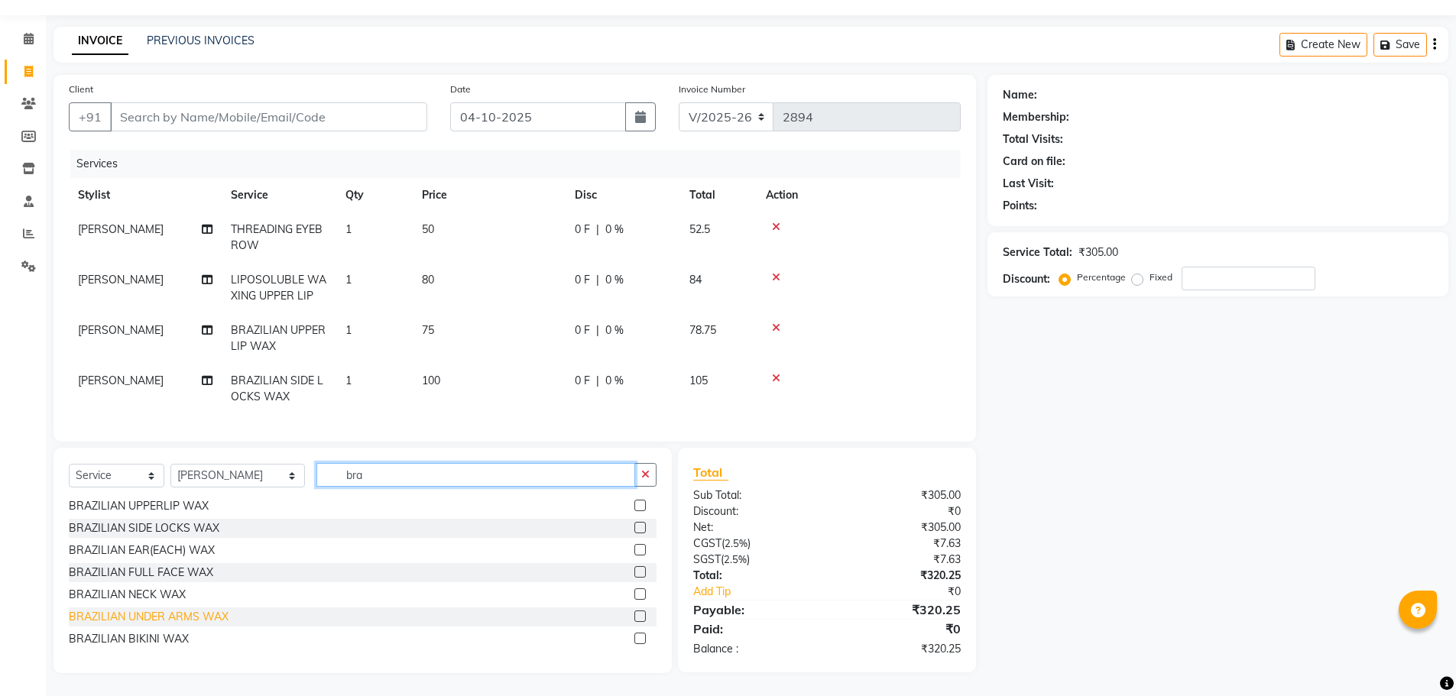
type input "bra"
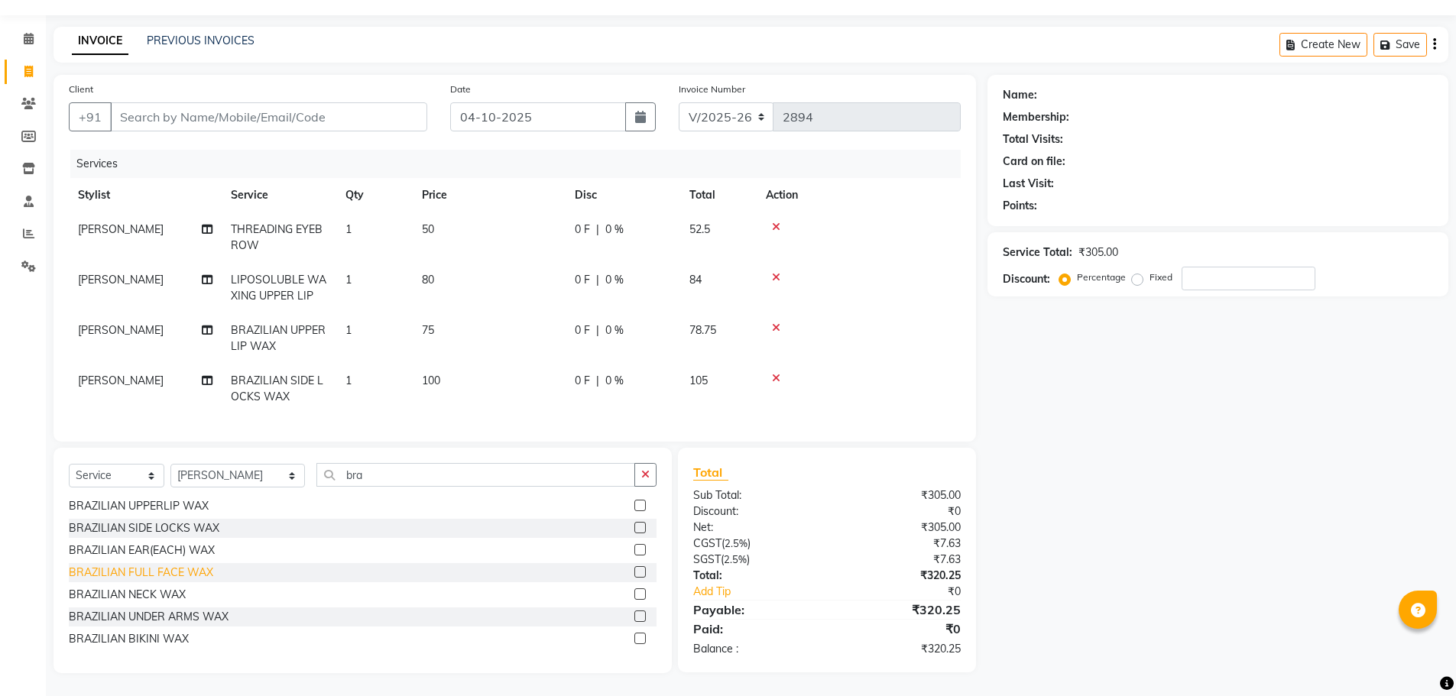
click at [195, 618] on div "BRAZILIAN UNDER ARMS WAX" at bounding box center [149, 617] width 160 height 16
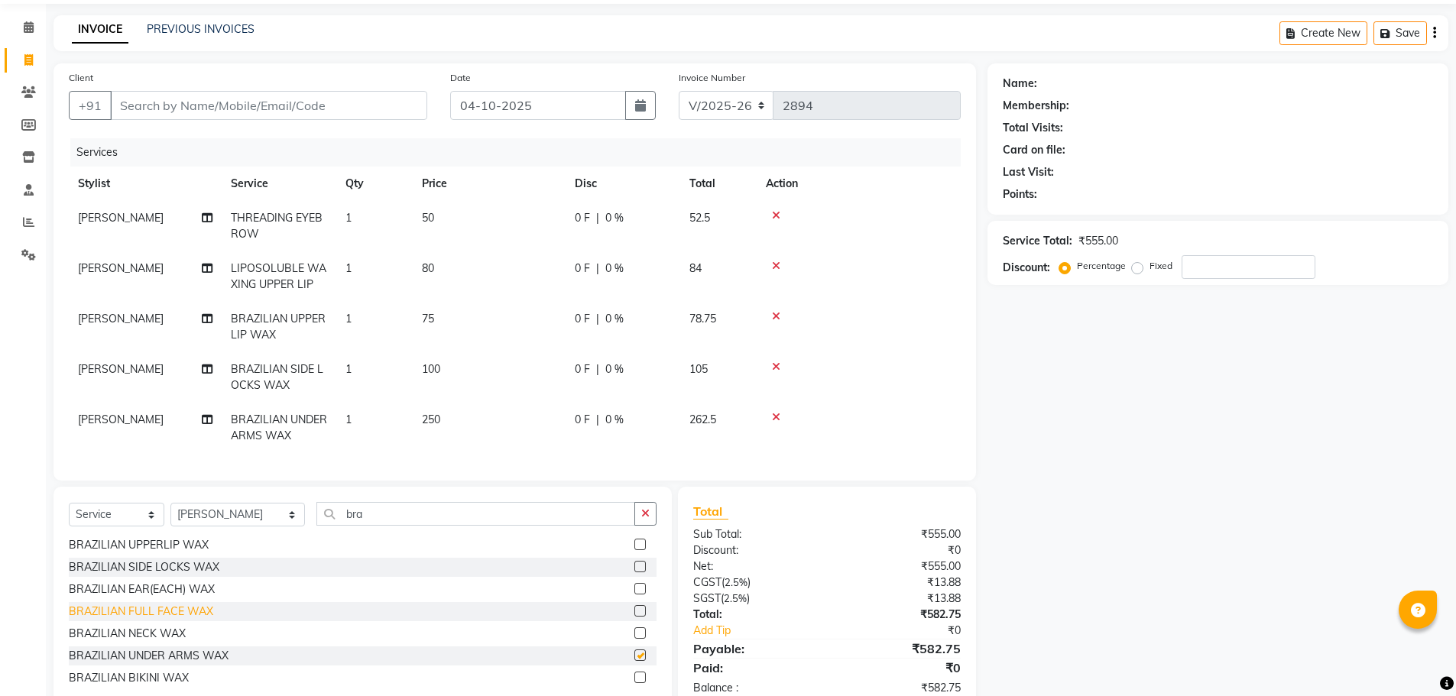
checkbox input "false"
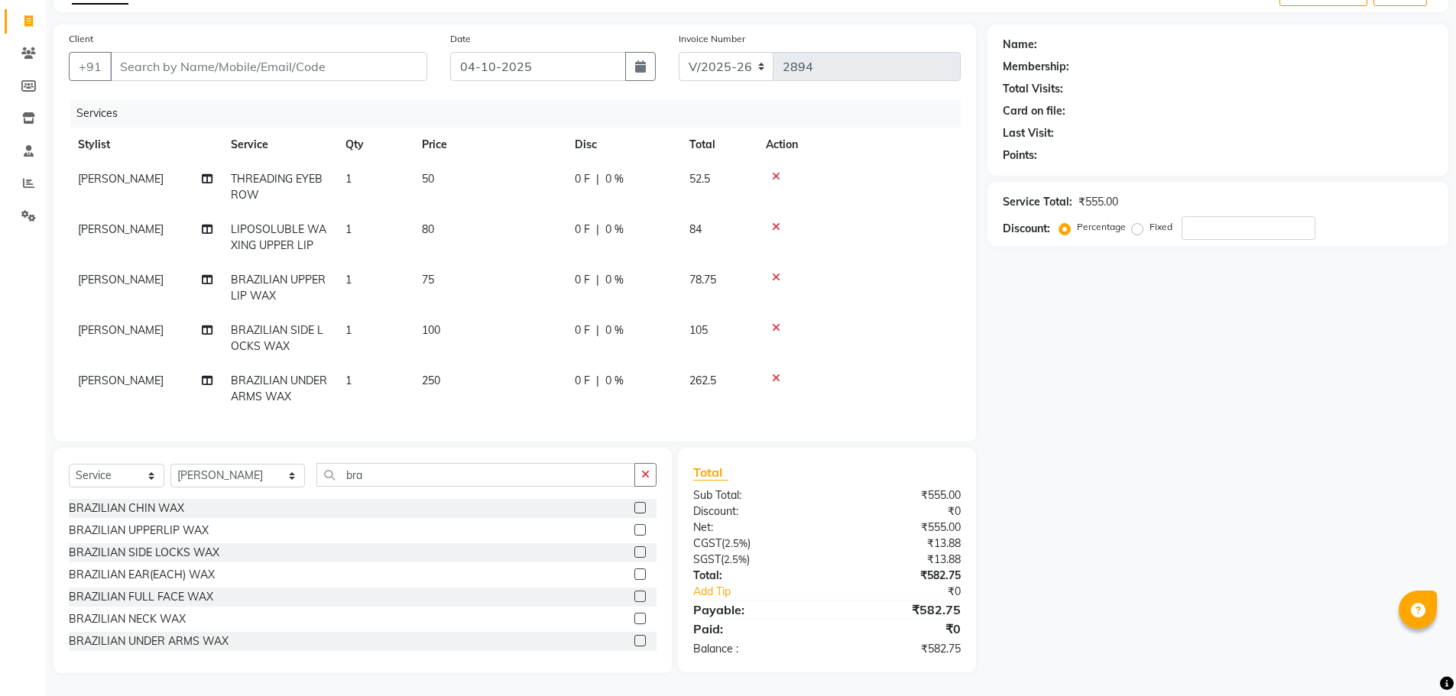
scroll to position [102, 0]
drag, startPoint x: 370, startPoint y: 474, endPoint x: 236, endPoint y: 495, distance: 135.4
click at [236, 495] on div "Select Service Product Membership Package Voucher Prepaid Gift Card Select Styl…" at bounding box center [363, 481] width 588 height 36
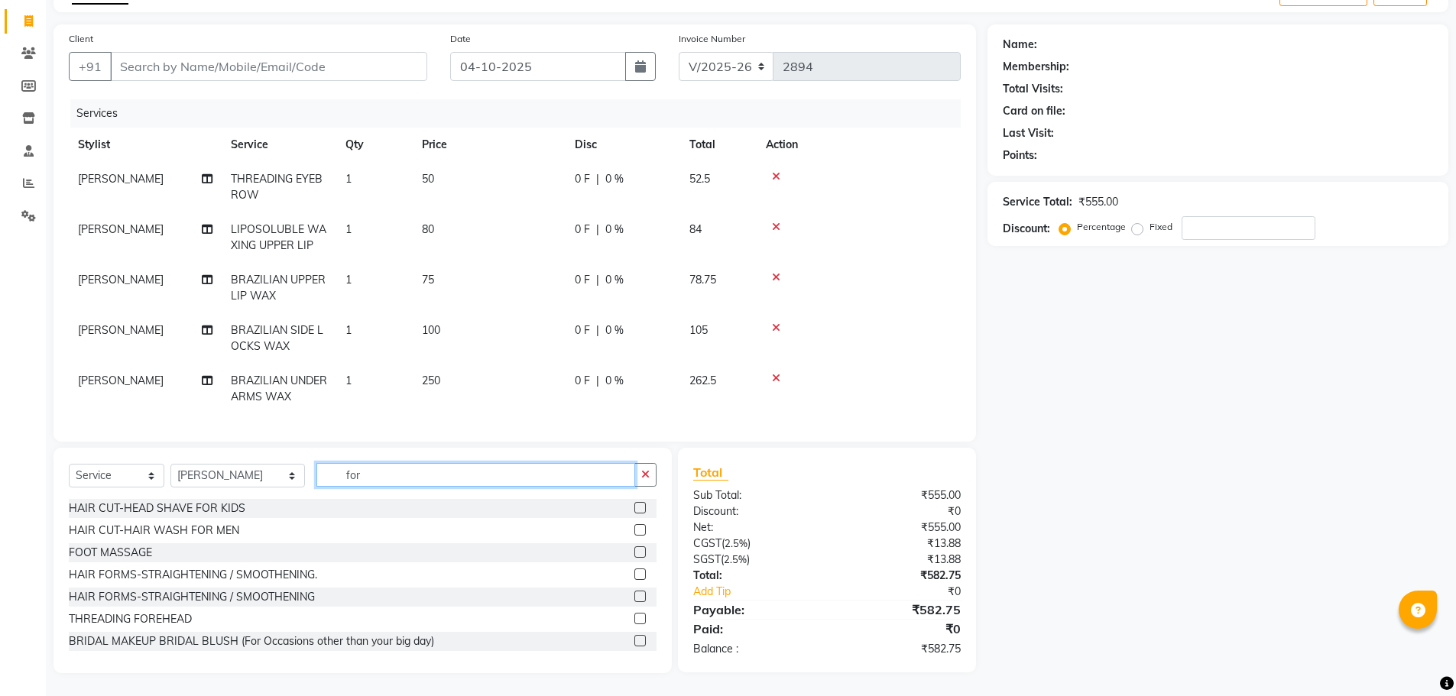
type input "fore"
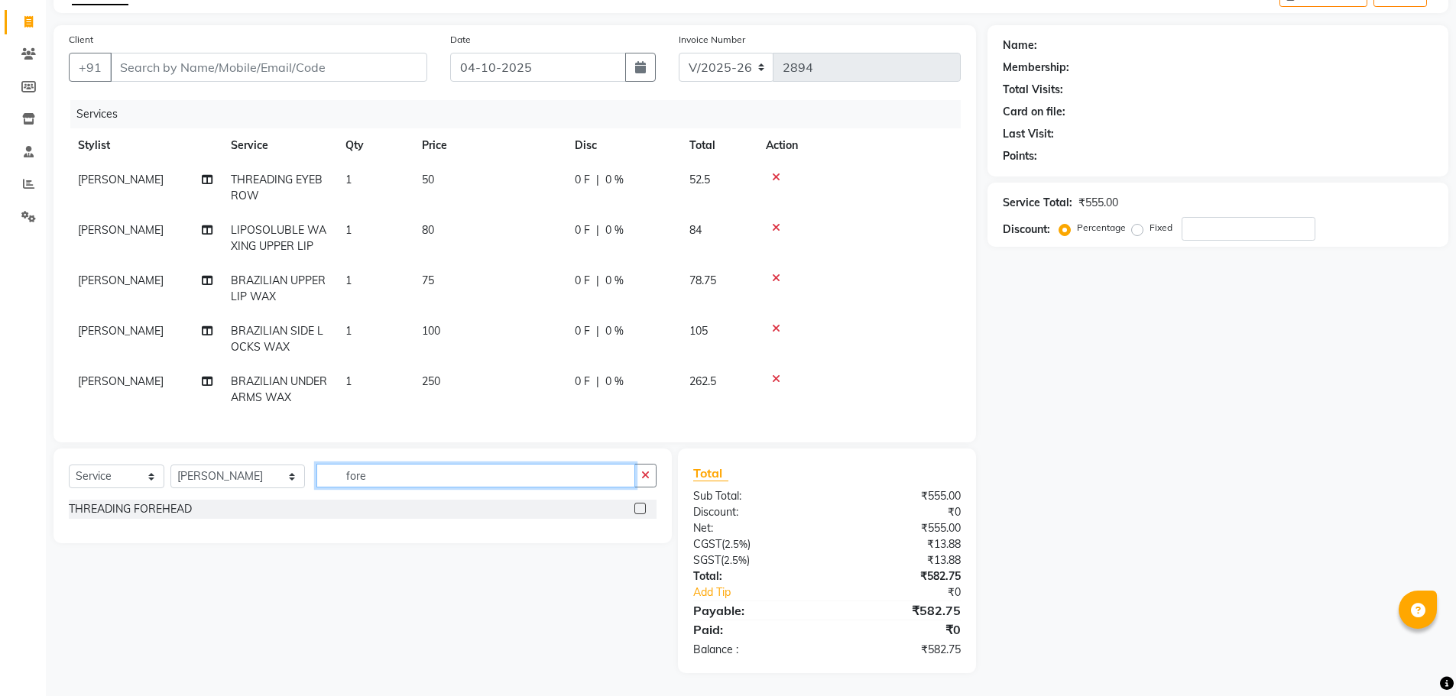
drag, startPoint x: 403, startPoint y: 468, endPoint x: 212, endPoint y: 502, distance: 194.1
click at [208, 502] on div "Select Service Product Membership Package Voucher Prepaid Gift Card Select Styl…" at bounding box center [363, 496] width 618 height 95
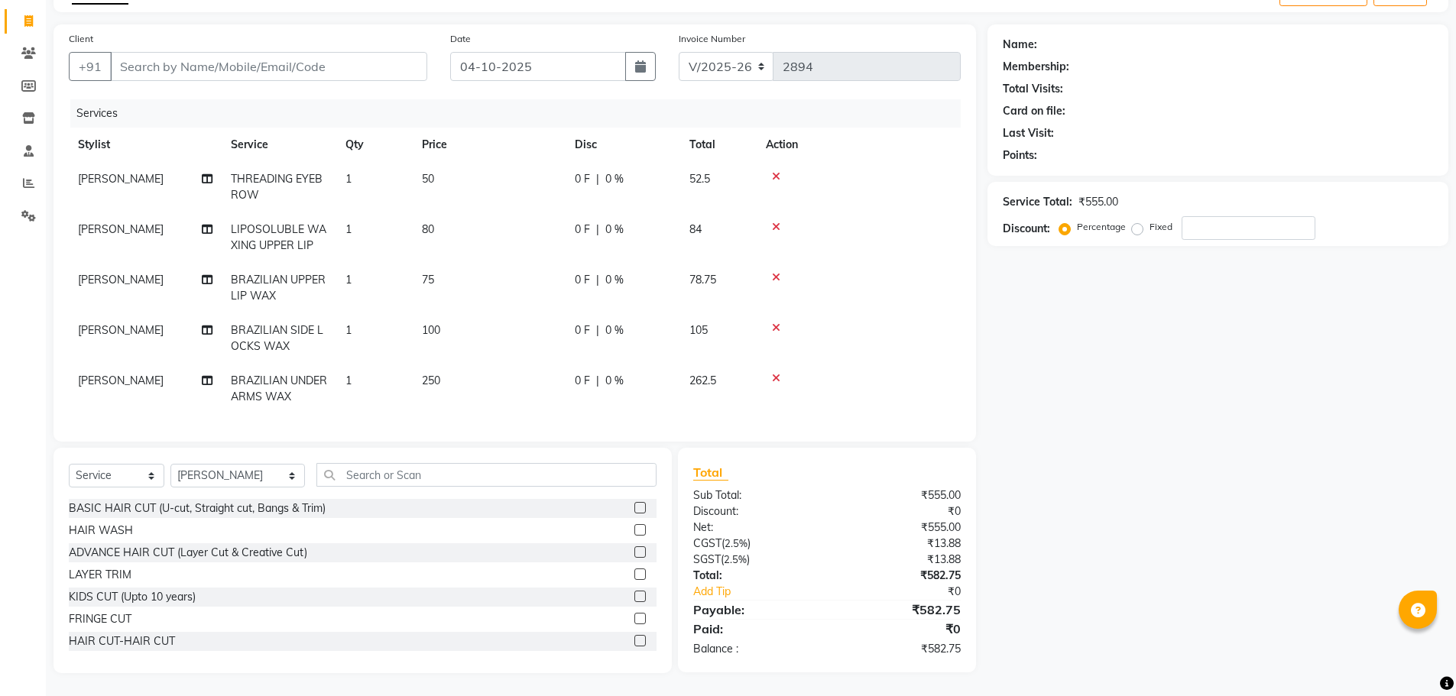
click at [357, 263] on td "1" at bounding box center [374, 288] width 76 height 50
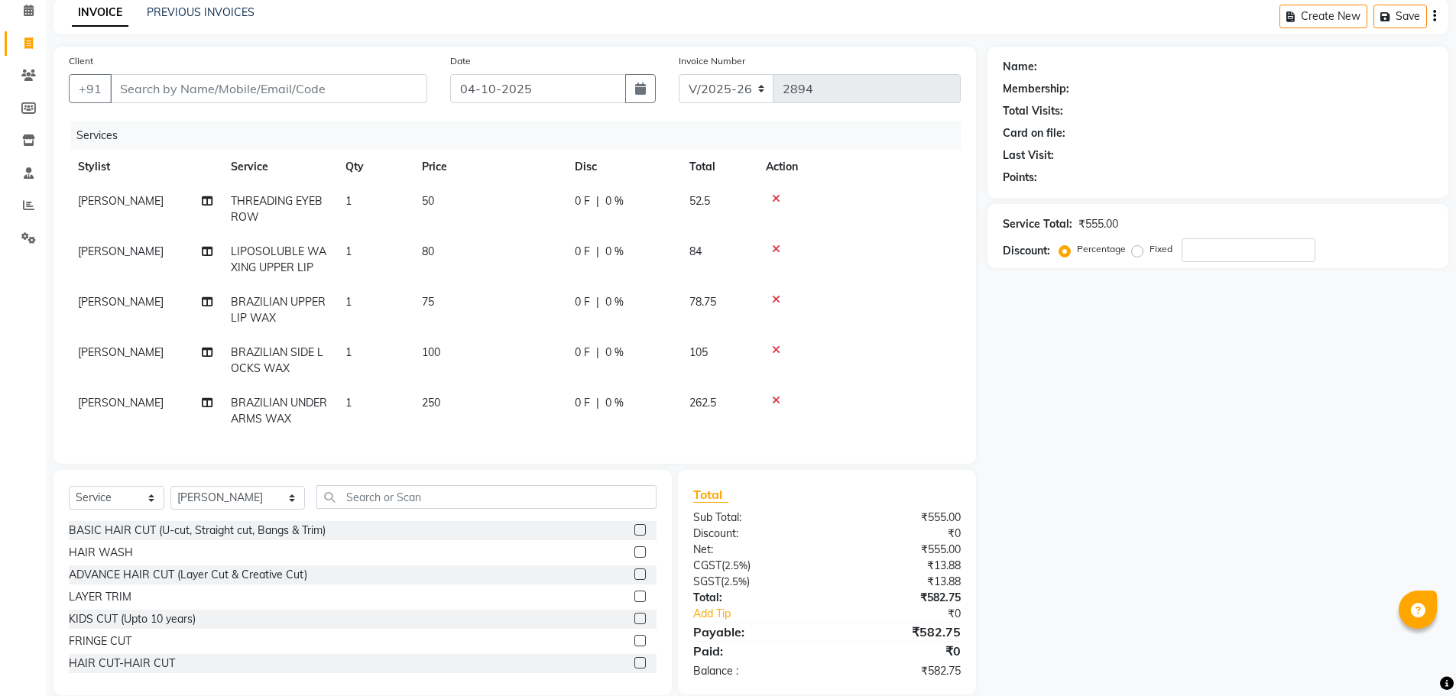
select select "71872"
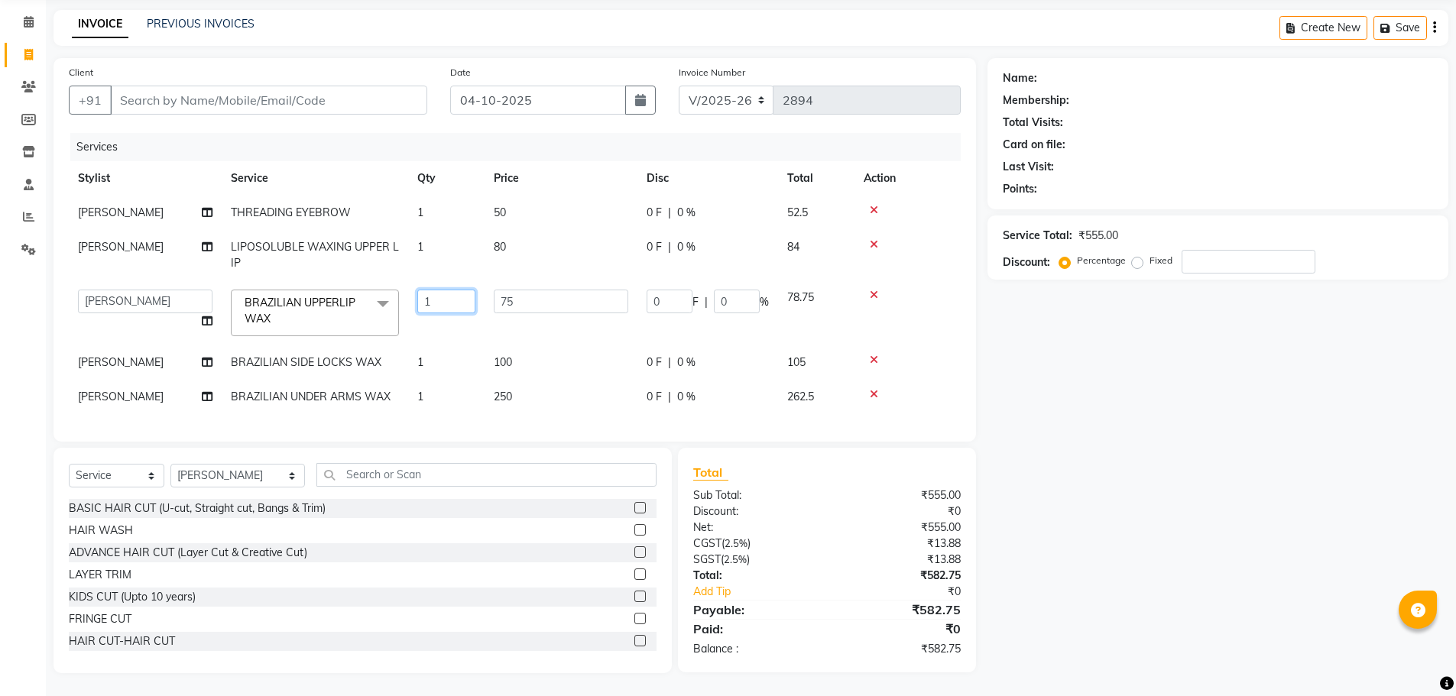
drag, startPoint x: 436, startPoint y: 289, endPoint x: 412, endPoint y: 300, distance: 26.3
click at [415, 300] on td "1" at bounding box center [446, 313] width 76 height 65
type input "2"
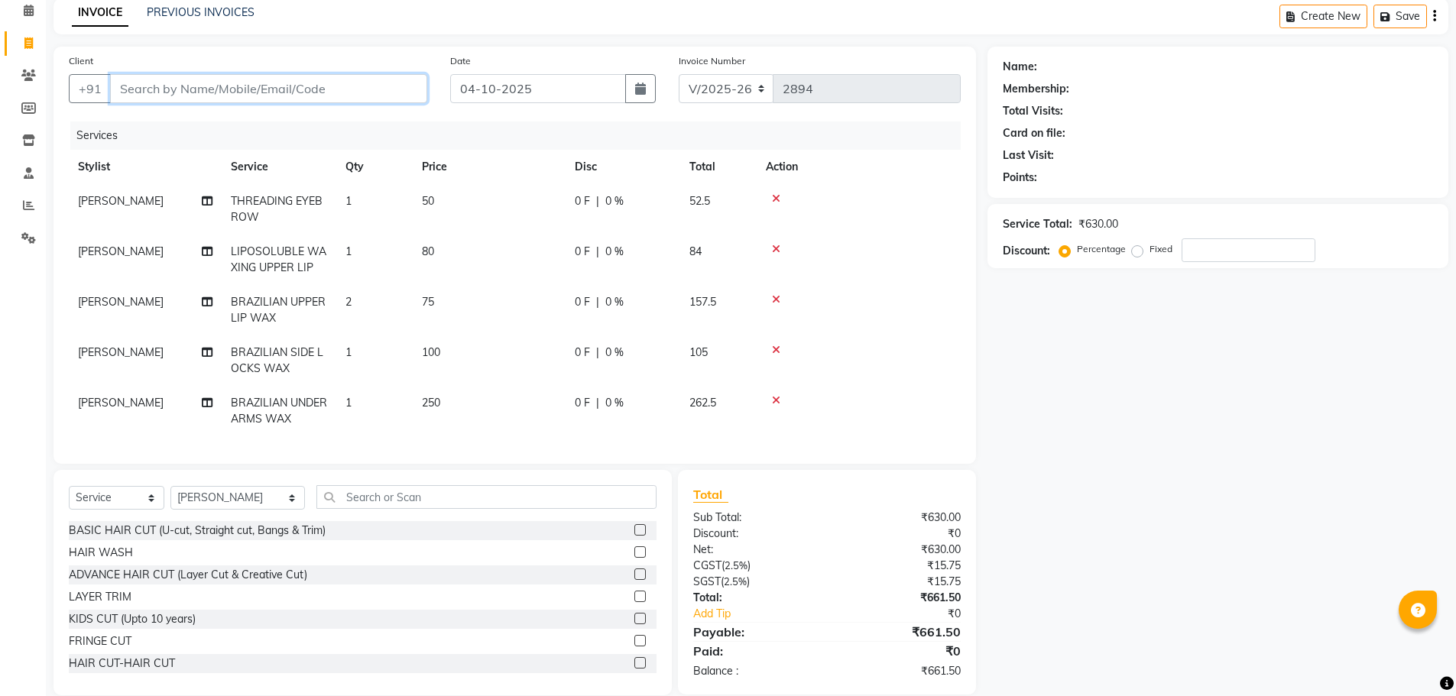
click at [313, 79] on input "Client" at bounding box center [268, 88] width 317 height 29
type input "9"
type input "0"
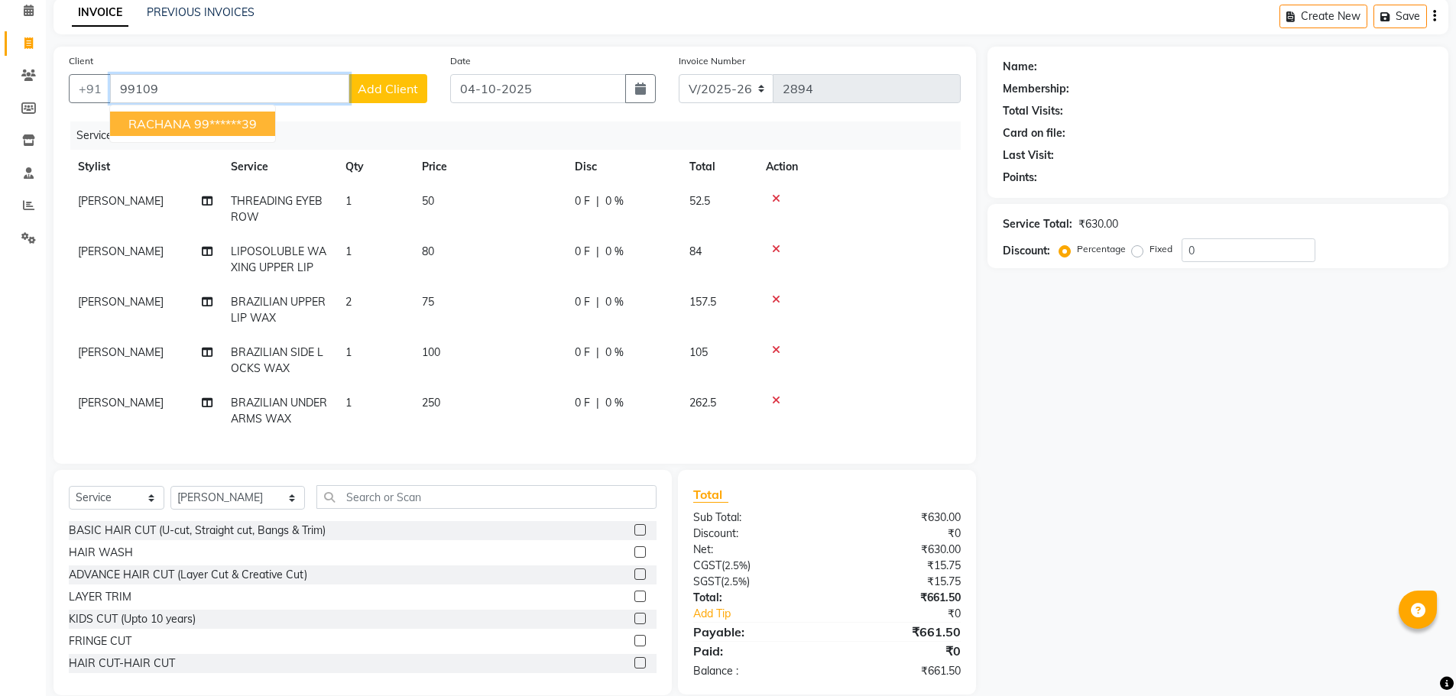
click at [230, 128] on ngb-highlight "99******39" at bounding box center [225, 123] width 63 height 15
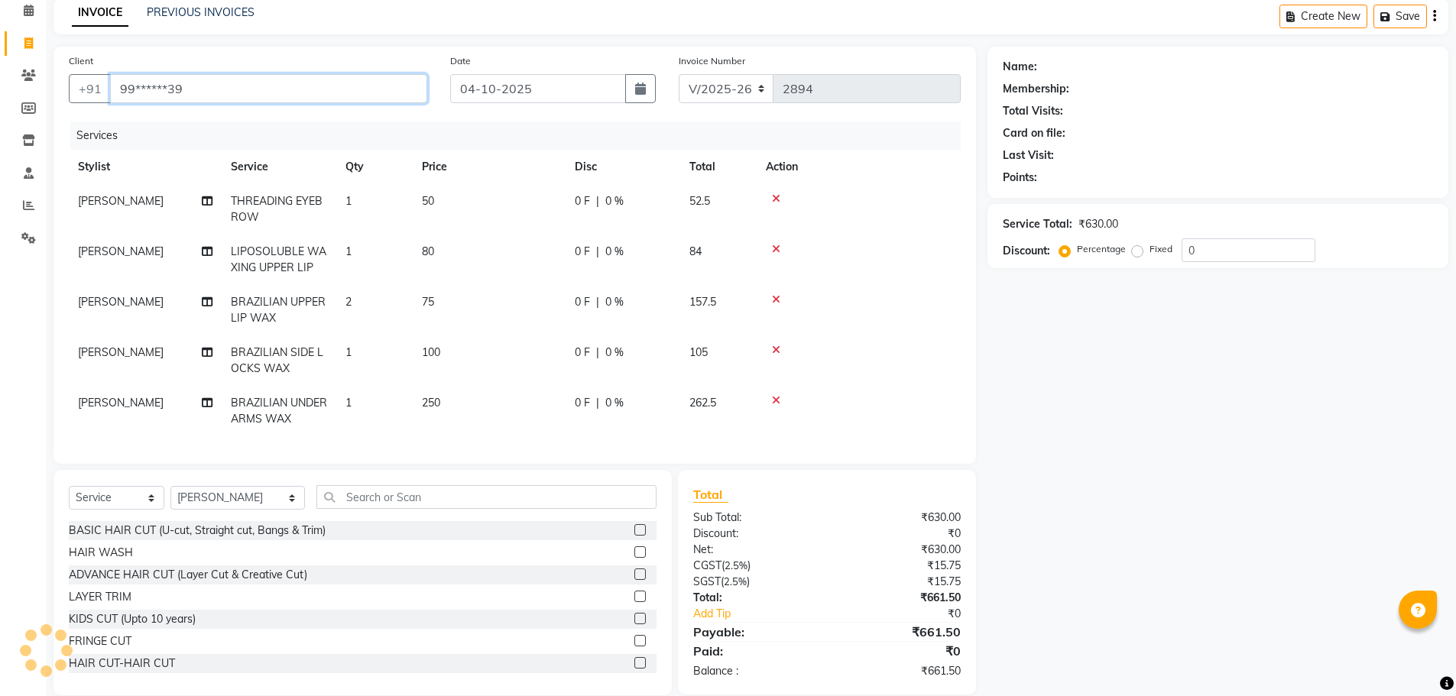
type input "99******39"
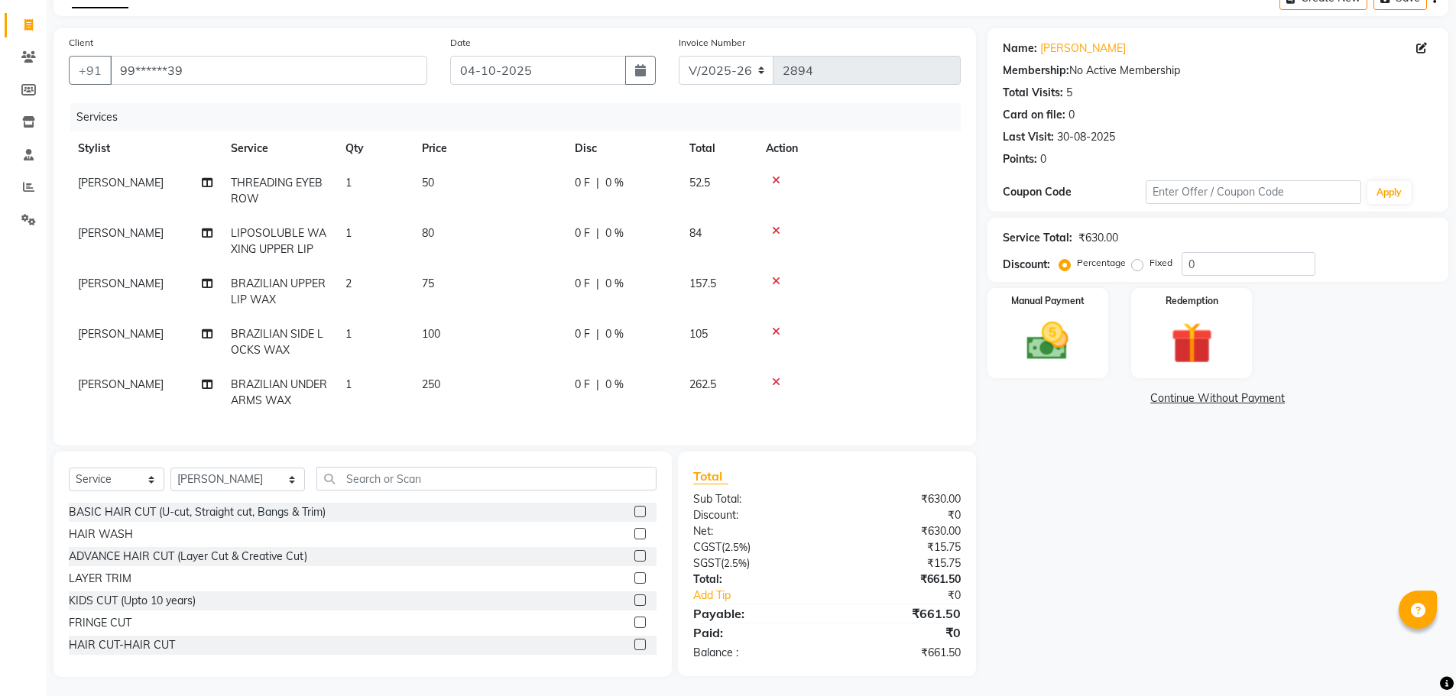
scroll to position [102, 0]
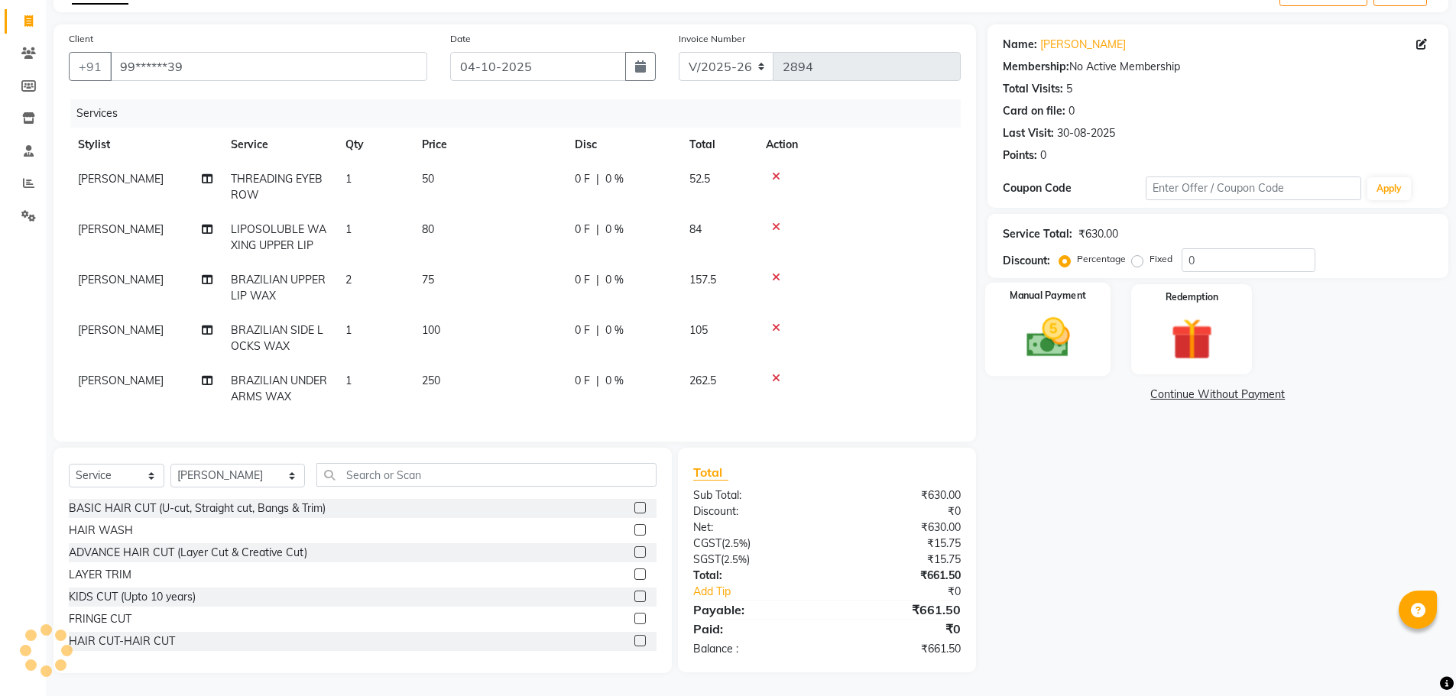
click at [1076, 330] on img at bounding box center [1048, 338] width 70 height 50
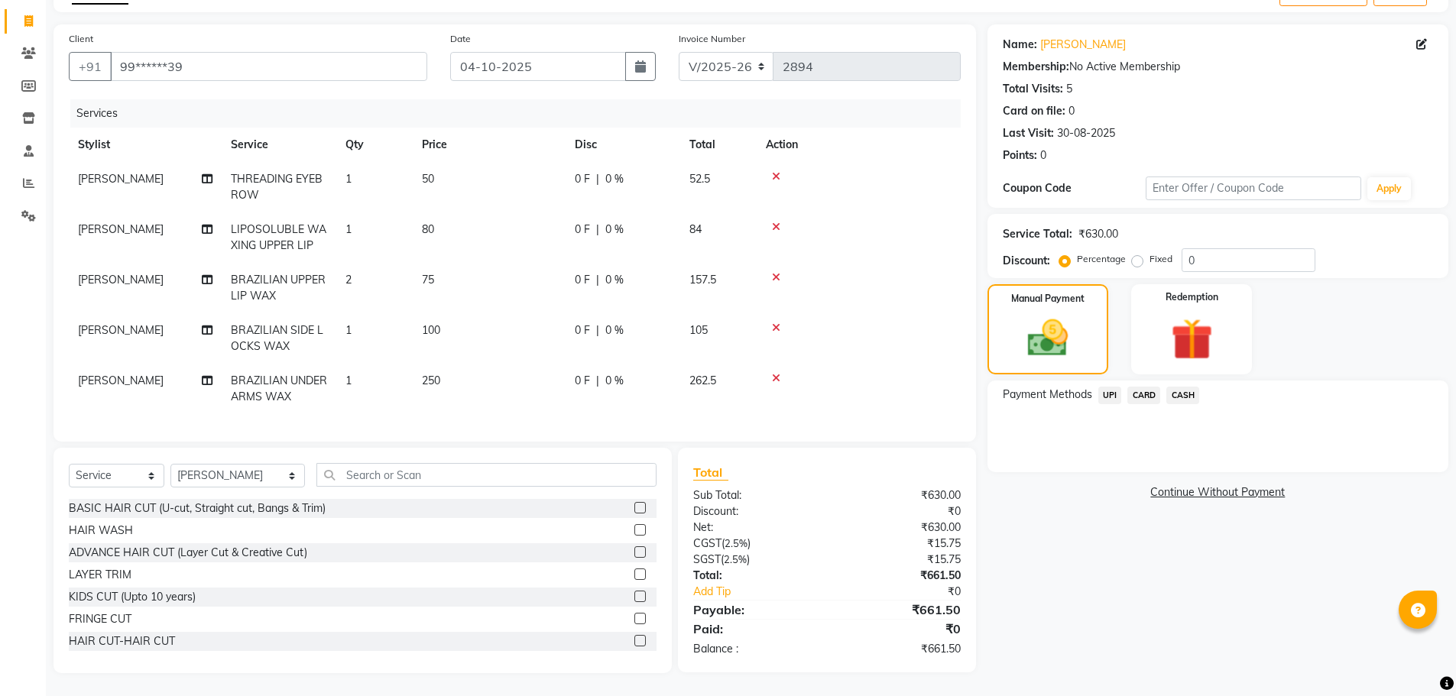
click at [1114, 387] on span "UPI" at bounding box center [1111, 396] width 24 height 18
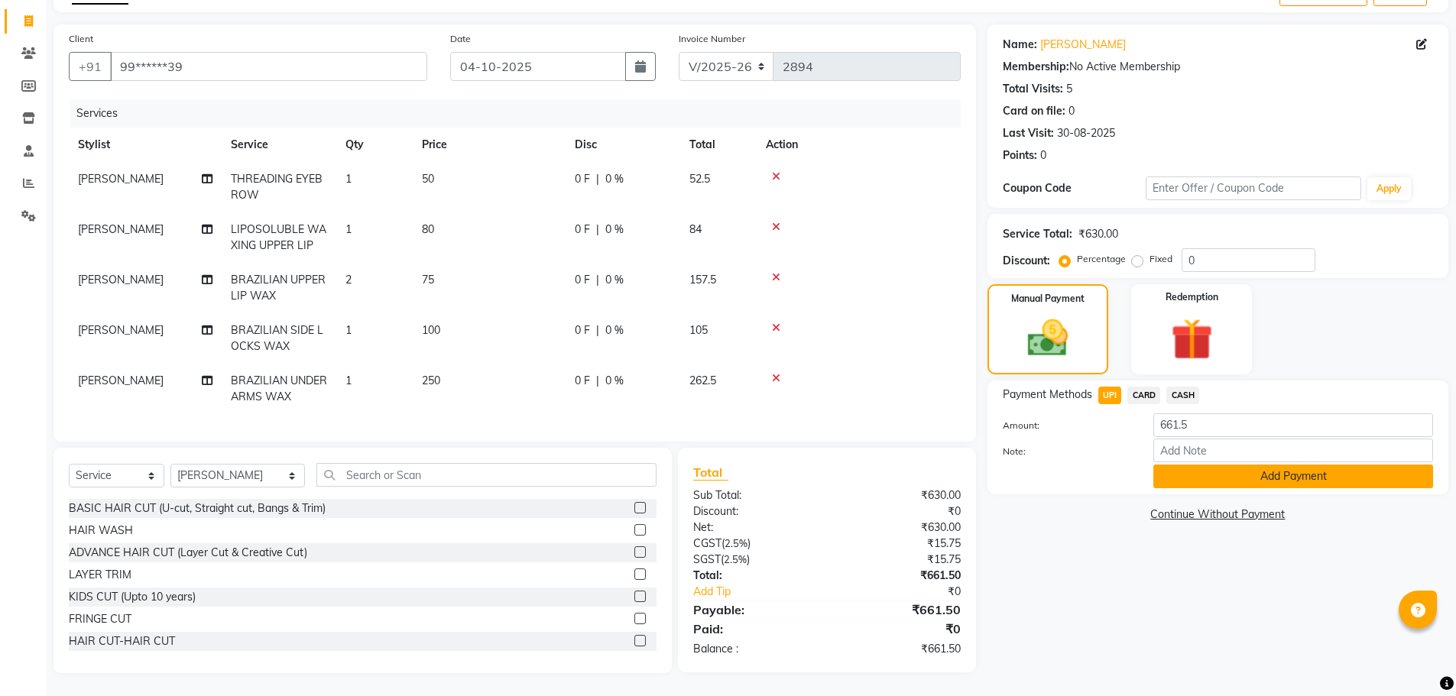
click at [1167, 466] on button "Add Payment" at bounding box center [1294, 477] width 280 height 24
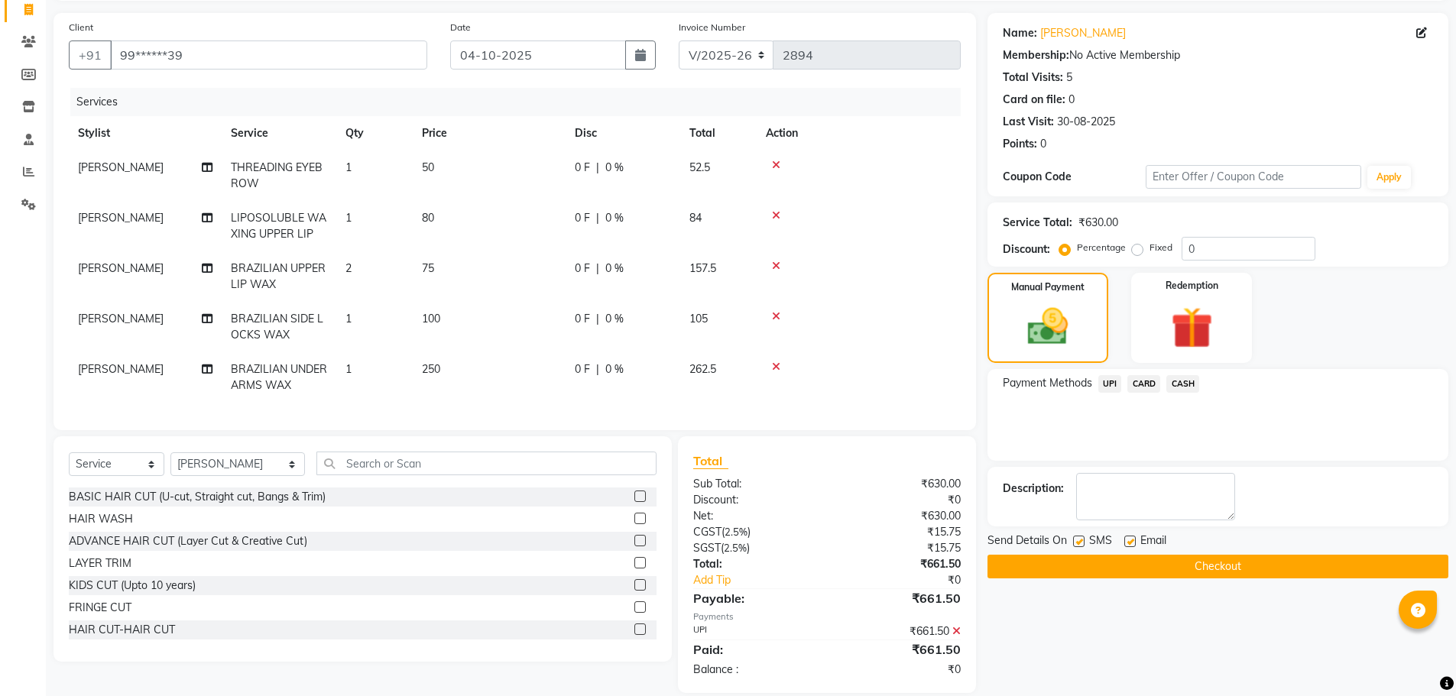
click at [1170, 572] on button "Checkout" at bounding box center [1218, 567] width 461 height 24
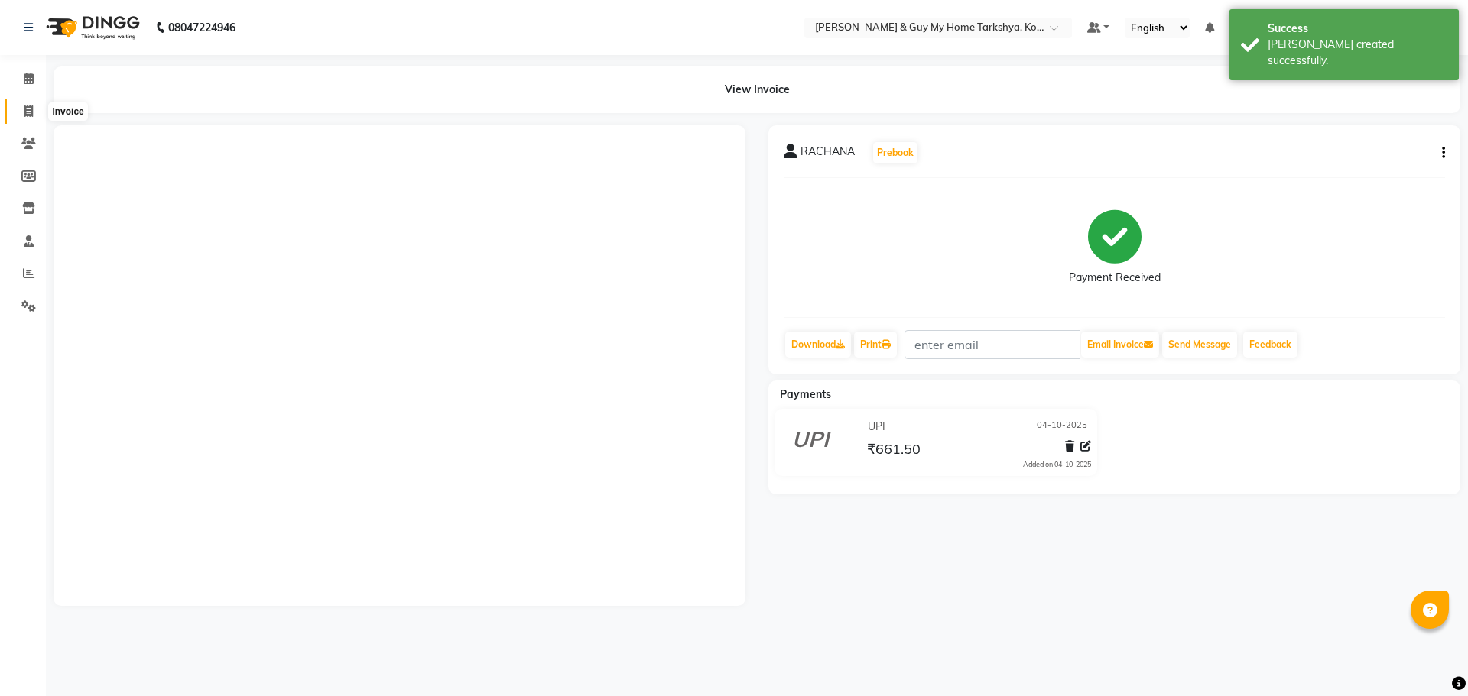
drag, startPoint x: 26, startPoint y: 106, endPoint x: 30, endPoint y: 114, distance: 8.5
click at [26, 106] on icon at bounding box center [28, 111] width 8 height 11
select select "service"
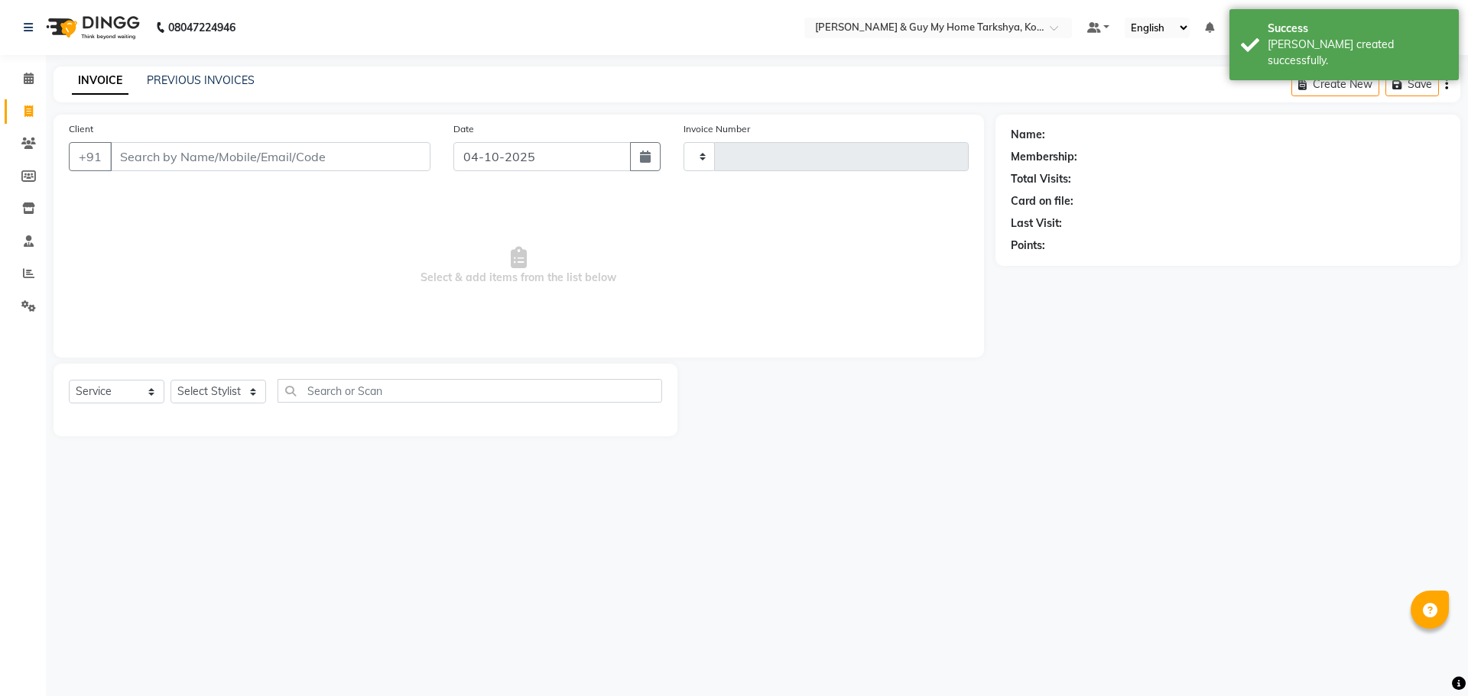
type input "2896"
select select "7902"
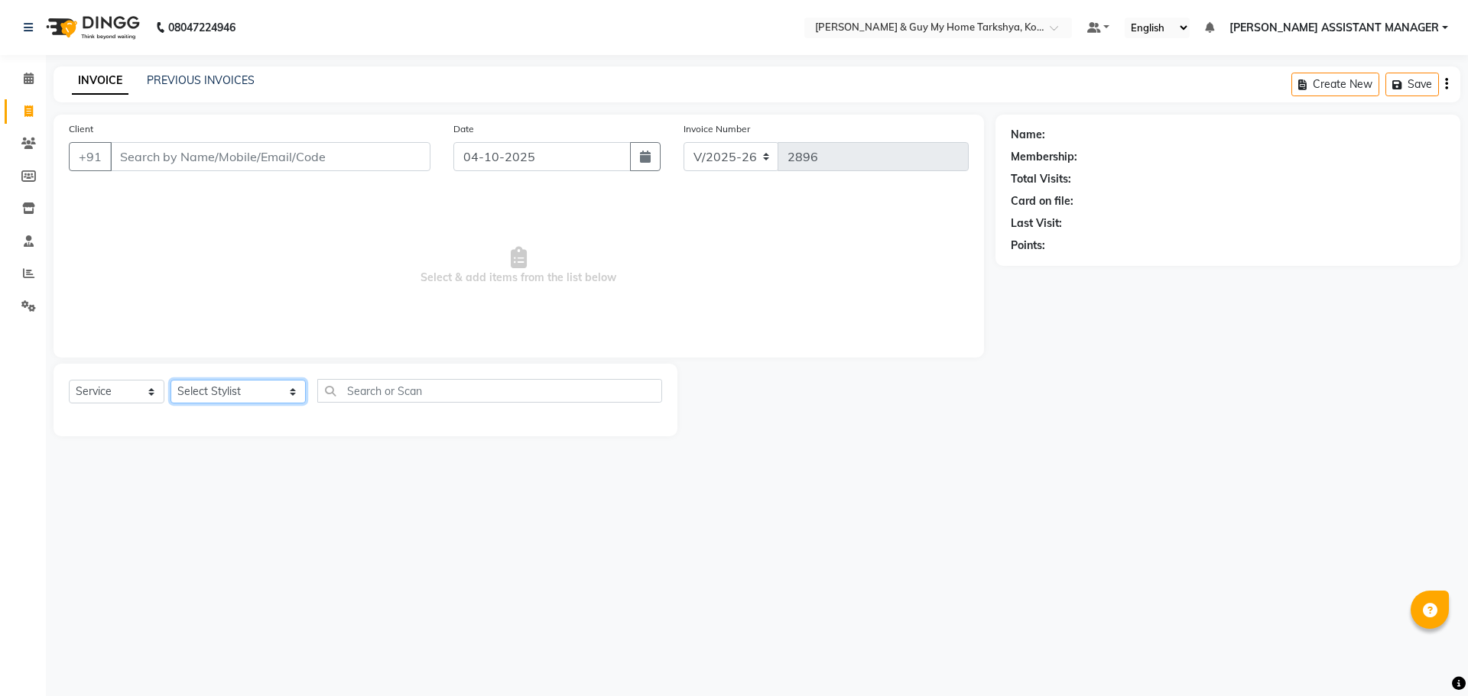
click at [248, 398] on select "Select Stylist ANKUR ANSHU ARCHANA ARSHAD ELVINA GANESH GLORY IRFAN JIYA KRISHN…" at bounding box center [237, 392] width 135 height 24
click at [170, 380] on select "Select Stylist ANKUR ANSHU ARCHANA ARSHAD ELVINA GANESH GLORY IRFAN JIYA KRISHN…" at bounding box center [237, 392] width 135 height 24
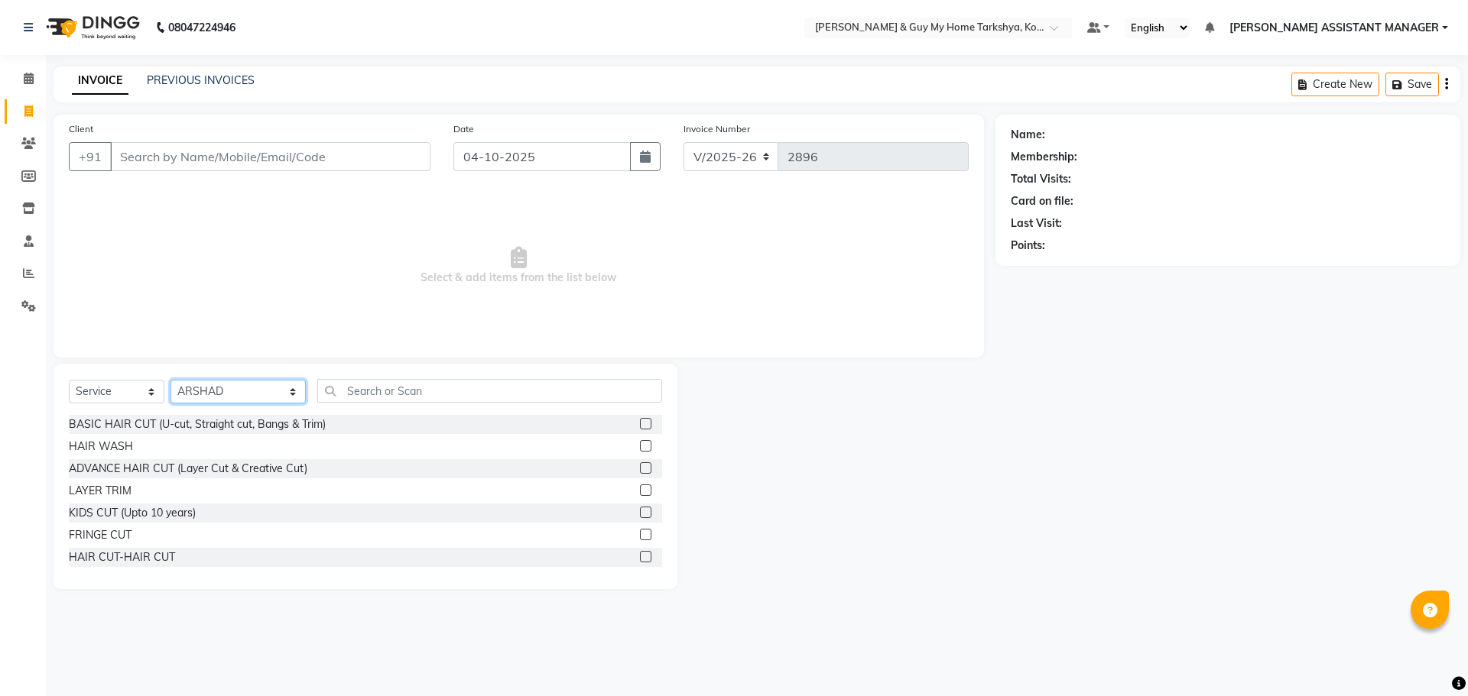
select select "76703"
click at [428, 398] on input "text" at bounding box center [490, 391] width 346 height 24
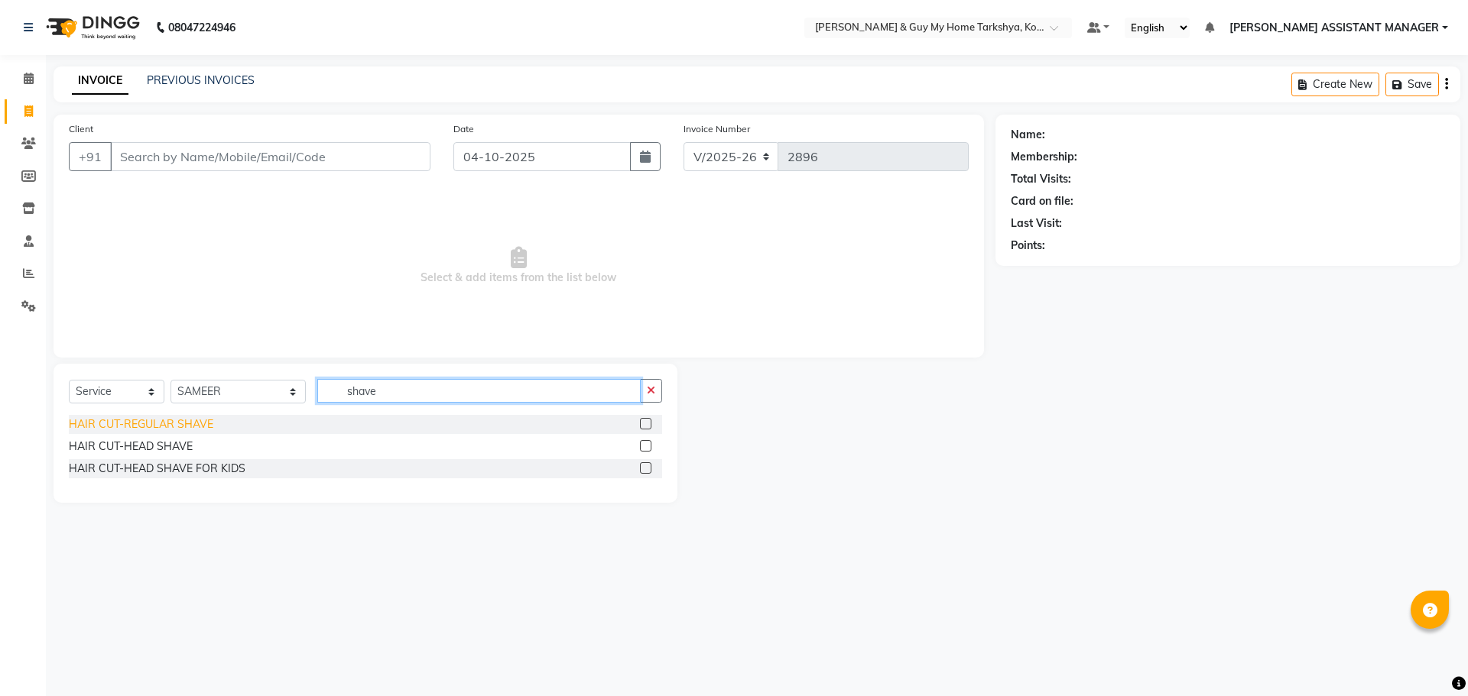
type input "shave"
click at [175, 427] on div "HAIR CUT-REGULAR SHAVE" at bounding box center [141, 425] width 144 height 16
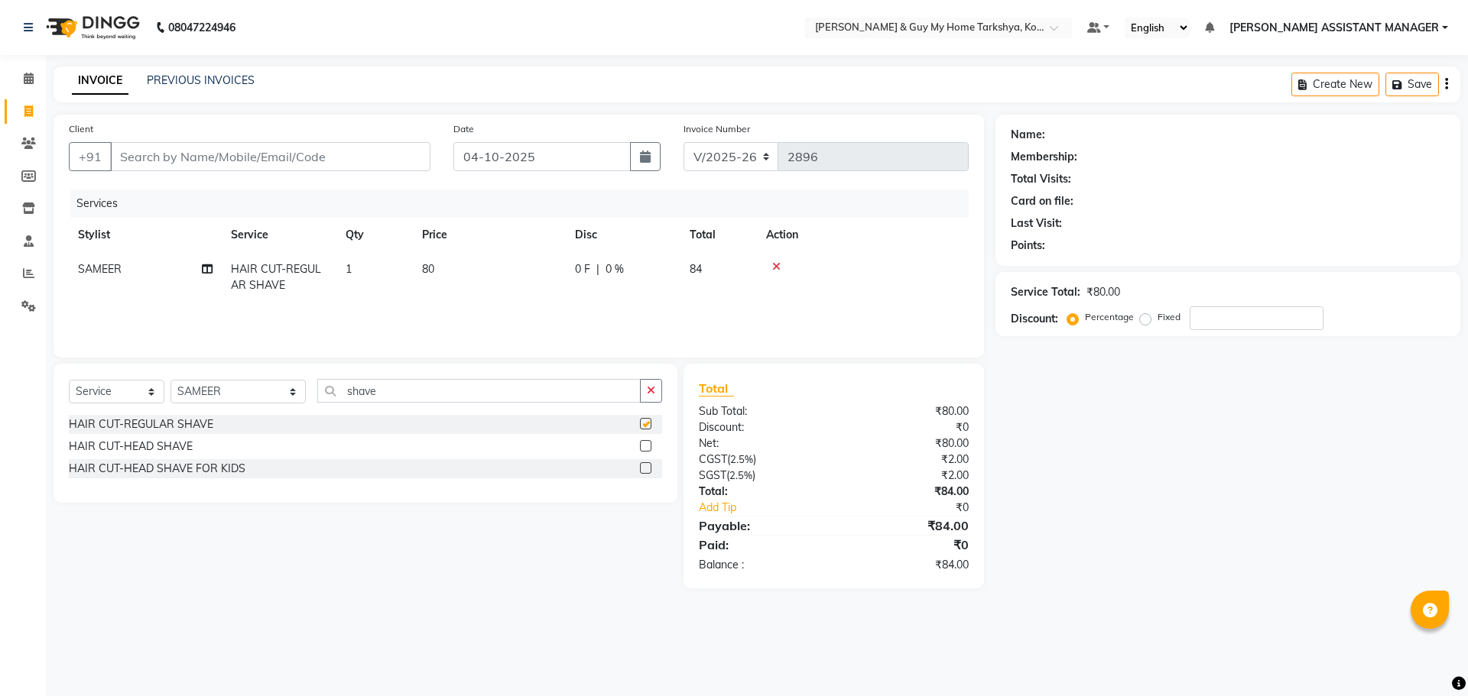
checkbox input "false"
drag, startPoint x: 363, startPoint y: 390, endPoint x: 271, endPoint y: 391, distance: 92.5
click at [271, 390] on div "Select Service Product Membership Package Voucher Prepaid Gift Card Select Styl…" at bounding box center [365, 397] width 593 height 36
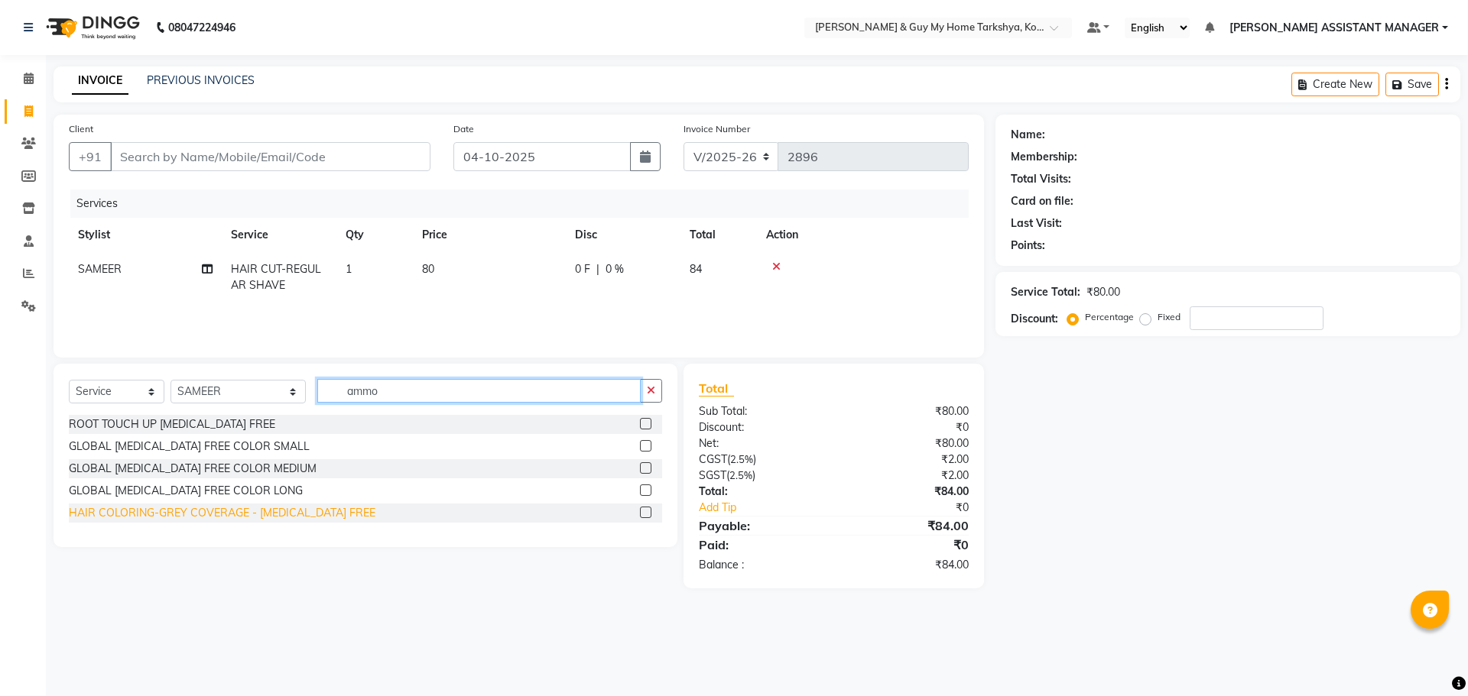
type input "ammo"
click at [270, 512] on div "HAIR COLORING-GREY COVERAGE - AMMONIA FREE" at bounding box center [222, 513] width 307 height 16
checkbox input "false"
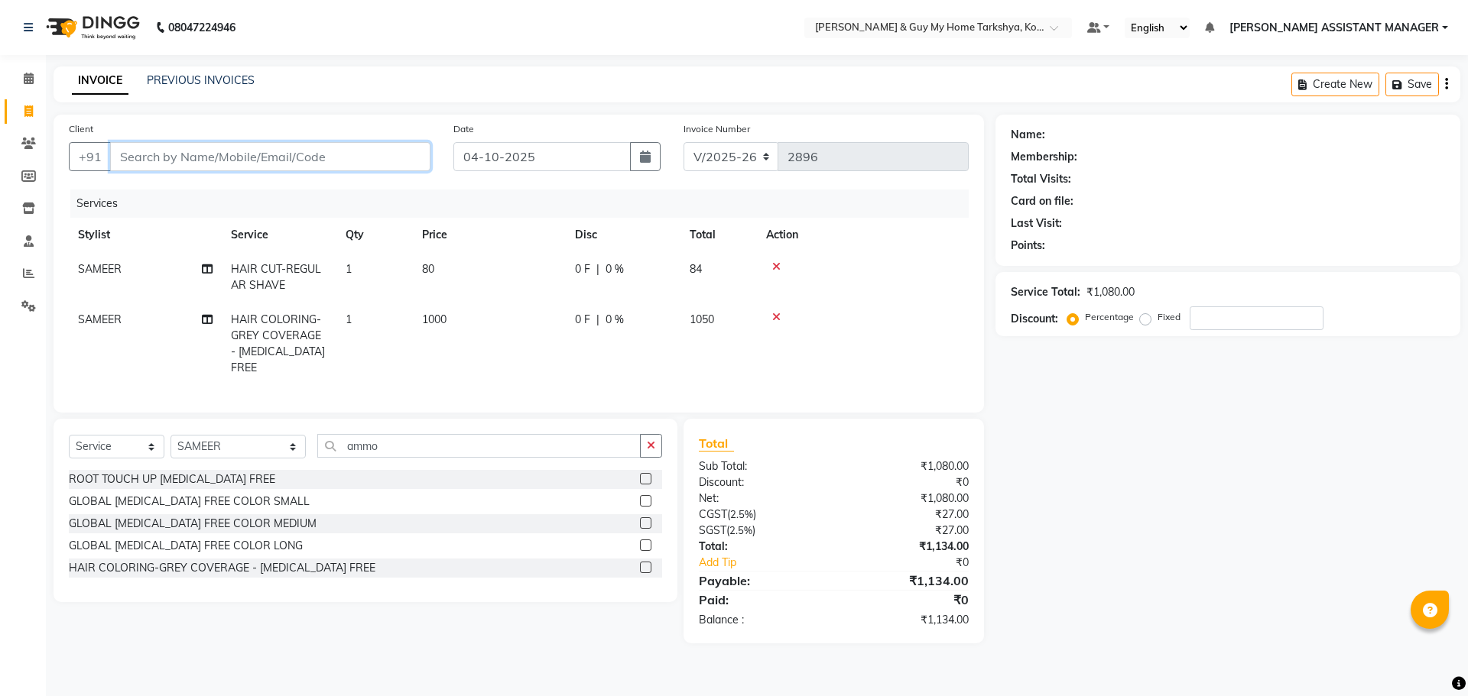
click at [294, 159] on input "Client" at bounding box center [270, 156] width 320 height 29
type input "9"
type input "0"
click at [213, 196] on ngb-highlight "98******08" at bounding box center [206, 191] width 63 height 15
type input "98******08"
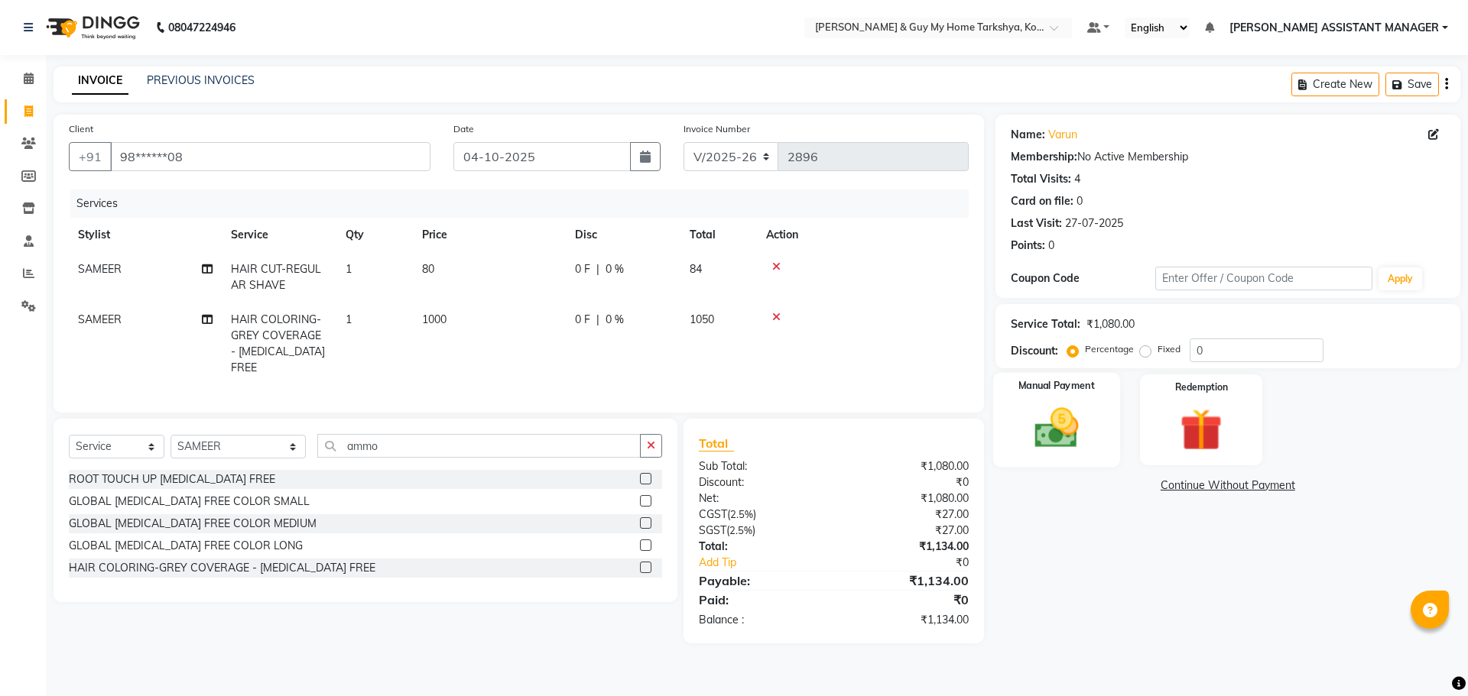
click at [1078, 427] on img at bounding box center [1056, 428] width 71 height 50
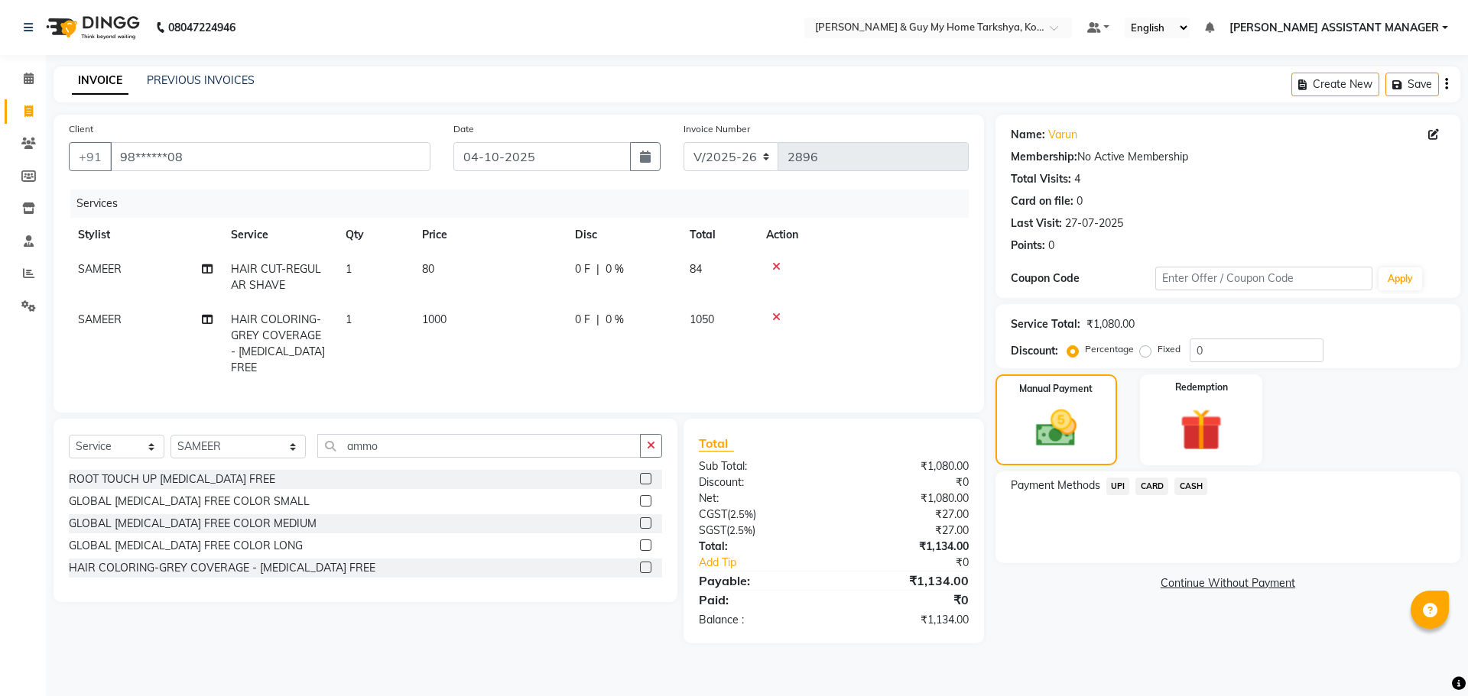
drag, startPoint x: 1125, startPoint y: 498, endPoint x: 1122, endPoint y: 489, distance: 8.9
click at [1123, 489] on div "UPI" at bounding box center [1115, 488] width 30 height 21
click at [1121, 489] on span "UPI" at bounding box center [1118, 487] width 24 height 18
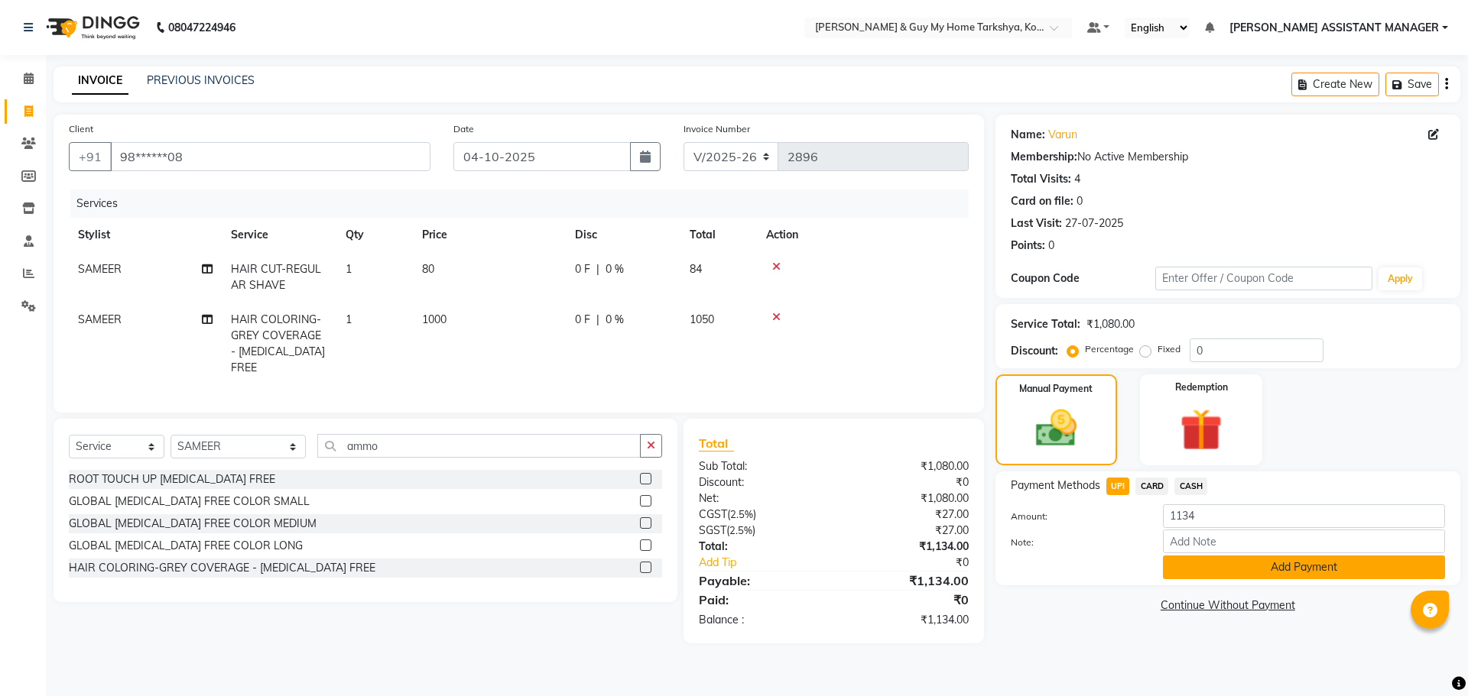
click at [1190, 569] on button "Add Payment" at bounding box center [1304, 568] width 282 height 24
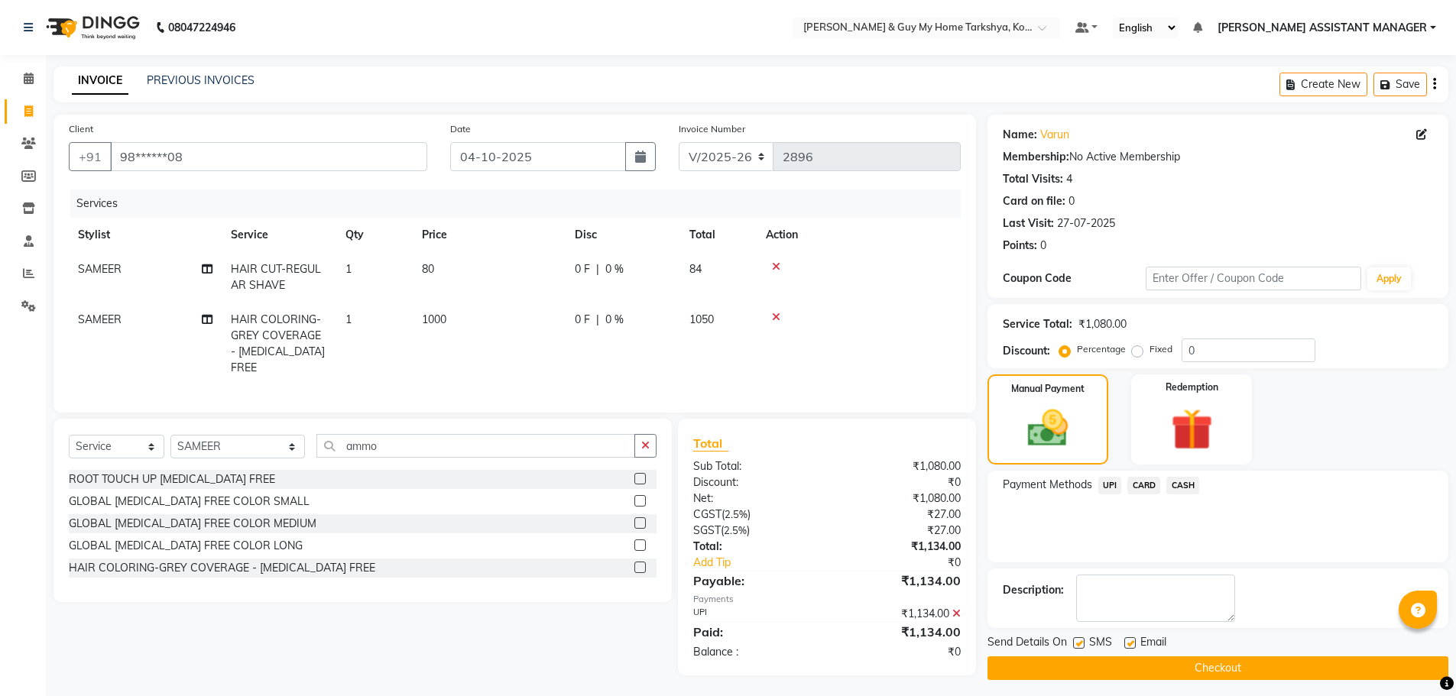
drag, startPoint x: 1174, startPoint y: 662, endPoint x: 1165, endPoint y: 653, distance: 12.4
click at [1173, 663] on button "Checkout" at bounding box center [1218, 669] width 461 height 24
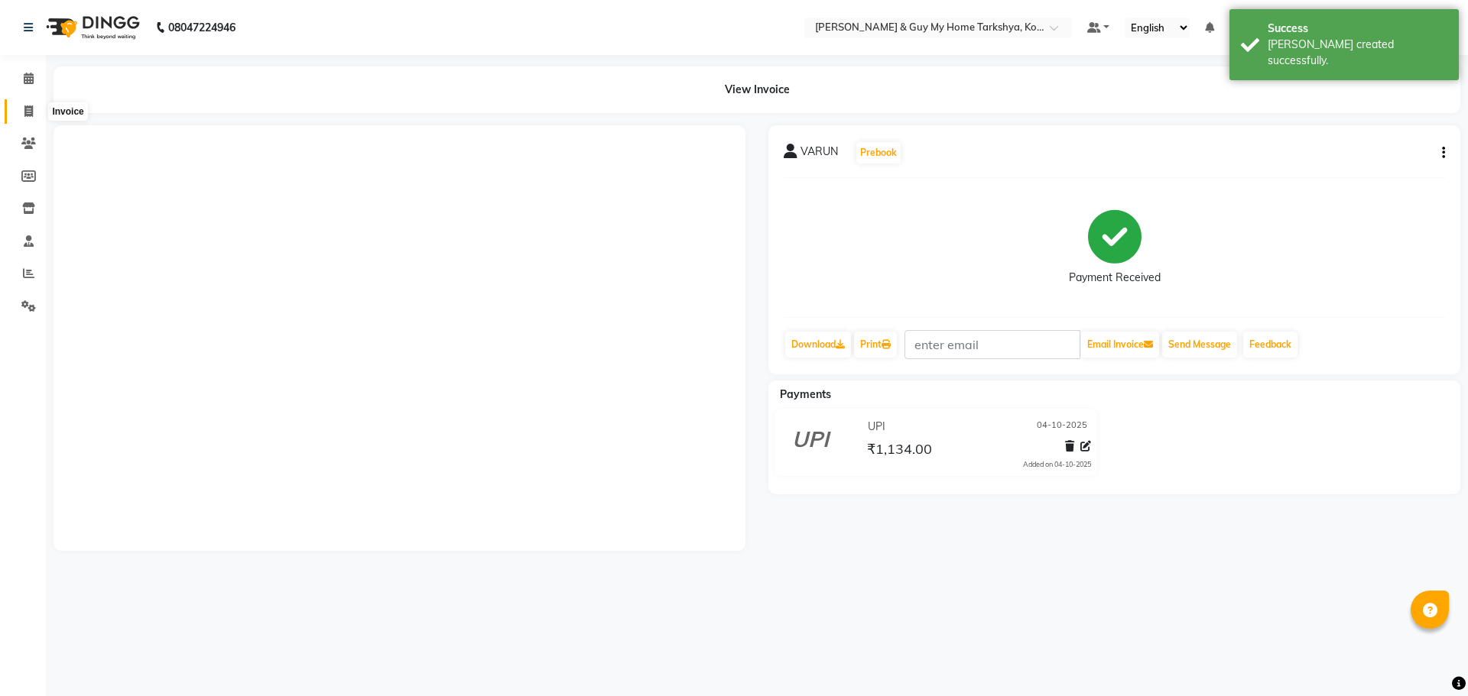
click at [32, 112] on icon at bounding box center [28, 111] width 8 height 11
select select "service"
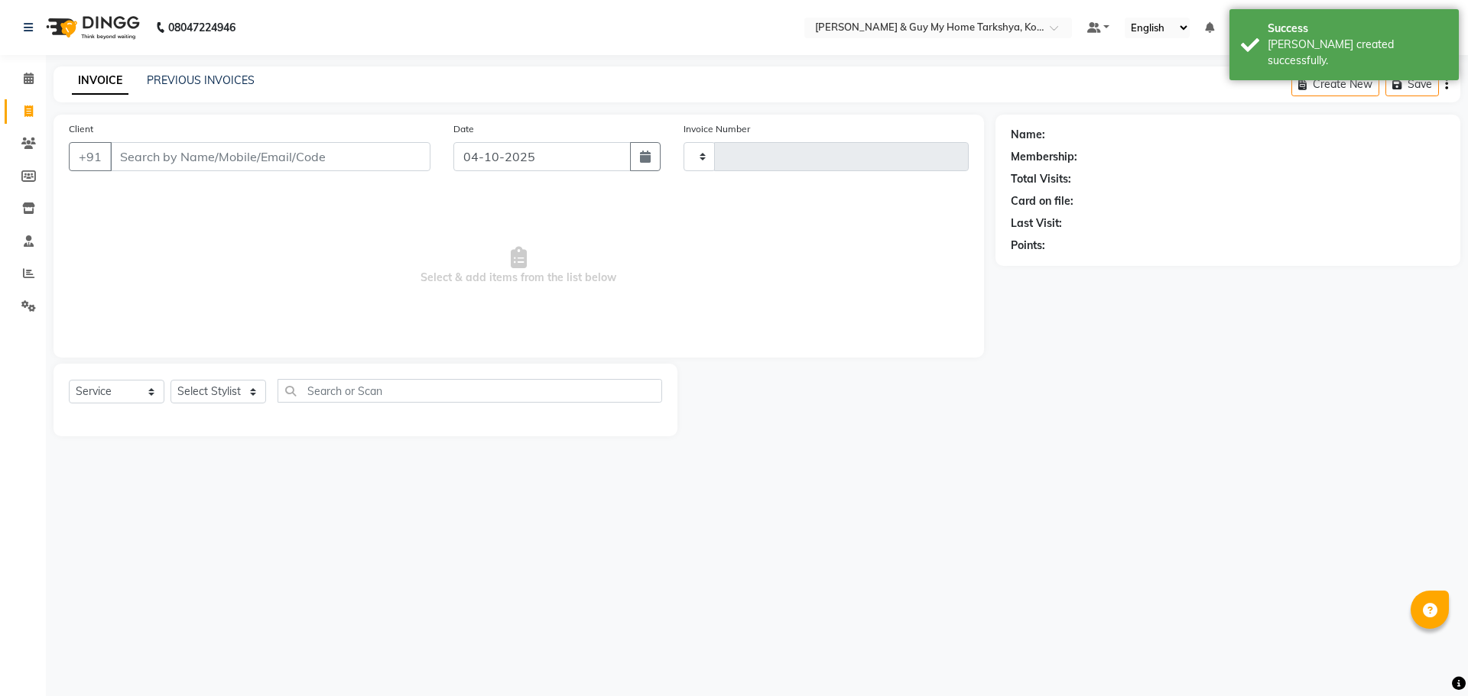
type input "2897"
select select "7902"
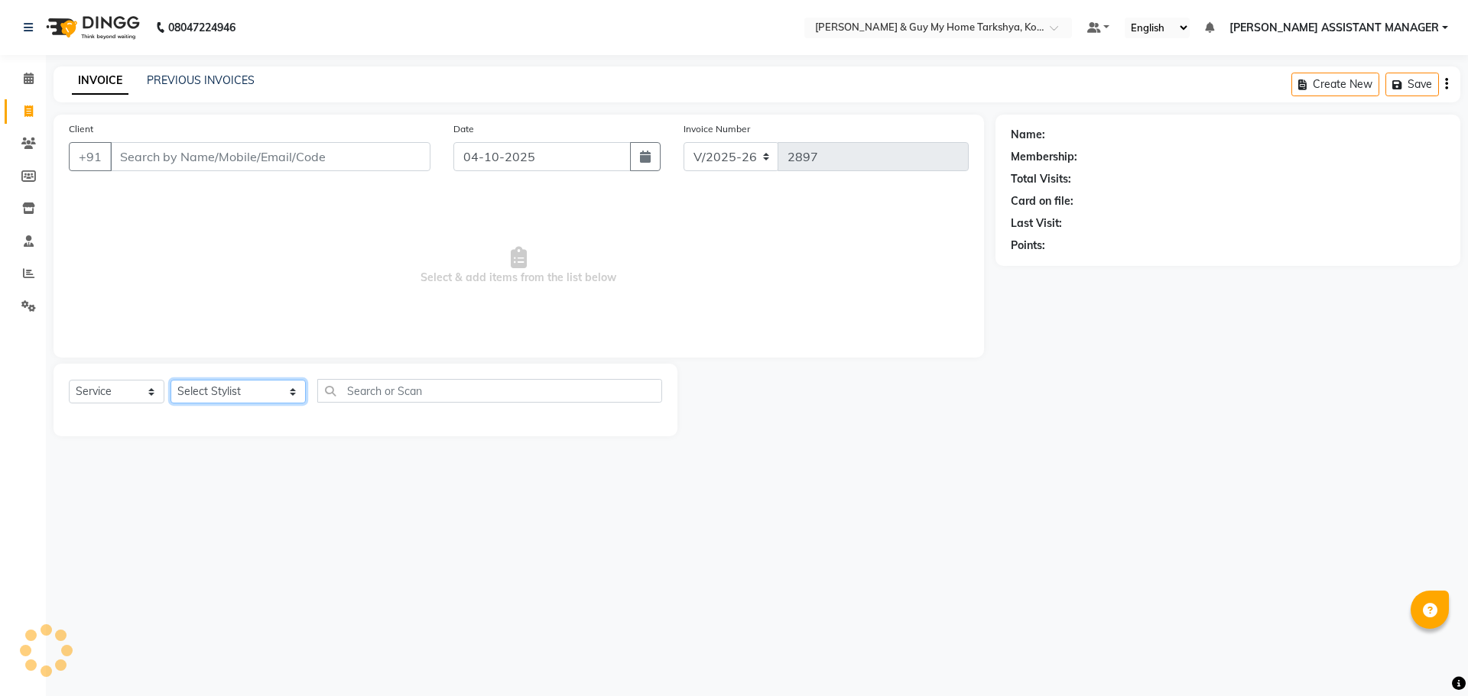
click at [274, 394] on select "Select Stylist ANKUR ANSHU ARCHANA ARSHAD ELVINA GANESH GLORY IRFAN JIYA KRISHN…" at bounding box center [237, 392] width 135 height 24
select select "71412"
click at [170, 380] on select "Select Stylist ANKUR ANSHU ARCHANA ARSHAD ELVINA GANESH GLORY IRFAN JIYA KRISHN…" at bounding box center [237, 392] width 135 height 24
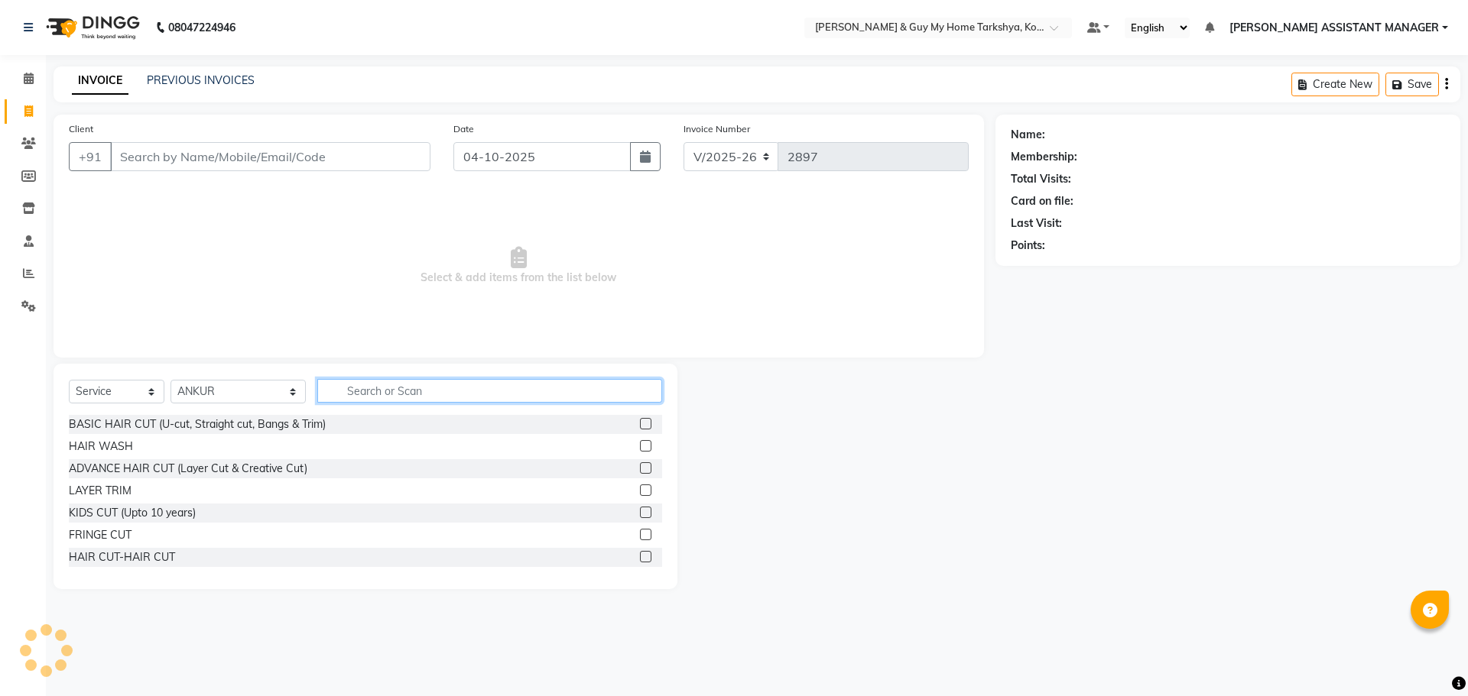
click at [406, 393] on input "text" at bounding box center [490, 391] width 346 height 24
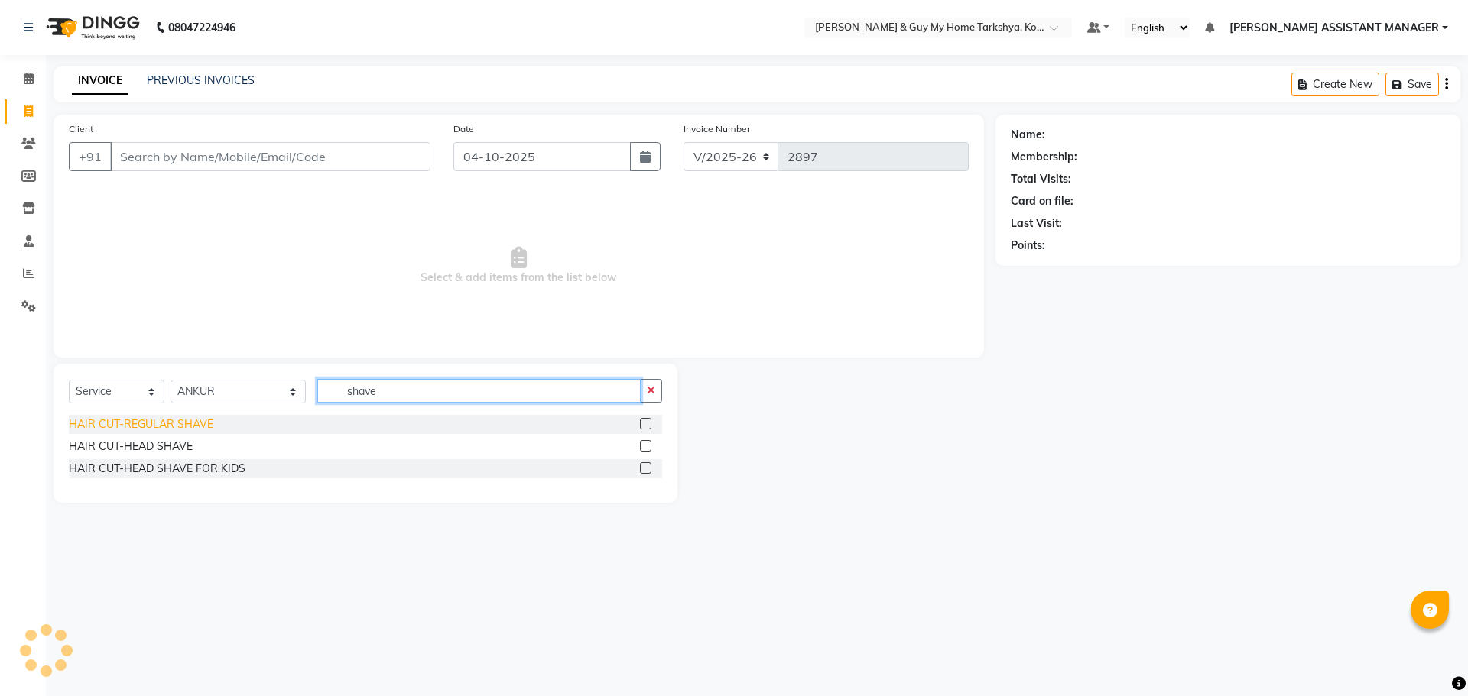
type input "shave"
click at [166, 417] on div "HAIR CUT-REGULAR SHAVE" at bounding box center [141, 425] width 144 height 16
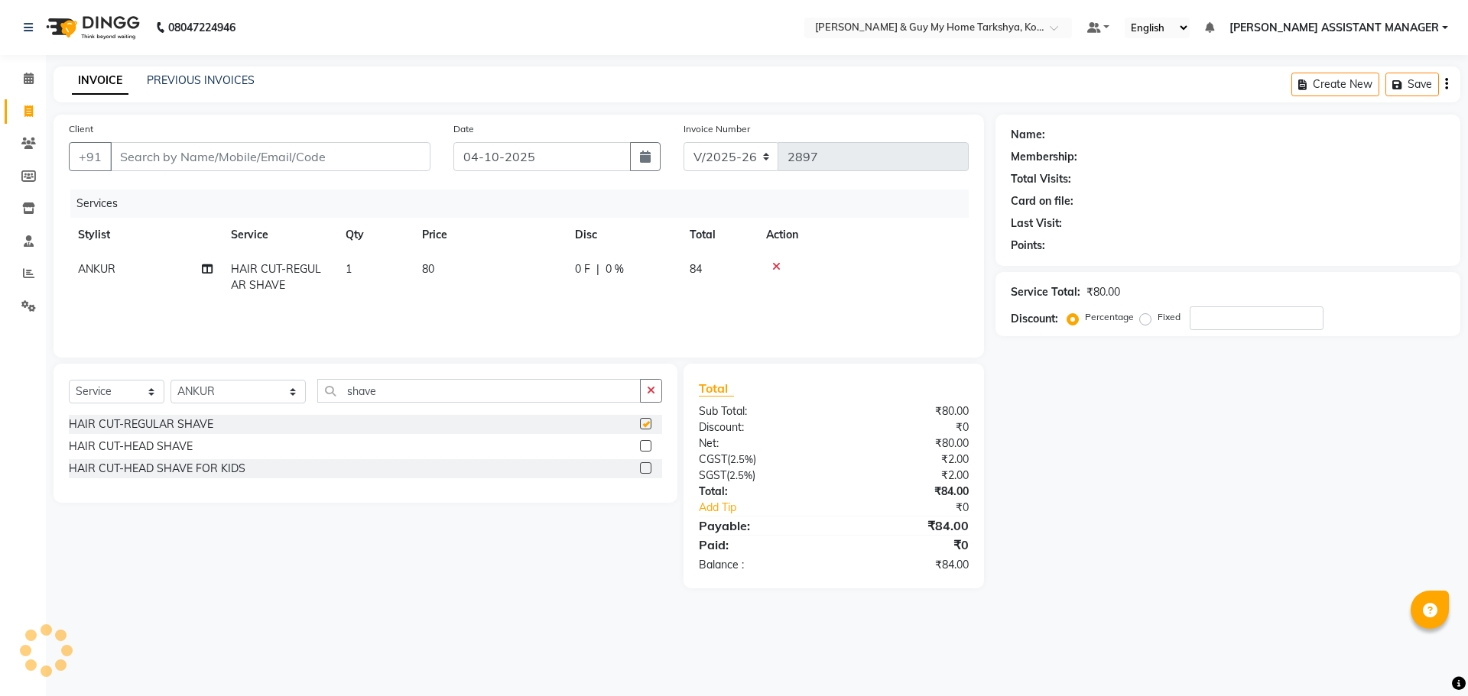
checkbox input "false"
drag, startPoint x: 394, startPoint y: 394, endPoint x: 351, endPoint y: 400, distance: 44.0
click at [351, 400] on input "shave" at bounding box center [479, 391] width 324 height 24
click at [404, 400] on input "vesha" at bounding box center [479, 391] width 324 height 24
drag, startPoint x: 404, startPoint y: 398, endPoint x: 245, endPoint y: 401, distance: 158.3
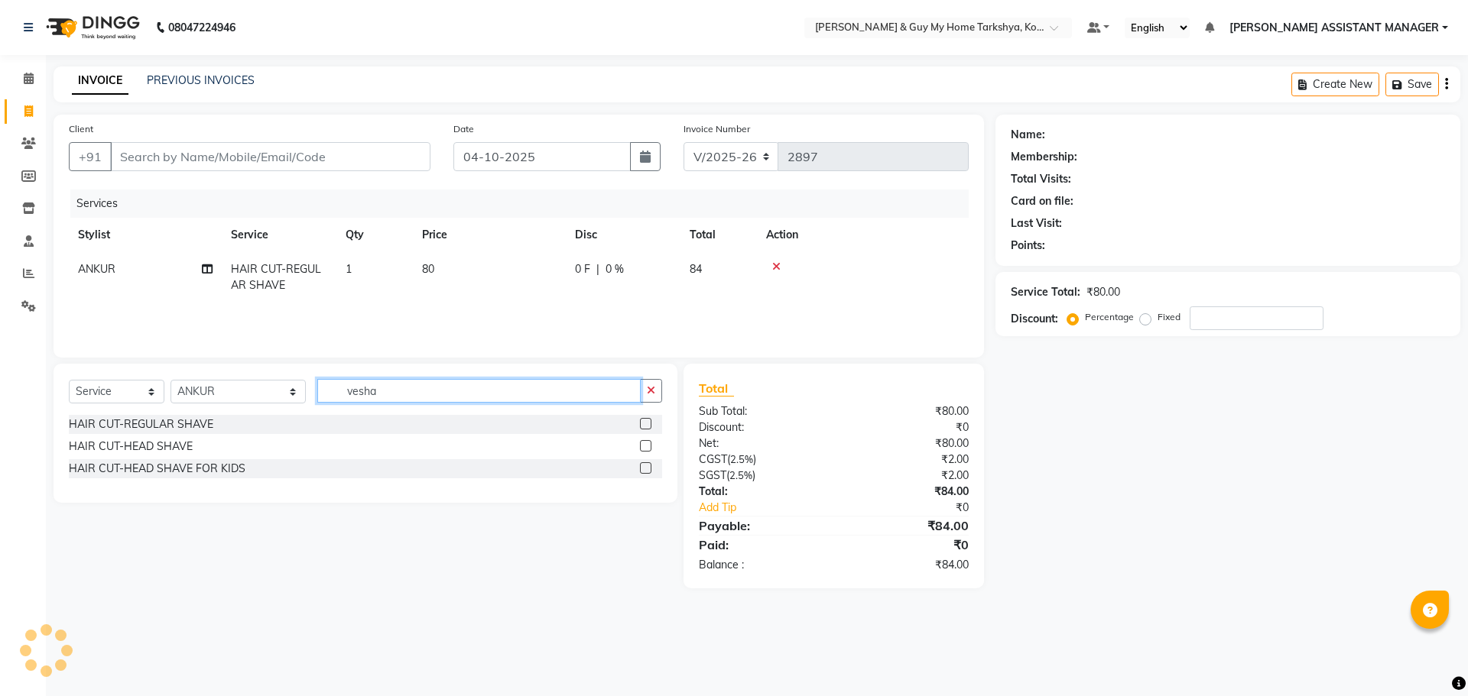
click at [245, 401] on div "Select Service Product Membership Package Voucher Prepaid Gift Card Select Styl…" at bounding box center [365, 397] width 593 height 36
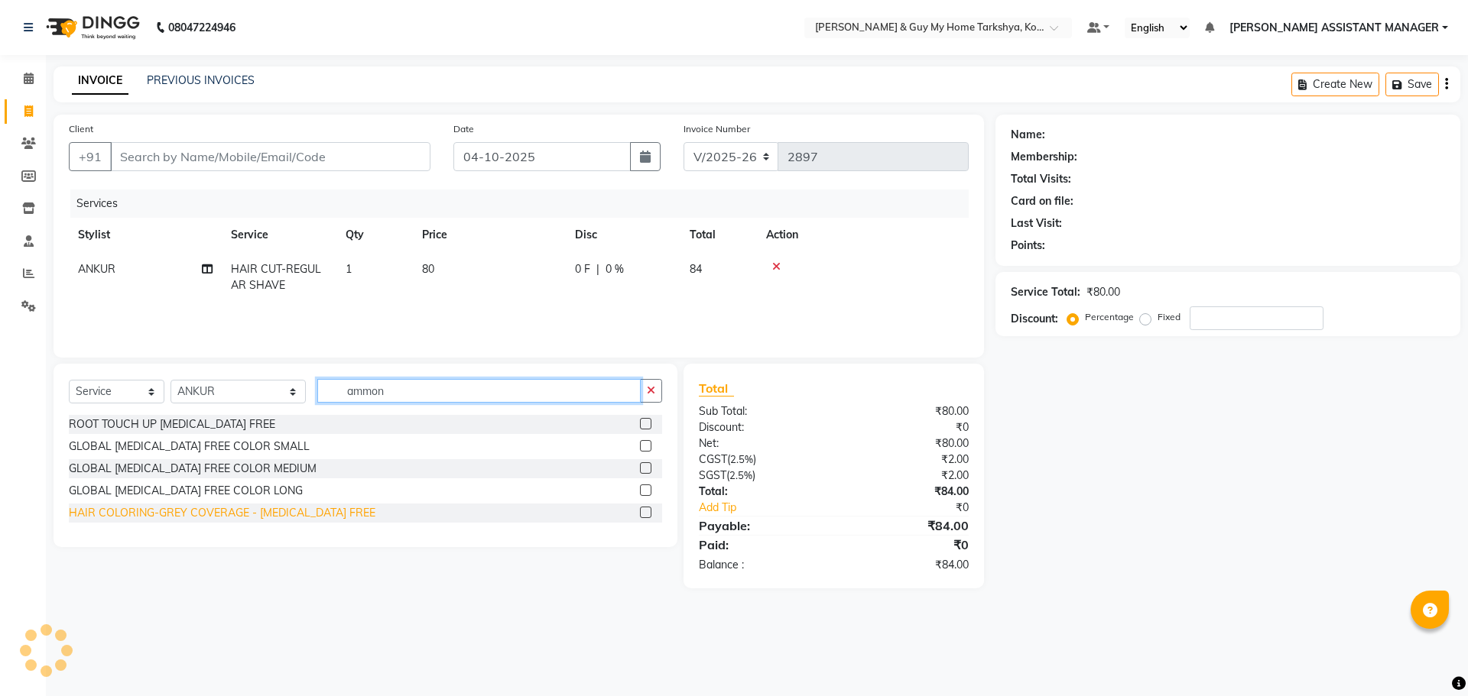
type input "ammon"
click at [280, 515] on div "HAIR COLORING-GREY COVERAGE - AMMONIA FREE" at bounding box center [222, 513] width 307 height 16
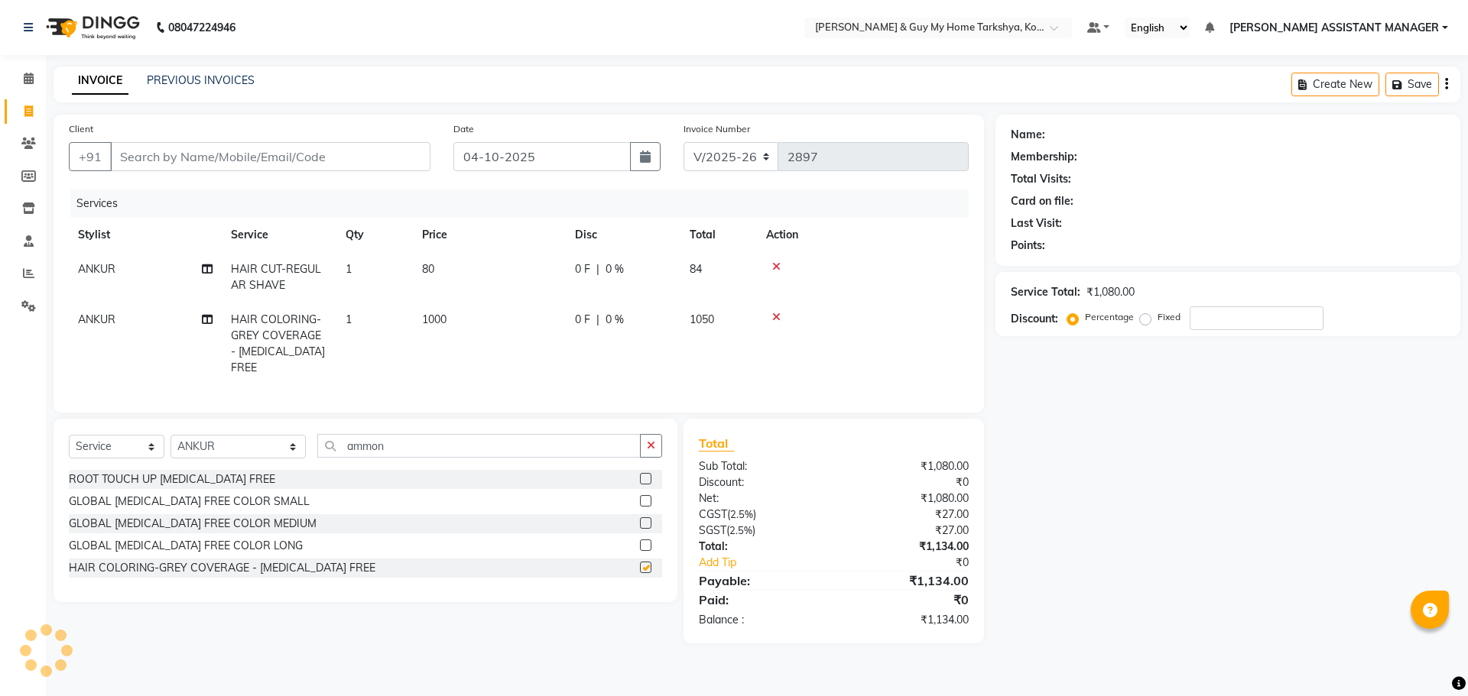
checkbox input "false"
drag, startPoint x: 409, startPoint y: 443, endPoint x: 284, endPoint y: 436, distance: 124.8
click at [284, 434] on div "Select Service Product Membership Package Voucher Prepaid Gift Card Select Styl…" at bounding box center [365, 452] width 593 height 36
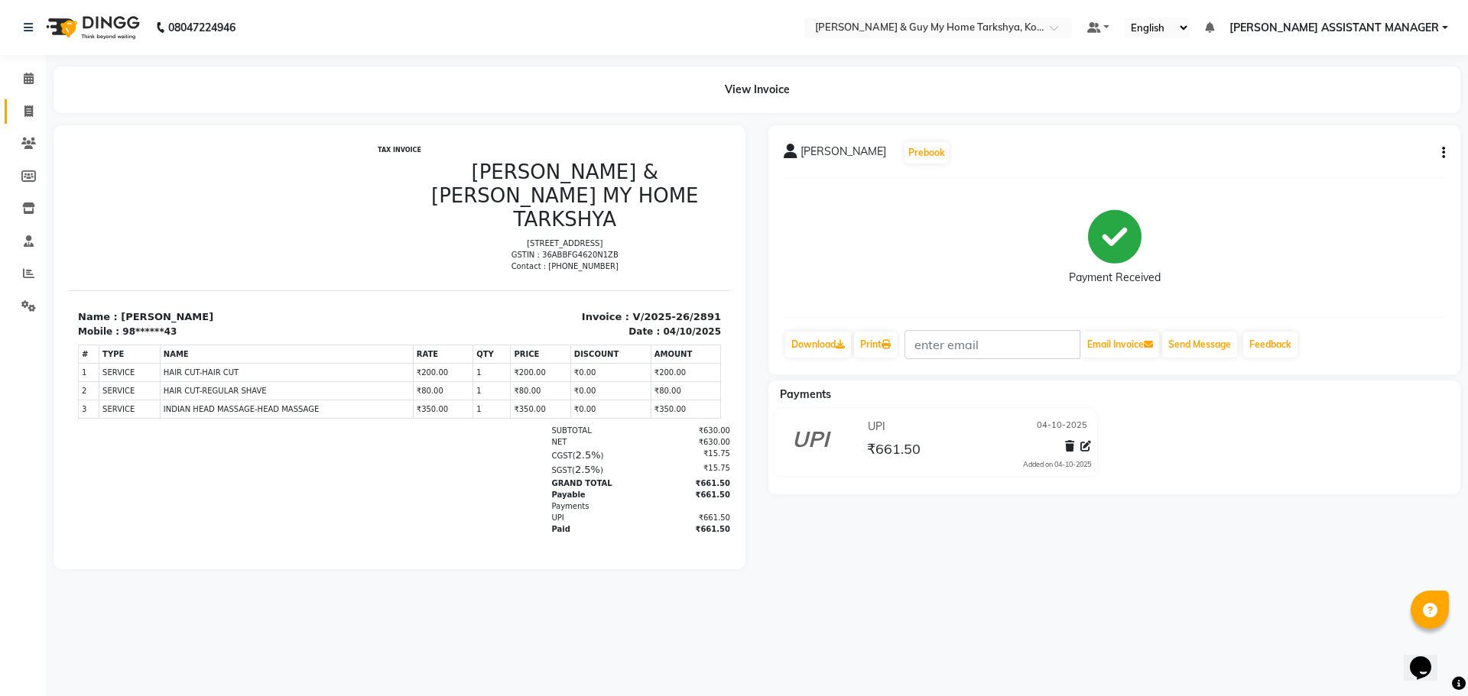
drag, startPoint x: 14, startPoint y: 107, endPoint x: 41, endPoint y: 122, distance: 30.8
click at [14, 108] on link "Invoice" at bounding box center [23, 111] width 37 height 25
select select "service"
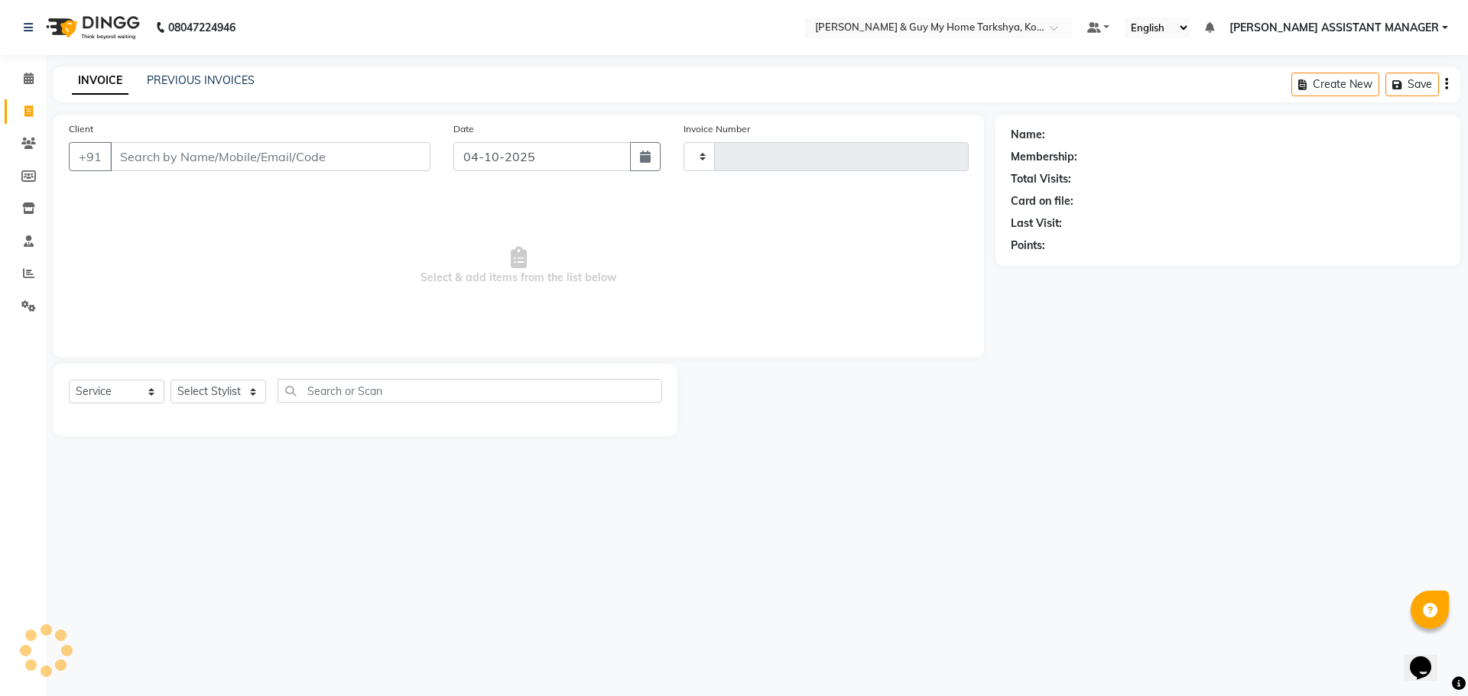
type input "2892"
select select "7902"
click at [974, 400] on div at bounding box center [836, 400] width 318 height 73
select select "7902"
select select "service"
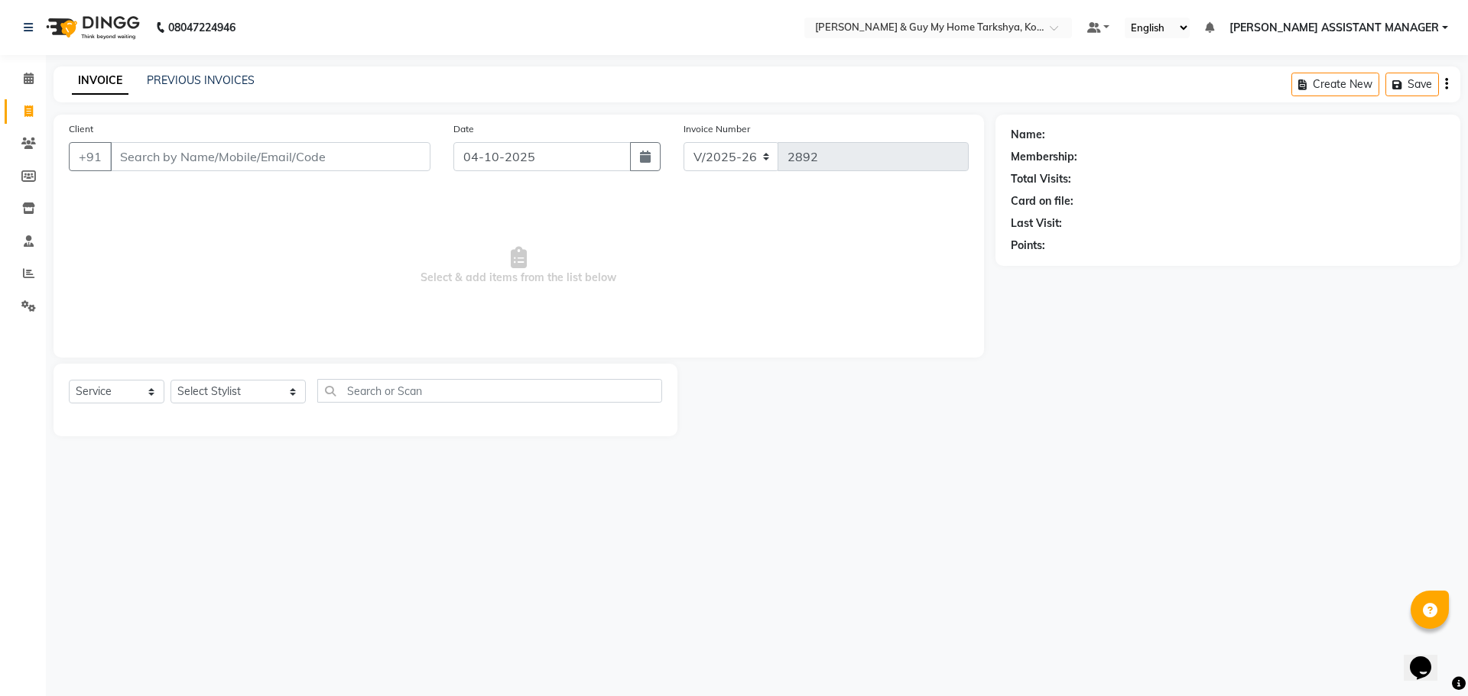
click at [23, 104] on span at bounding box center [28, 112] width 27 height 18
select select "service"
type input "2894"
select select "7902"
click at [237, 389] on select "Select Stylist" at bounding box center [218, 392] width 96 height 24
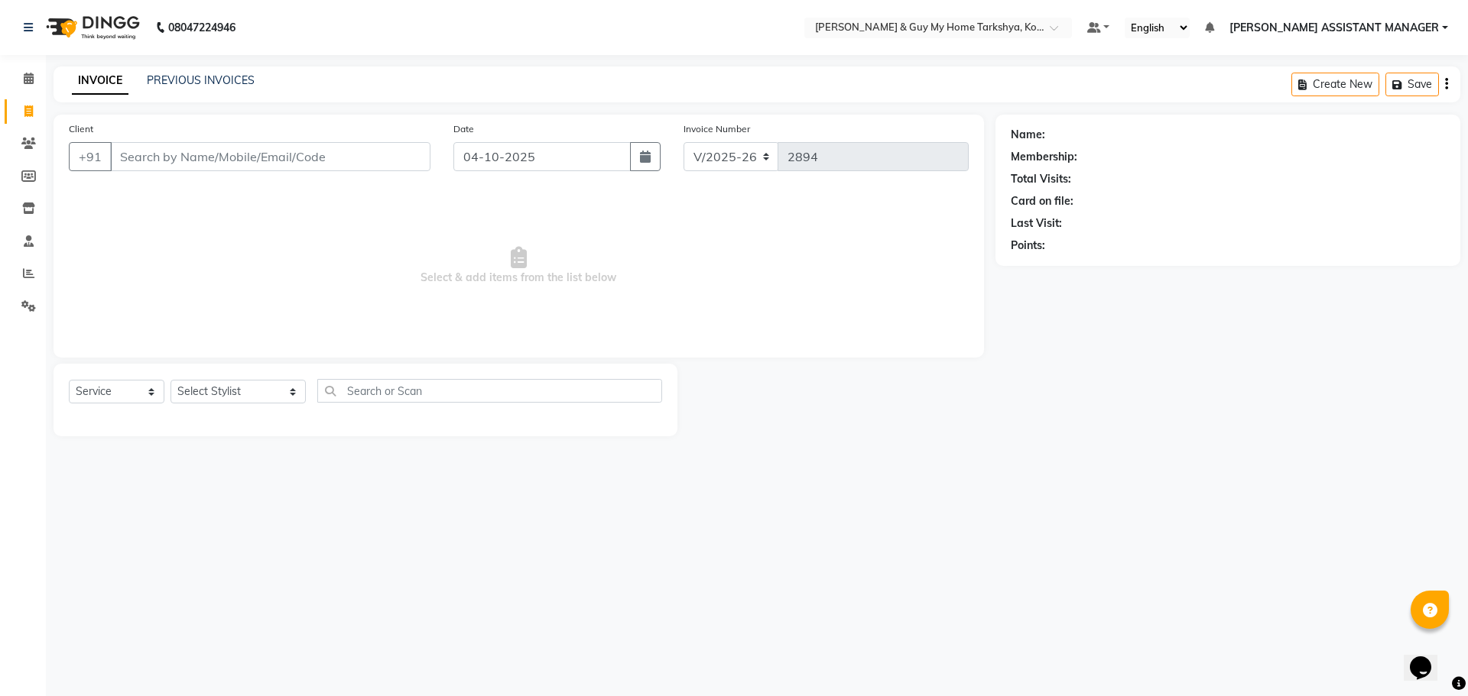
drag, startPoint x: 388, startPoint y: 288, endPoint x: 435, endPoint y: 218, distance: 84.8
click at [388, 288] on span "Select & add items from the list below" at bounding box center [519, 266] width 900 height 153
click at [329, 163] on input "Client" at bounding box center [270, 156] width 320 height 29
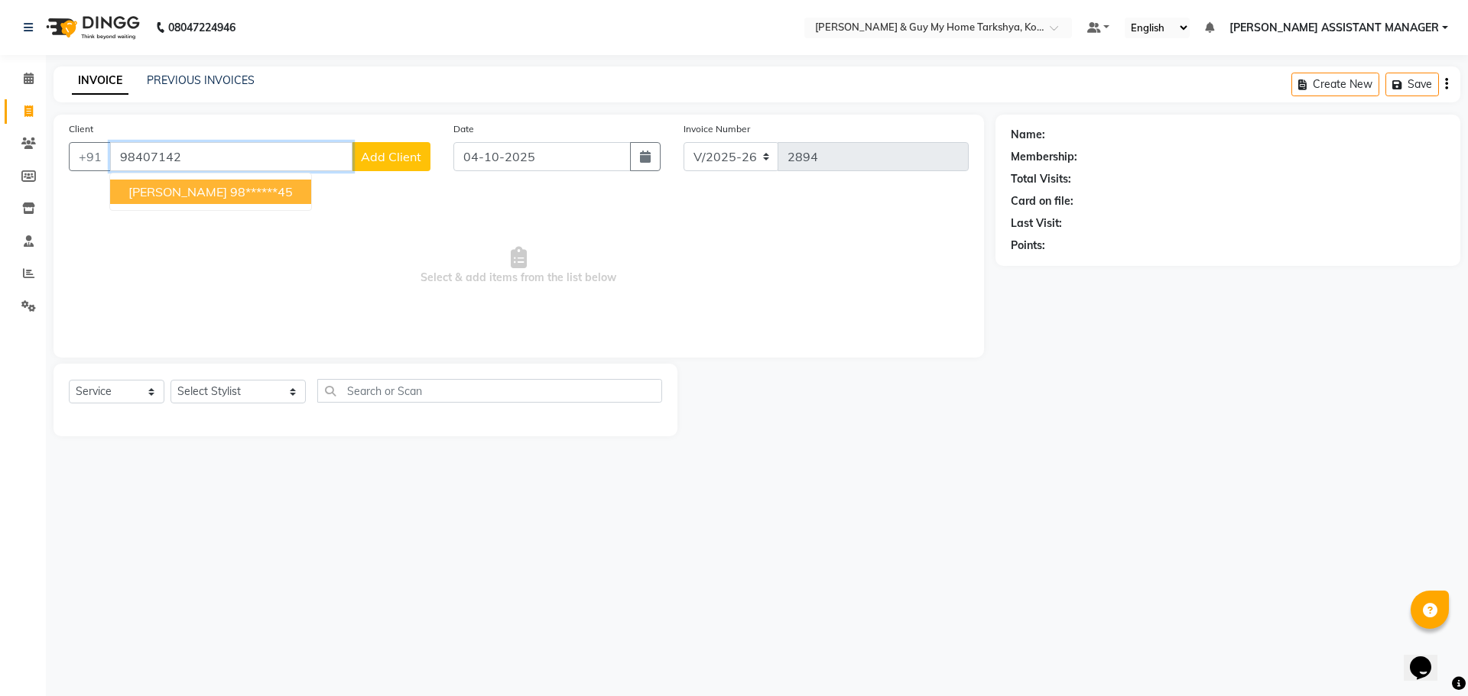
click at [216, 198] on button "[PERSON_NAME] 98******45" at bounding box center [210, 192] width 201 height 24
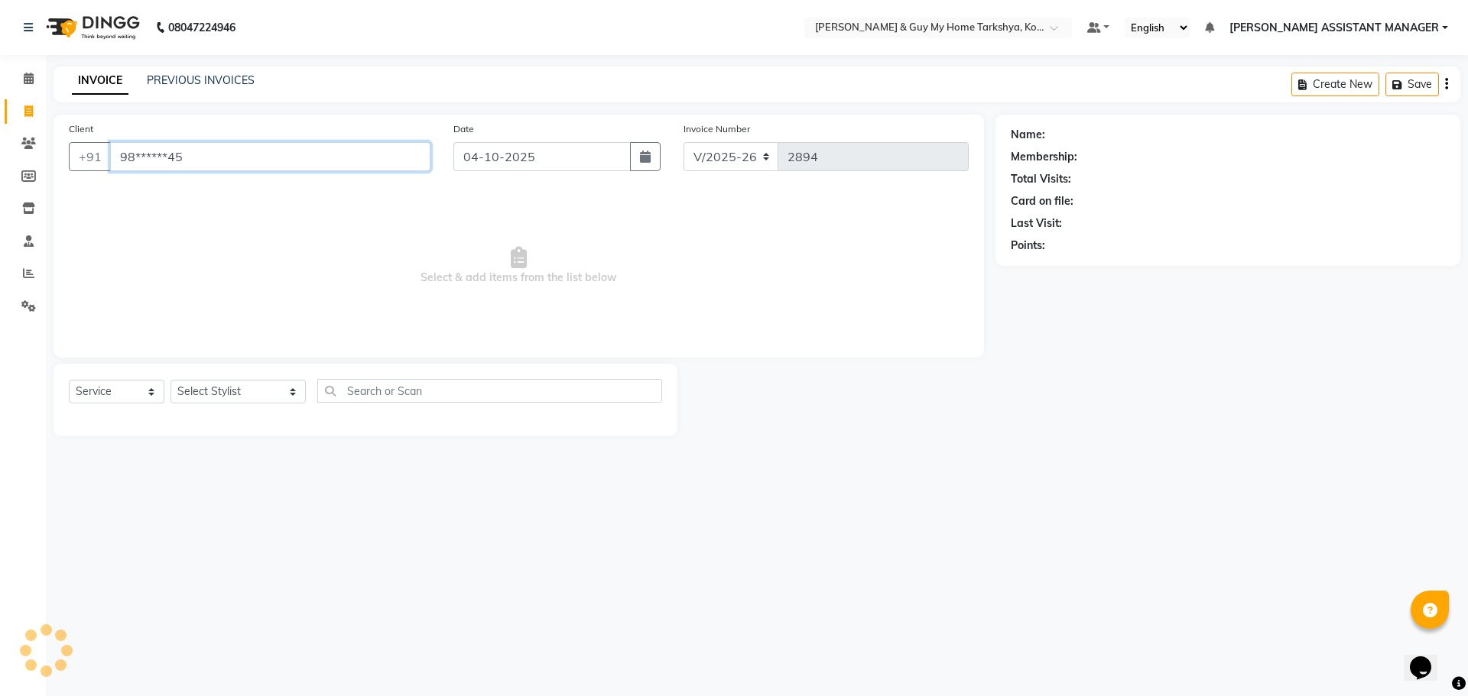
type input "98******45"
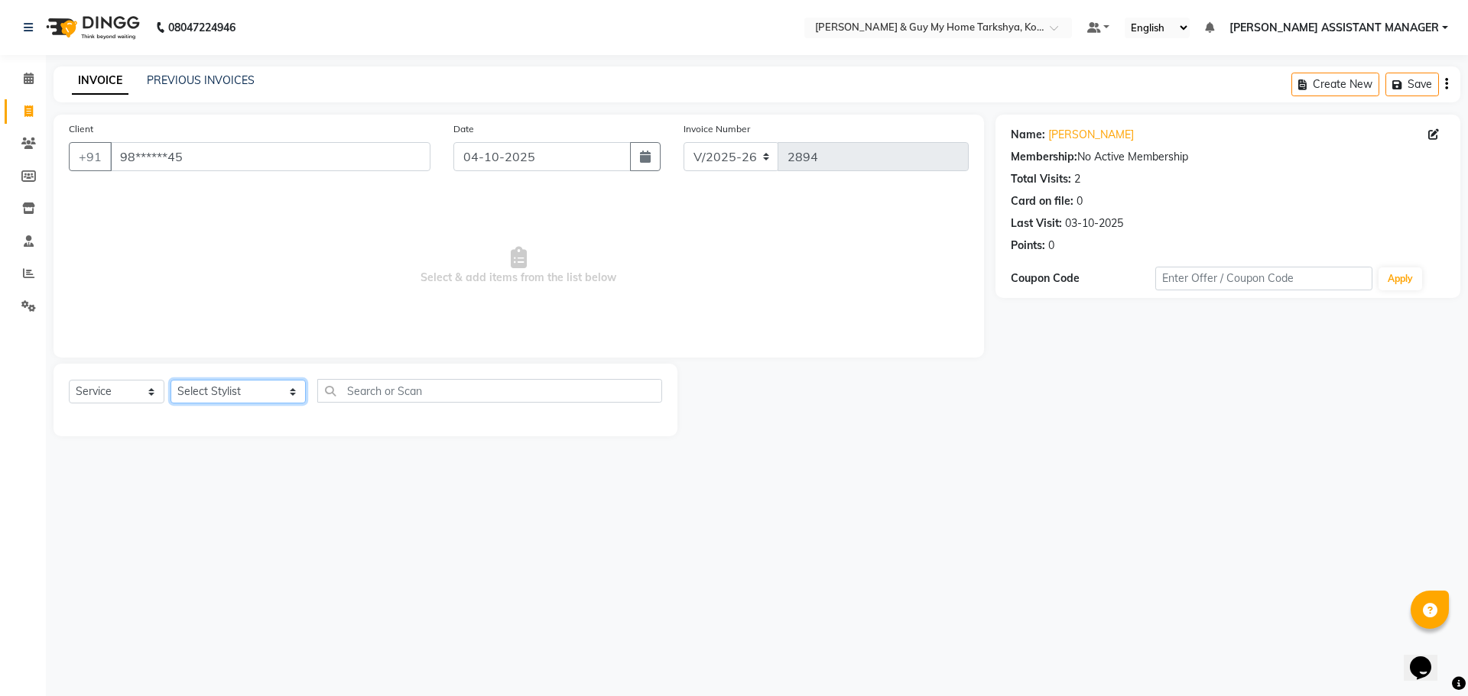
click at [267, 395] on select "Select Stylist ANKUR ANSHU ARCHANA ARSHAD ELVINA GANESH GLORY IRFAN JIYA KRISHN…" at bounding box center [237, 392] width 135 height 24
select select "71411"
click at [170, 380] on select "Select Stylist ANKUR ANSHU ARCHANA ARSHAD ELVINA GANESH GLORY IRFAN JIYA KRISHN…" at bounding box center [237, 392] width 135 height 24
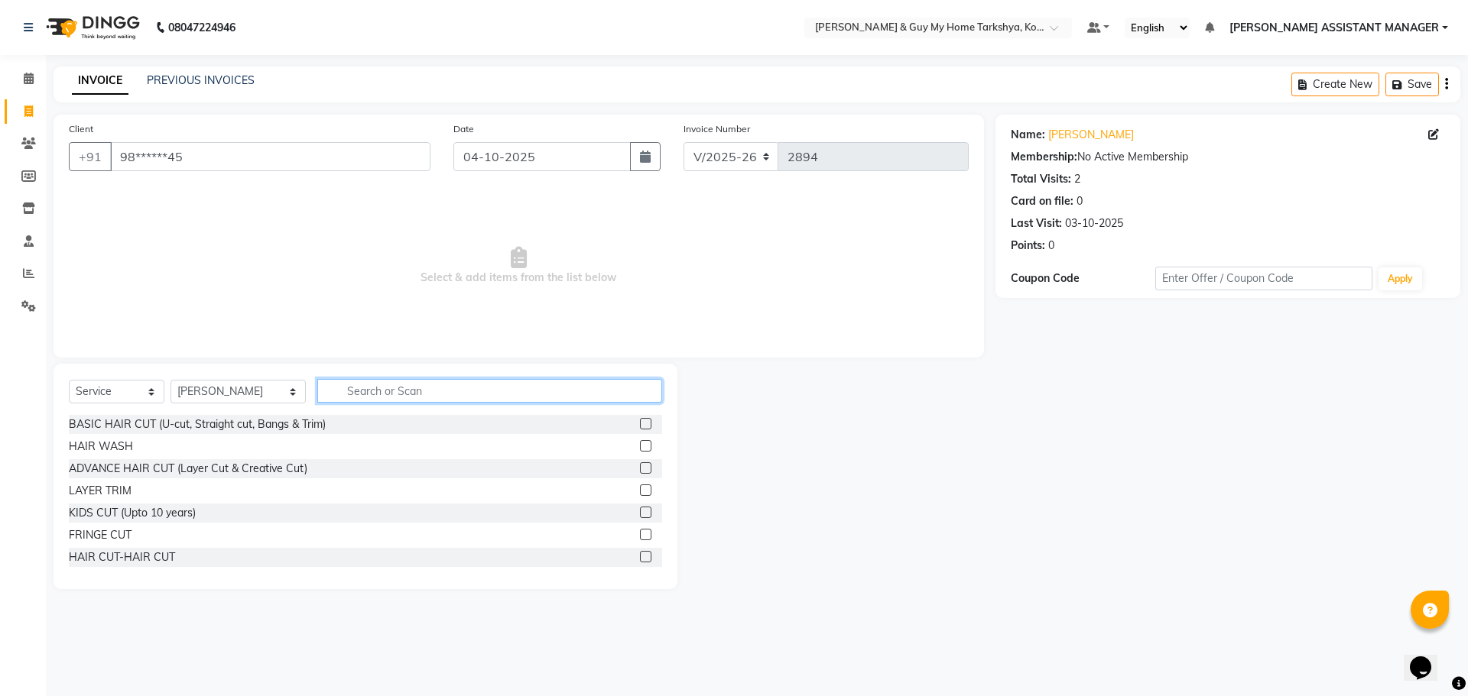
click at [366, 394] on input "text" at bounding box center [490, 391] width 346 height 24
type input "ki"
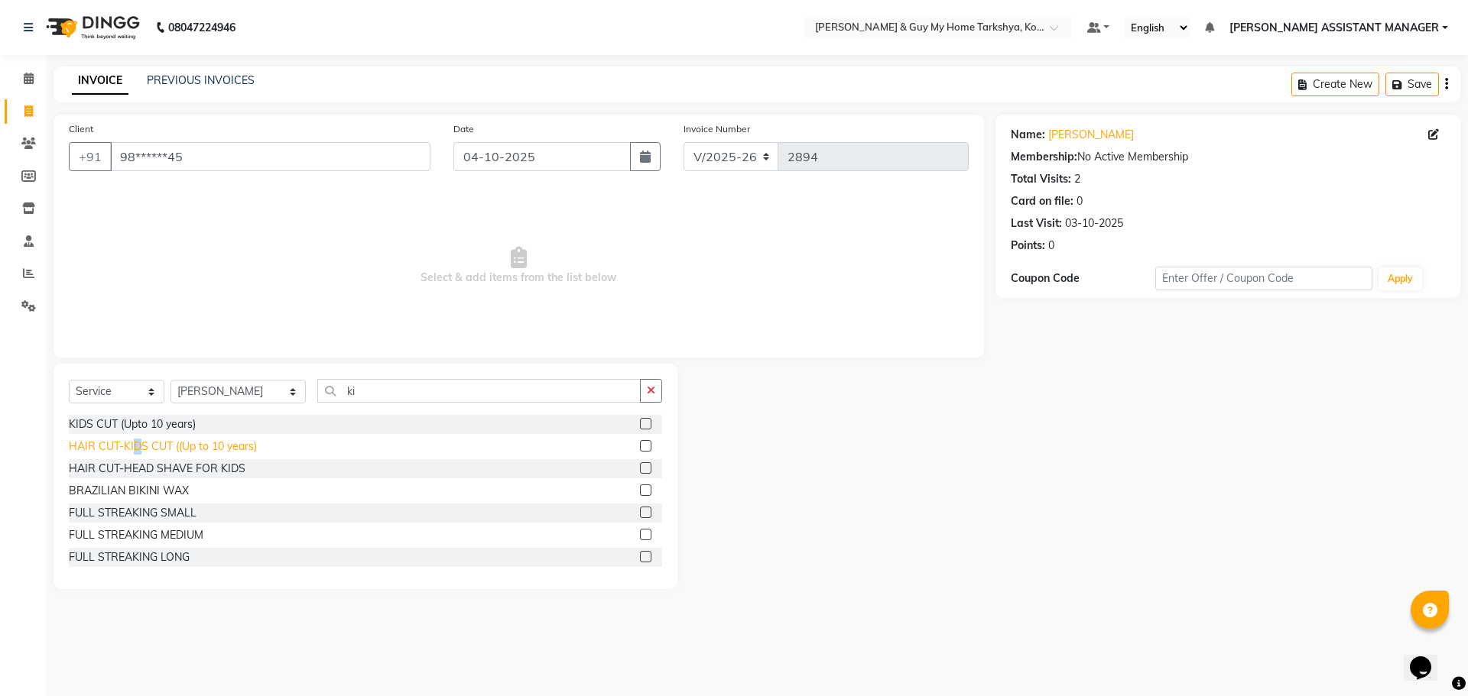
click at [138, 446] on div "HAIR CUT-KIDS CUT ((Up to 10 years)" at bounding box center [163, 447] width 188 height 16
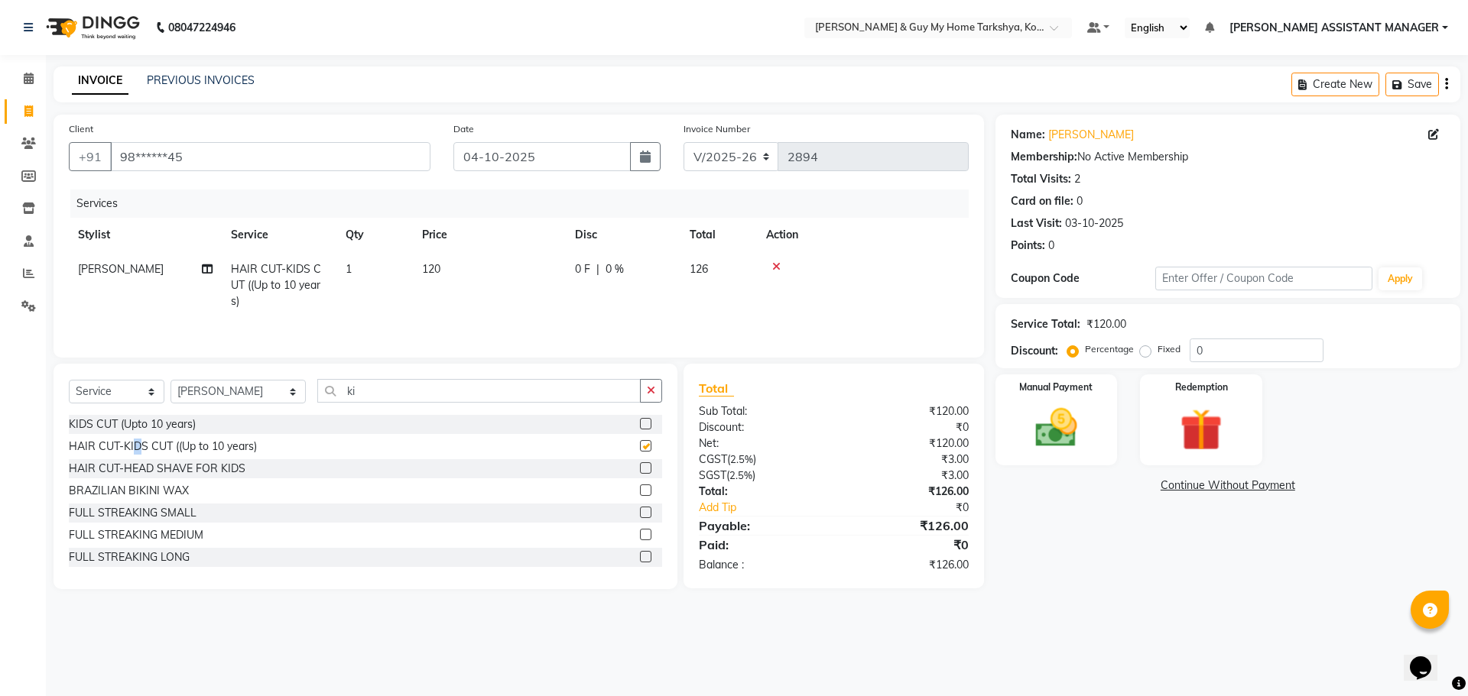
checkbox input "false"
drag, startPoint x: 353, startPoint y: 390, endPoint x: 280, endPoint y: 440, distance: 88.6
click at [280, 439] on div "Select Service Product Membership Package Voucher Prepaid Gift Card Select Styl…" at bounding box center [366, 477] width 624 height 226
click at [102, 267] on span "[PERSON_NAME]" at bounding box center [121, 269] width 86 height 14
select select "71411"
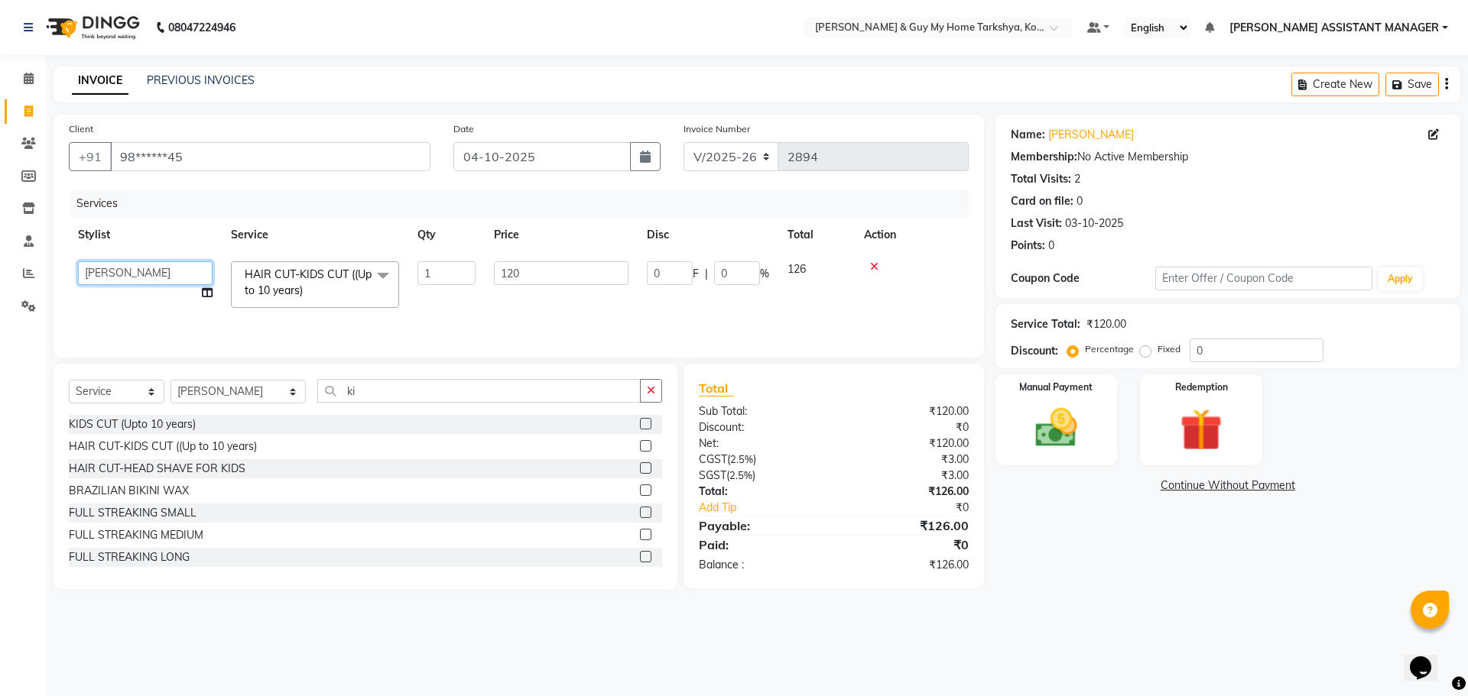
click at [147, 273] on select "ANKUR ANSHU ARCHANA ARSHAD ELVINA GANESH GLORY IRFAN JIYA KRISHNA MARIYA MOUNIK…" at bounding box center [145, 273] width 135 height 24
select select "90423"
click at [1027, 420] on img at bounding box center [1056, 428] width 71 height 50
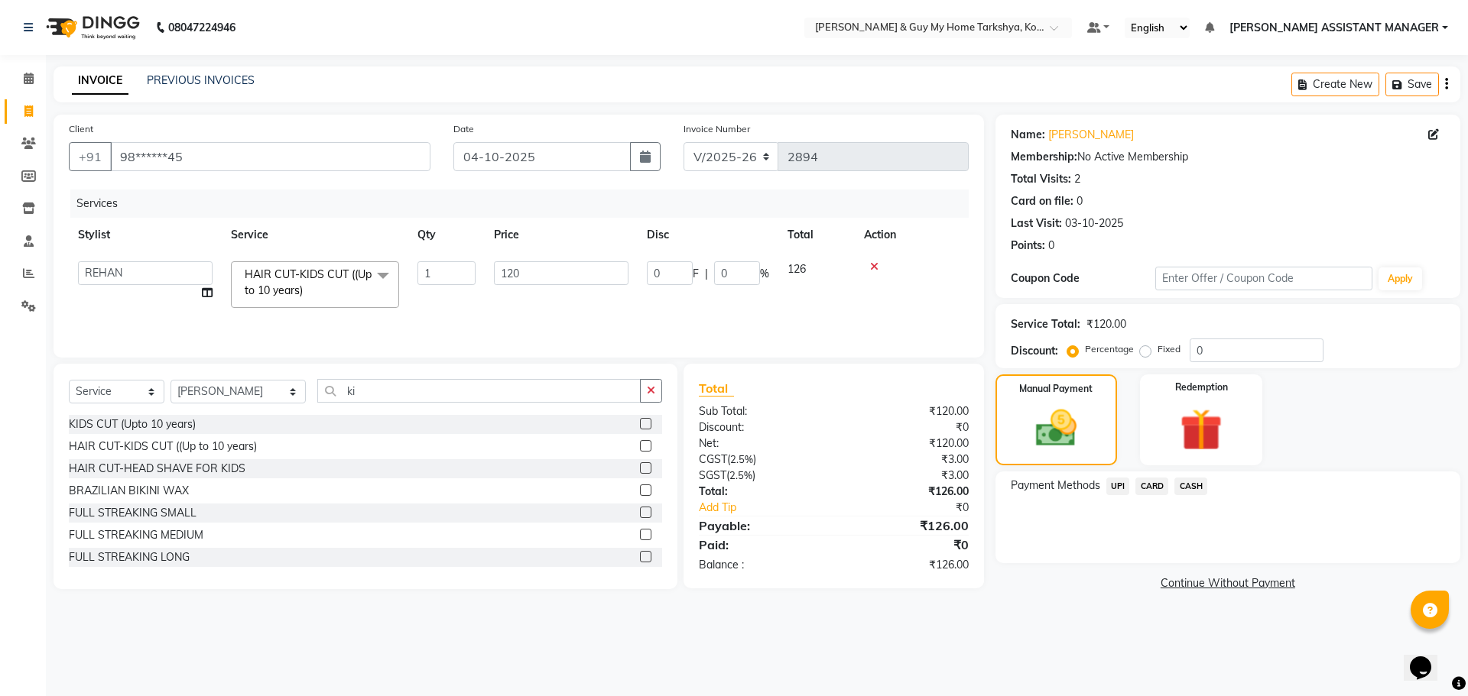
click at [1118, 489] on span "UPI" at bounding box center [1118, 487] width 24 height 18
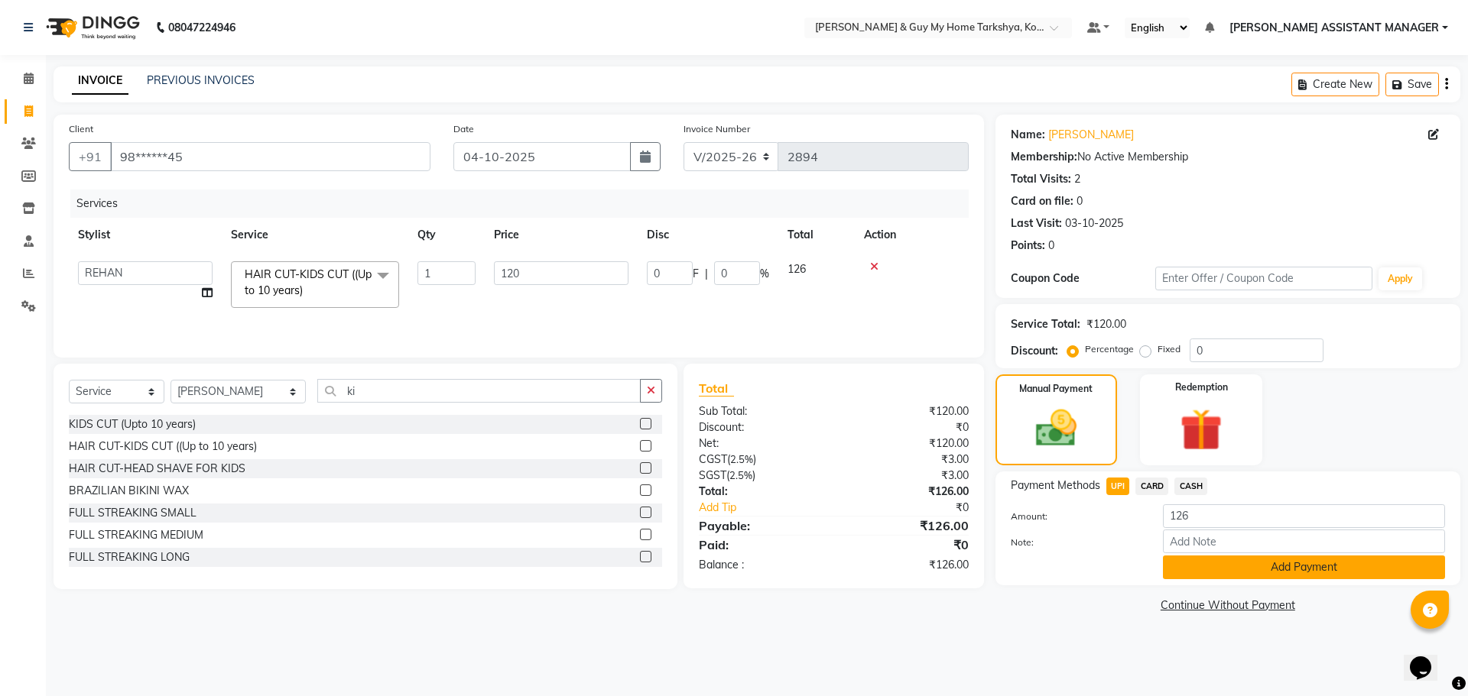
click at [1192, 573] on button "Add Payment" at bounding box center [1304, 568] width 282 height 24
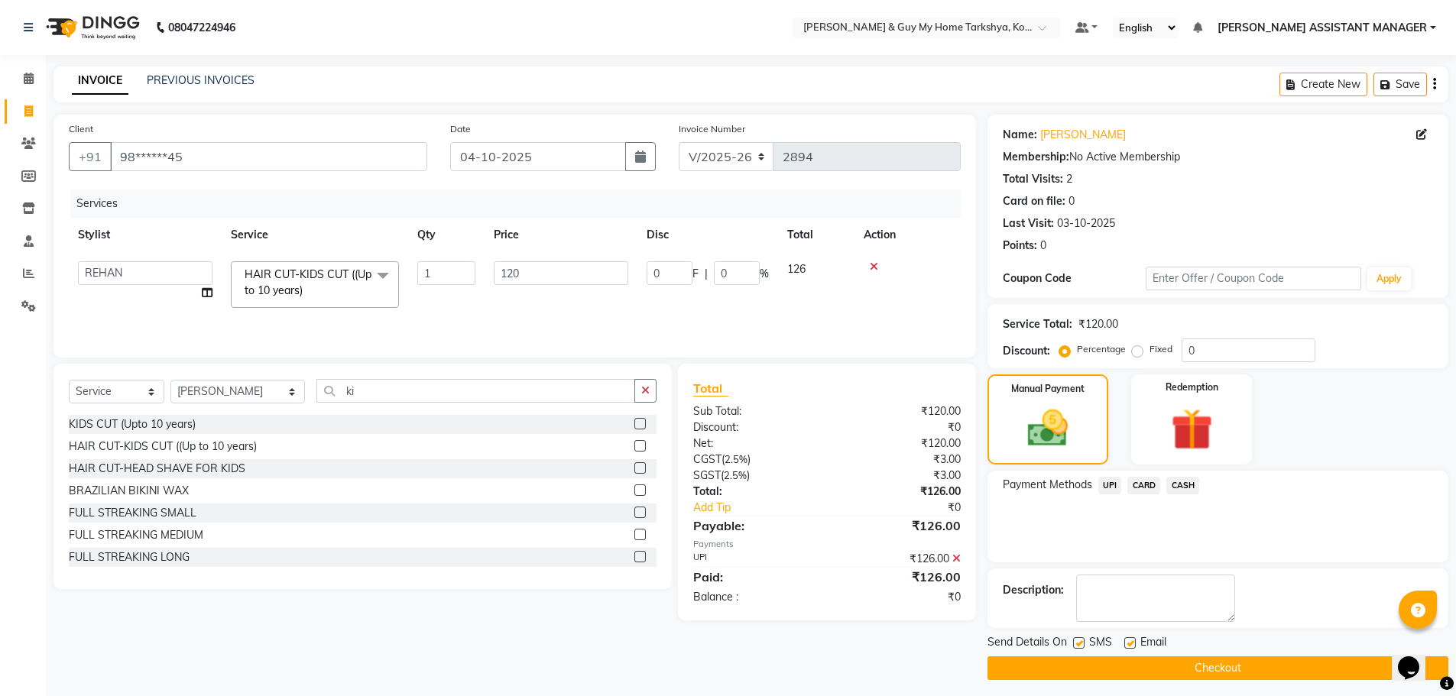
click at [1199, 672] on button "Checkout" at bounding box center [1218, 669] width 461 height 24
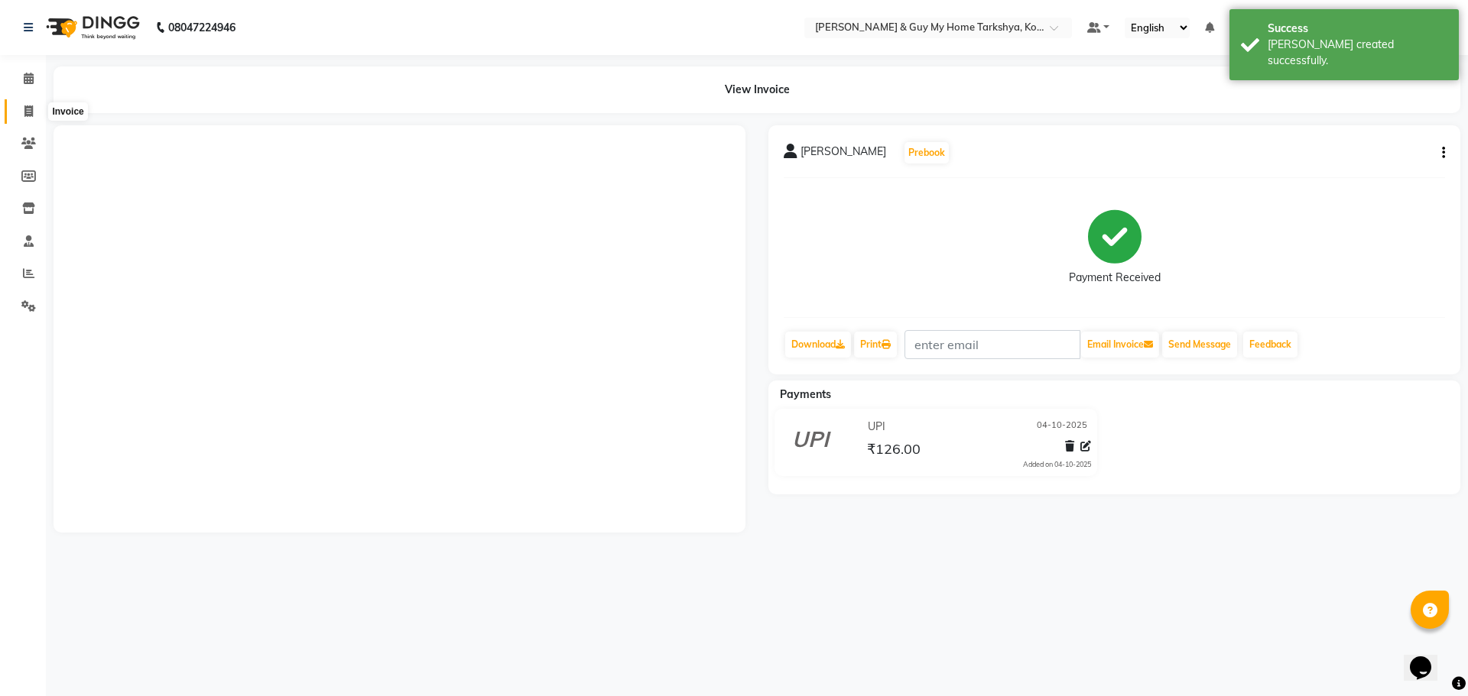
click at [25, 115] on icon at bounding box center [28, 111] width 8 height 11
select select "7902"
select select "service"
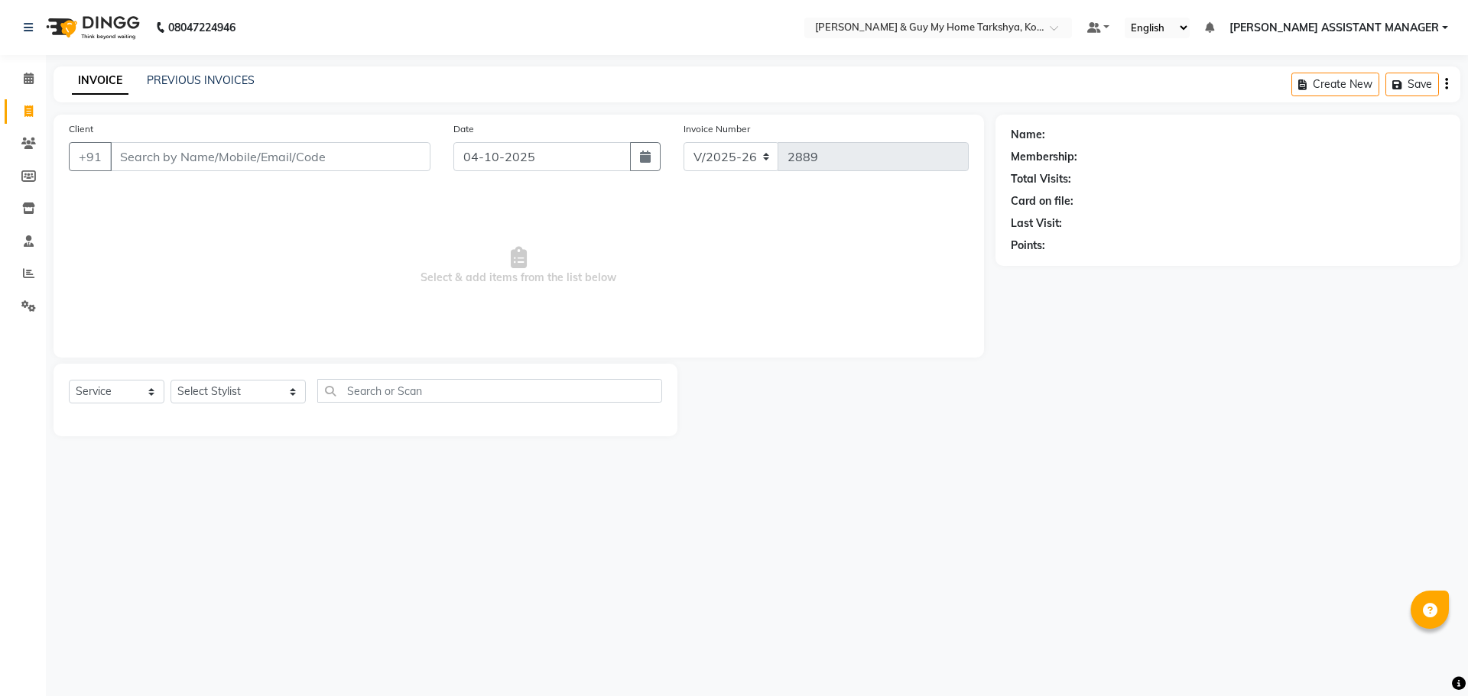
select select "7902"
select select "service"
click at [252, 398] on select "Select Stylist [PERSON_NAME] [PERSON_NAME] [PERSON_NAME] GLORY [PERSON_NAME] JI…" at bounding box center [237, 392] width 135 height 24
click at [16, 106] on span at bounding box center [28, 112] width 27 height 18
select select "service"
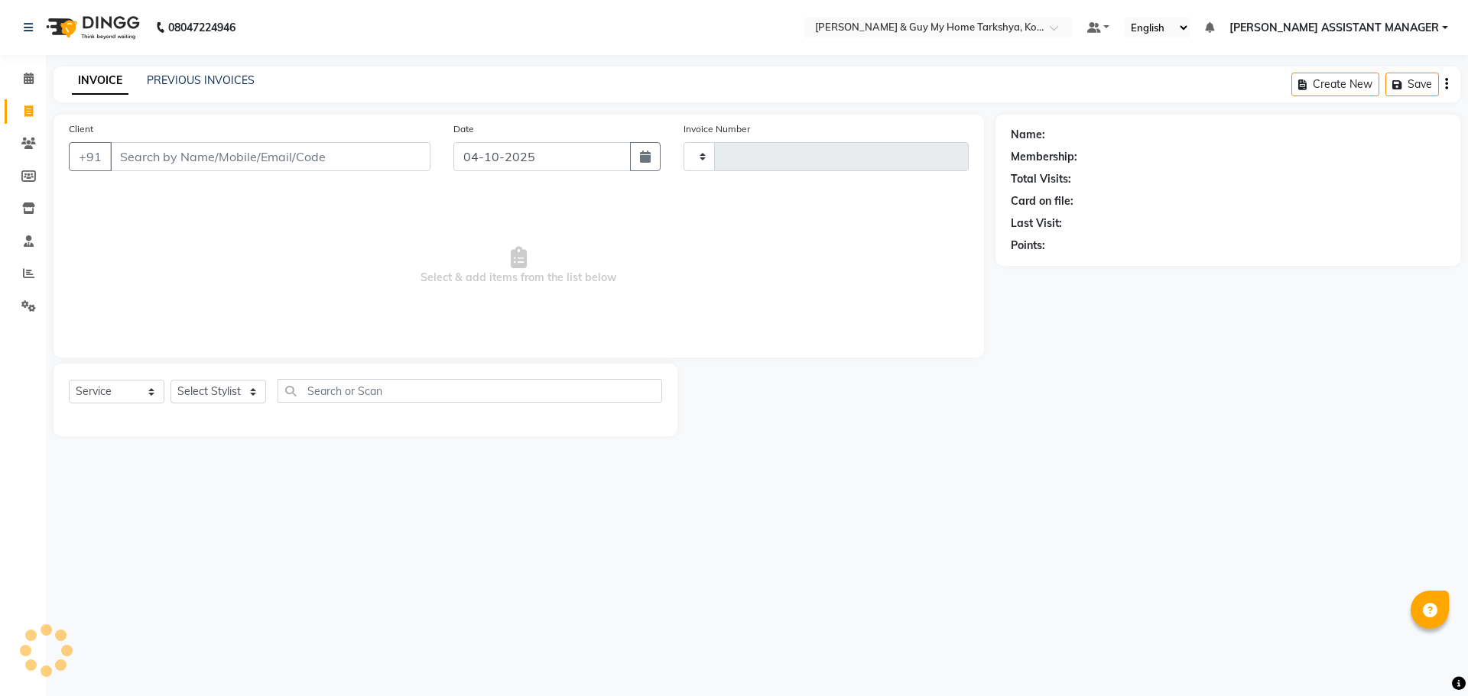
type input "2894"
select select "7902"
click at [237, 400] on select "Select Stylist" at bounding box center [218, 392] width 96 height 24
drag, startPoint x: 405, startPoint y: 304, endPoint x: 406, endPoint y: 312, distance: 7.7
click at [408, 310] on span "Select & add items from the list below" at bounding box center [519, 266] width 900 height 153
